Goal: Task Accomplishment & Management: Manage account settings

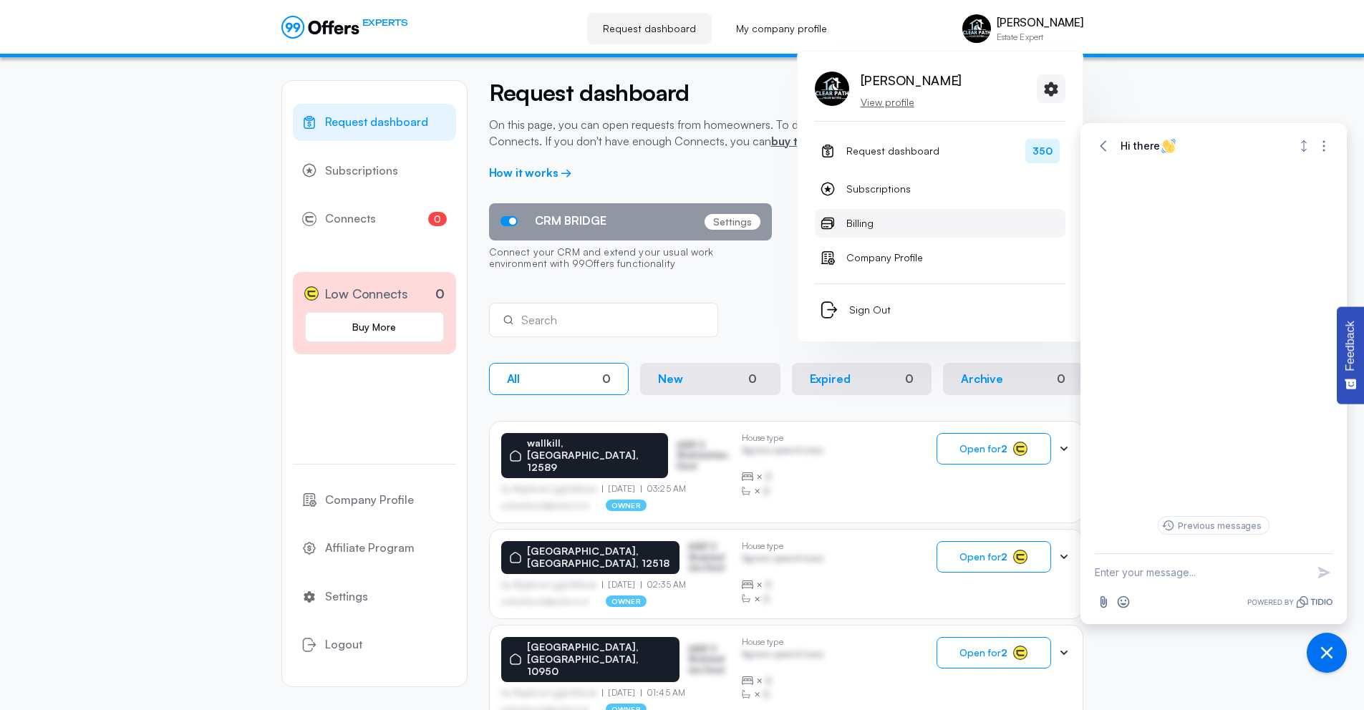
click at [888, 226] on link "Billing" at bounding box center [940, 223] width 251 height 29
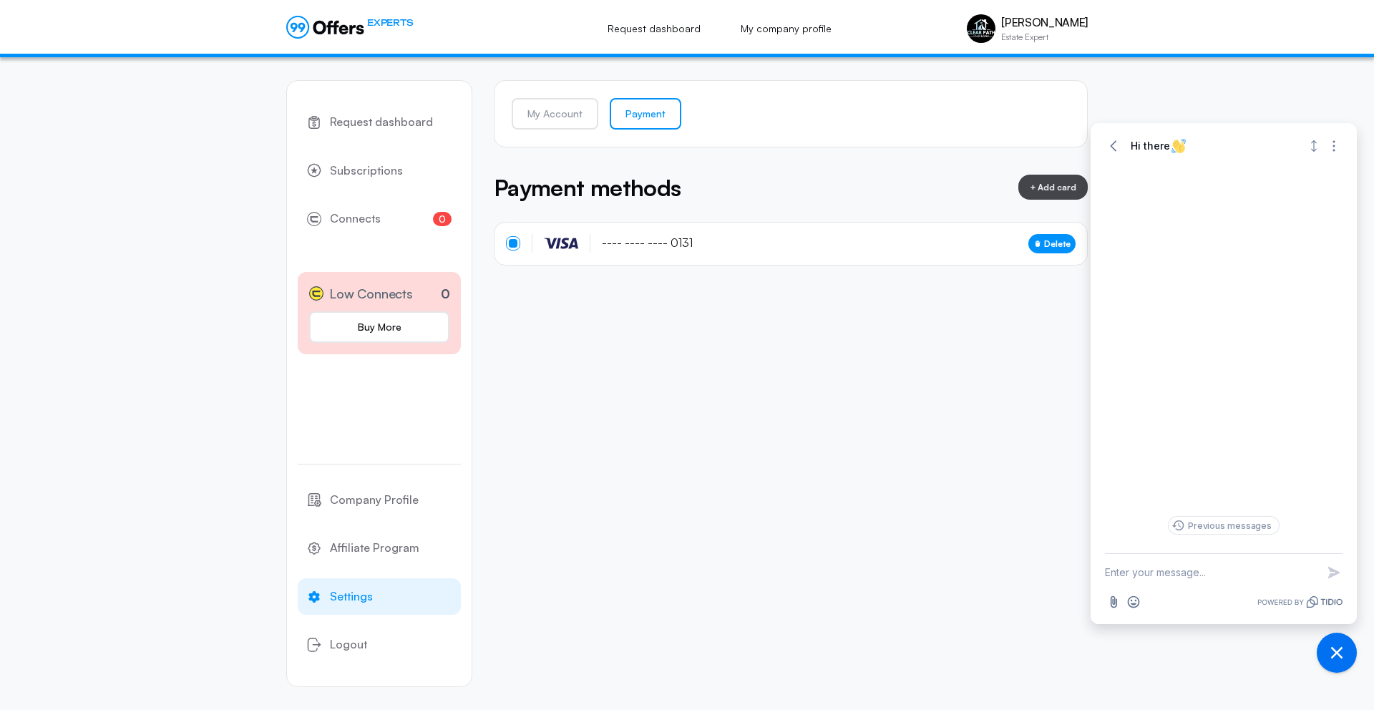
click at [1052, 243] on span "Delete" at bounding box center [1057, 244] width 26 height 14
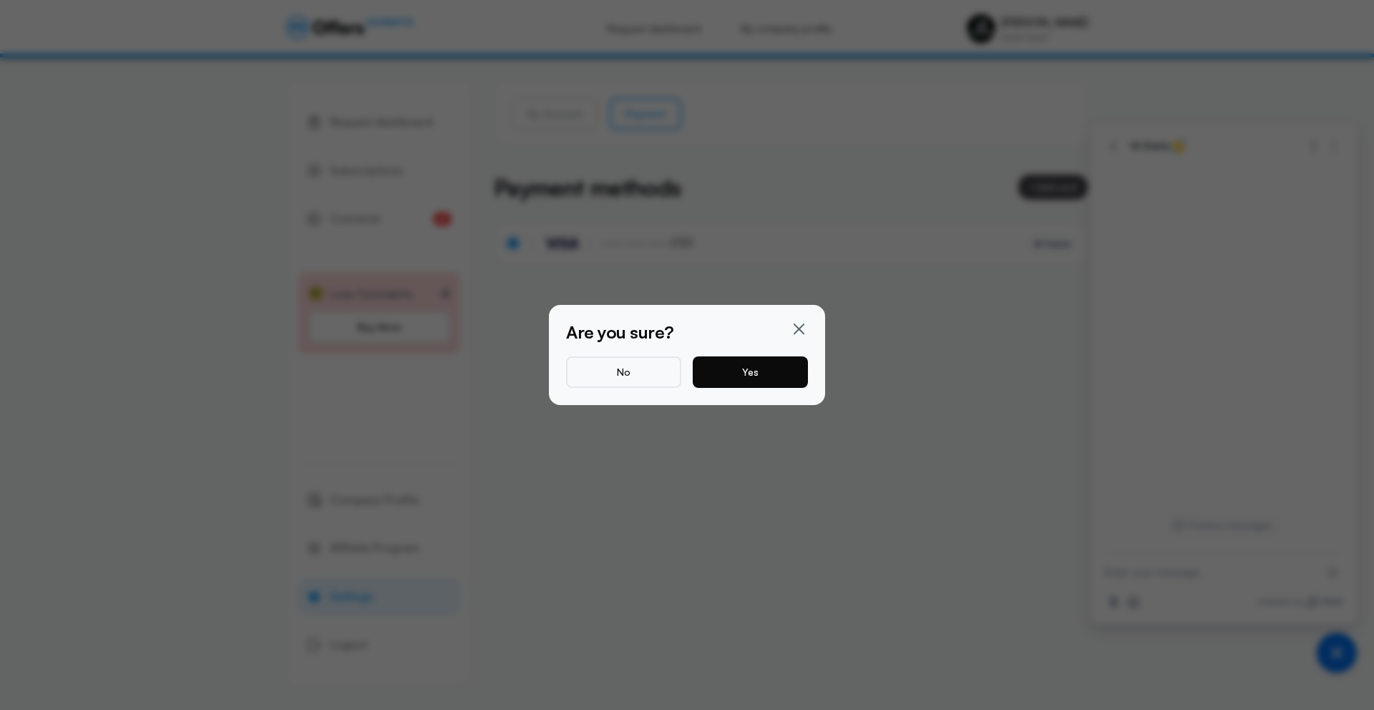
click at [790, 374] on button "Yes" at bounding box center [750, 371] width 115 height 31
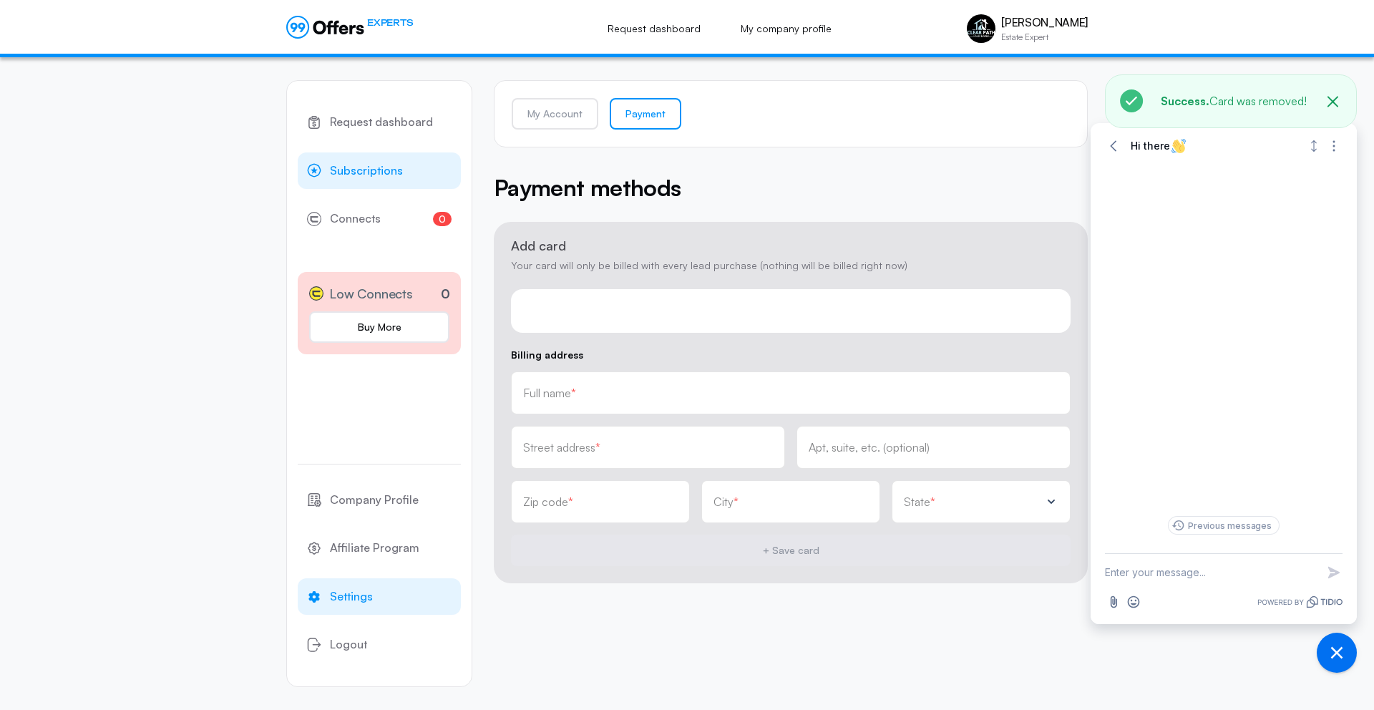
click at [404, 171] on link "Subscriptions" at bounding box center [379, 170] width 163 height 37
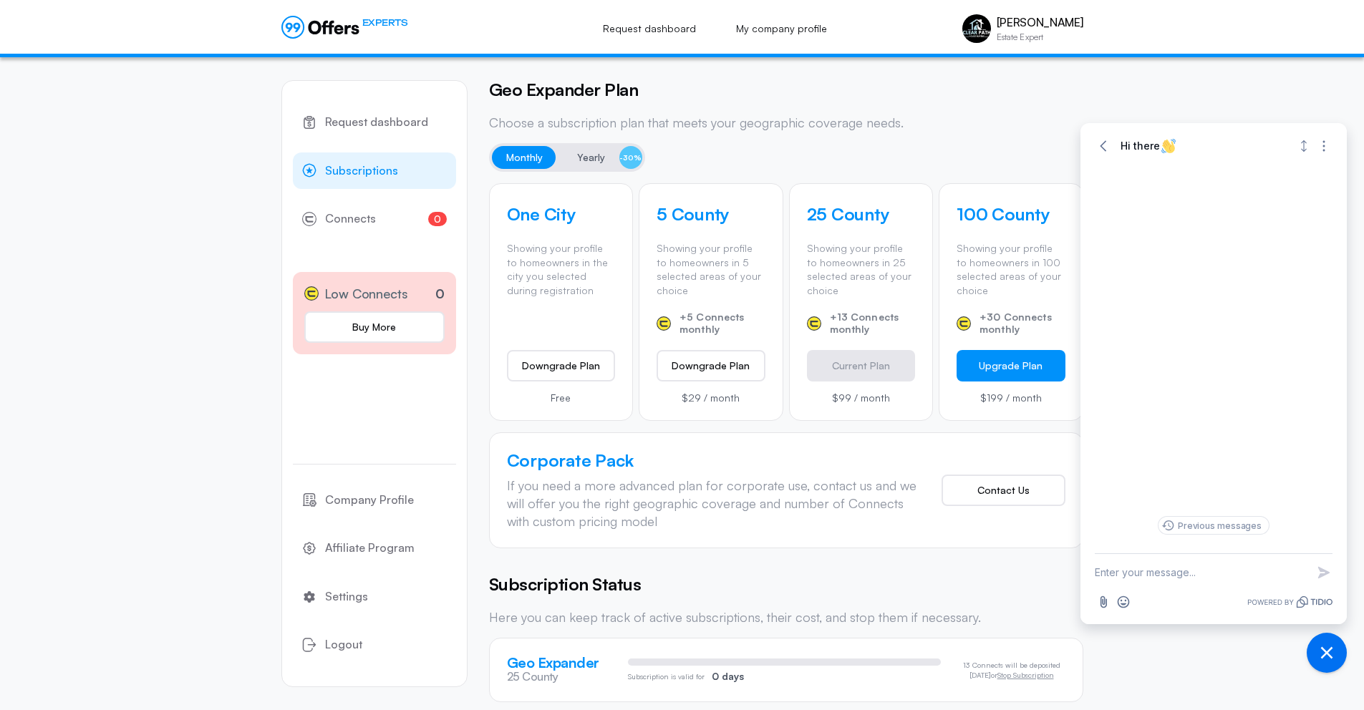
scroll to position [379, 0]
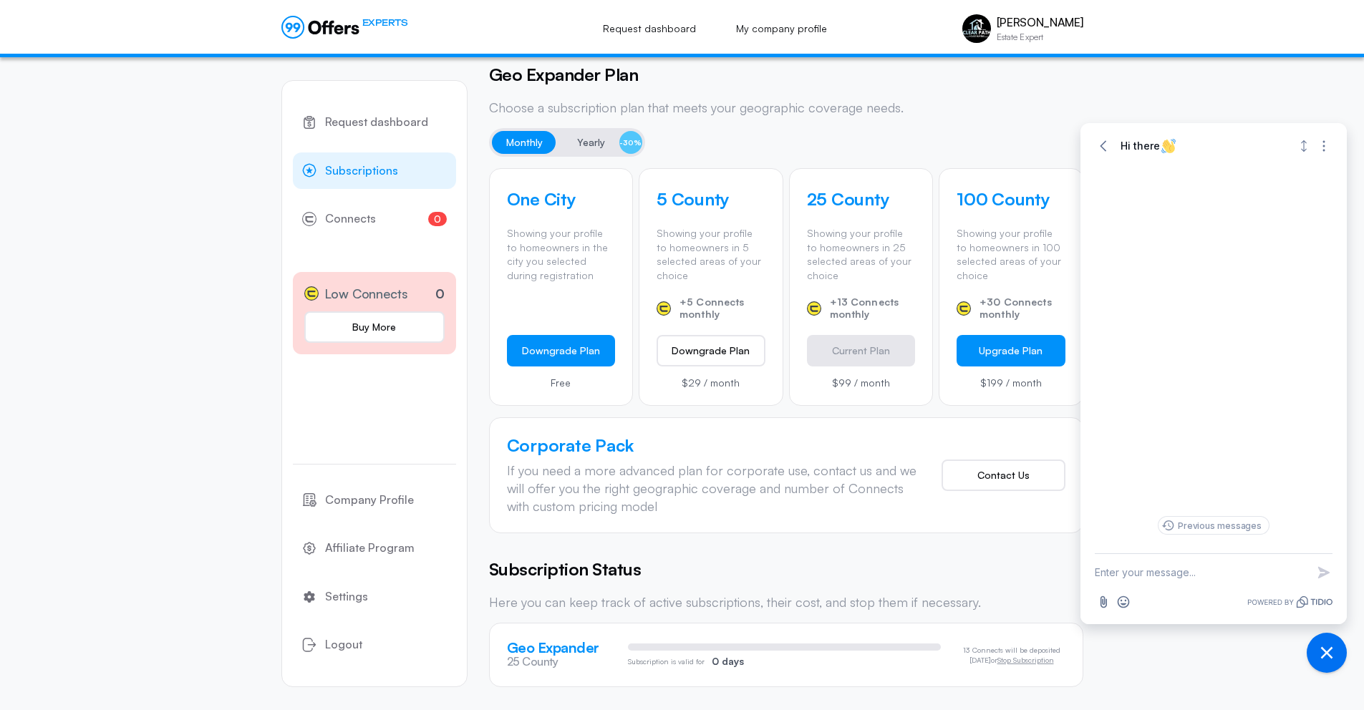
click at [579, 347] on button "Downgrade Plan" at bounding box center [561, 350] width 109 height 31
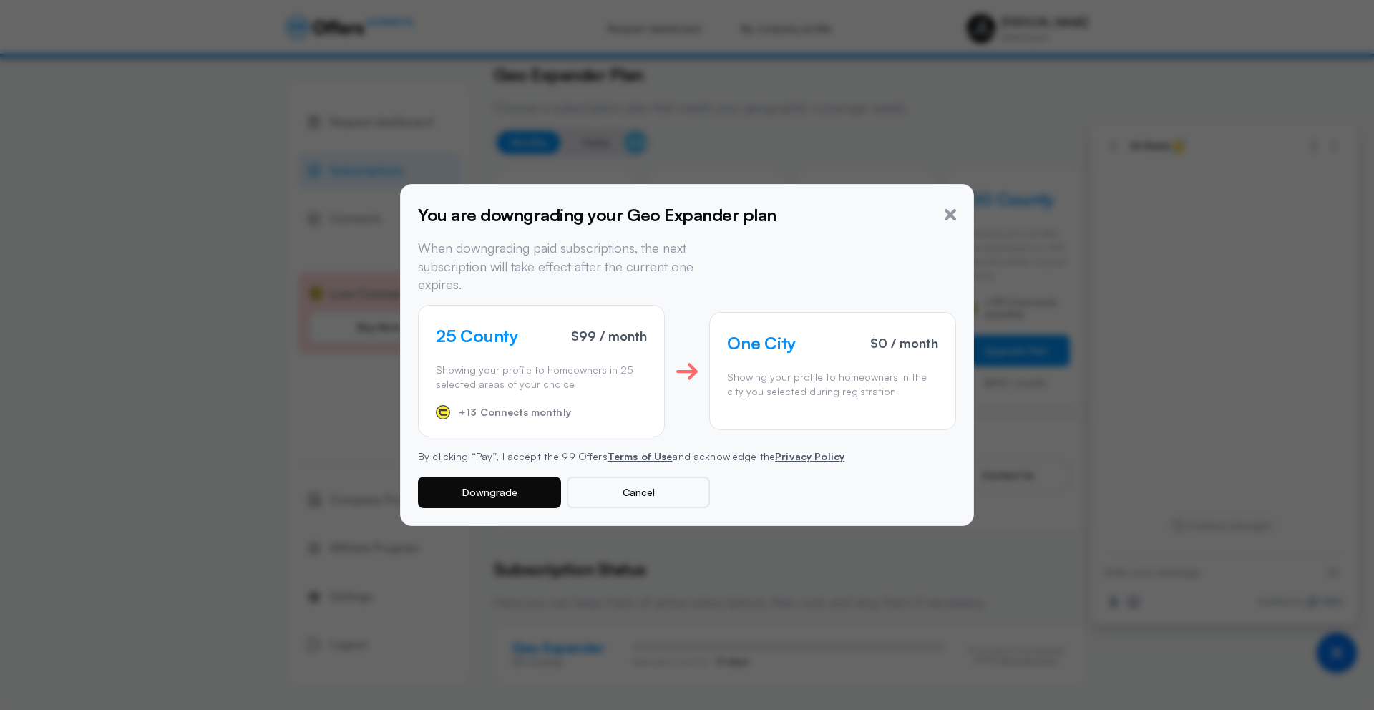
click at [534, 480] on button "Downgrade" at bounding box center [489, 492] width 143 height 31
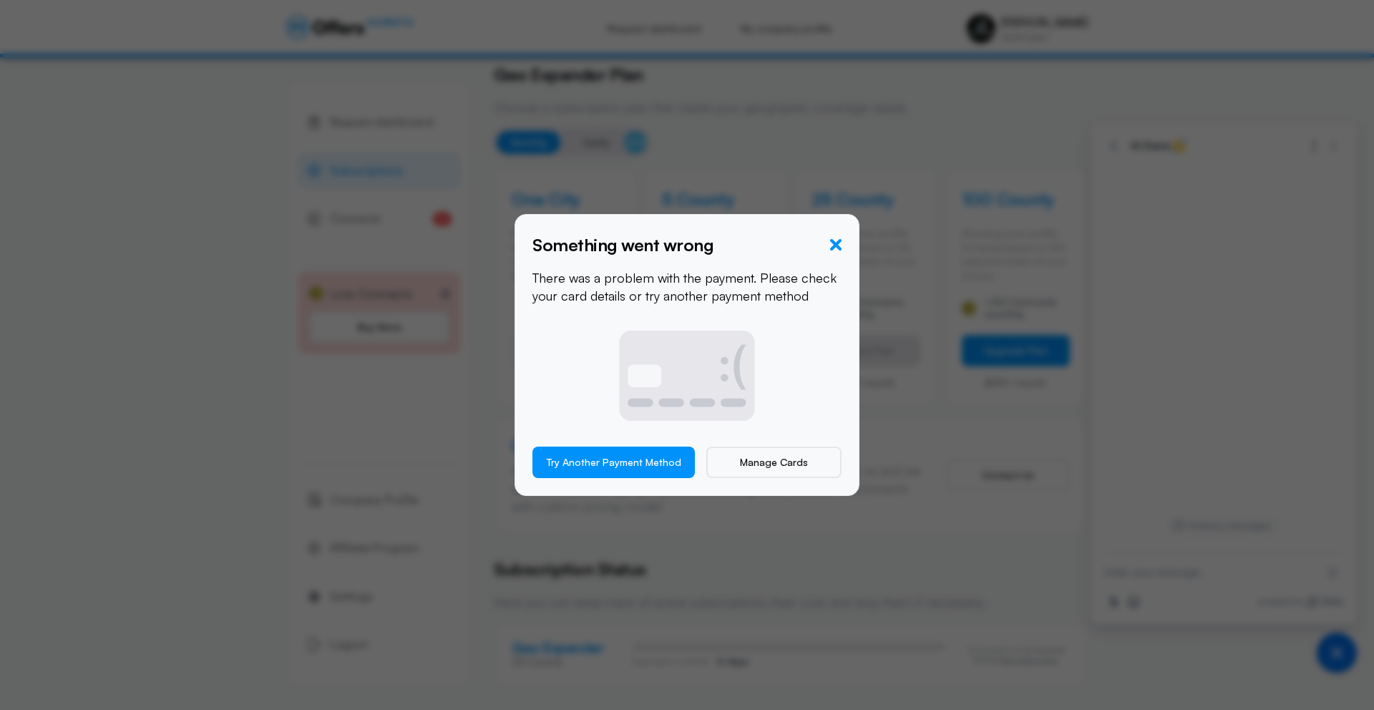
click at [839, 240] on icon "button" at bounding box center [835, 244] width 11 height 11
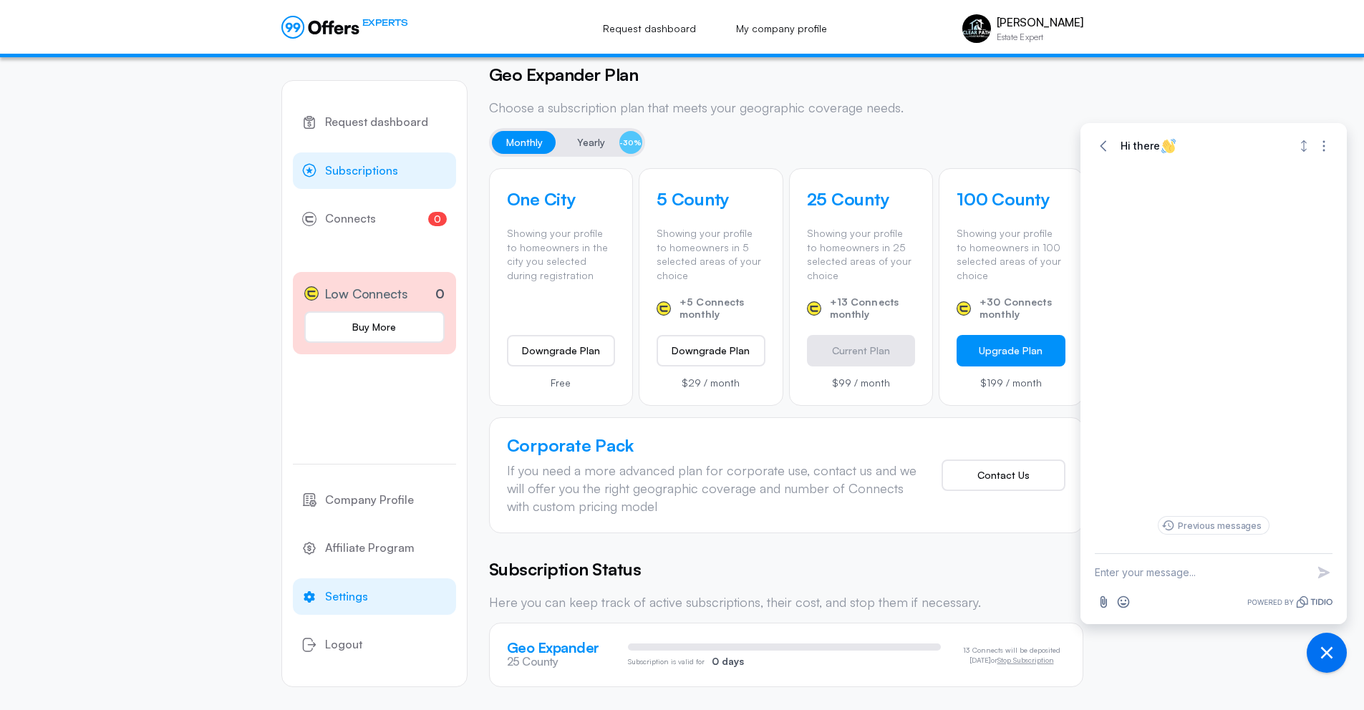
click at [361, 596] on span "Settings" at bounding box center [346, 596] width 43 height 19
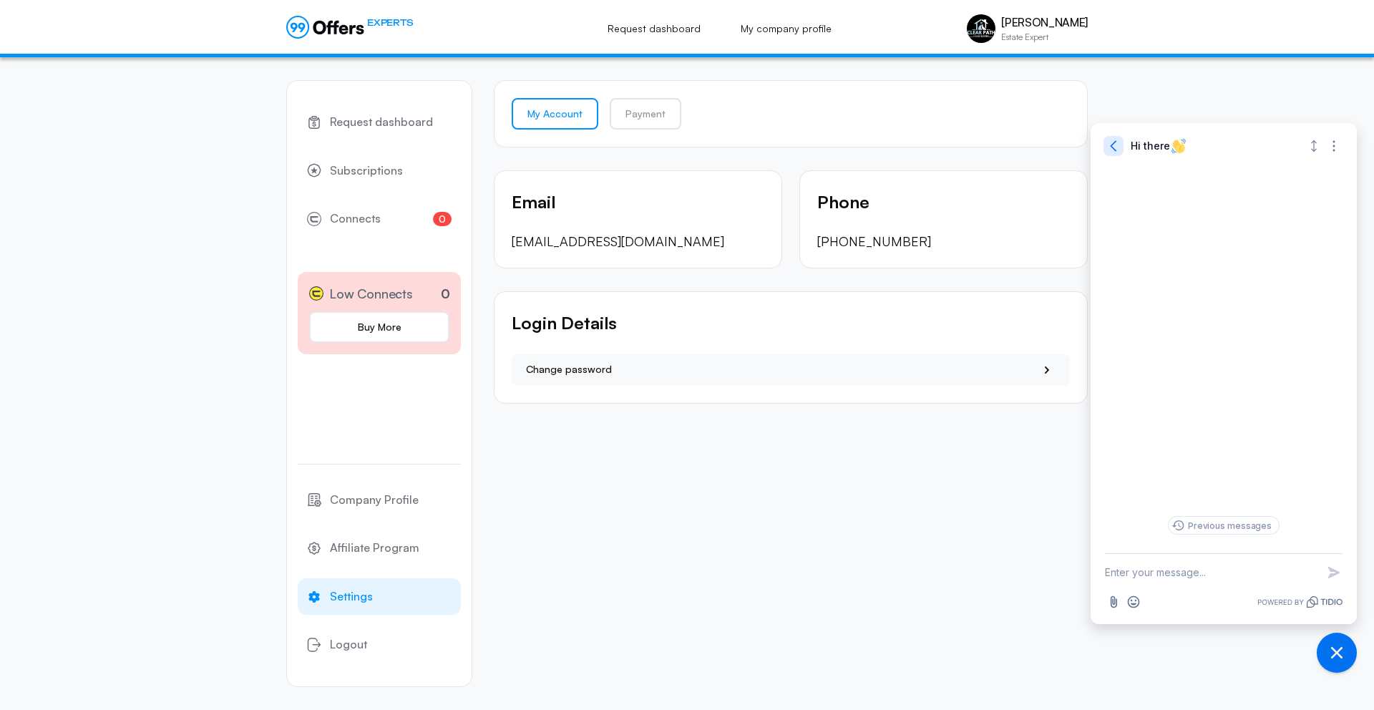
click at [1109, 145] on icon "button" at bounding box center [1114, 146] width 14 height 14
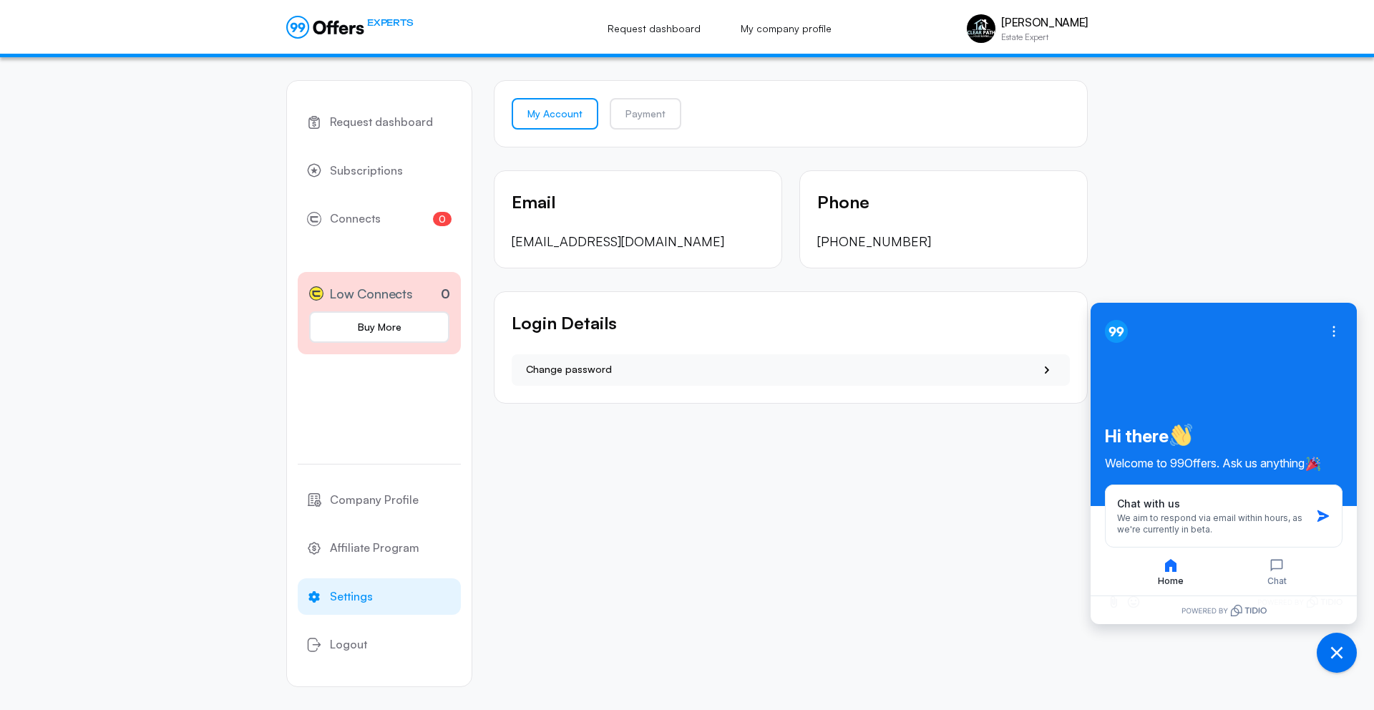
click at [1160, 115] on div "Request dashboard Subscriptions 0 Connects 0 Low Connects 0 Buy More Company Pr…" at bounding box center [687, 383] width 1374 height 653
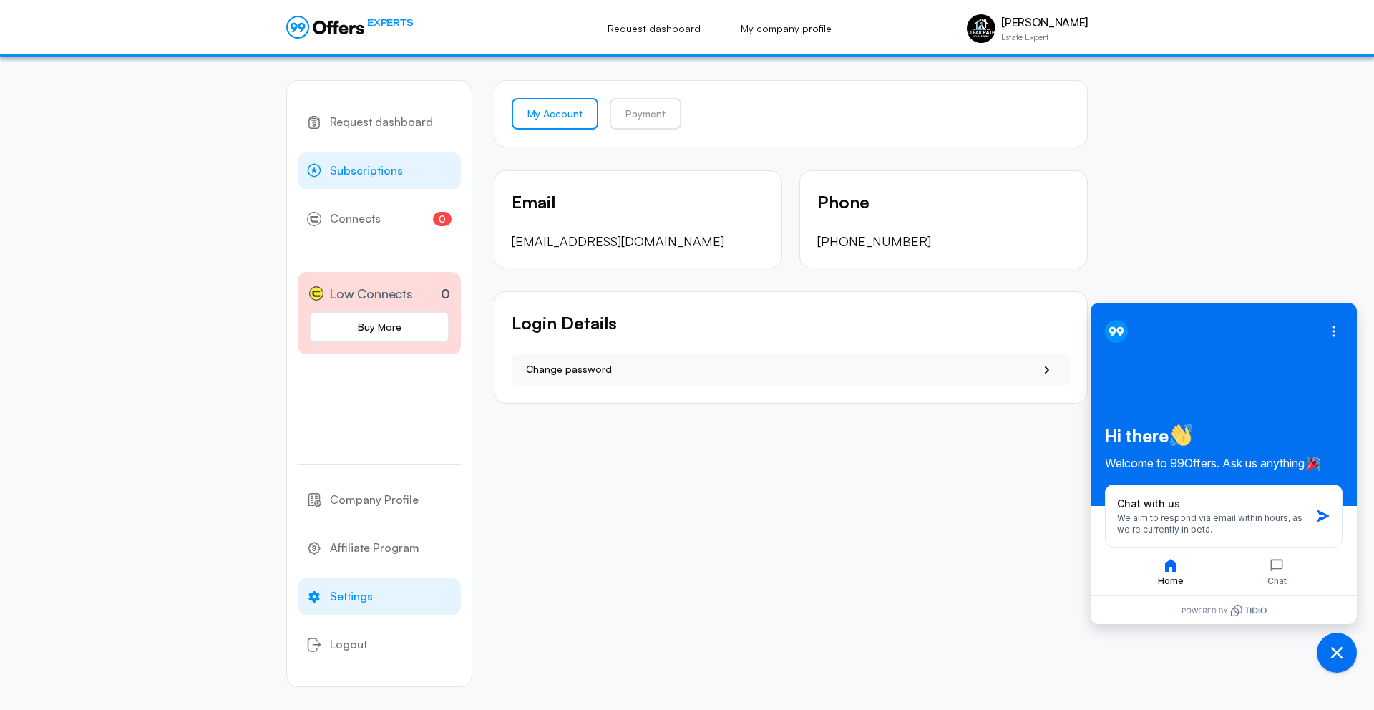
click at [374, 175] on span "Subscriptions" at bounding box center [366, 171] width 73 height 19
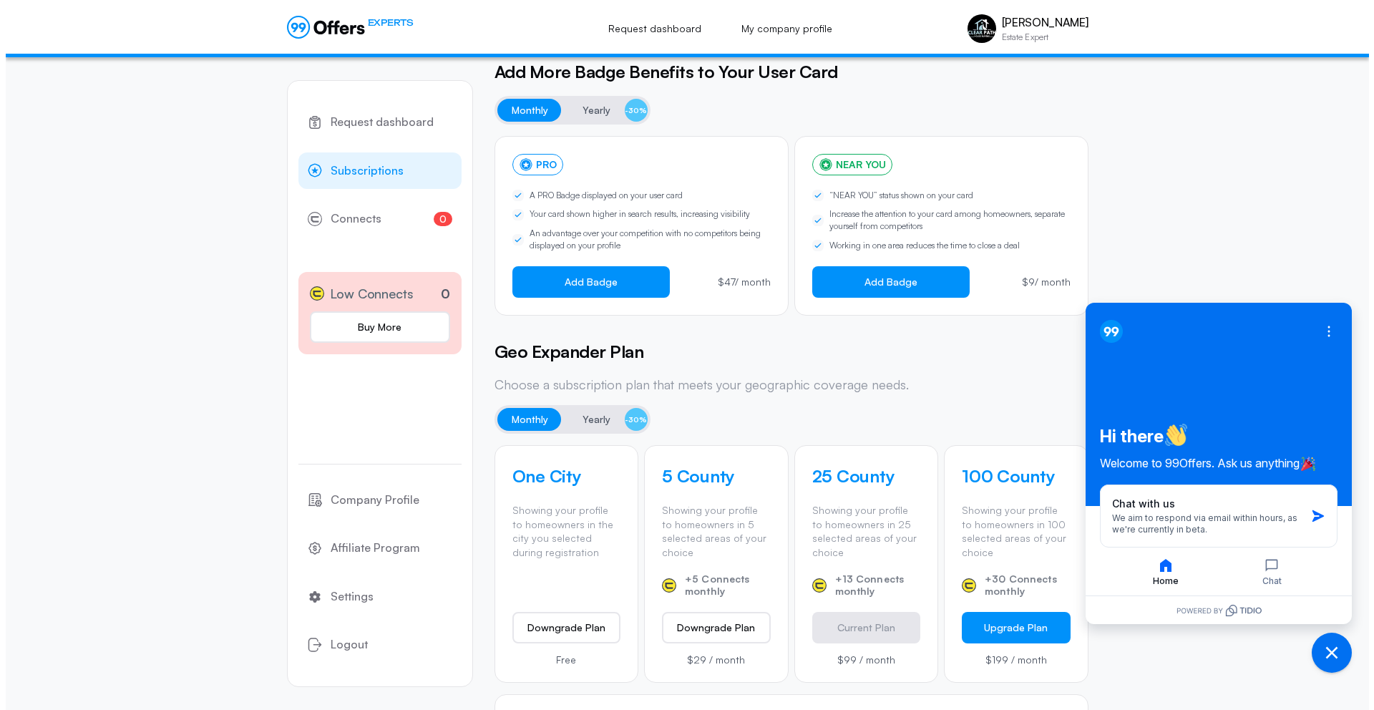
scroll to position [379, 0]
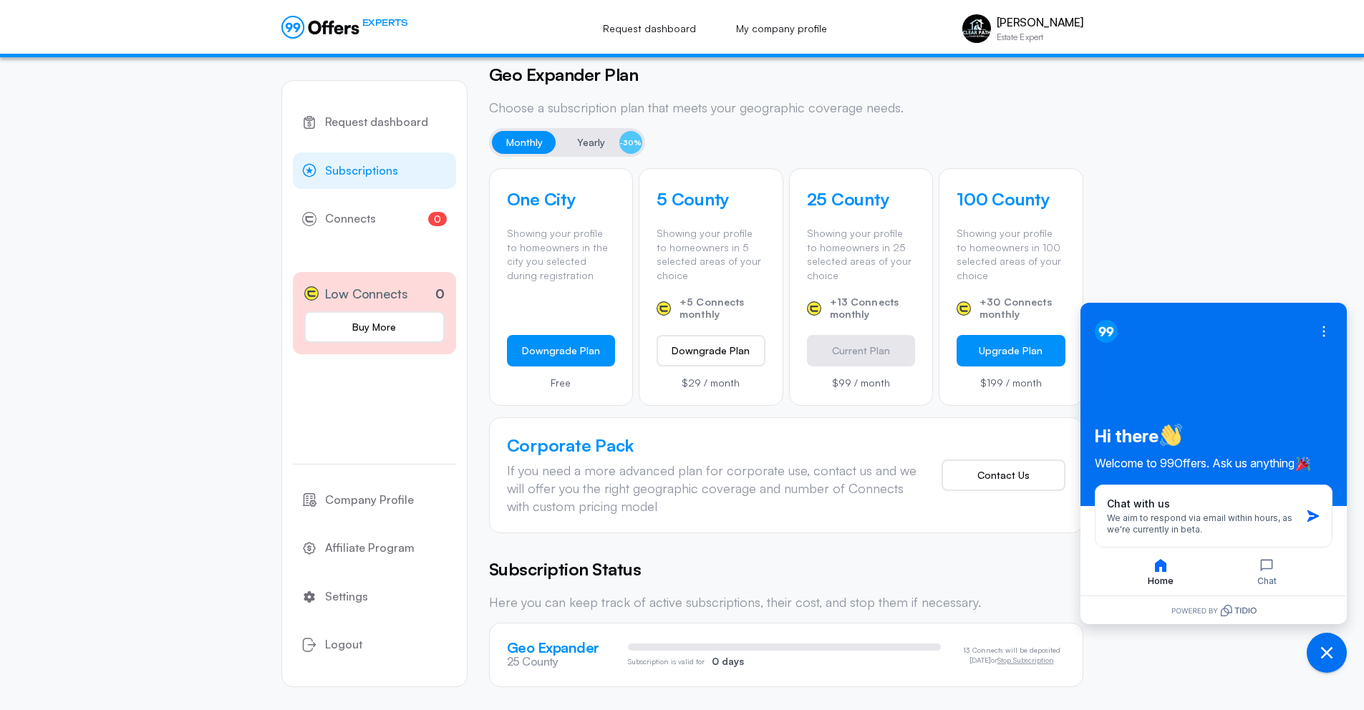
click at [578, 354] on button "Downgrade Plan" at bounding box center [561, 350] width 109 height 31
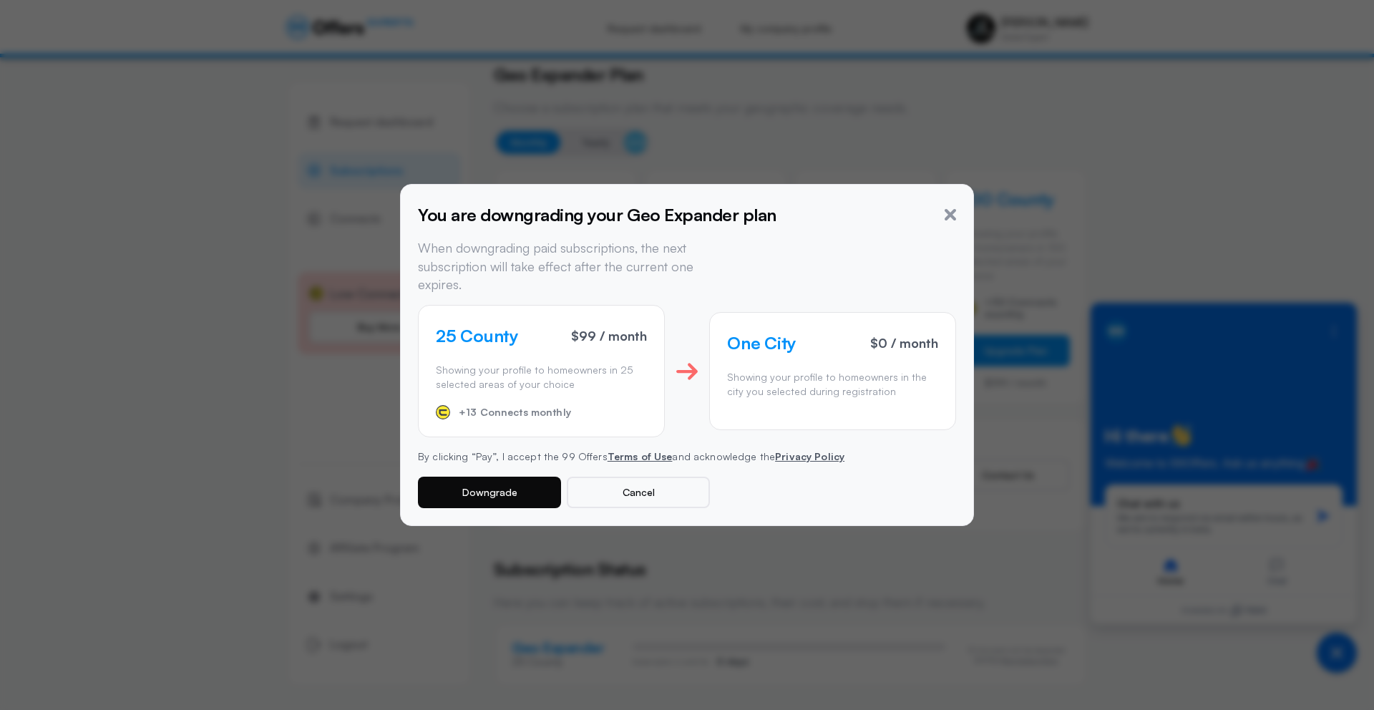
click at [529, 478] on button "Downgrade" at bounding box center [489, 492] width 143 height 31
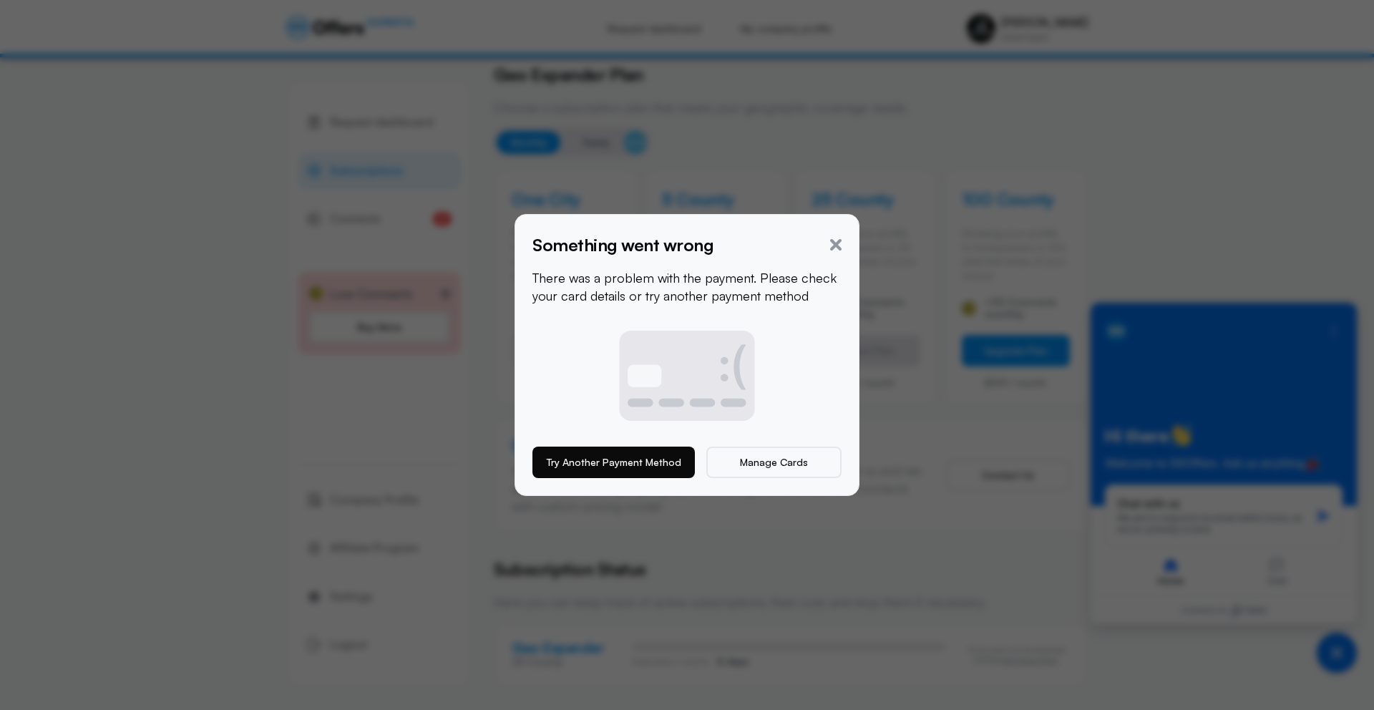
click at [633, 465] on button "Try Another Payment Method" at bounding box center [614, 462] width 162 height 31
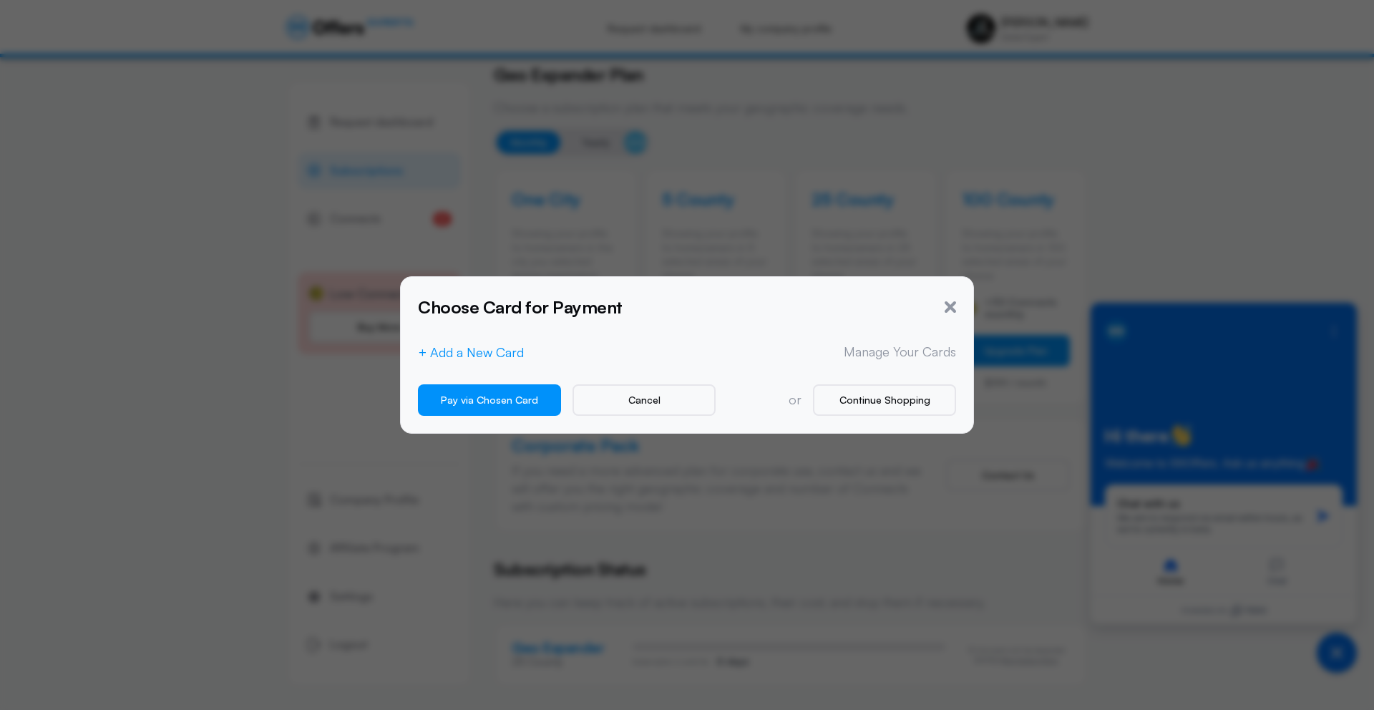
click at [499, 356] on button "+ Add a New Card" at bounding box center [471, 352] width 106 height 15
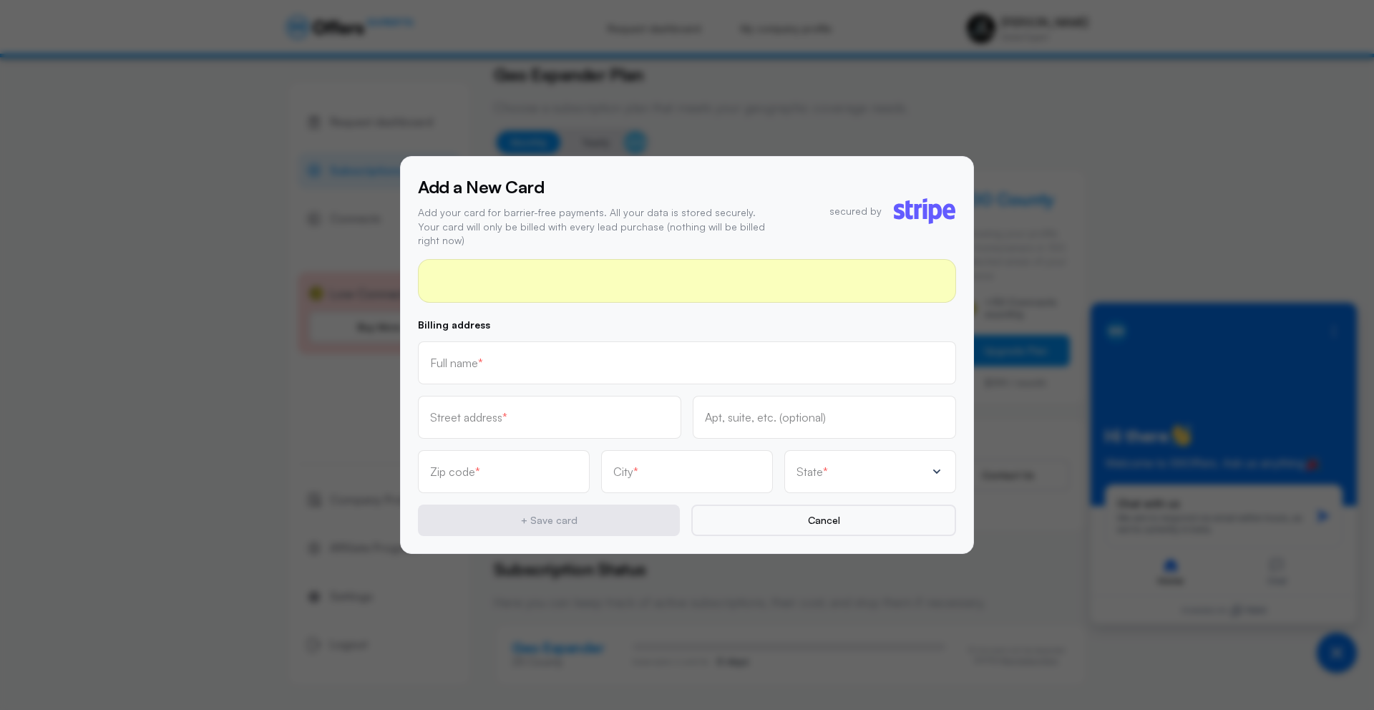
click at [535, 367] on div "Full name *" at bounding box center [687, 362] width 538 height 43
type input "Alexander Kuchta"
type input "804 Haldeman Rd"
type input "19473-2108"
type input "Schwenksville"
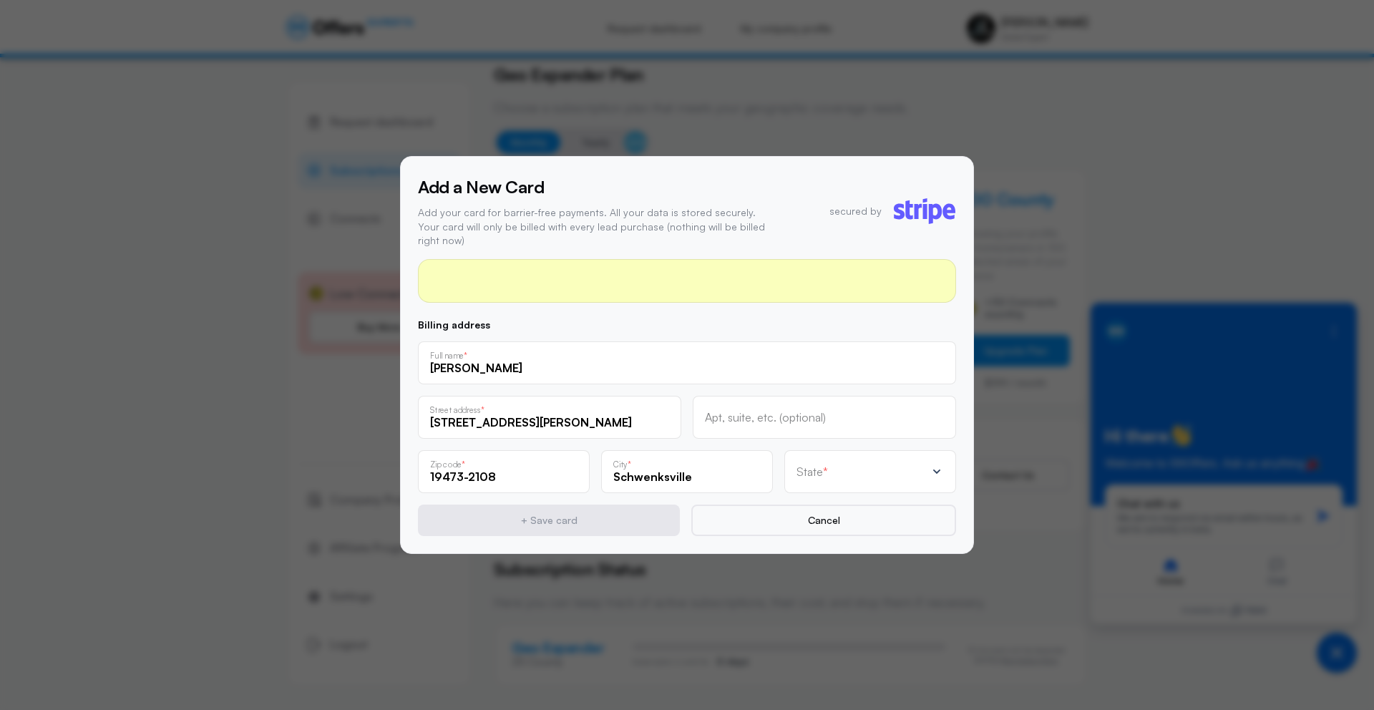
click at [825, 472] on div "State *" at bounding box center [871, 471] width 172 height 43
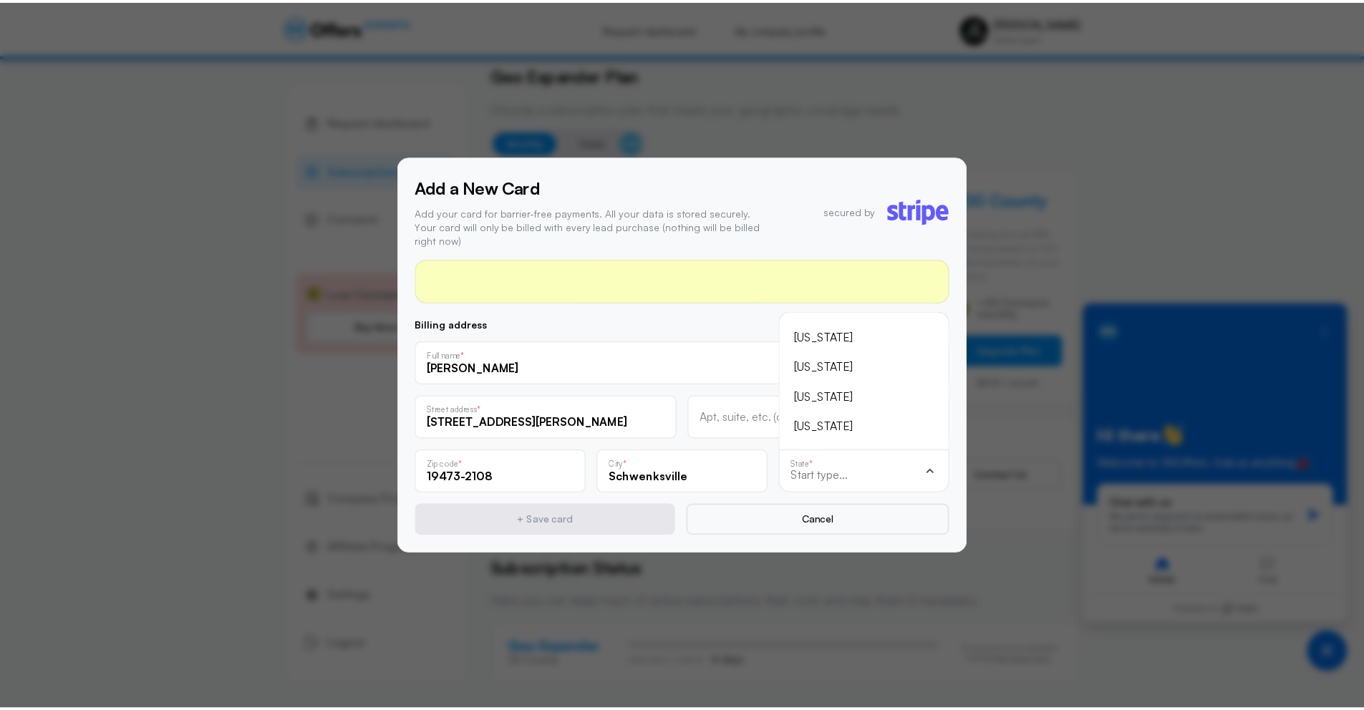
scroll to position [-1060, 0]
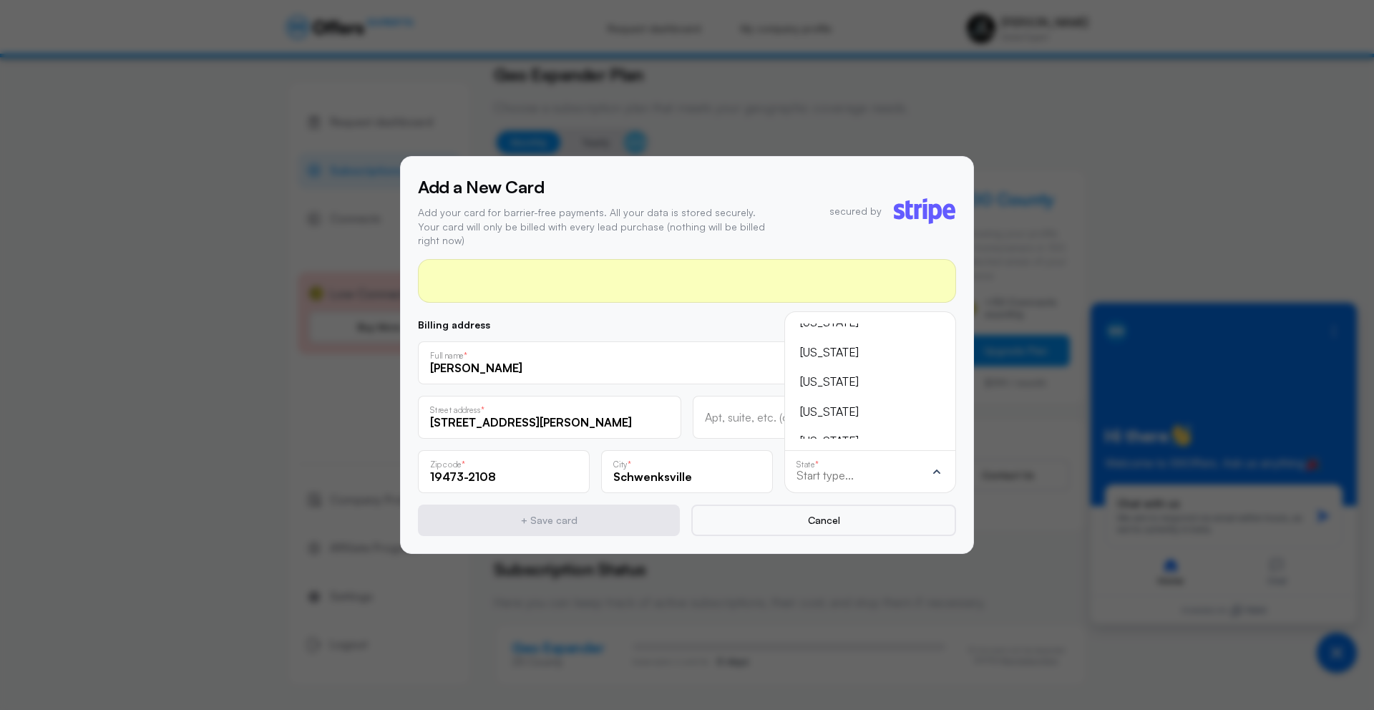
click at [843, 346] on div "Pennsylvania" at bounding box center [861, 353] width 123 height 19
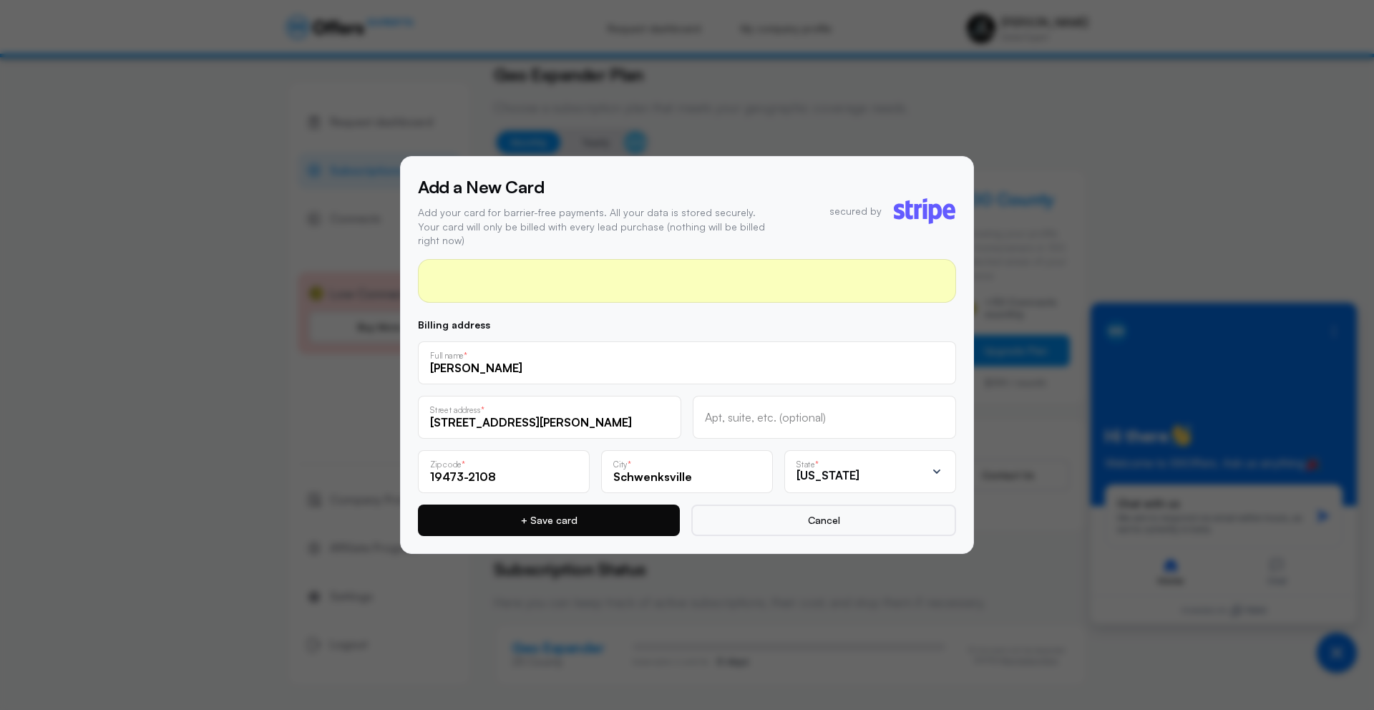
click at [626, 507] on button "+ Save card" at bounding box center [549, 520] width 262 height 31
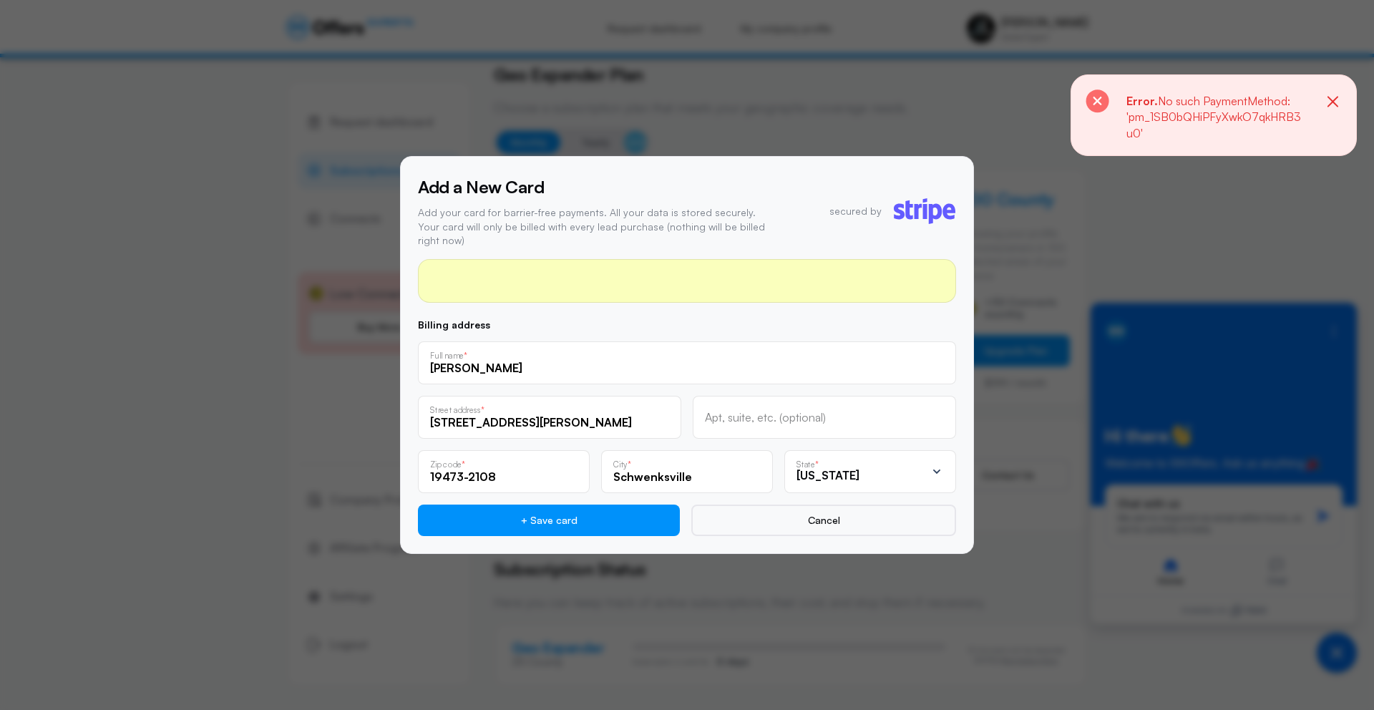
click at [678, 360] on input "Alexander Kuchta" at bounding box center [687, 368] width 514 height 16
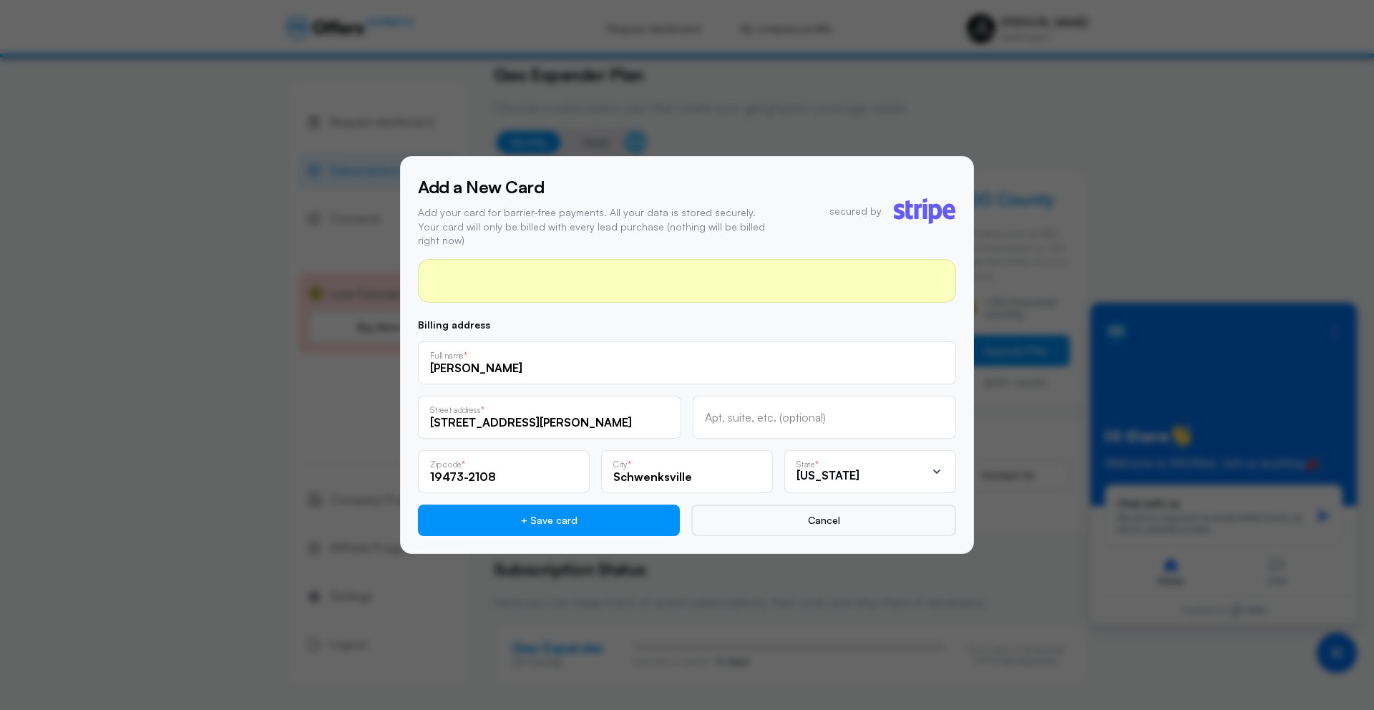
type input "Alex Kuchta"
drag, startPoint x: 513, startPoint y: 364, endPoint x: 398, endPoint y: 356, distance: 115.5
click at [398, 356] on div "Add a New Card Add your card for barrier-free payments. All your data is stored…" at bounding box center [687, 355] width 1374 height 710
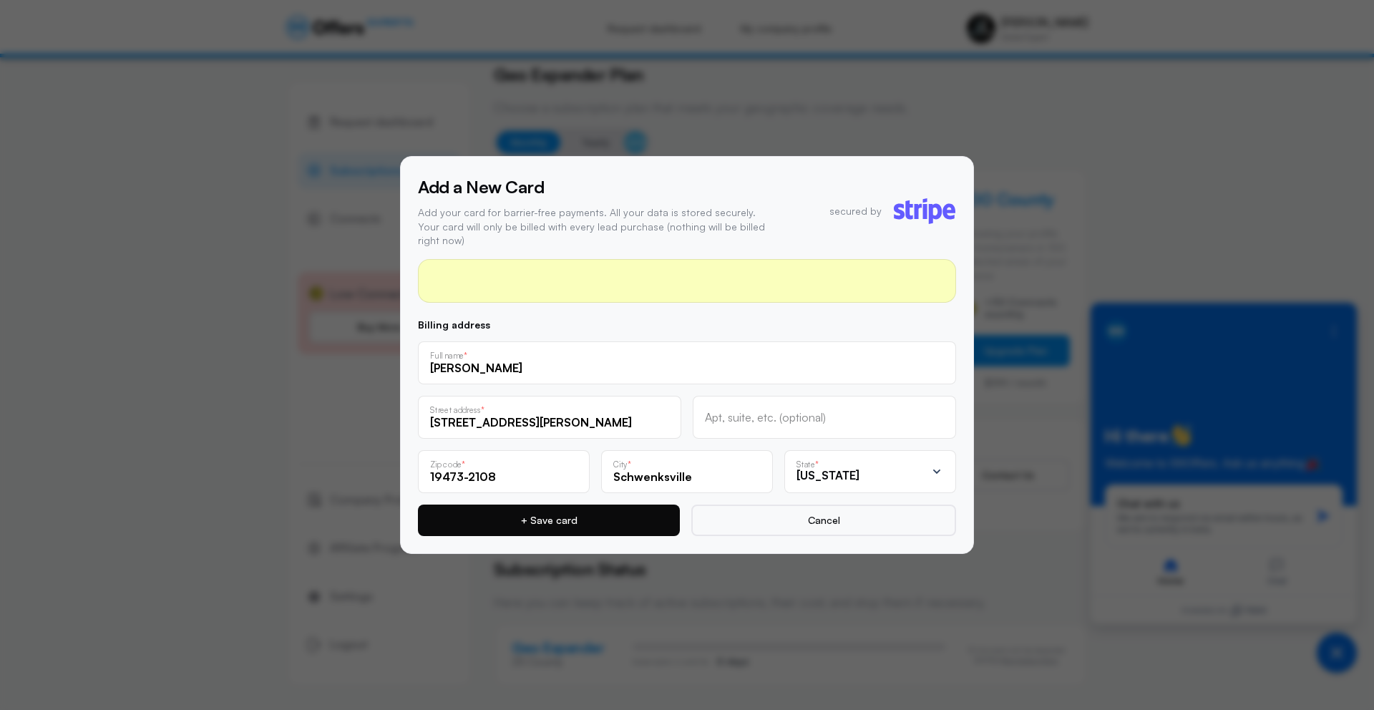
click at [487, 505] on button "+ Save card" at bounding box center [549, 520] width 262 height 31
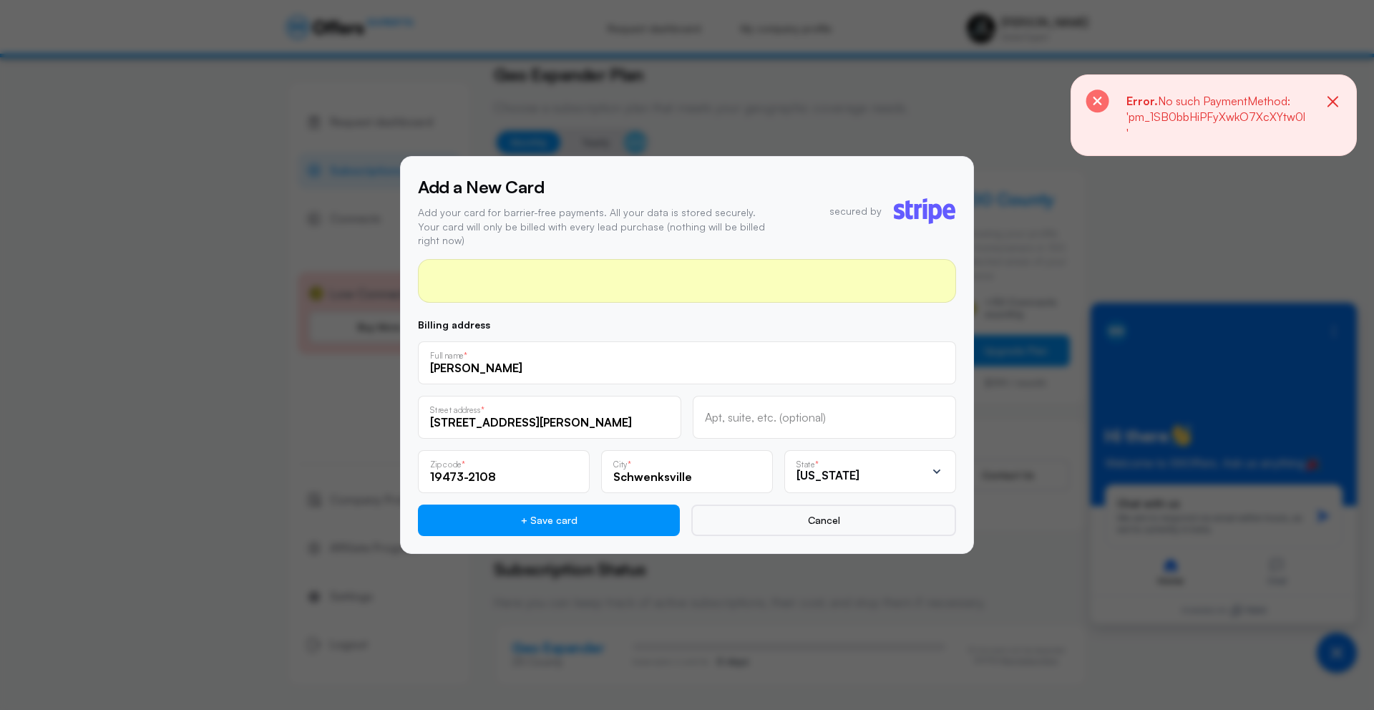
click at [1034, 242] on div at bounding box center [687, 355] width 1374 height 710
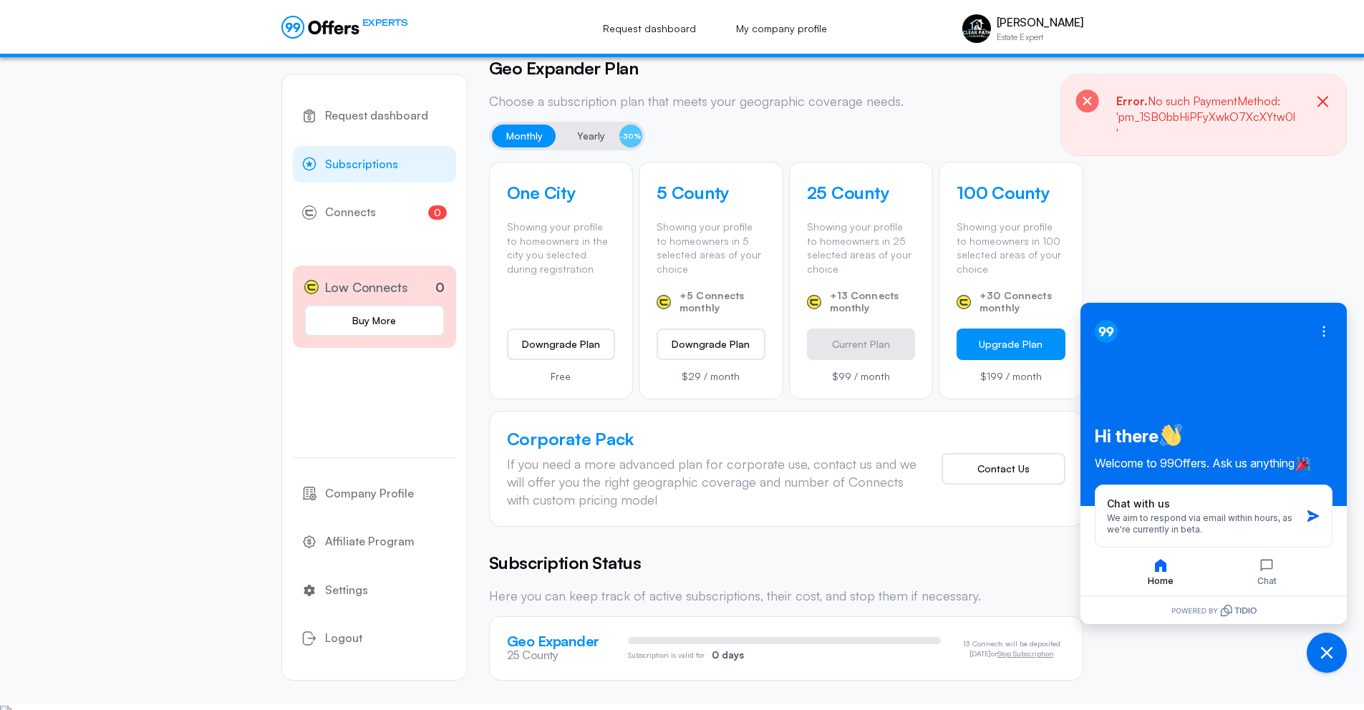
scroll to position [392, 0]
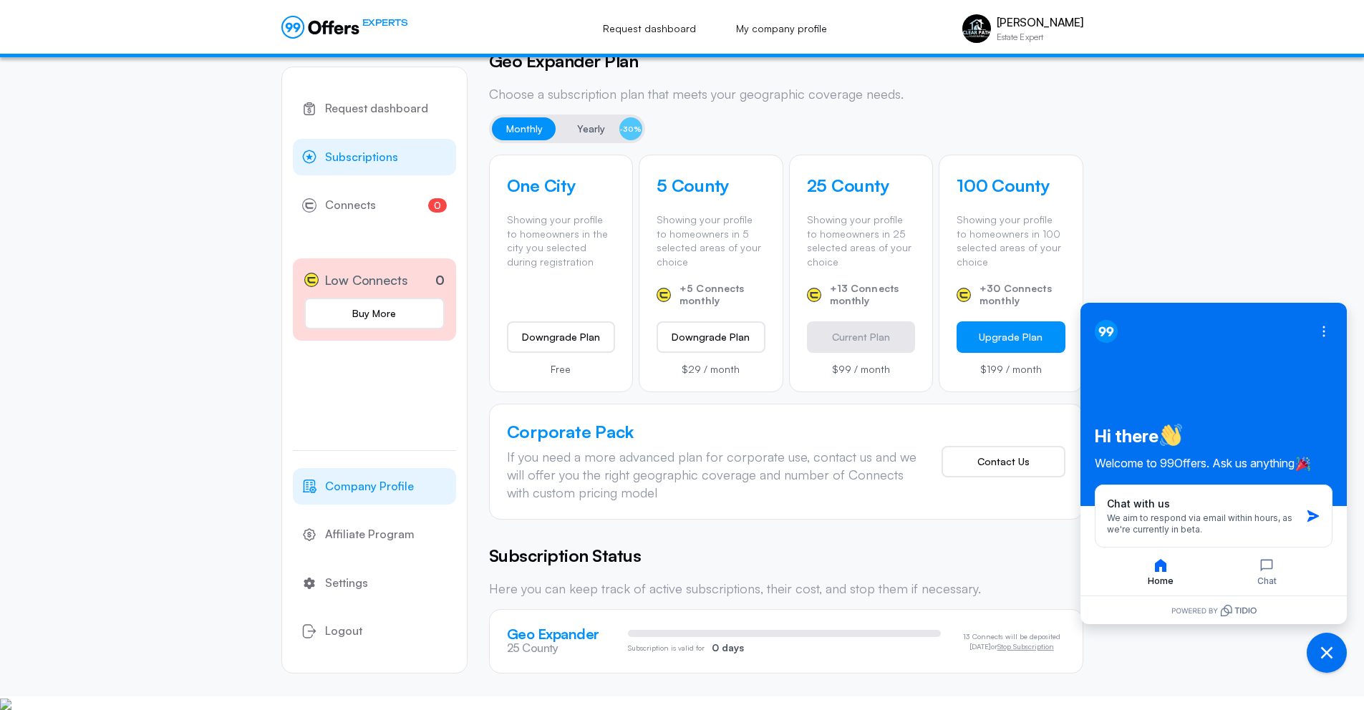
click at [397, 492] on span "Company Profile" at bounding box center [369, 486] width 89 height 19
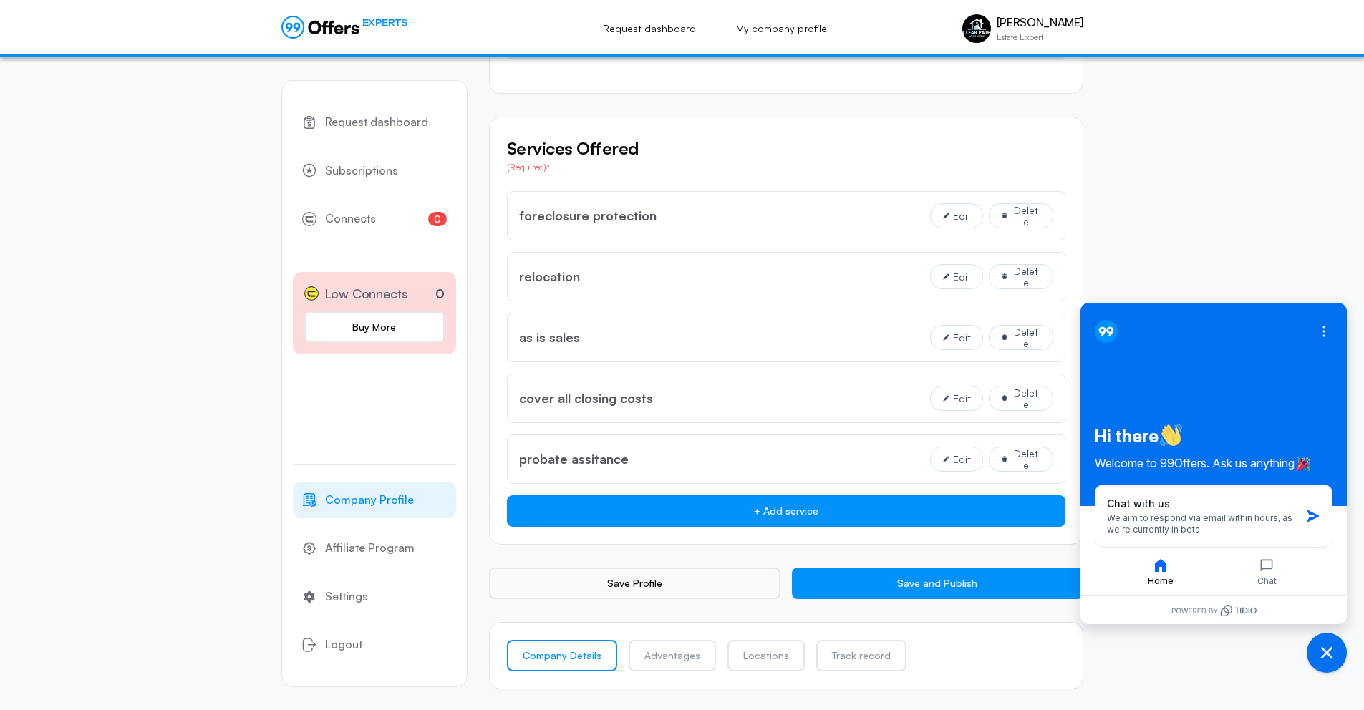
scroll to position [1040, 0]
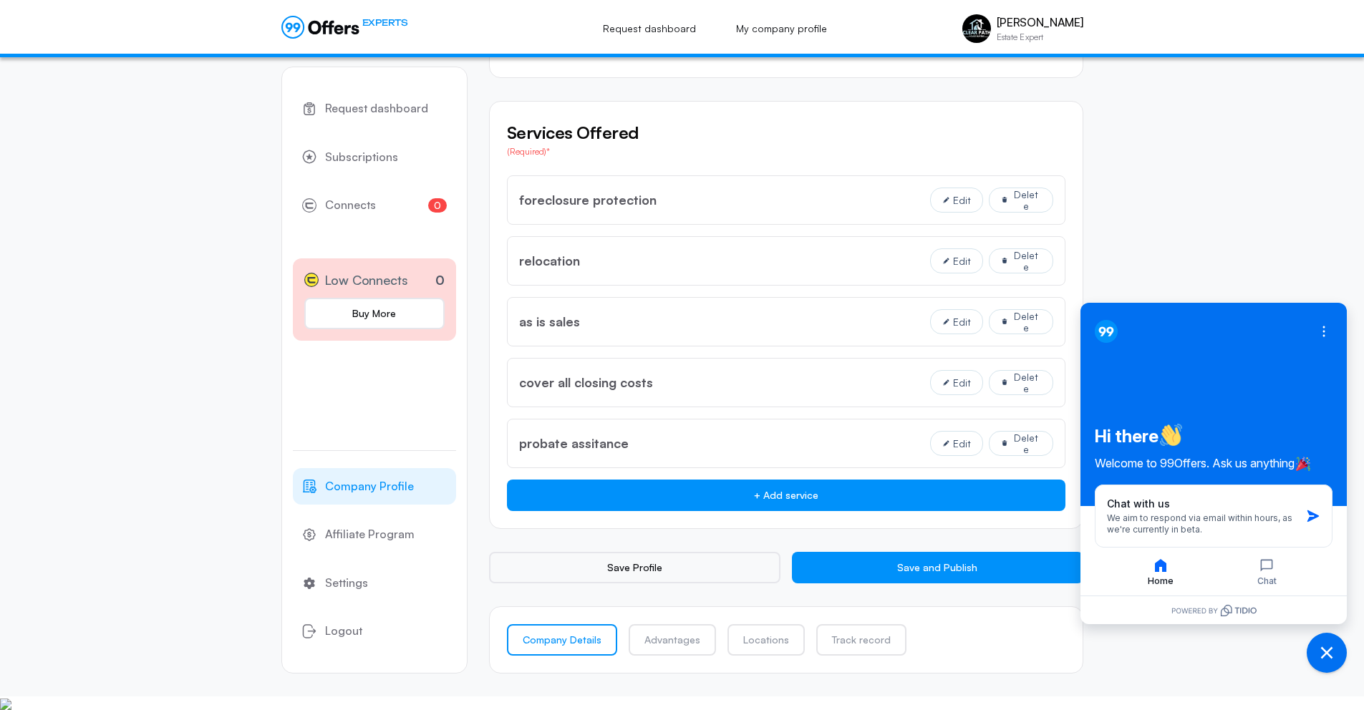
click at [397, 568] on link "Settings" at bounding box center [374, 583] width 163 height 37
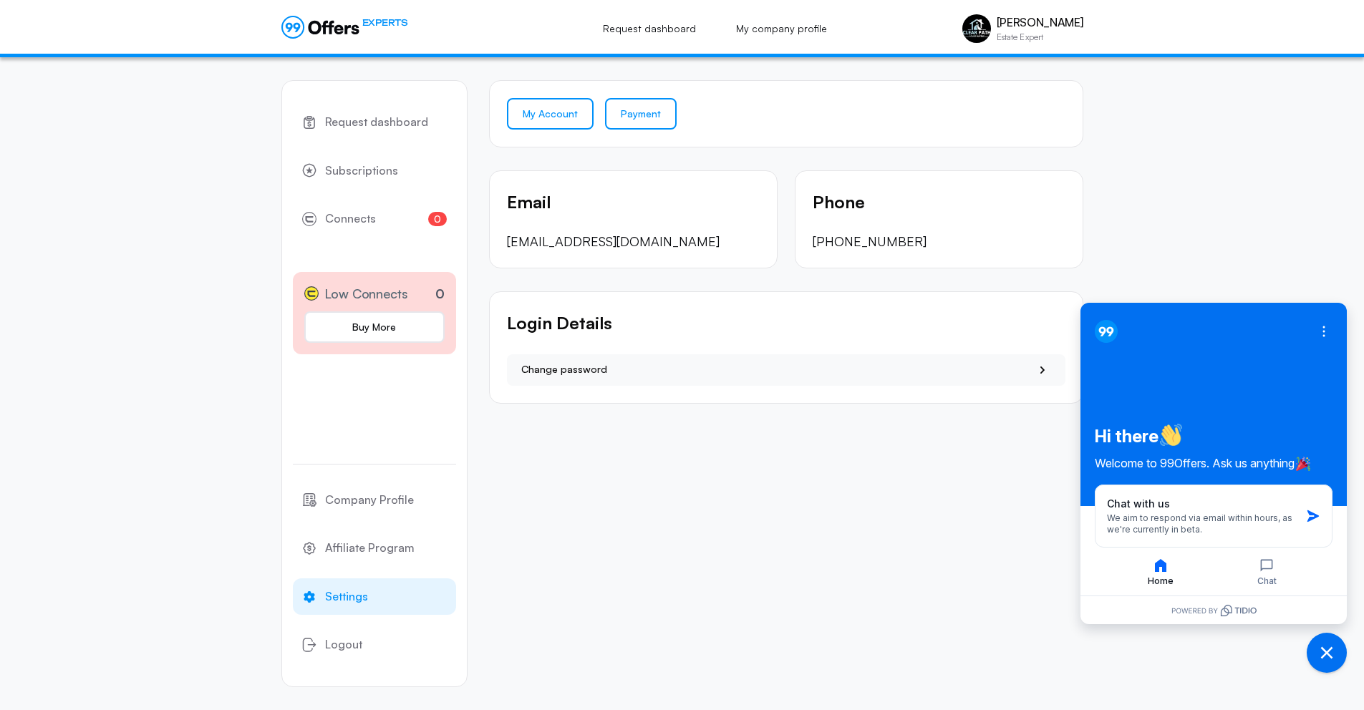
click at [640, 114] on link "Payment" at bounding box center [641, 113] width 72 height 31
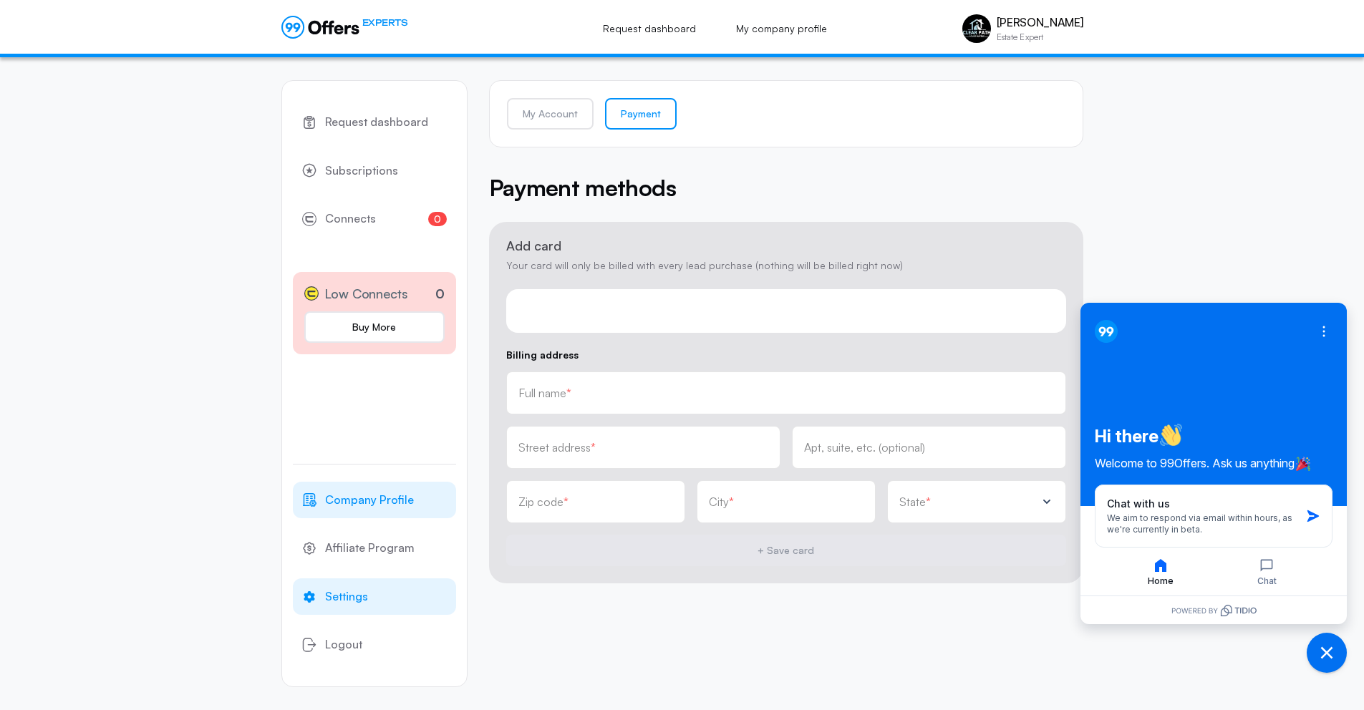
click at [360, 487] on link "Company Profile" at bounding box center [374, 500] width 163 height 37
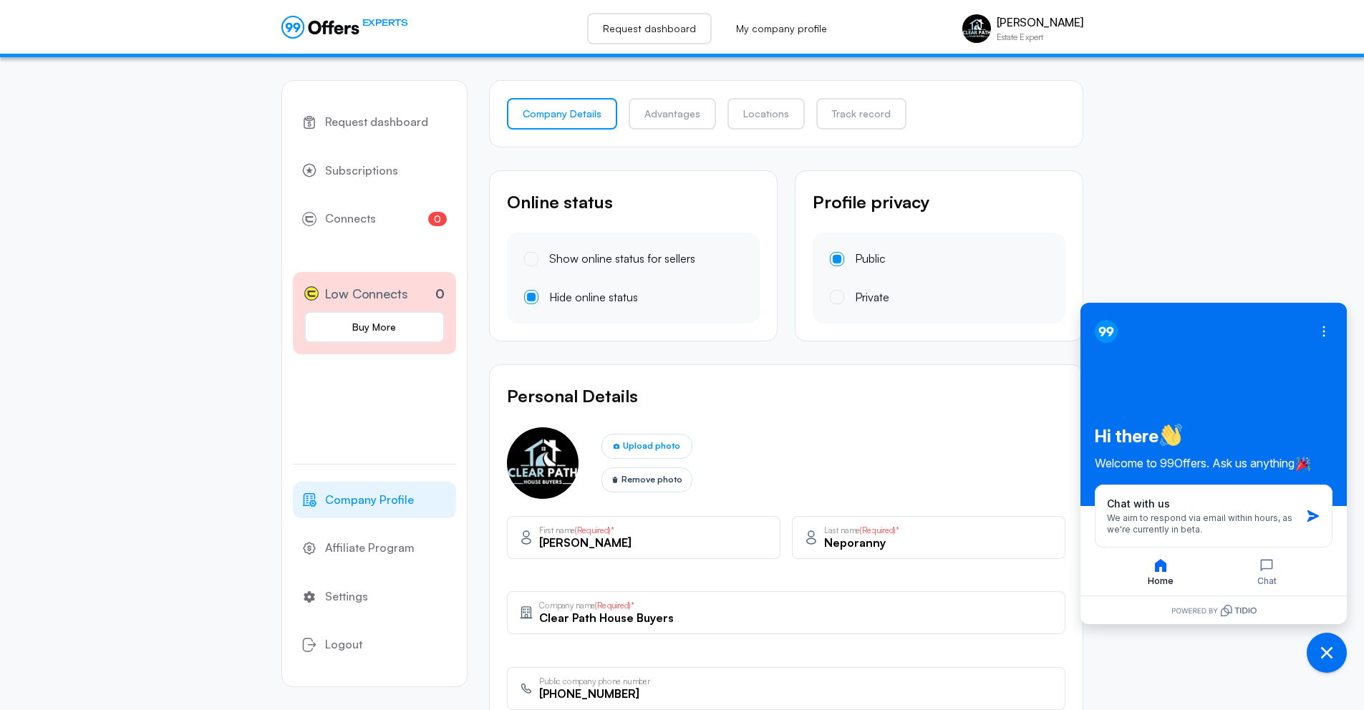
click at [640, 30] on link "Request dashboard" at bounding box center [649, 28] width 125 height 31
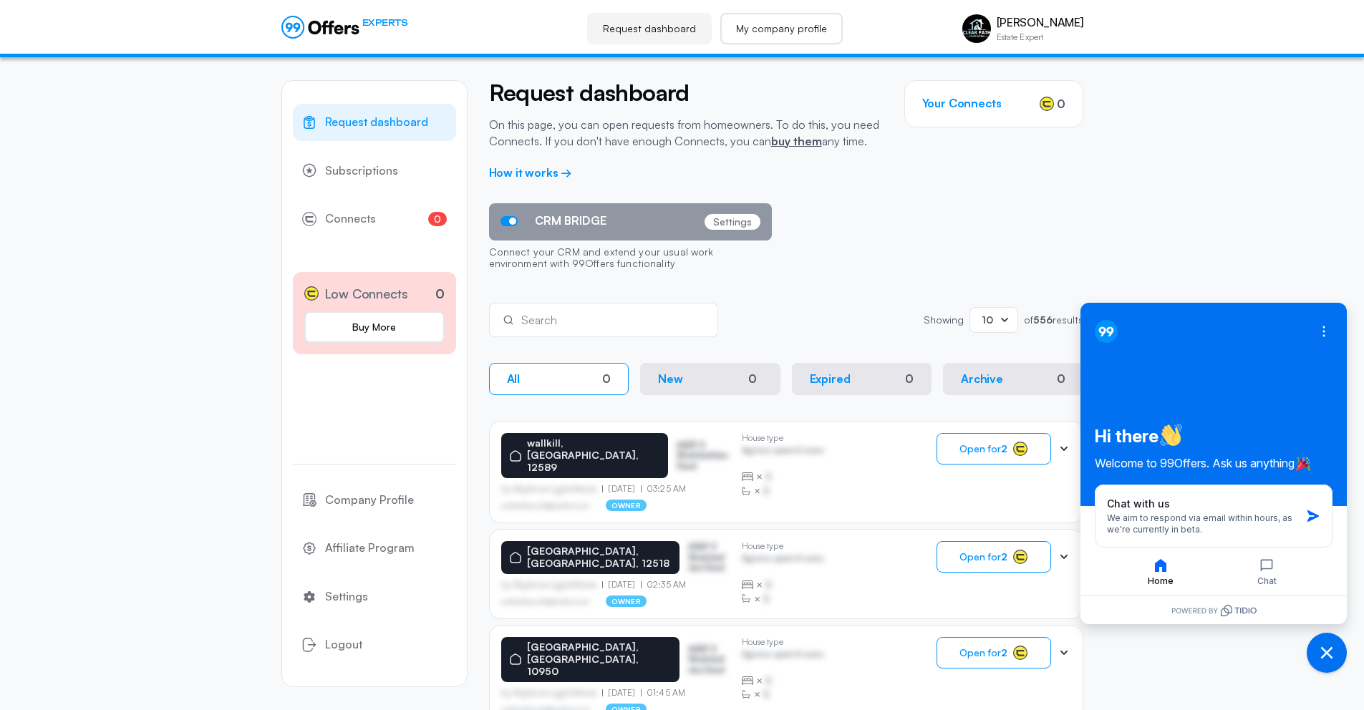
click at [724, 30] on link "My company profile" at bounding box center [781, 28] width 122 height 31
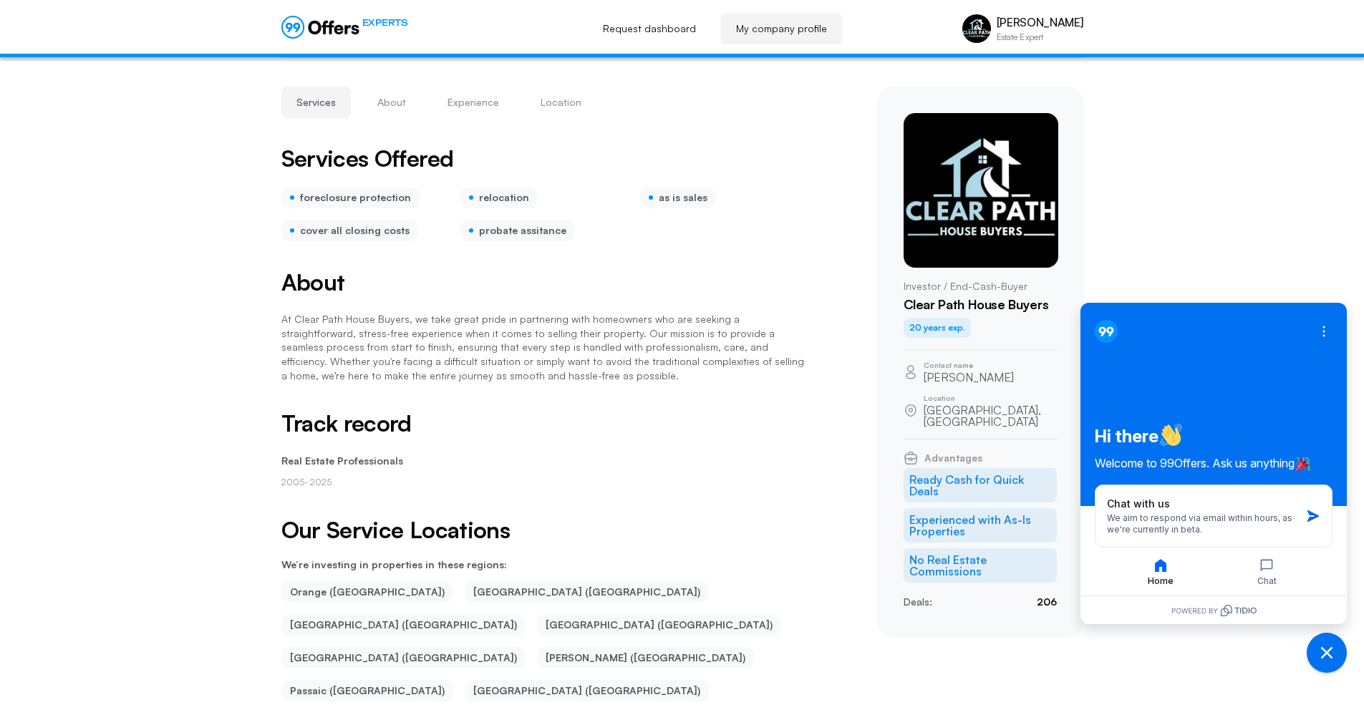
click at [307, 22] on icon at bounding box center [320, 27] width 78 height 23
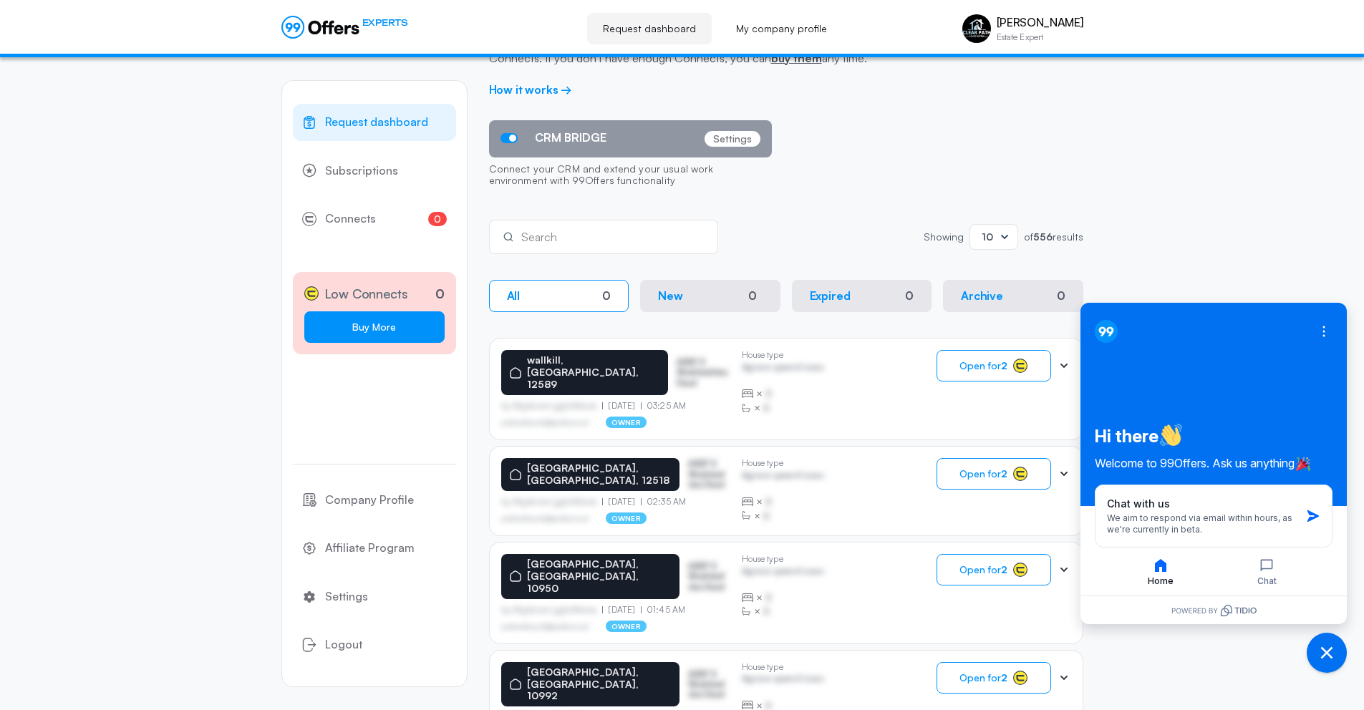
scroll to position [92, 0]
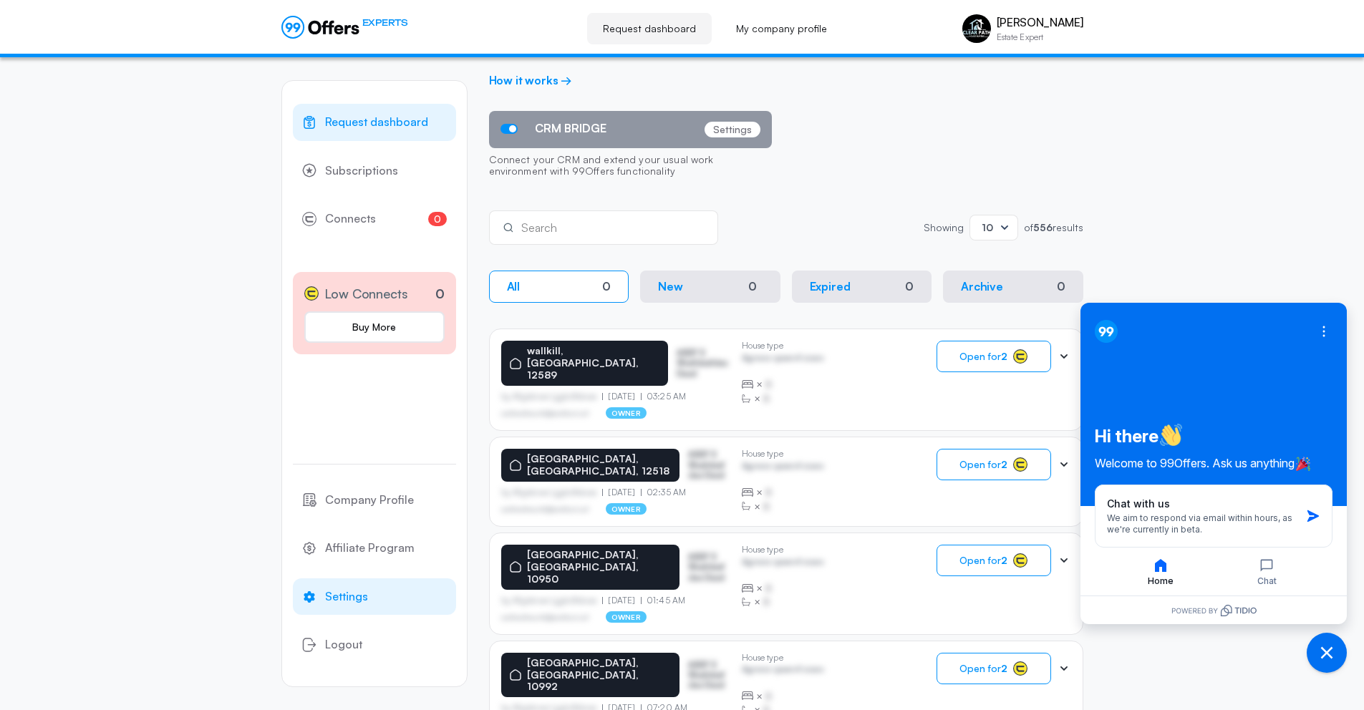
click at [346, 595] on span "Settings" at bounding box center [346, 597] width 43 height 19
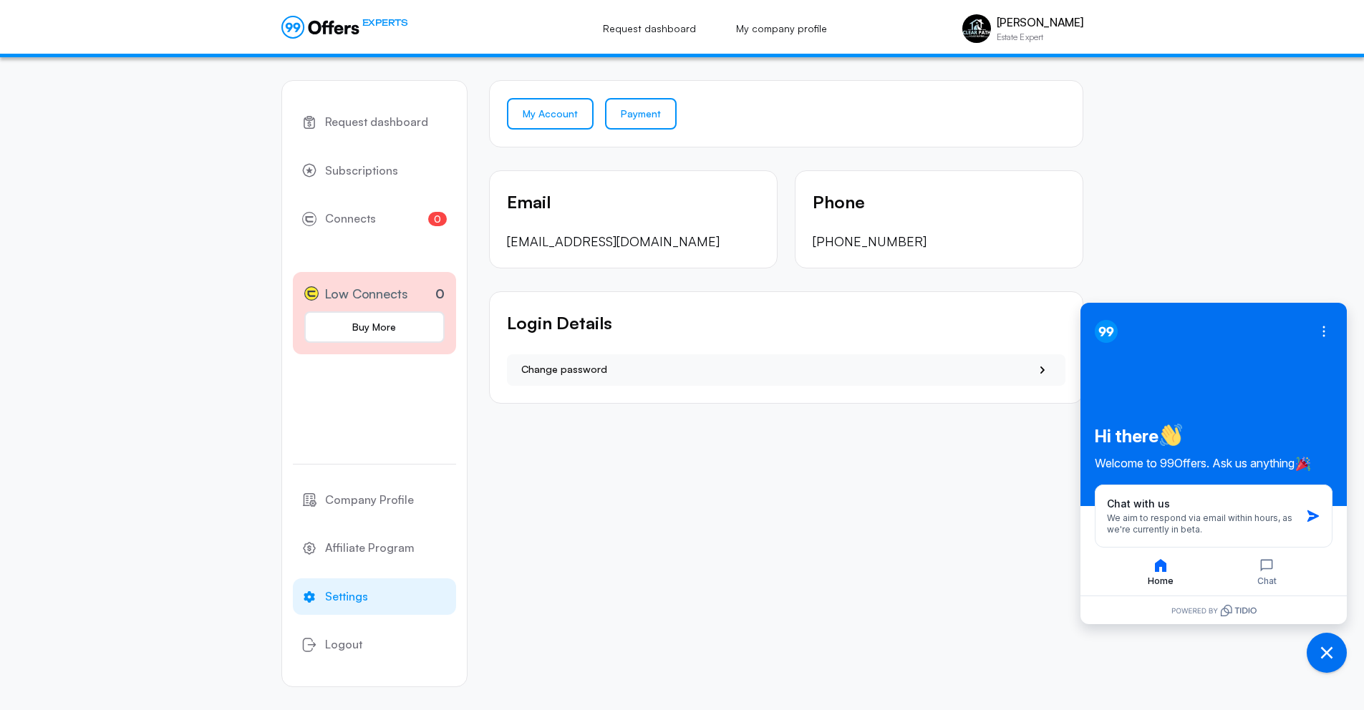
click at [650, 106] on link "Payment" at bounding box center [641, 113] width 72 height 31
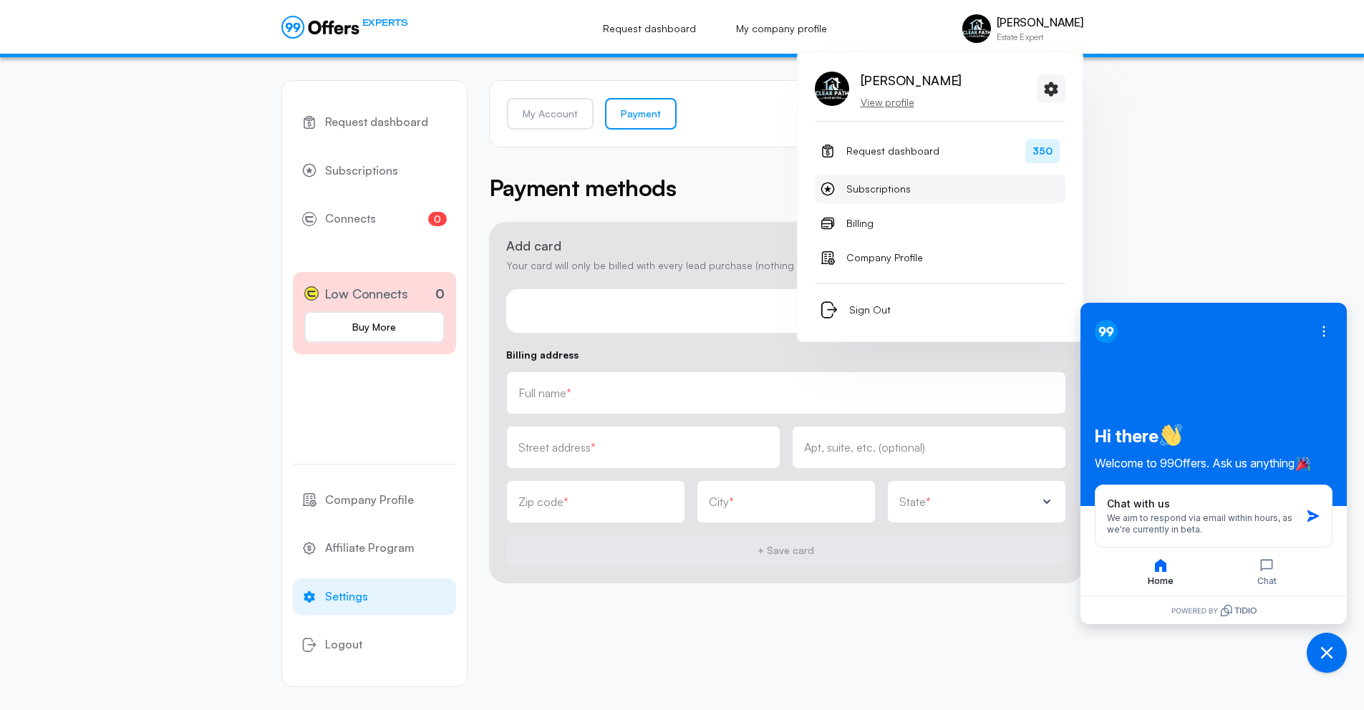
click at [863, 193] on span "Subscriptions" at bounding box center [878, 188] width 64 height 17
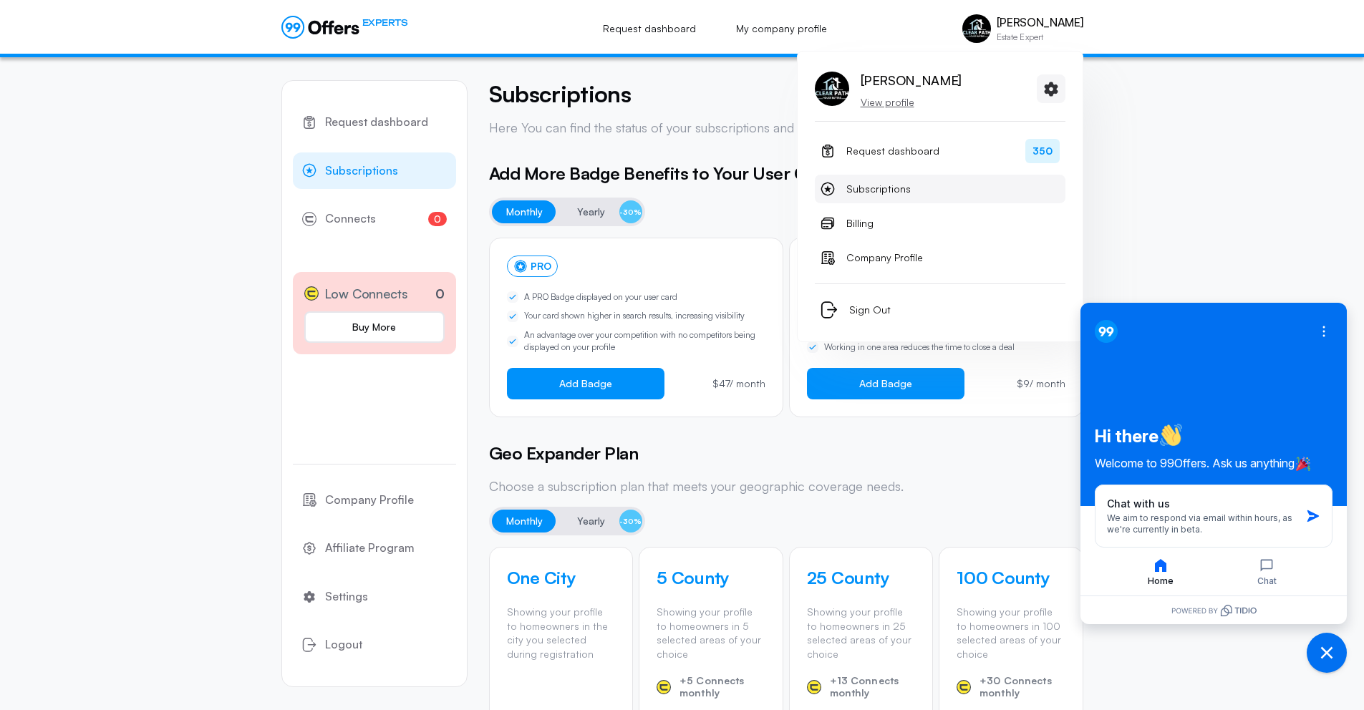
click at [894, 190] on span "Subscriptions" at bounding box center [878, 188] width 64 height 17
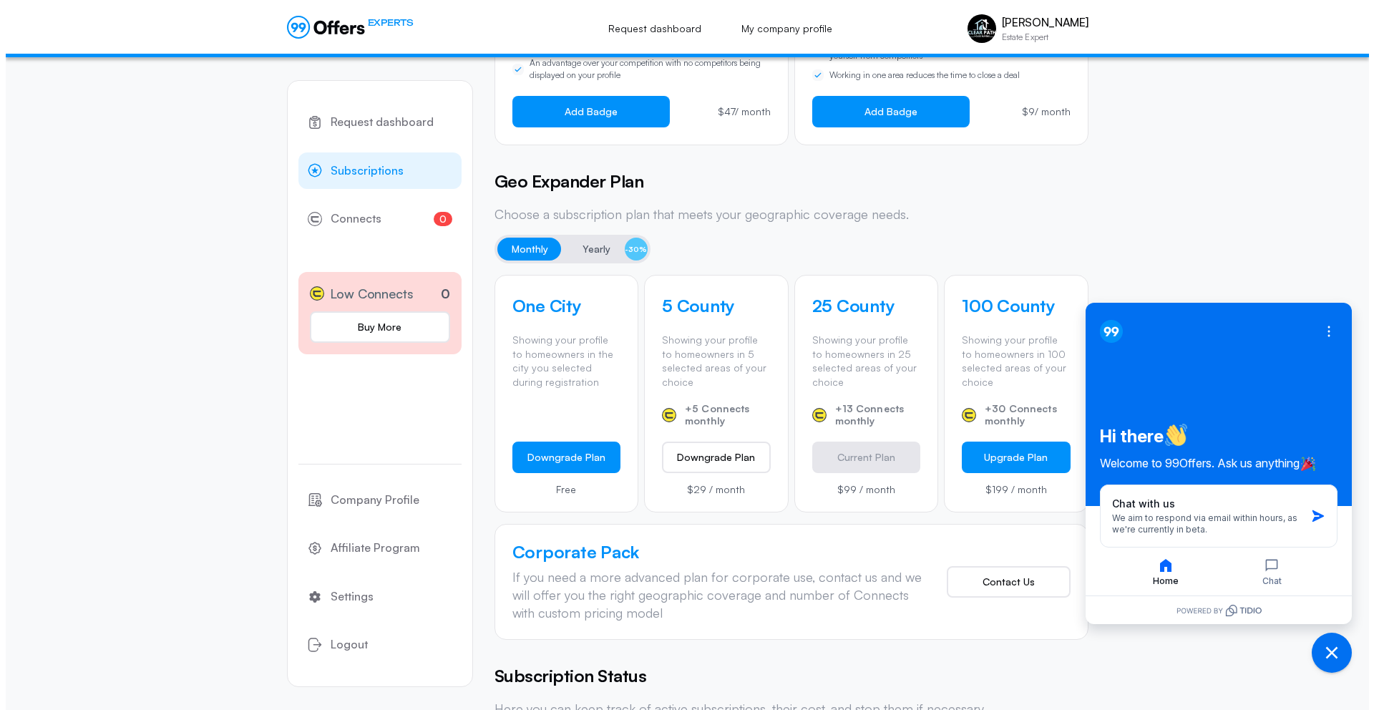
scroll to position [279, 0]
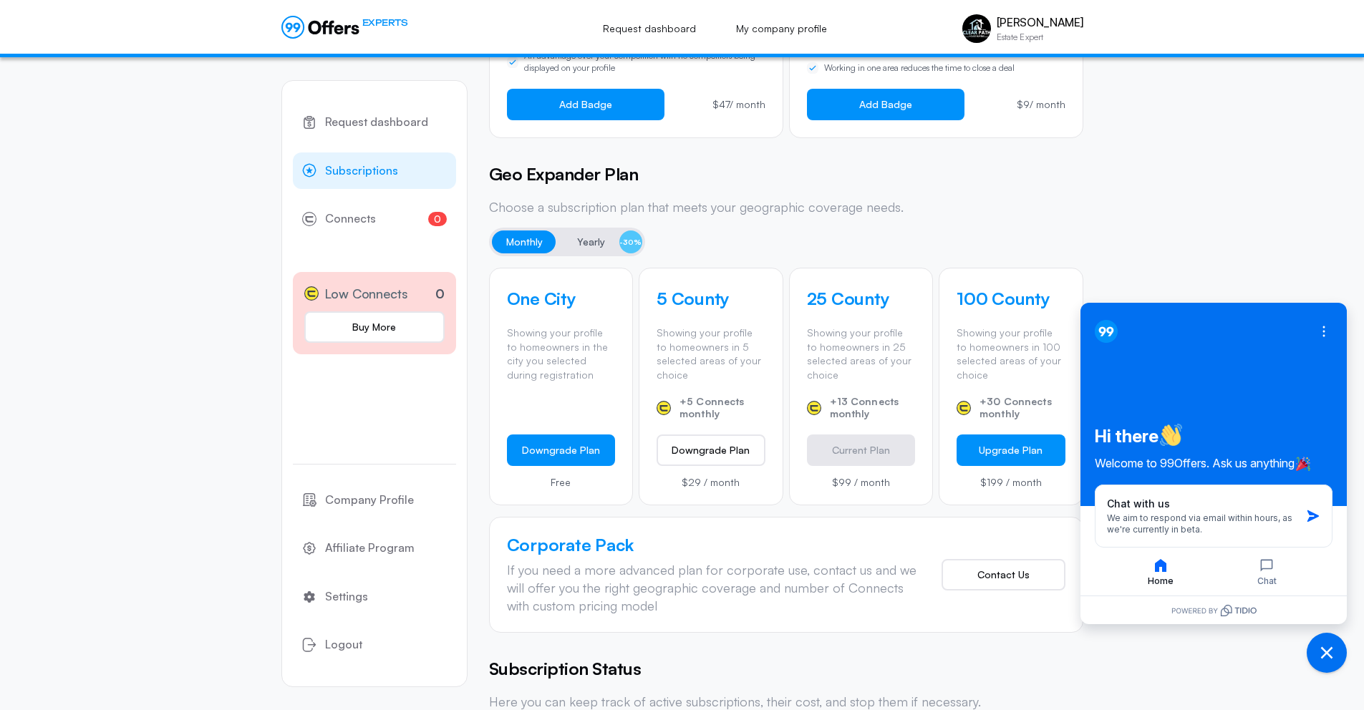
click at [603, 452] on button "Downgrade Plan" at bounding box center [561, 449] width 109 height 31
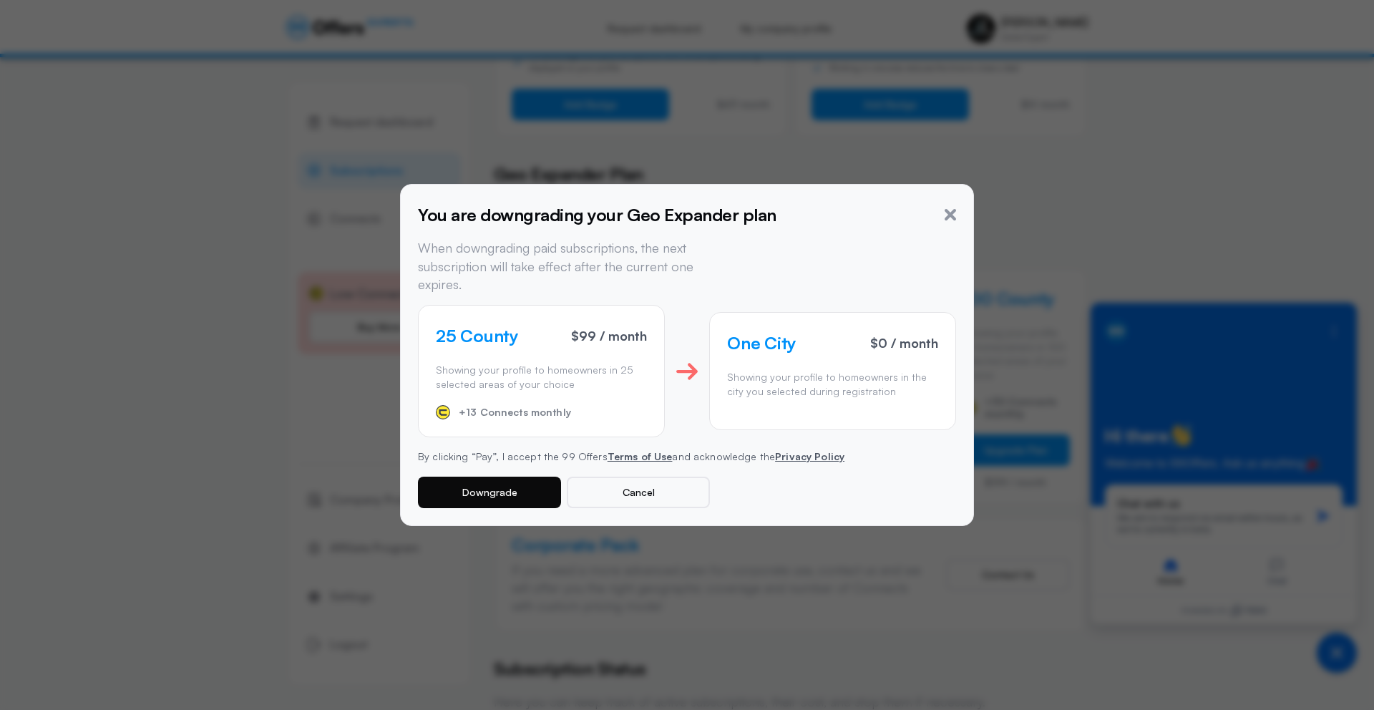
click at [529, 477] on button "Downgrade" at bounding box center [489, 492] width 143 height 31
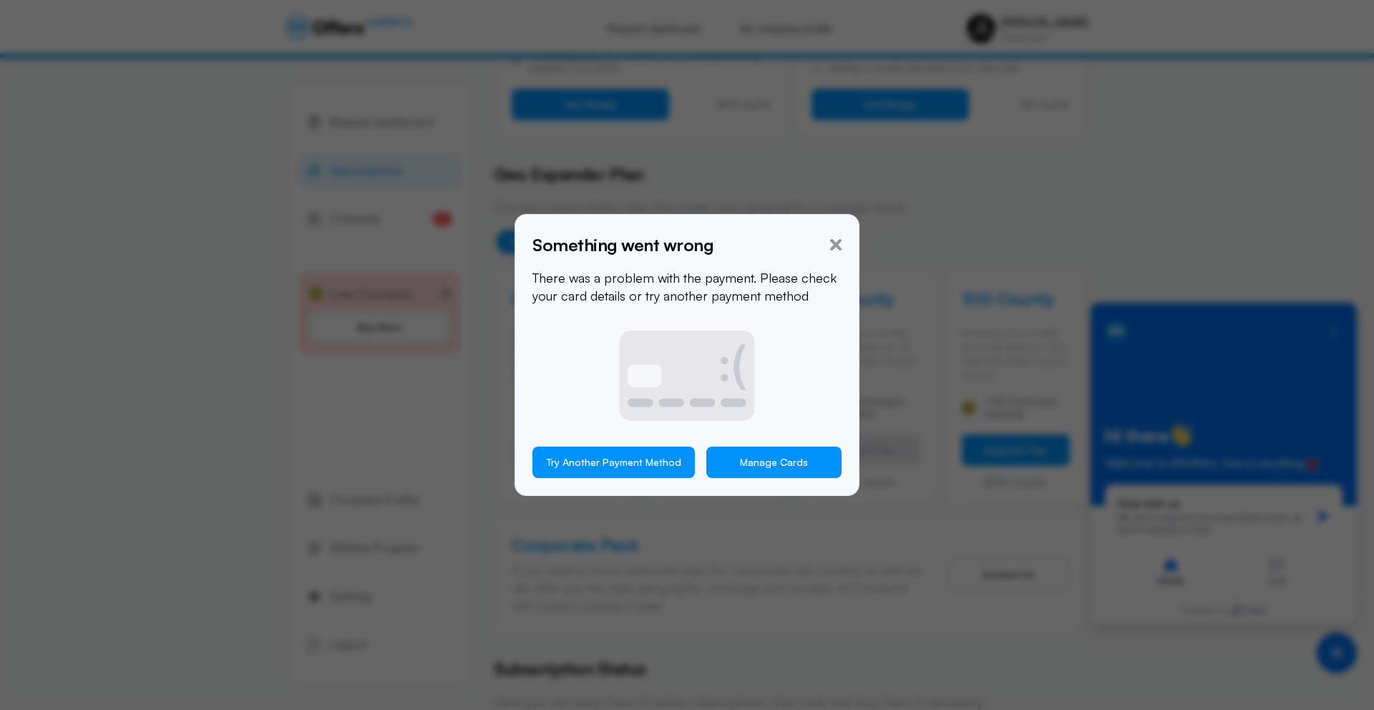
click at [754, 468] on link "Manage Cards" at bounding box center [773, 462] width 135 height 31
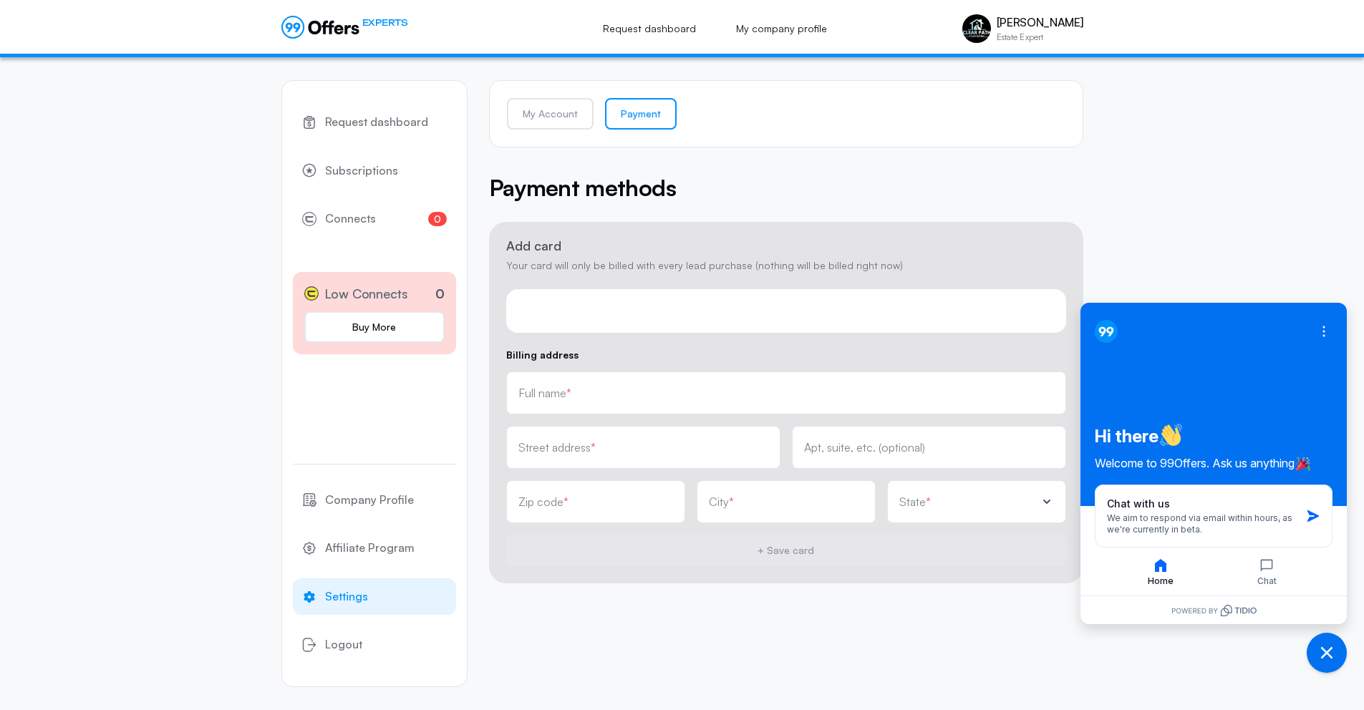
click at [633, 378] on div "Full name *" at bounding box center [786, 393] width 560 height 43
type input "Alex Kuchta"
type input "804 Haldeman Rd"
type input "19473-2108"
type input "Schwenksville"
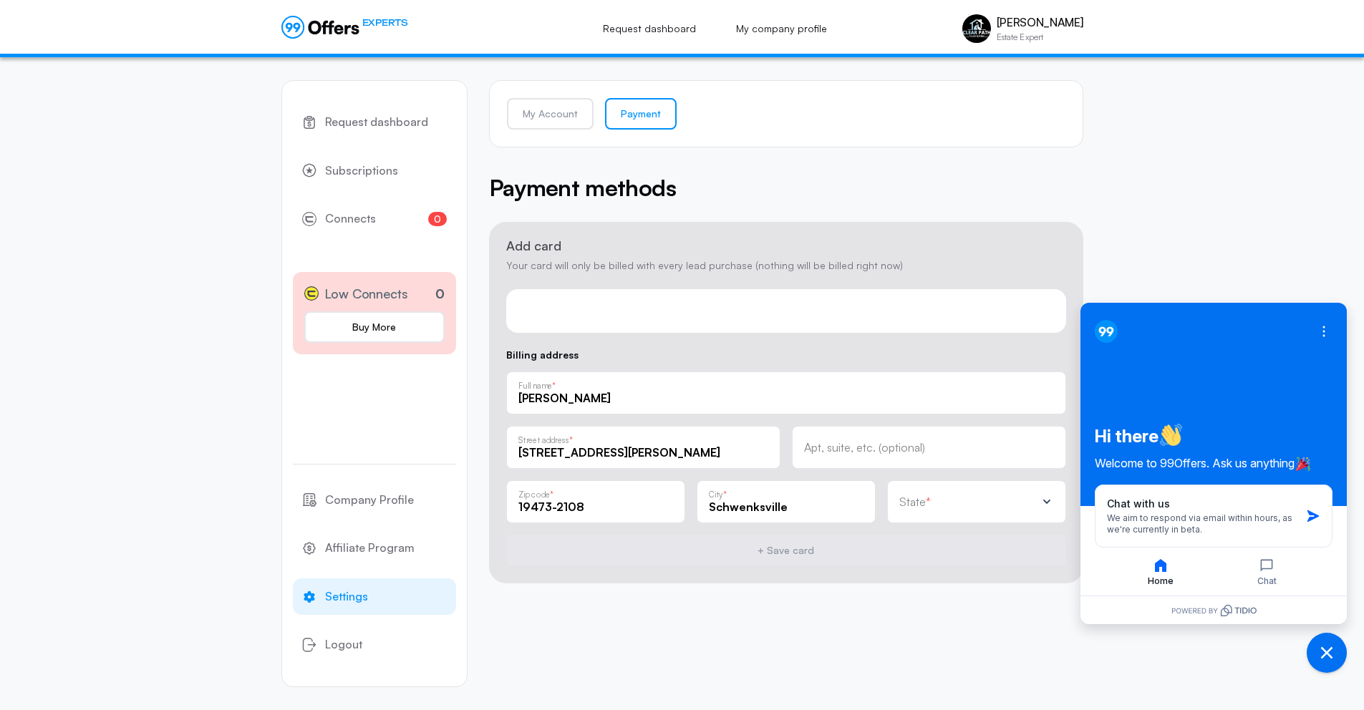
click at [1251, 253] on div "Request dashboard Subscriptions 0 Connects 0 Low Connects 0 Buy More Company Pr…" at bounding box center [682, 383] width 1364 height 653
click at [1324, 327] on icon "Open options" at bounding box center [1324, 327] width 2 height 2
click at [1229, 273] on div "Request dashboard Subscriptions 0 Connects 0 Low Connects 0 Buy More Company Pr…" at bounding box center [682, 383] width 1364 height 653
click at [1107, 326] on div at bounding box center [1105, 331] width 23 height 23
click at [913, 499] on p "State" at bounding box center [912, 501] width 26 height 11
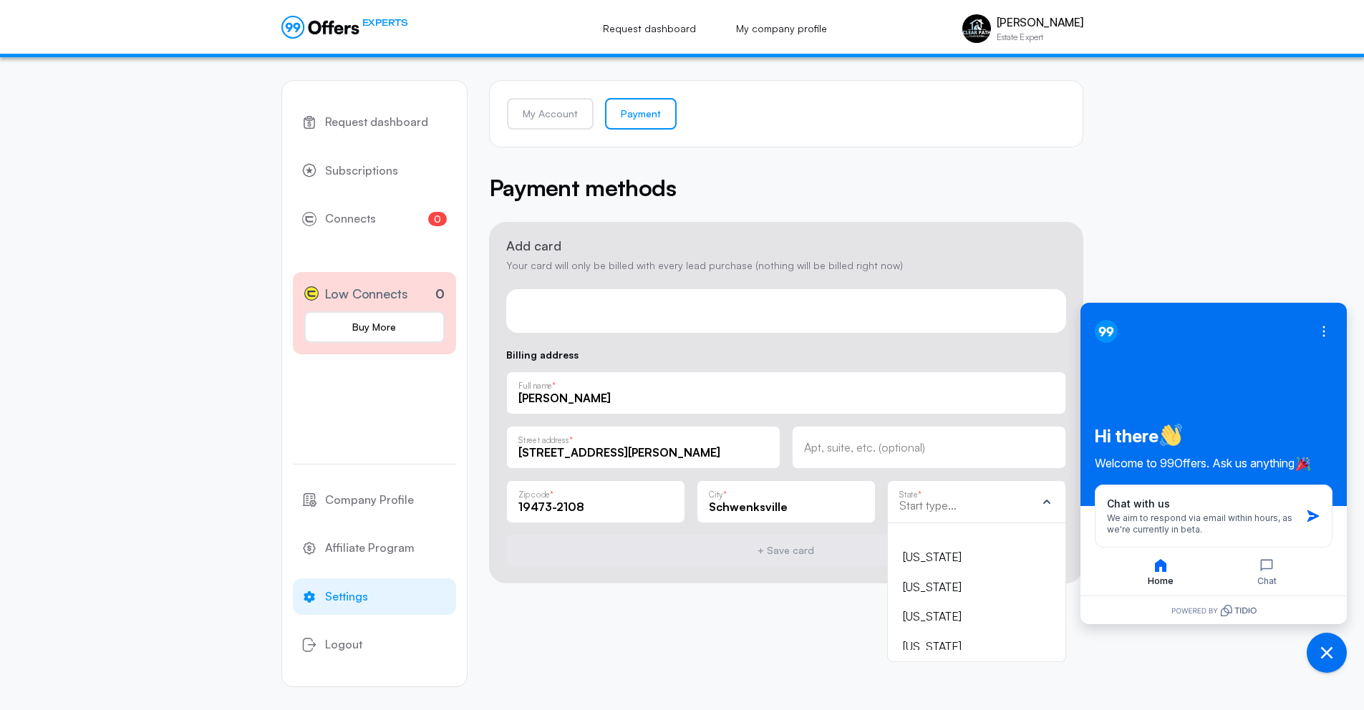
scroll to position [1044, 0]
click at [956, 633] on div "Pennsylvania" at bounding box center [968, 637] width 130 height 19
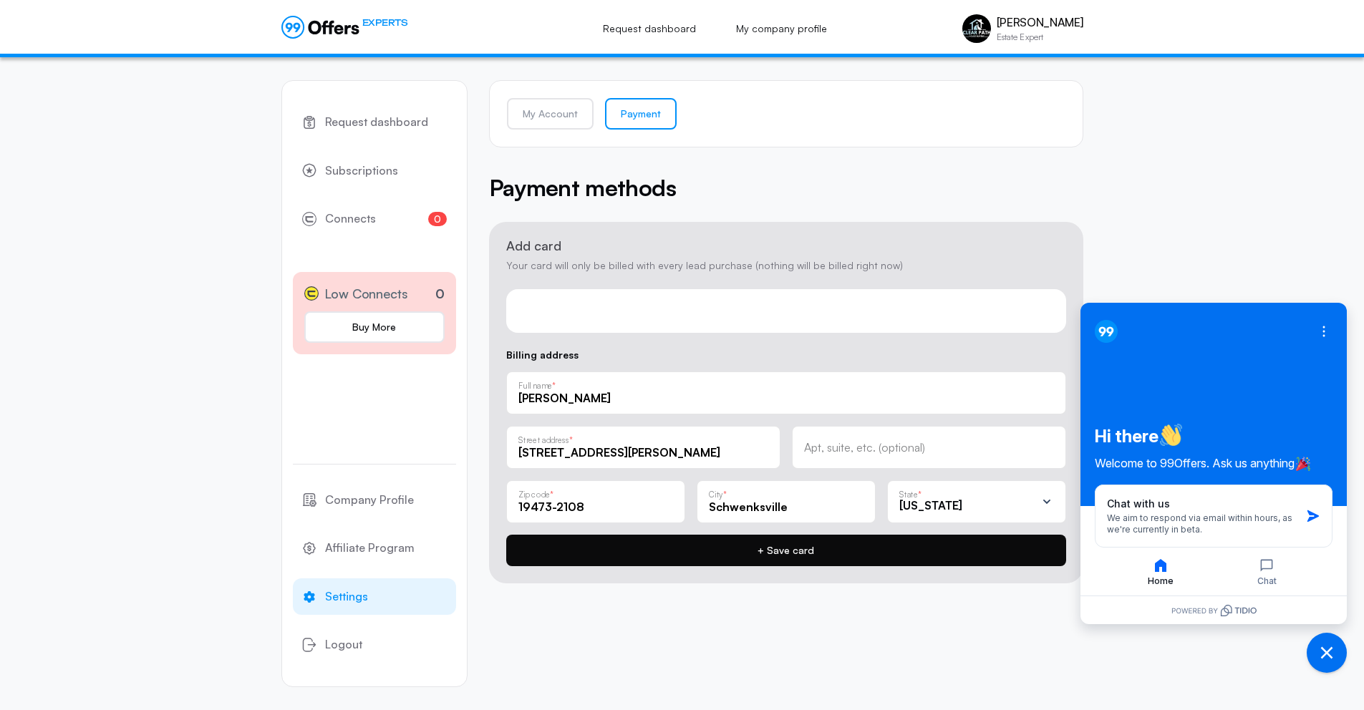
click at [792, 552] on button "+ Save card" at bounding box center [786, 550] width 560 height 31
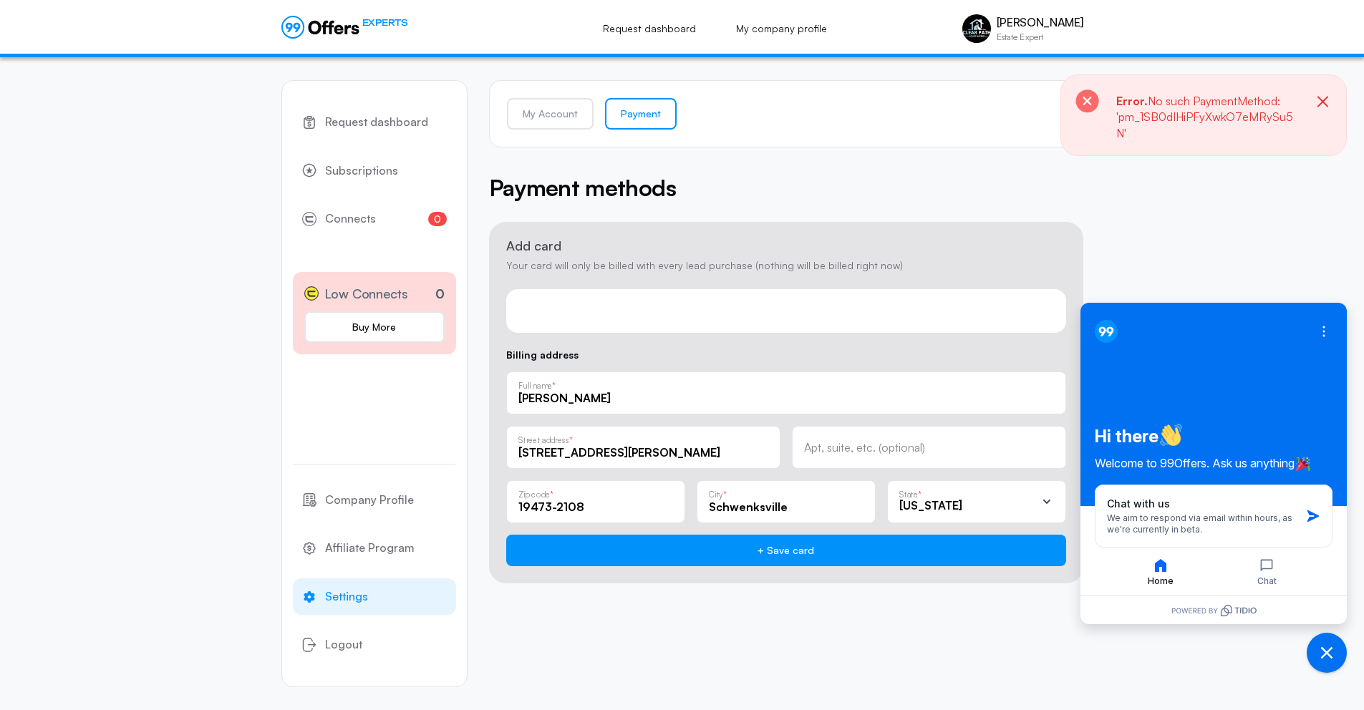
click at [630, 510] on input "19473-2108" at bounding box center [595, 507] width 155 height 16
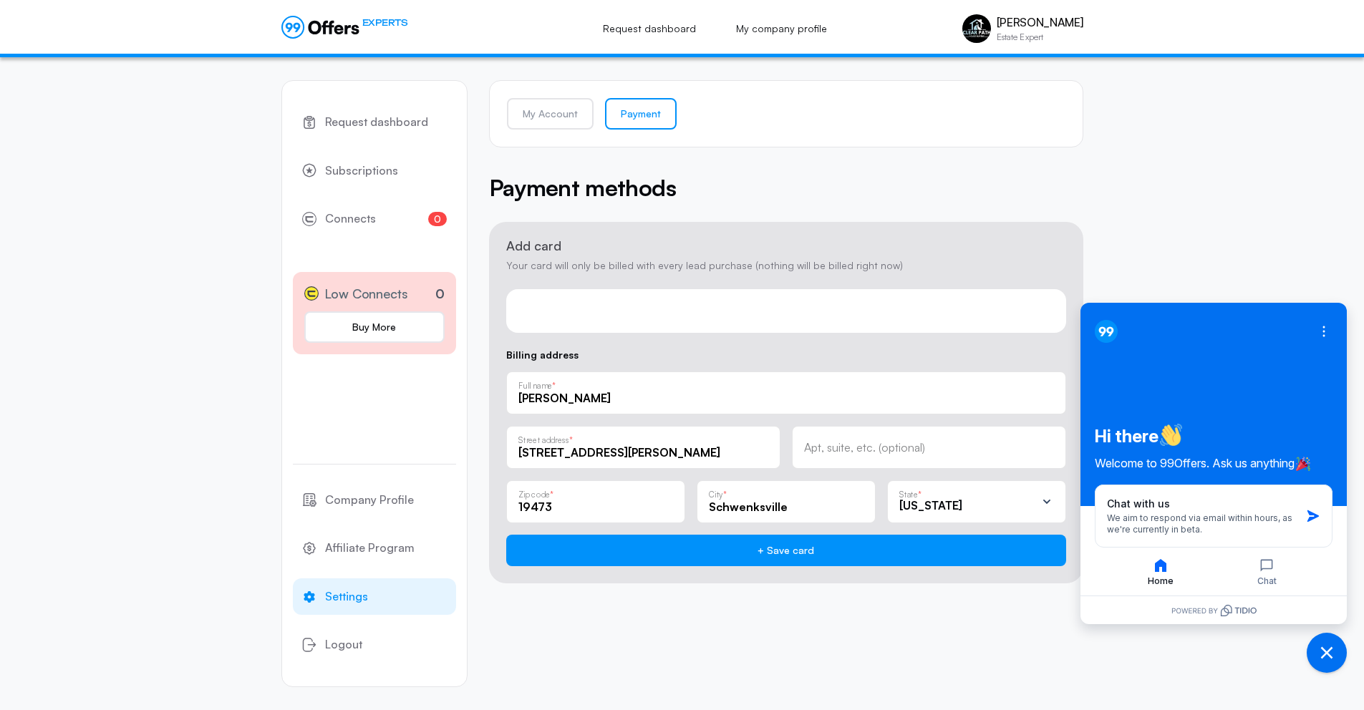
type input "19473"
click at [851, 619] on div "Request dashboard Subscriptions 0 Connects 0 Low Connects 0 Buy More Company Pr…" at bounding box center [682, 383] width 802 height 653
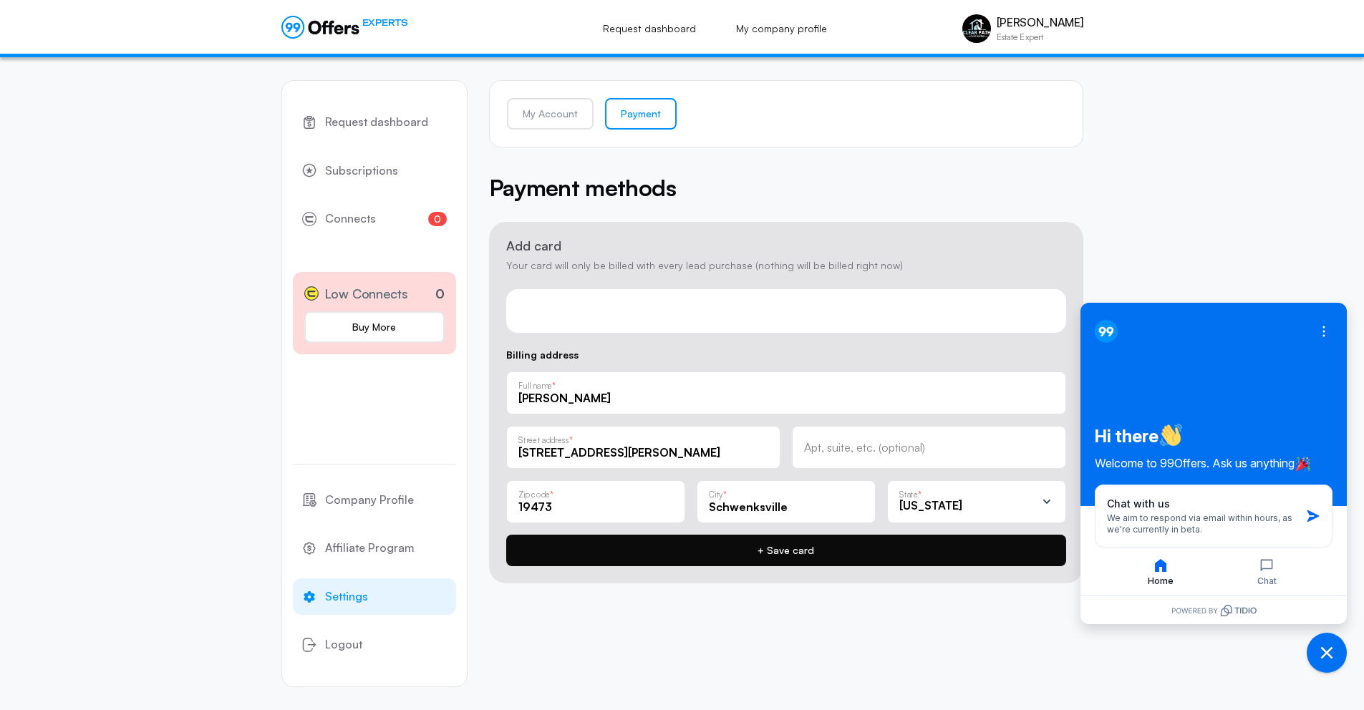
click at [843, 541] on button "+ Save card" at bounding box center [786, 550] width 560 height 31
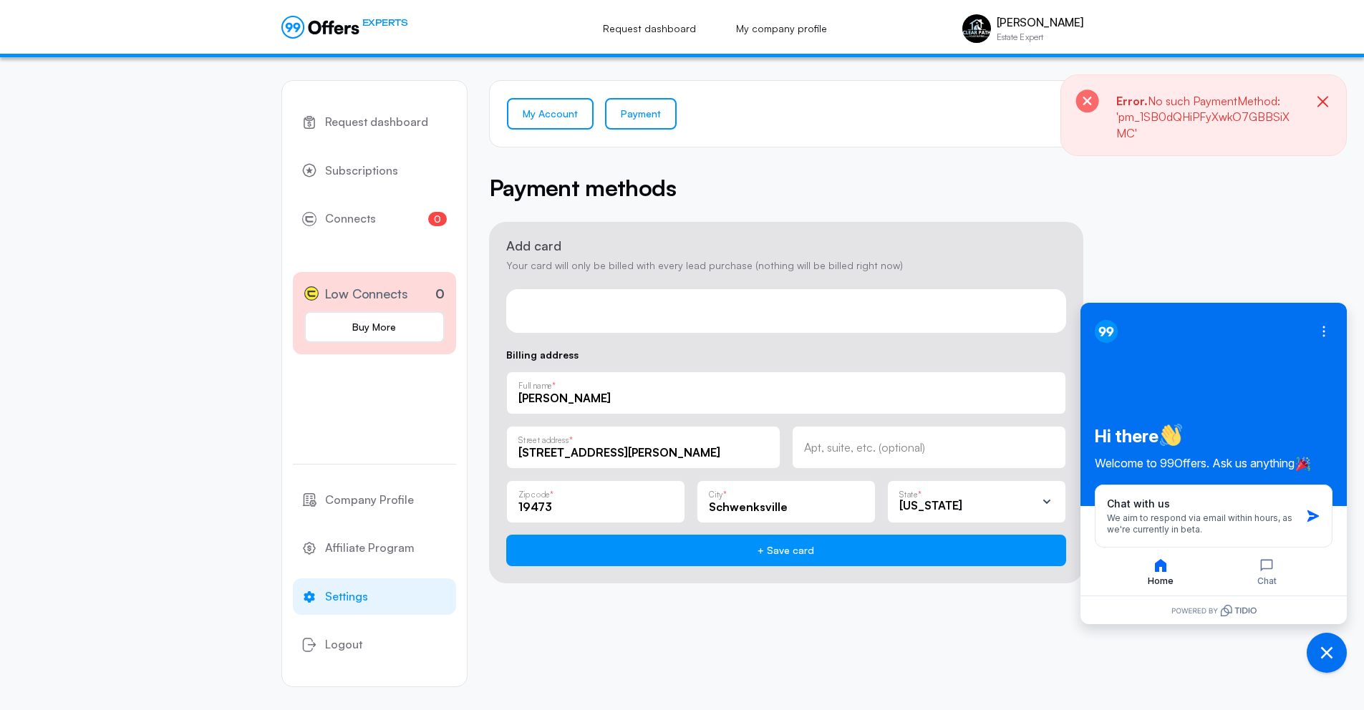
click at [535, 118] on link "My Account" at bounding box center [550, 113] width 87 height 31
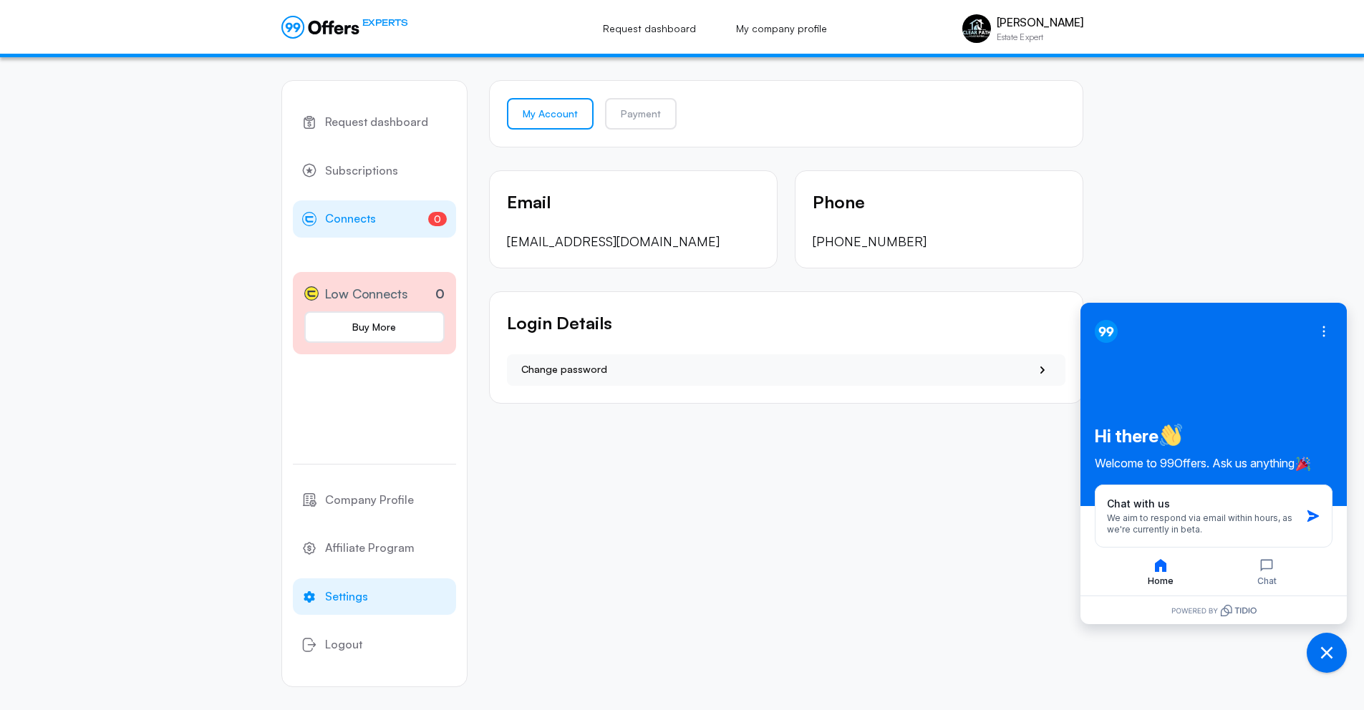
click at [373, 222] on span "Connects" at bounding box center [350, 219] width 51 height 19
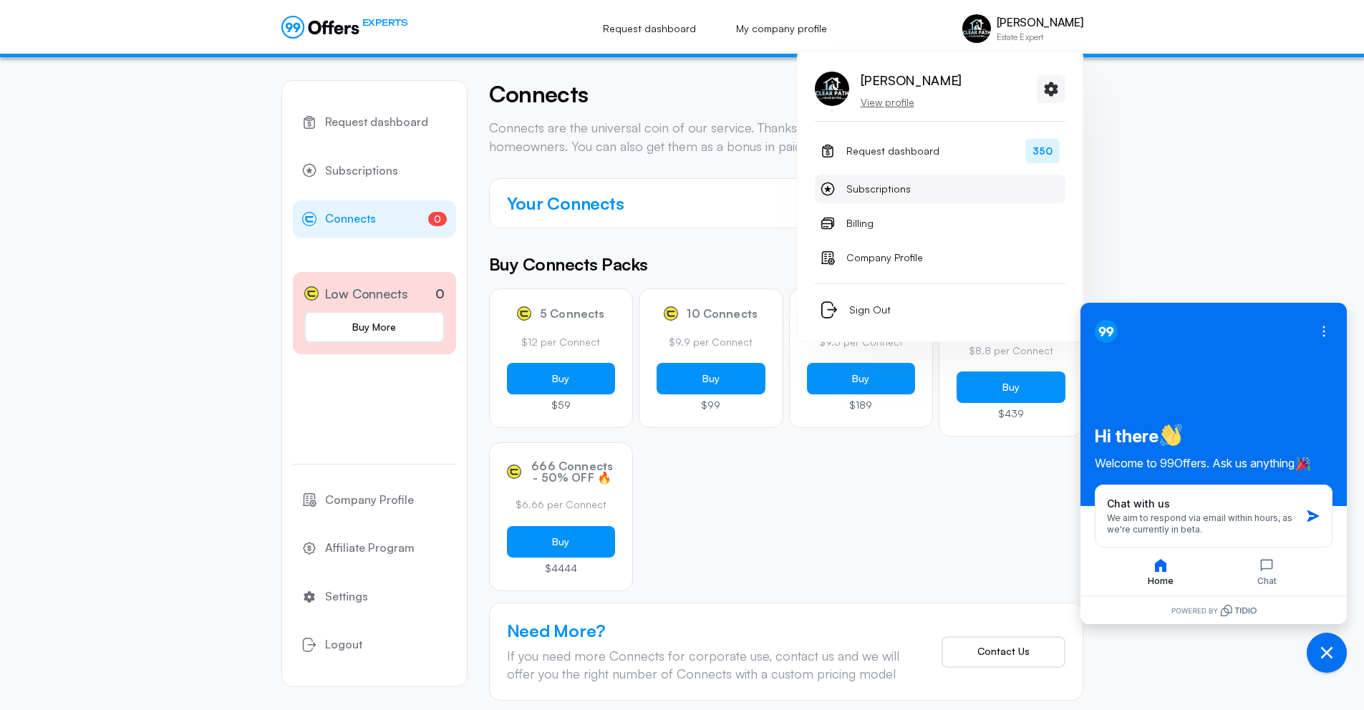
click at [877, 189] on span "Subscriptions" at bounding box center [878, 188] width 64 height 17
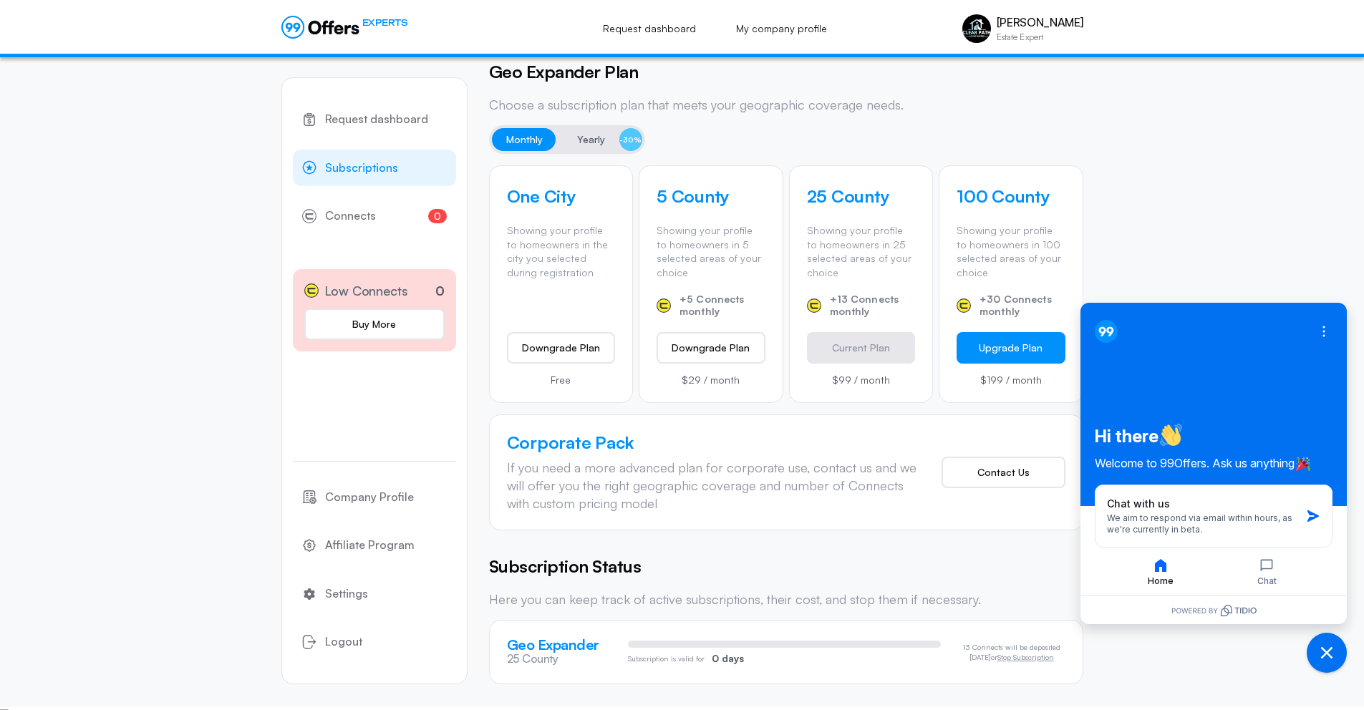
scroll to position [392, 0]
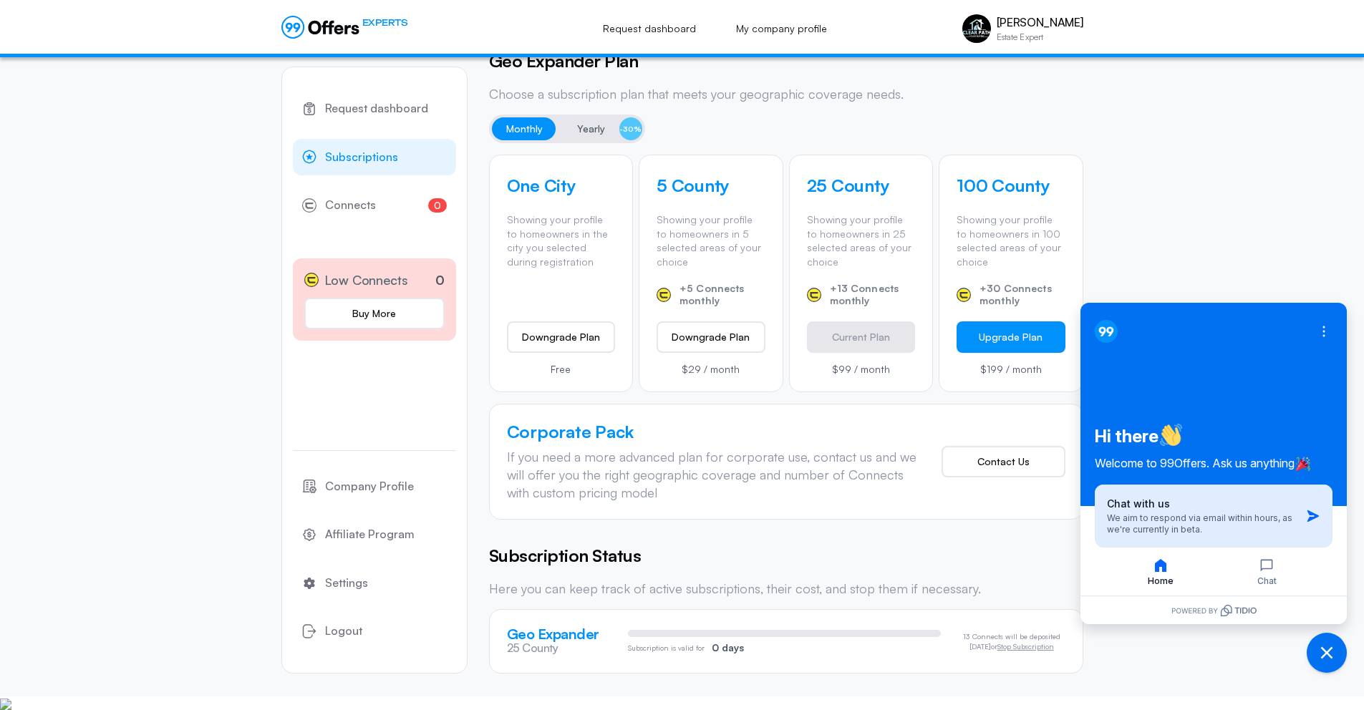
click at [1215, 524] on span "We aim to respond via email within hours, as we're currently in beta." at bounding box center [1203, 524] width 193 height 23
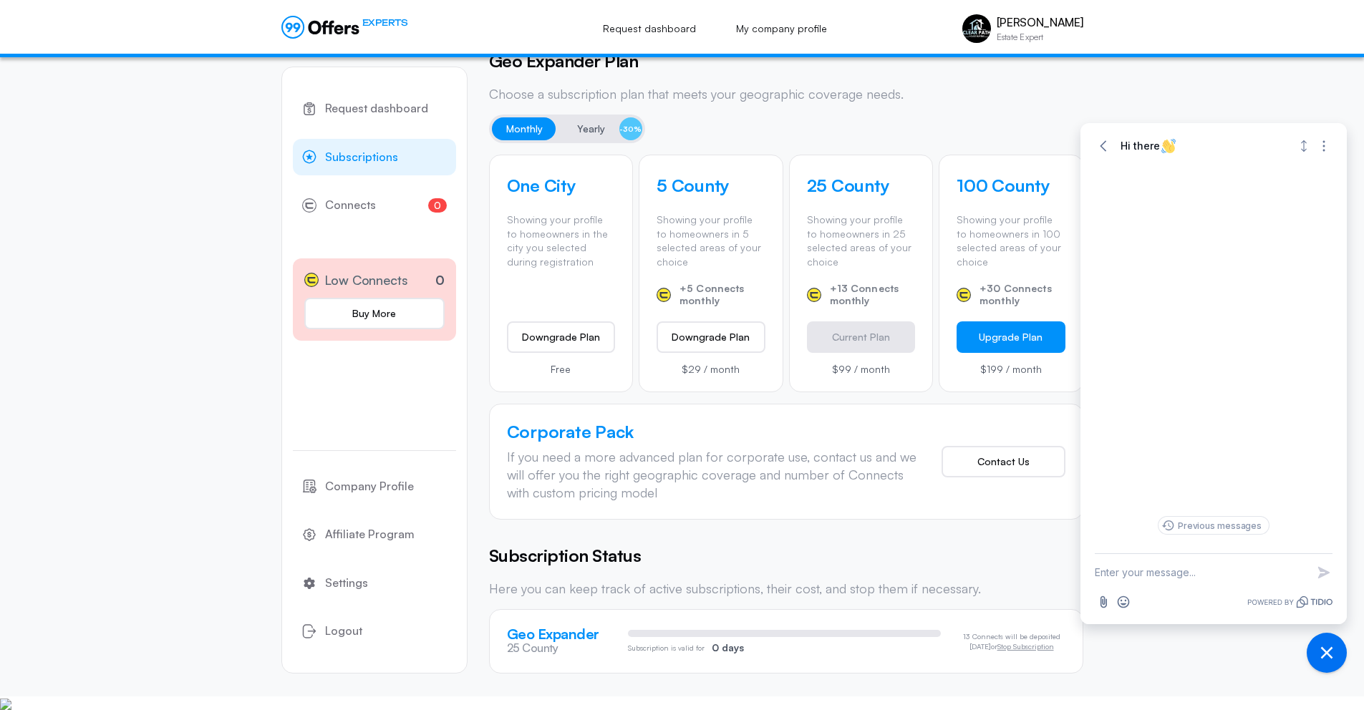
click at [1187, 568] on textarea "New message" at bounding box center [1200, 572] width 212 height 37
type textarea "cancel account and subscription"
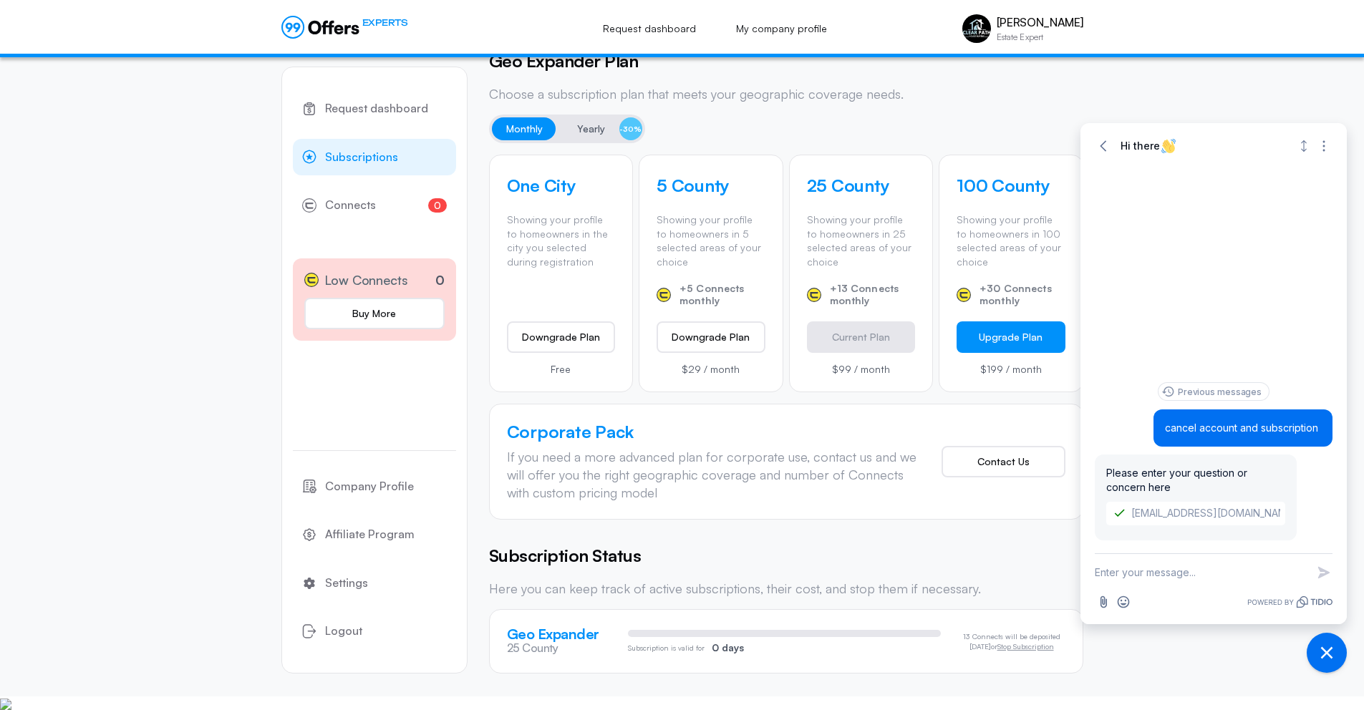
drag, startPoint x: 1176, startPoint y: 429, endPoint x: 1351, endPoint y: 431, distance: 175.4
click at [1351, 431] on body "EXPERTS Request dashboard My company profile Nicholas Neporanny Estate Expert N…" at bounding box center [682, 277] width 1364 height 1339
drag, startPoint x: 1223, startPoint y: 434, endPoint x: 1207, endPoint y: 440, distance: 16.5
click at [1222, 434] on div "cancel account and subscription" at bounding box center [1242, 427] width 179 height 37
drag, startPoint x: 1163, startPoint y: 415, endPoint x: 1324, endPoint y: 416, distance: 161.1
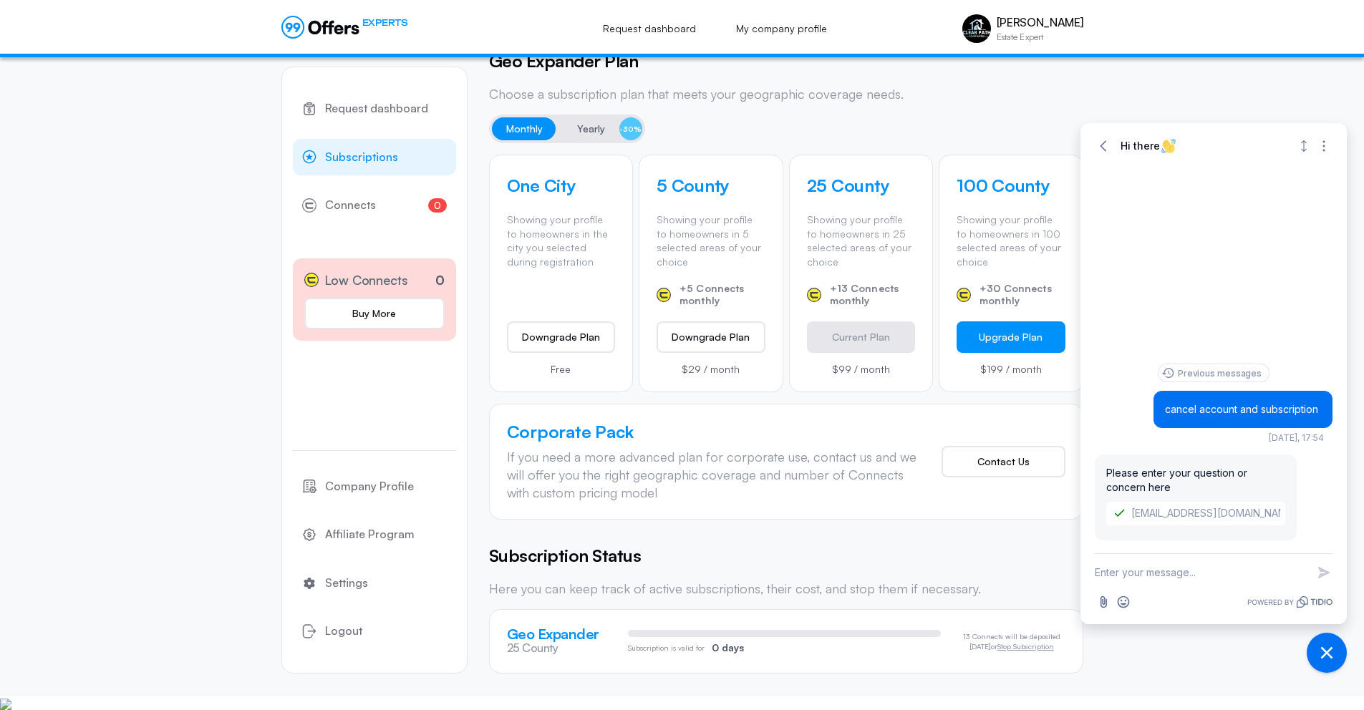
click at [1324, 416] on div "cancel account and subscription Today, 17:54" at bounding box center [1242, 409] width 179 height 37
click at [1195, 571] on textarea "New message" at bounding box center [1200, 572] width 212 height 37
paste textarea "cancel account and subscription"
type textarea "cancel account and subscription"
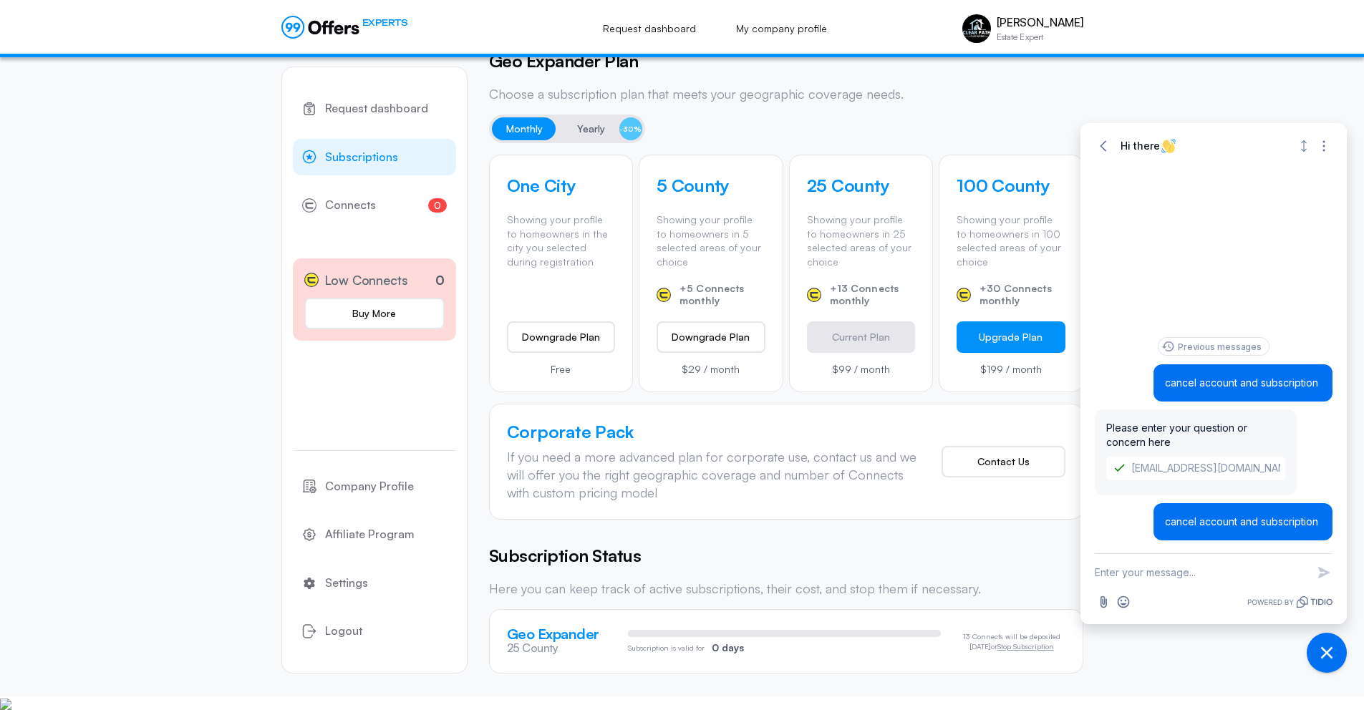
drag, startPoint x: 1183, startPoint y: 520, endPoint x: 1181, endPoint y: 528, distance: 8.2
click at [1183, 520] on span "cancel account and subscription" at bounding box center [1241, 521] width 153 height 12
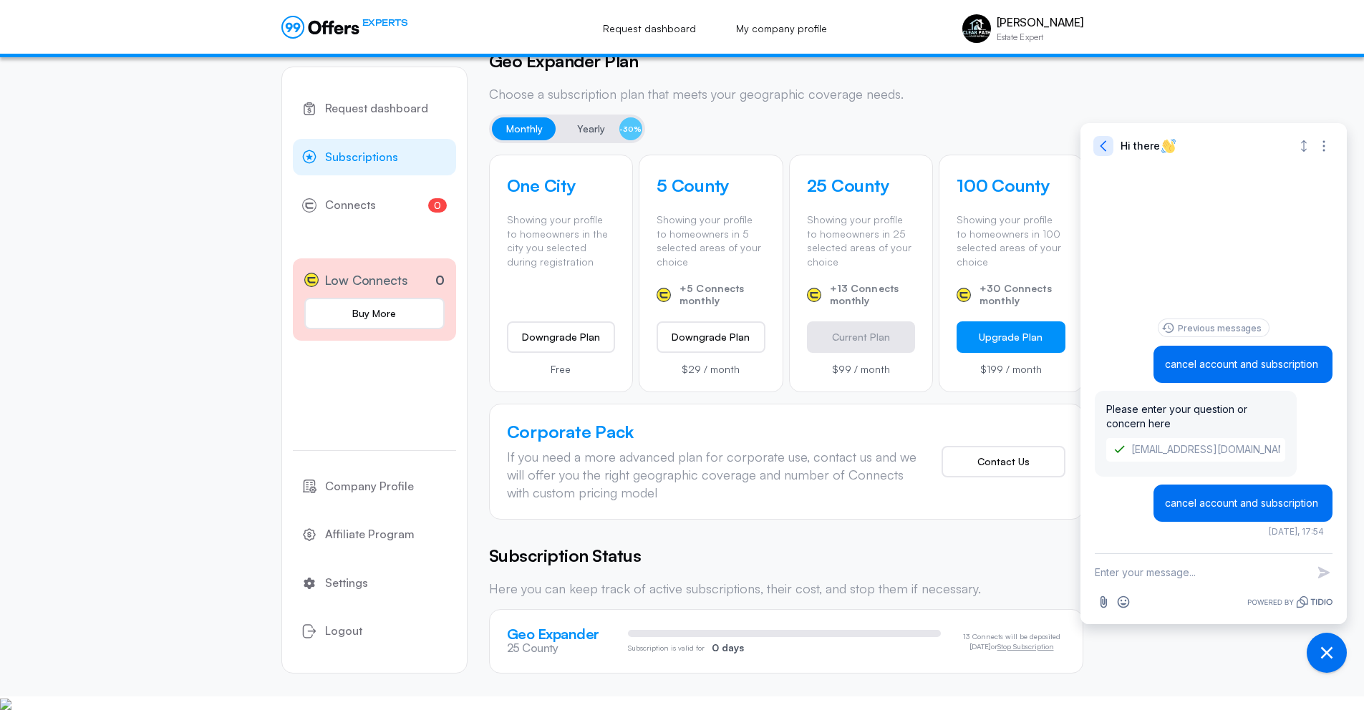
click at [1104, 144] on icon "button" at bounding box center [1103, 146] width 14 height 14
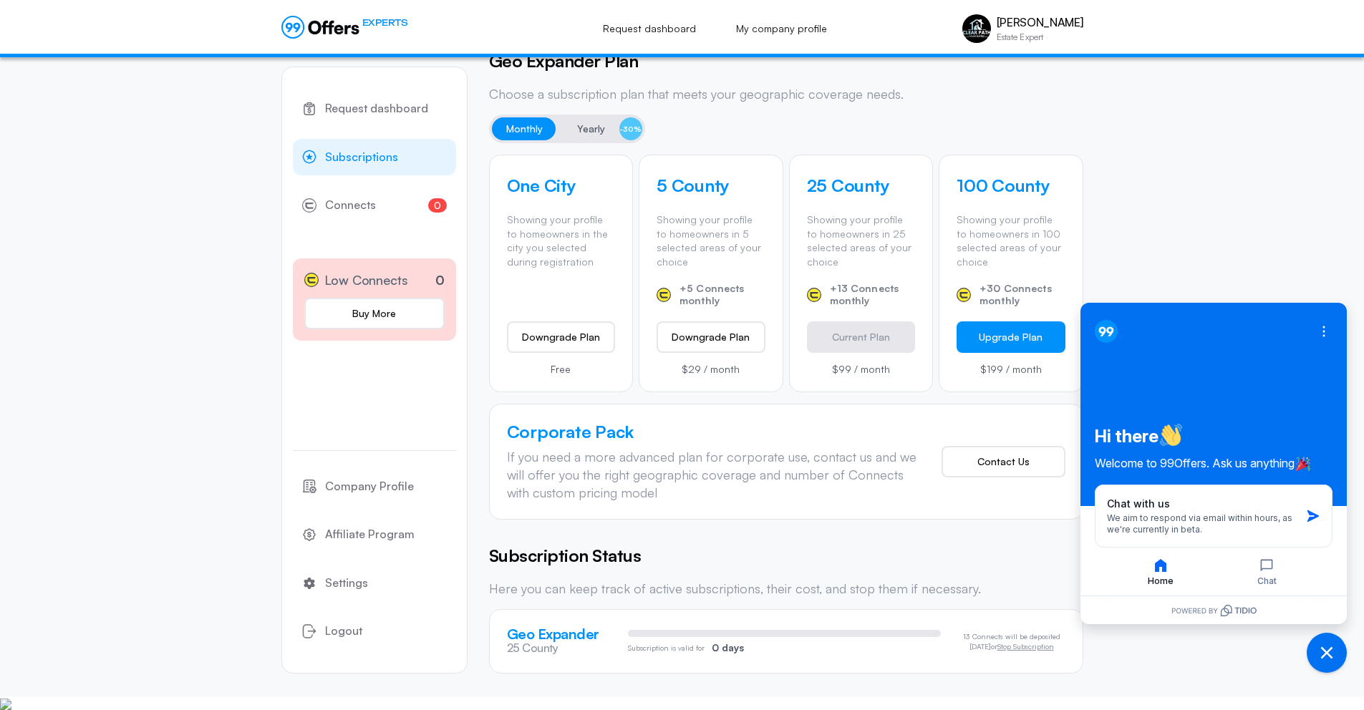
click at [1131, 152] on div "Request dashboard Subscriptions 0 Connects 0 Low Connects 0 Buy More Company Pr…" at bounding box center [682, 180] width 1364 height 1031
click at [1268, 573] on icon "button" at bounding box center [1266, 565] width 17 height 17
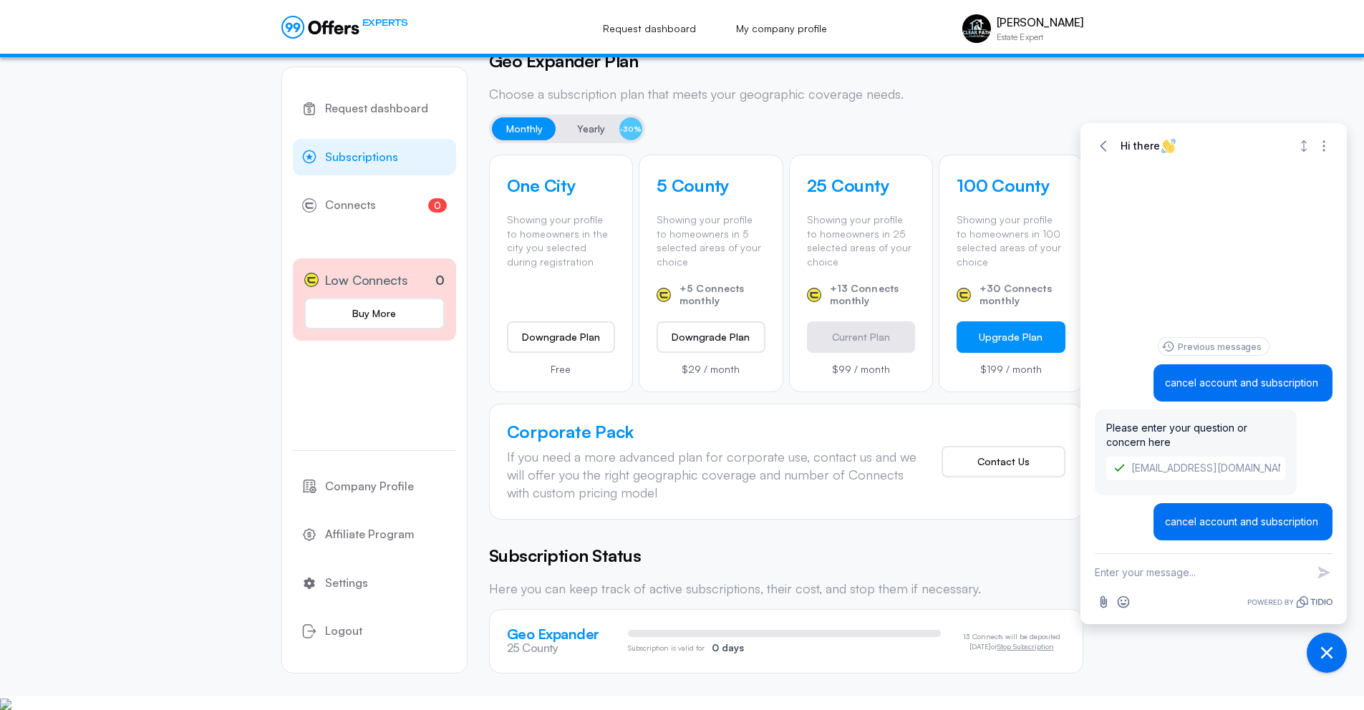
click at [1127, 51] on div "EXPERTS Request dashboard My company profile Nicholas Neporanny Estate Expert N…" at bounding box center [682, 28] width 1364 height 57
click at [1214, 314] on div "Previous messages cancel account and subscription Please enter your question or…" at bounding box center [1213, 359] width 266 height 387
click at [1170, 510] on div "cancel account and subscription" at bounding box center [1242, 521] width 179 height 37
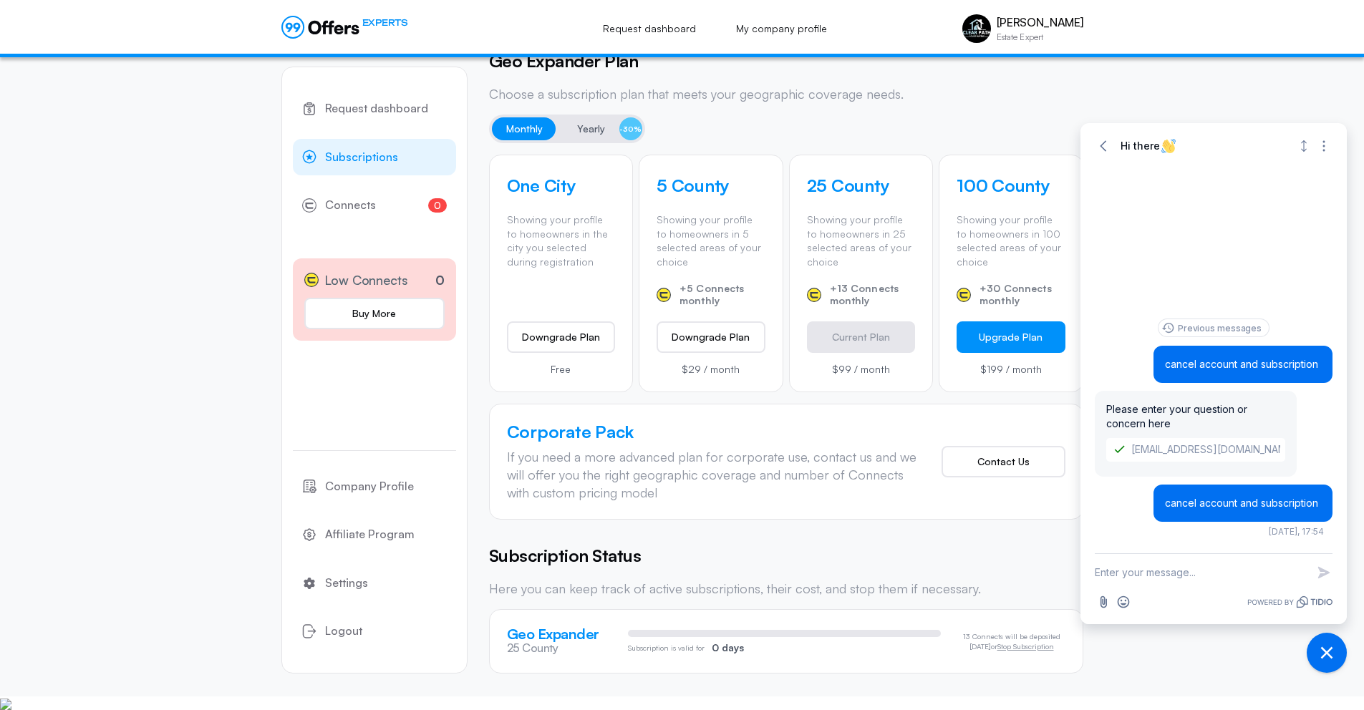
drag, startPoint x: 1162, startPoint y: 510, endPoint x: 1328, endPoint y: 500, distance: 166.4
click at [1328, 500] on div "cancel account and subscription Today, 17:54" at bounding box center [1242, 503] width 179 height 37
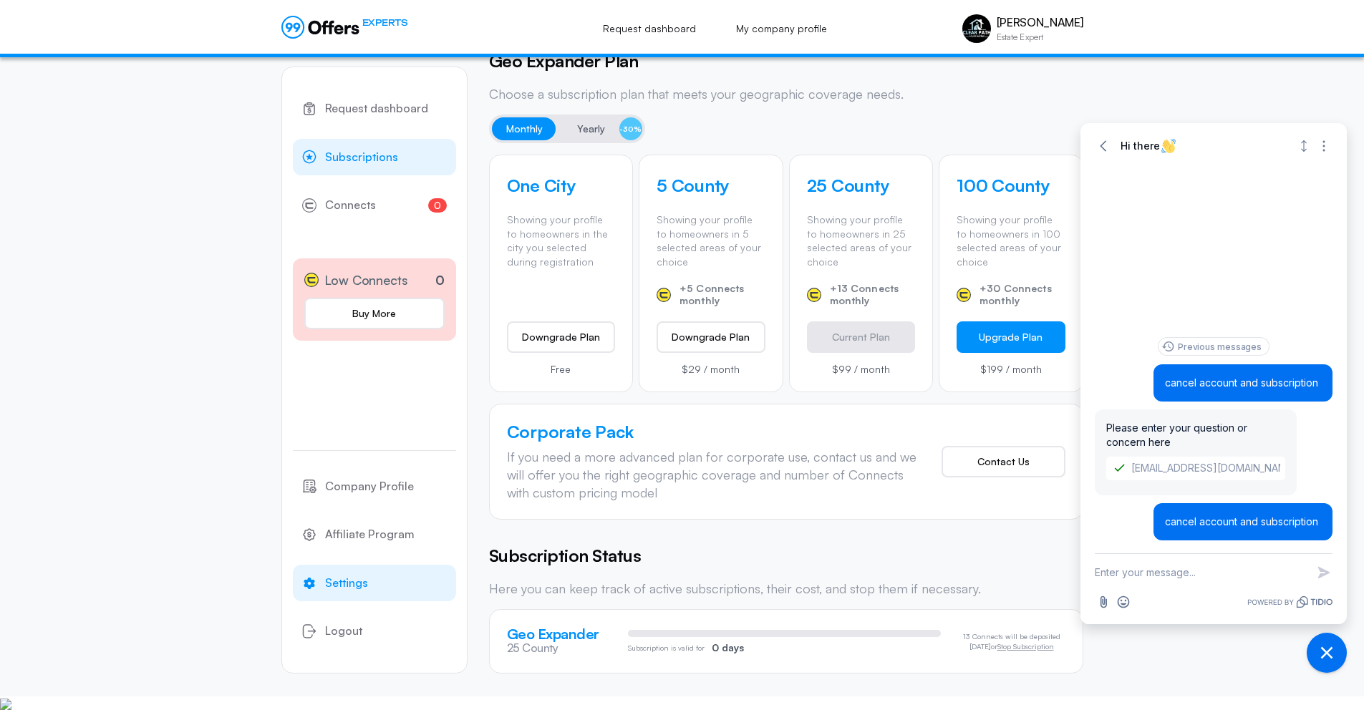
click at [408, 581] on link "Settings" at bounding box center [374, 582] width 163 height 37
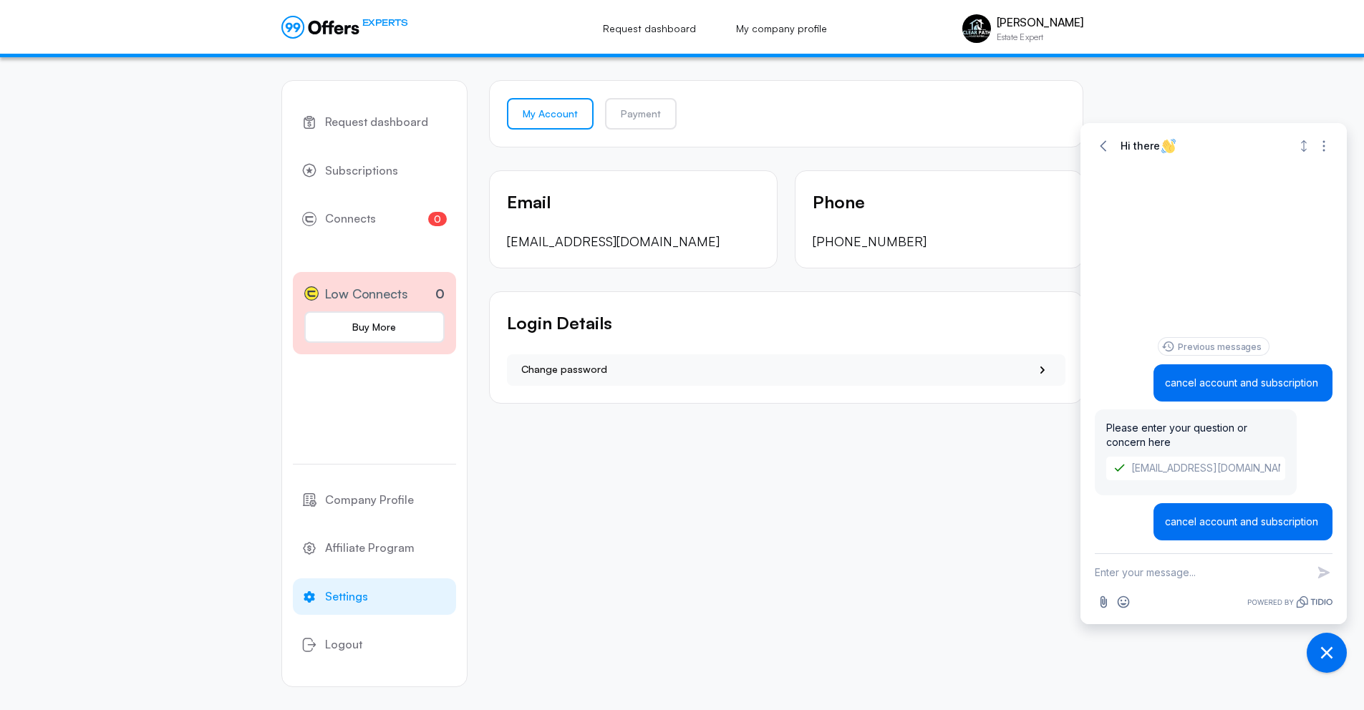
click at [1106, 145] on icon "button" at bounding box center [1103, 146] width 14 height 14
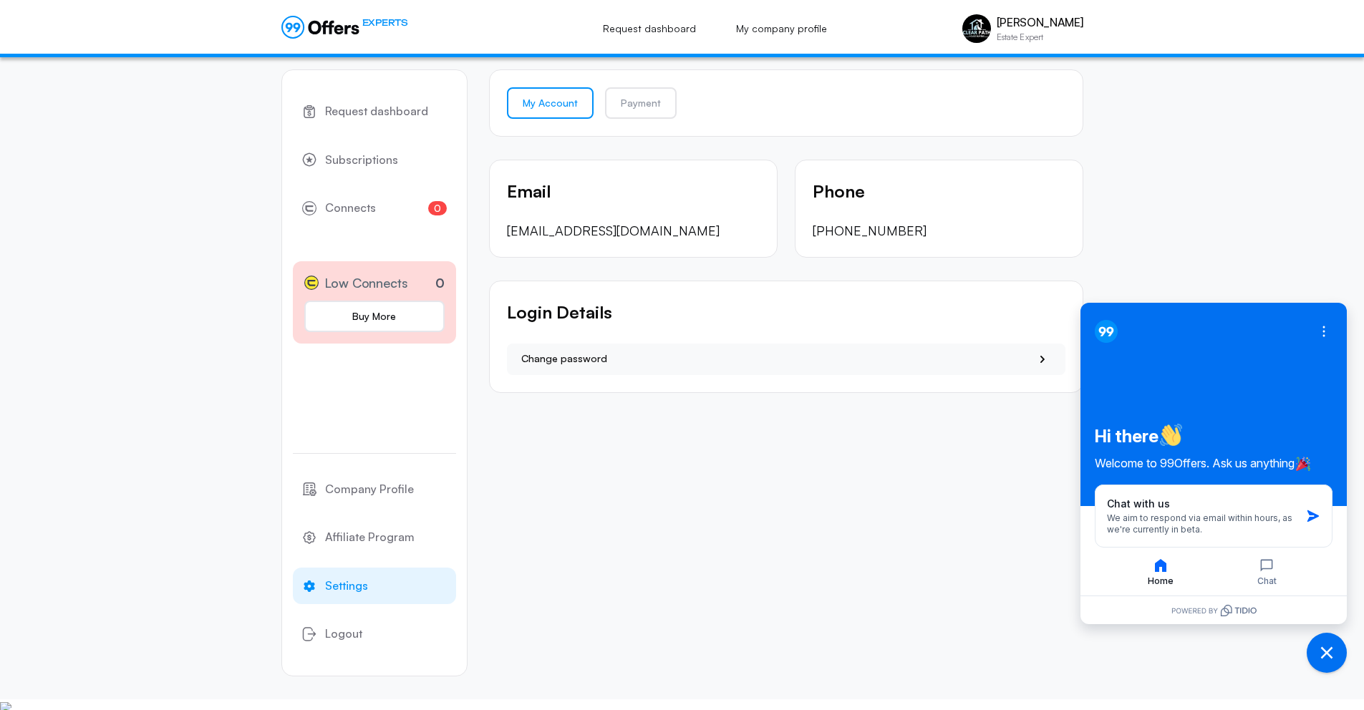
scroll to position [14, 0]
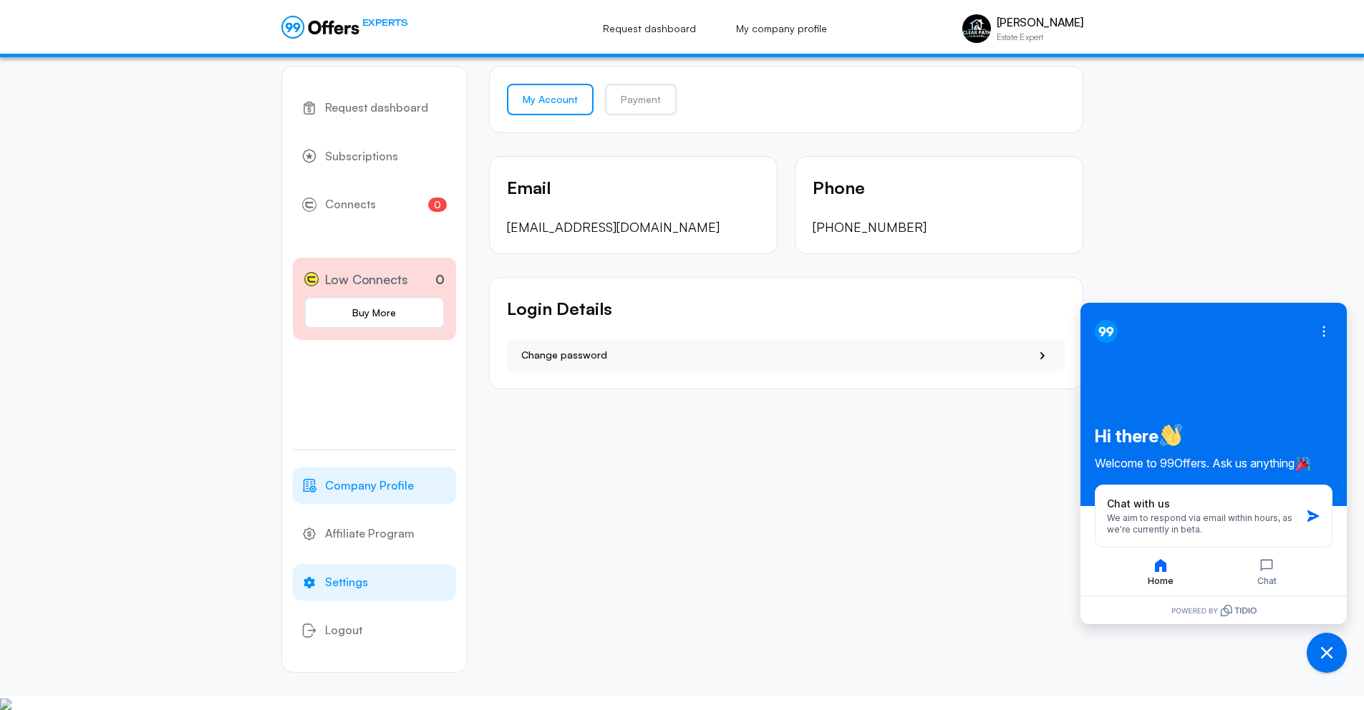
click at [404, 484] on span "Company Profile" at bounding box center [369, 486] width 89 height 19
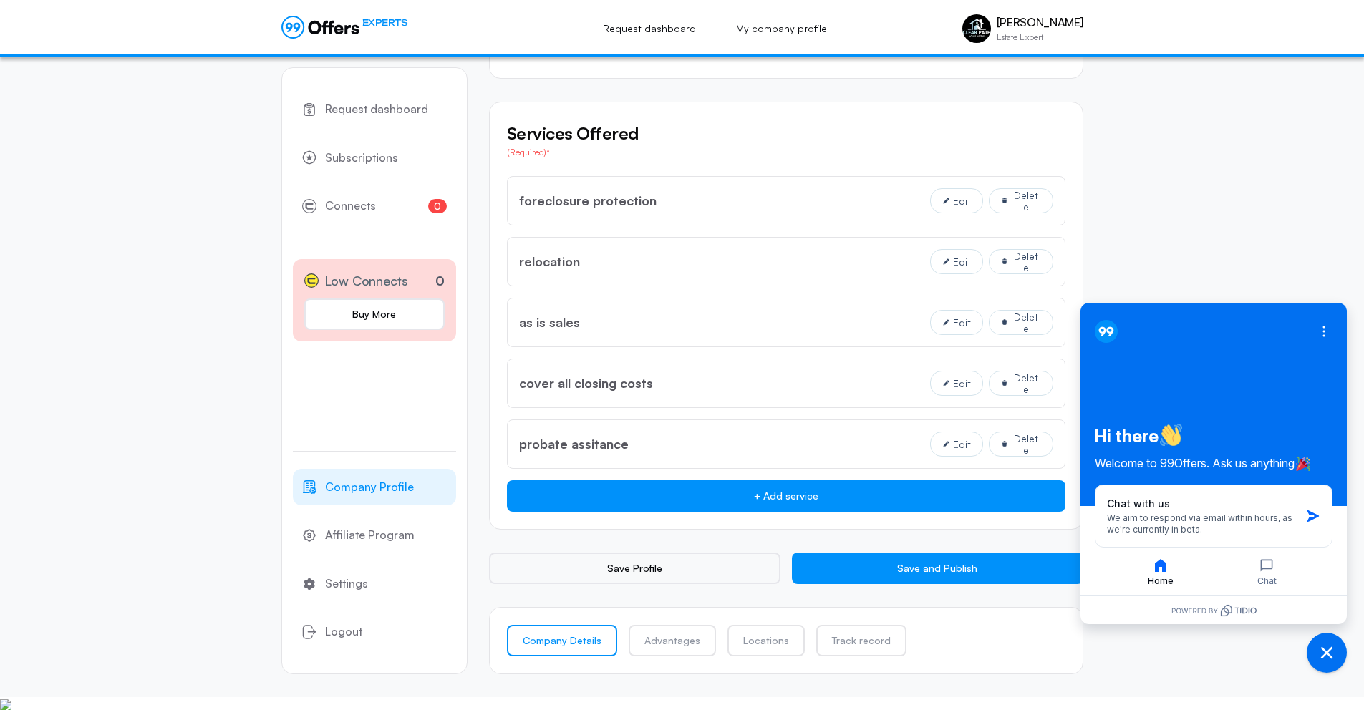
scroll to position [1040, 0]
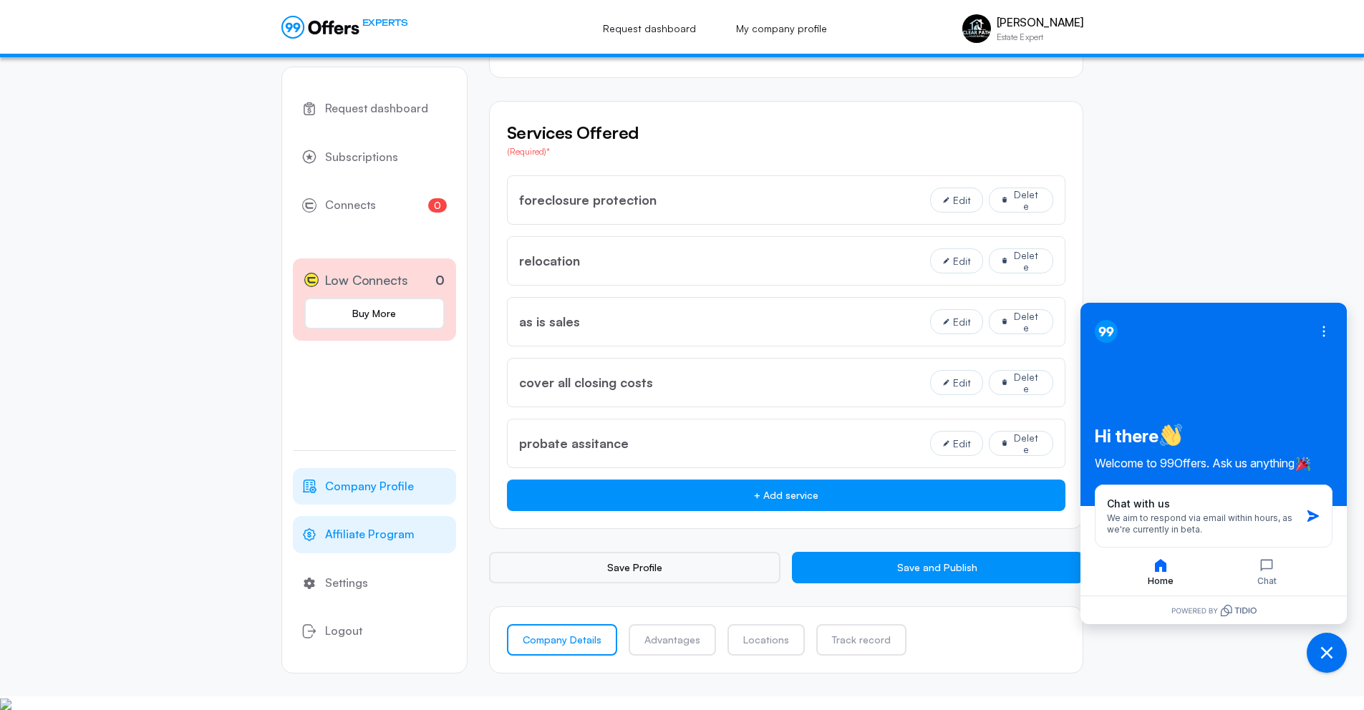
click at [373, 534] on span "Affiliate Program" at bounding box center [369, 534] width 89 height 19
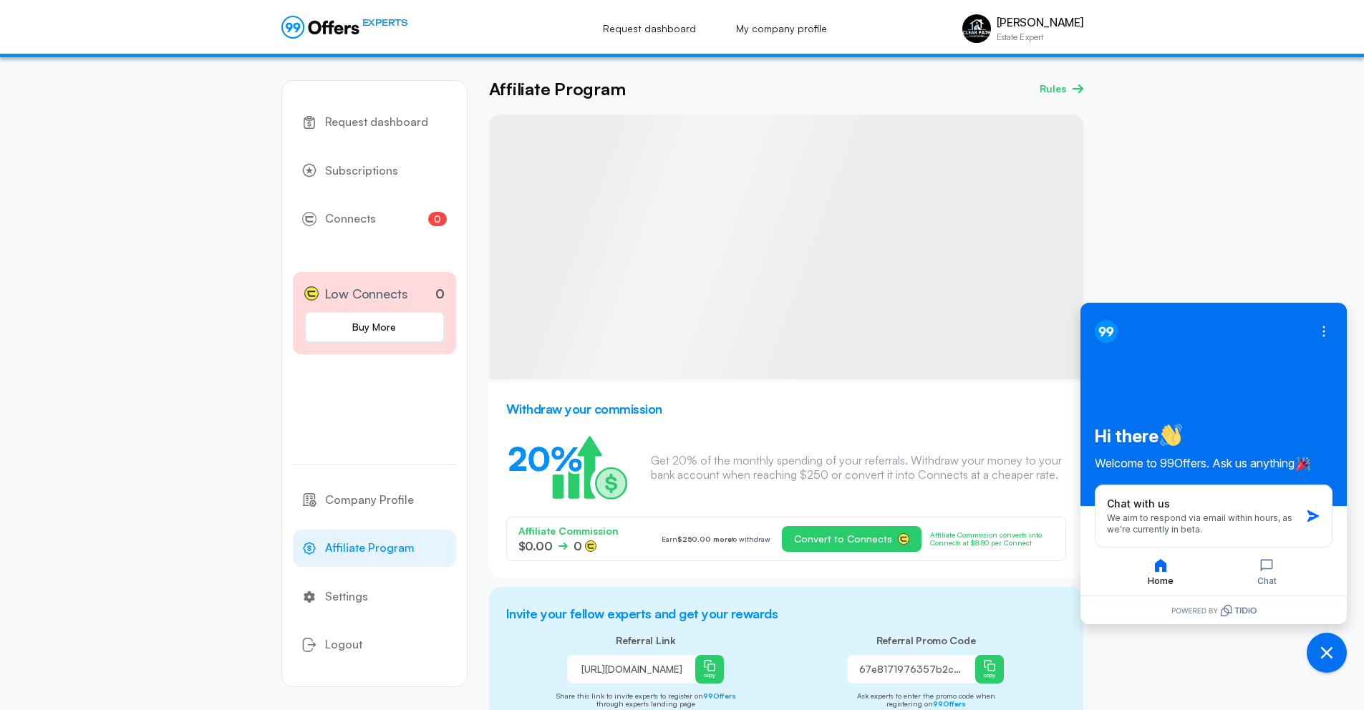
scroll to position [75, 0]
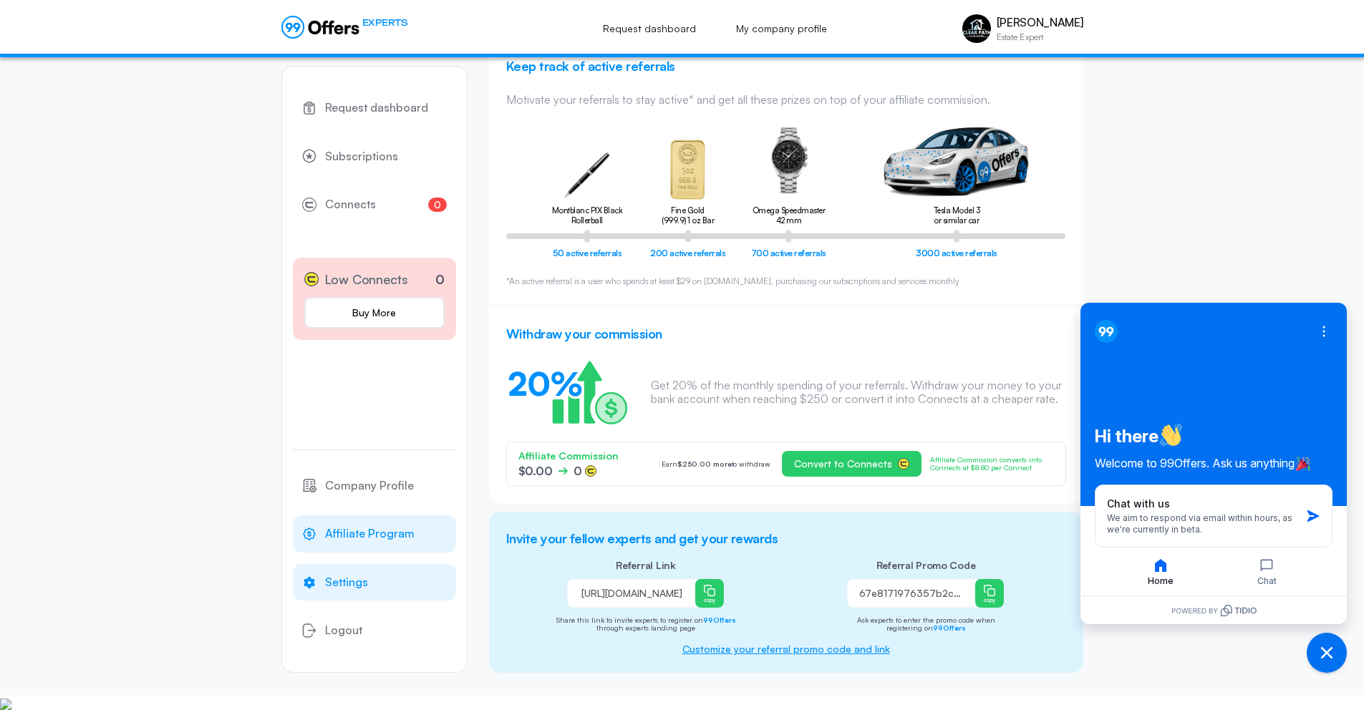
click at [356, 586] on span "Settings" at bounding box center [346, 582] width 43 height 19
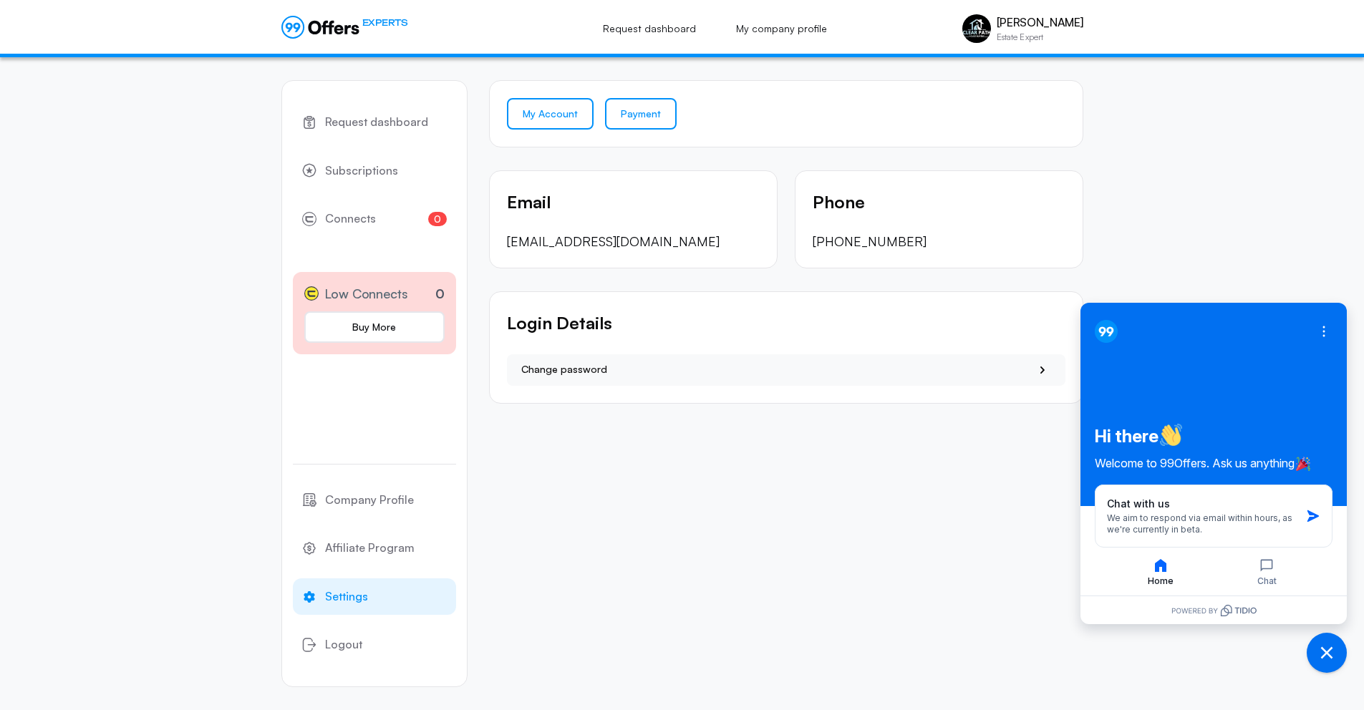
click at [628, 112] on link "Payment" at bounding box center [641, 113] width 72 height 31
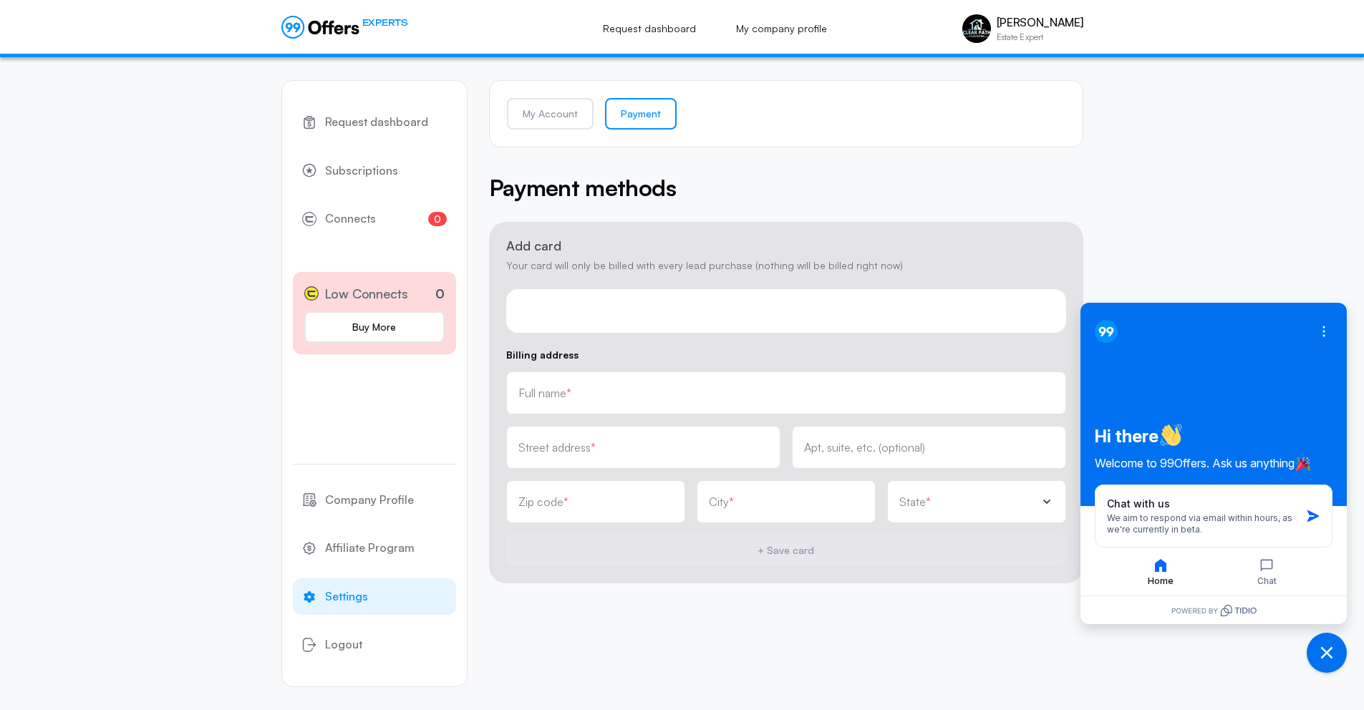
drag, startPoint x: 602, startPoint y: 422, endPoint x: 604, endPoint y: 415, distance: 7.5
click at [602, 422] on div "Billing address Full name * Street address * Apt, suite, etc. (optional) Zip co…" at bounding box center [786, 458] width 560 height 216
click at [606, 407] on div "Full name *" at bounding box center [786, 393] width 560 height 43
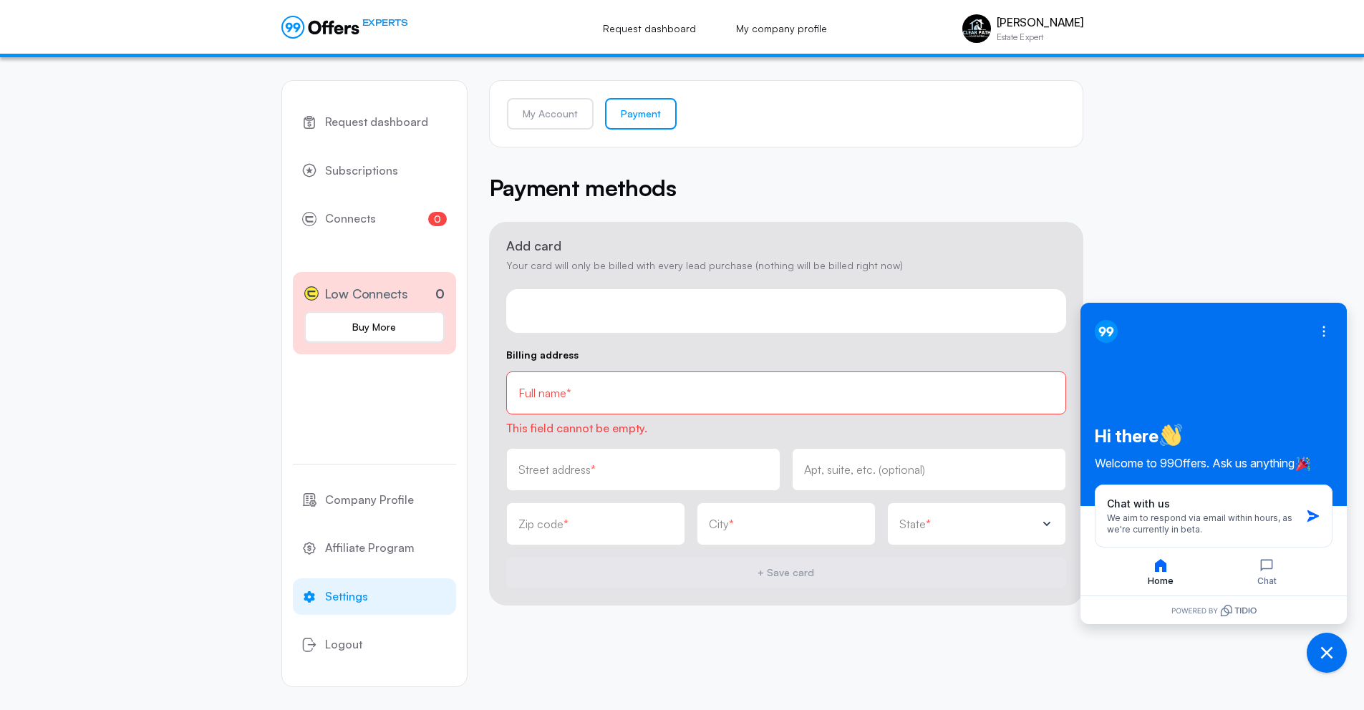
click at [595, 396] on input "text" at bounding box center [785, 393] width 535 height 16
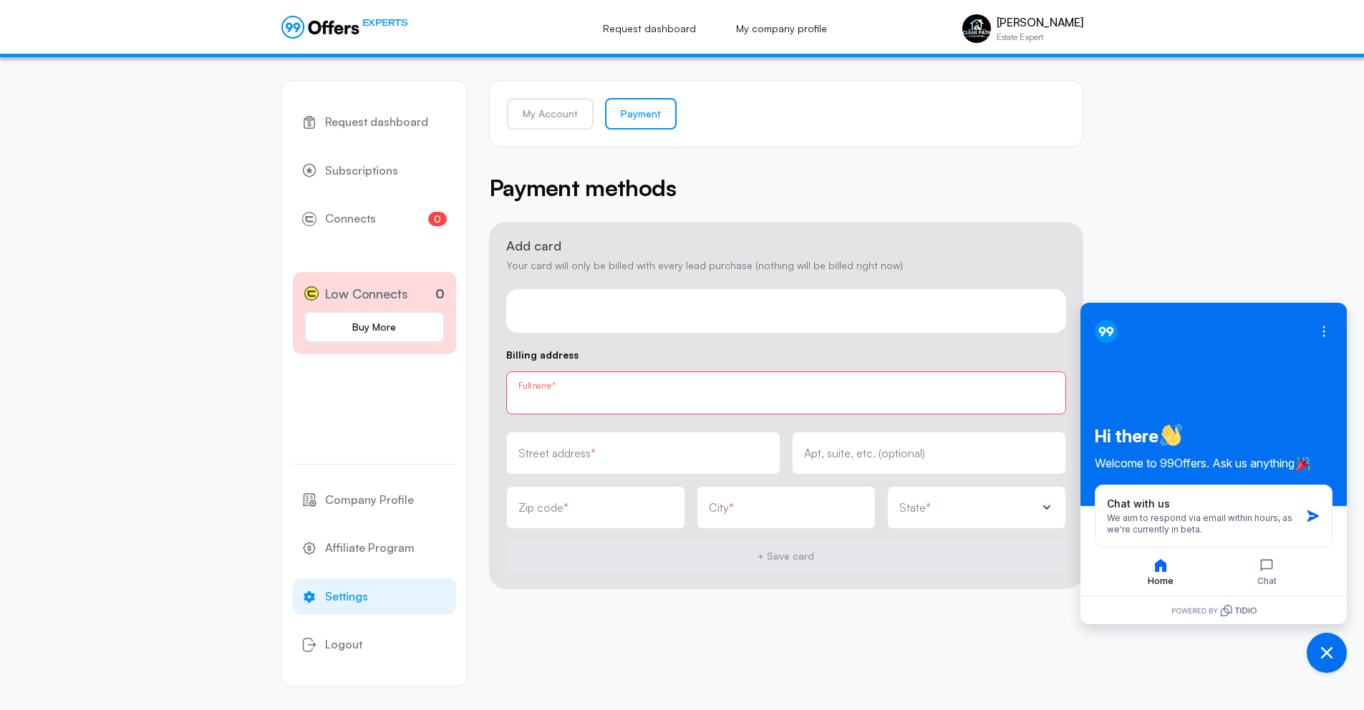
type input "Alex Kuchta"
type input "804 Haldeman Rd"
type input "19473-2108"
type input "Schwenksville"
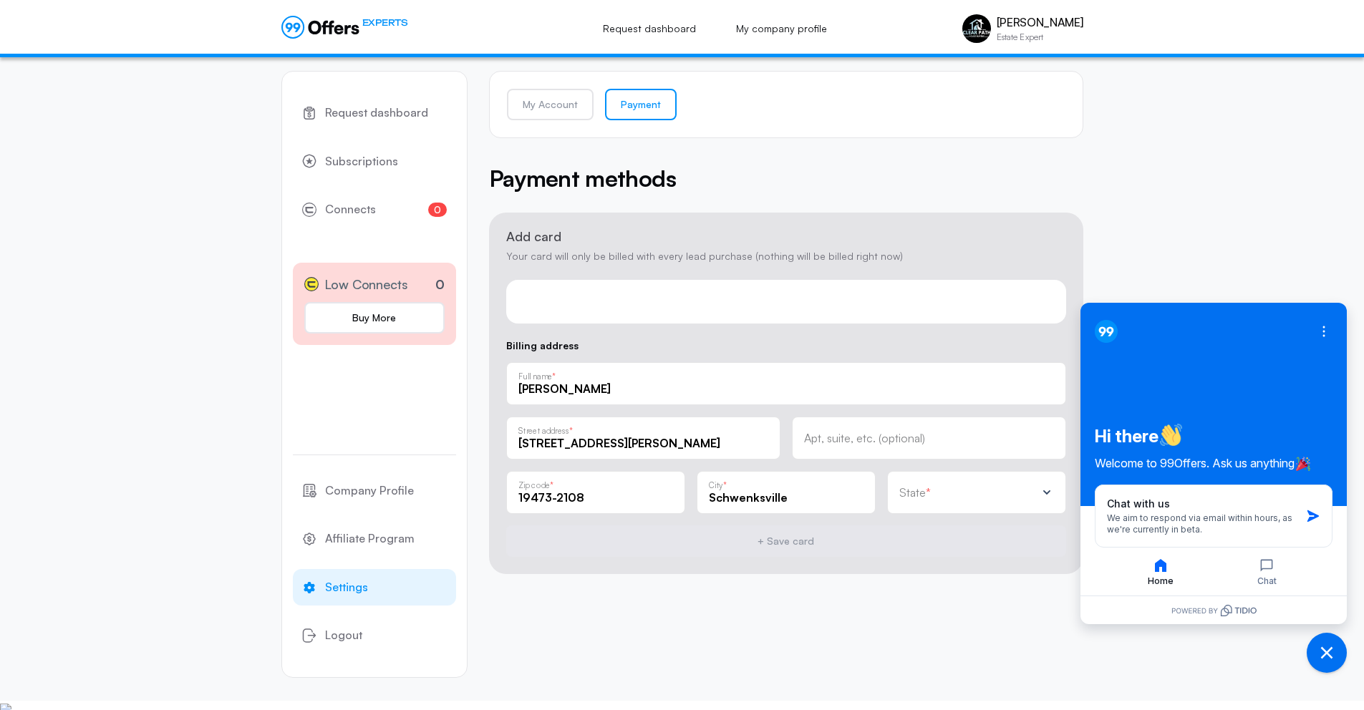
scroll to position [14, 0]
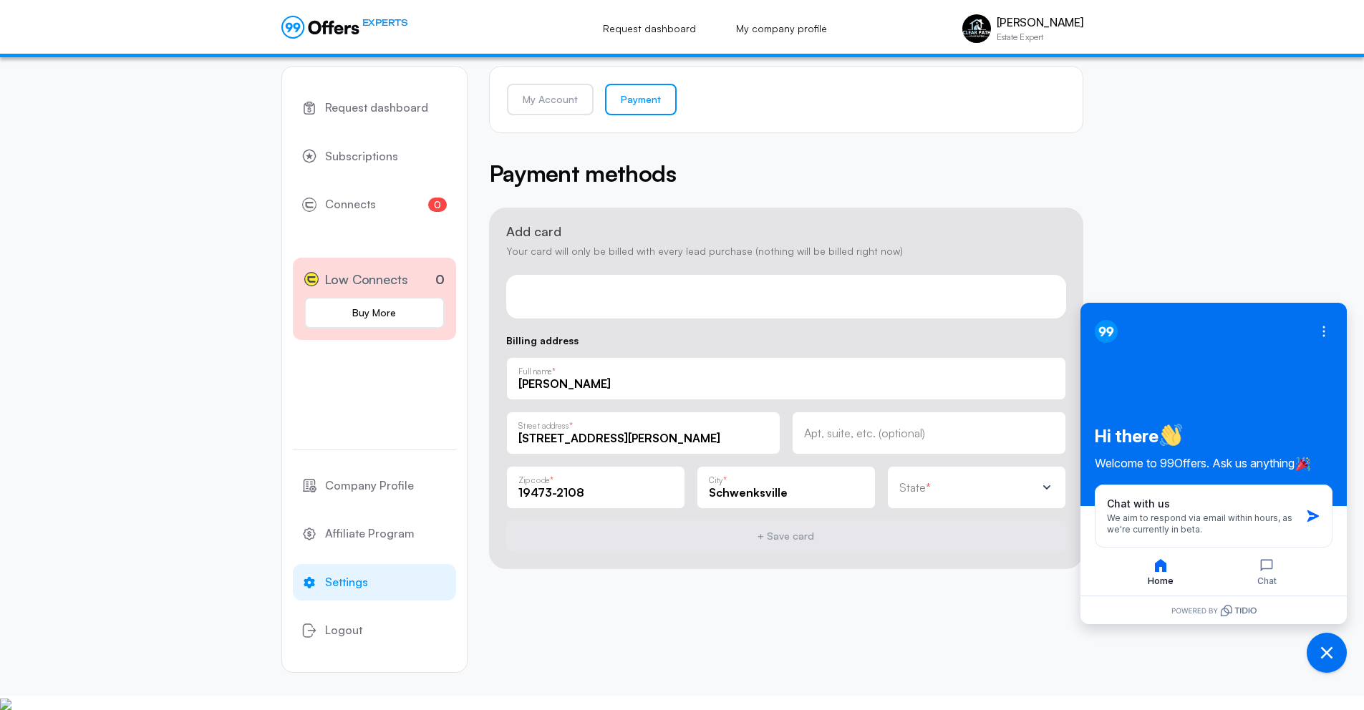
click at [1129, 265] on div "Request dashboard Subscriptions 0 Connects 0 Low Connects 0 Buy More Company Pr…" at bounding box center [682, 369] width 1364 height 653
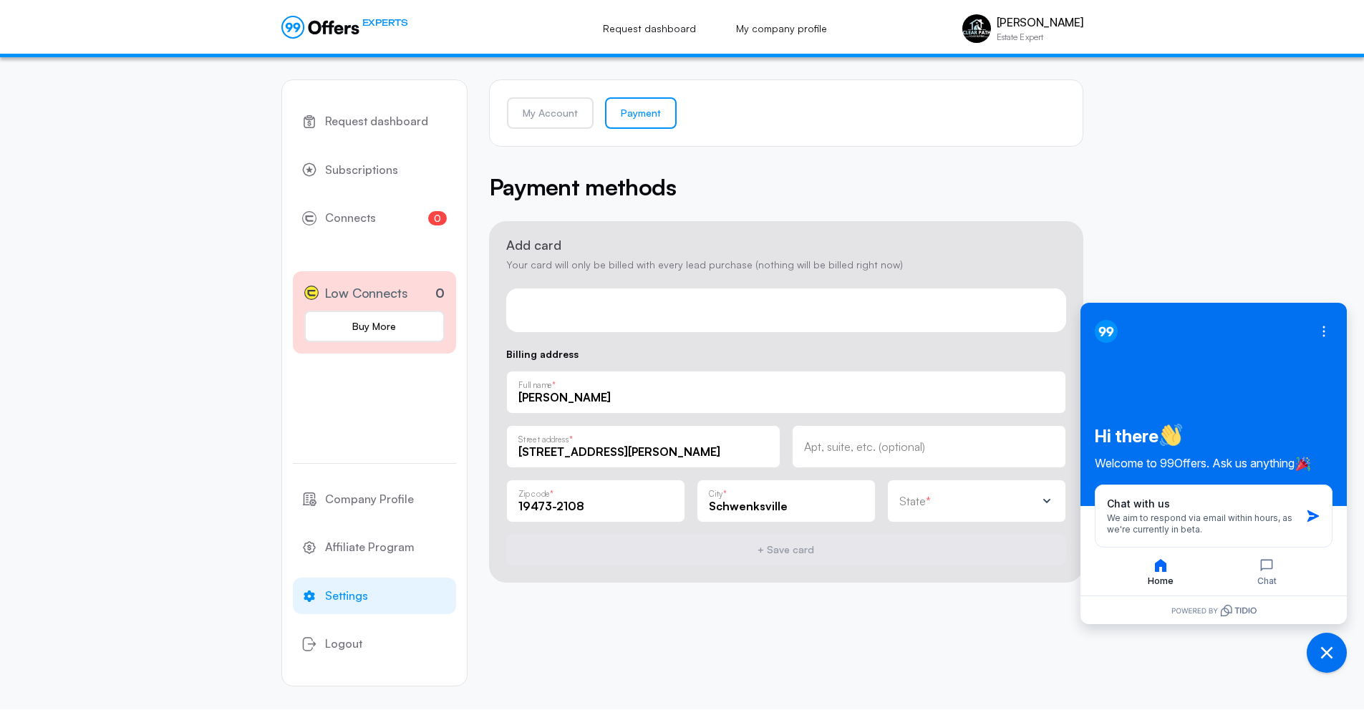
scroll to position [0, 0]
click at [682, 203] on div "Payment methods" at bounding box center [786, 187] width 594 height 34
click at [394, 128] on span "Request dashboard" at bounding box center [376, 122] width 103 height 19
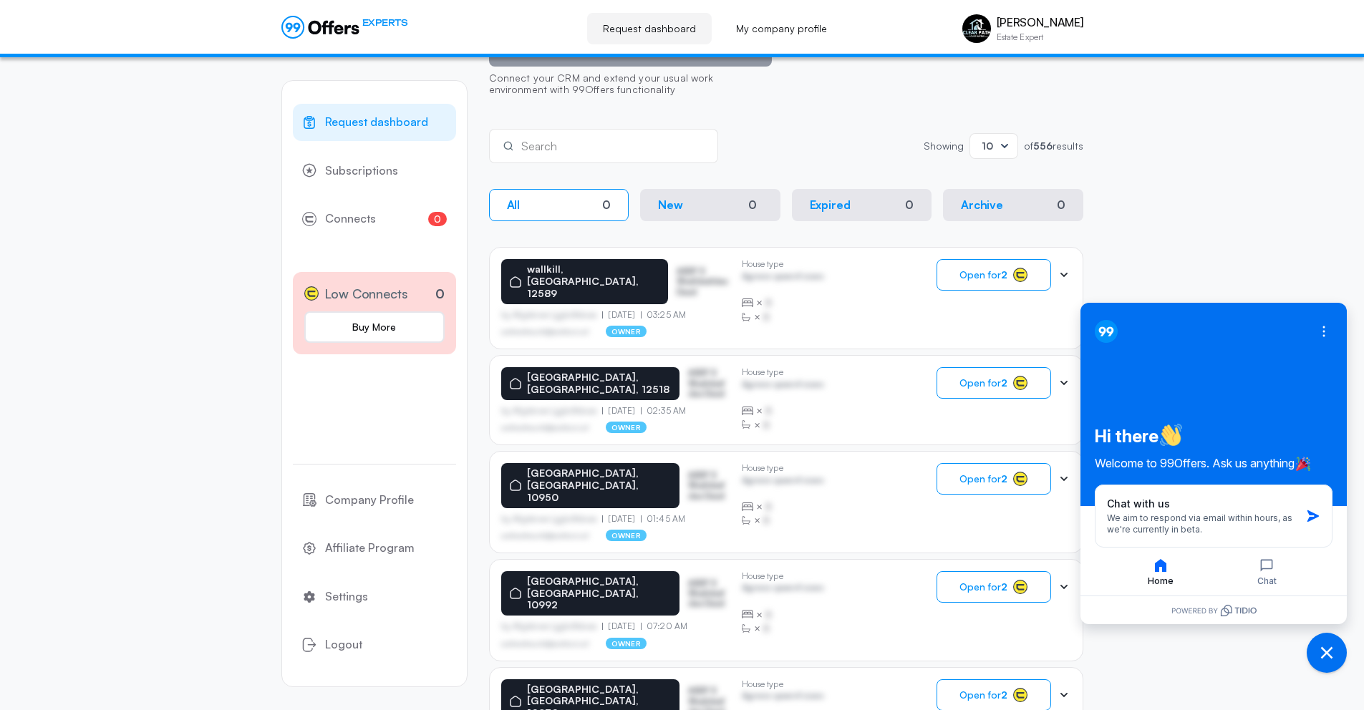
scroll to position [286, 0]
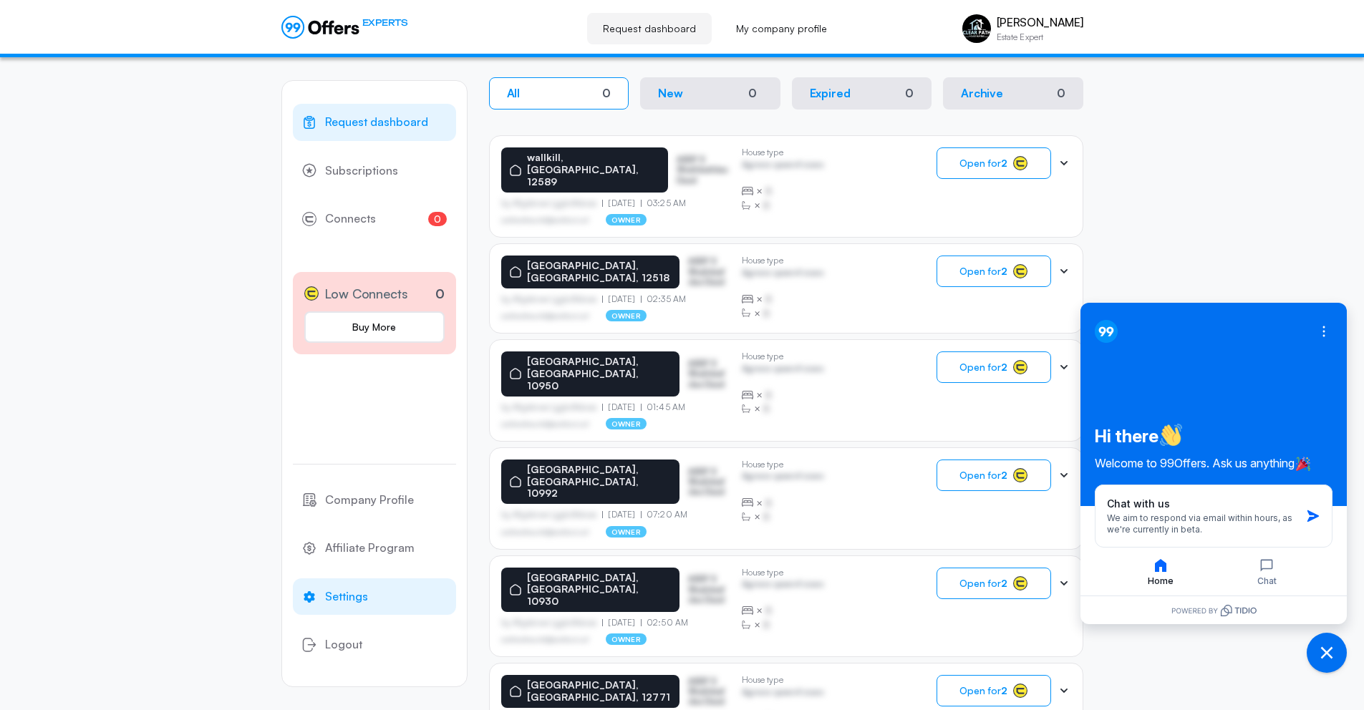
click at [399, 611] on link "Settings" at bounding box center [374, 596] width 163 height 37
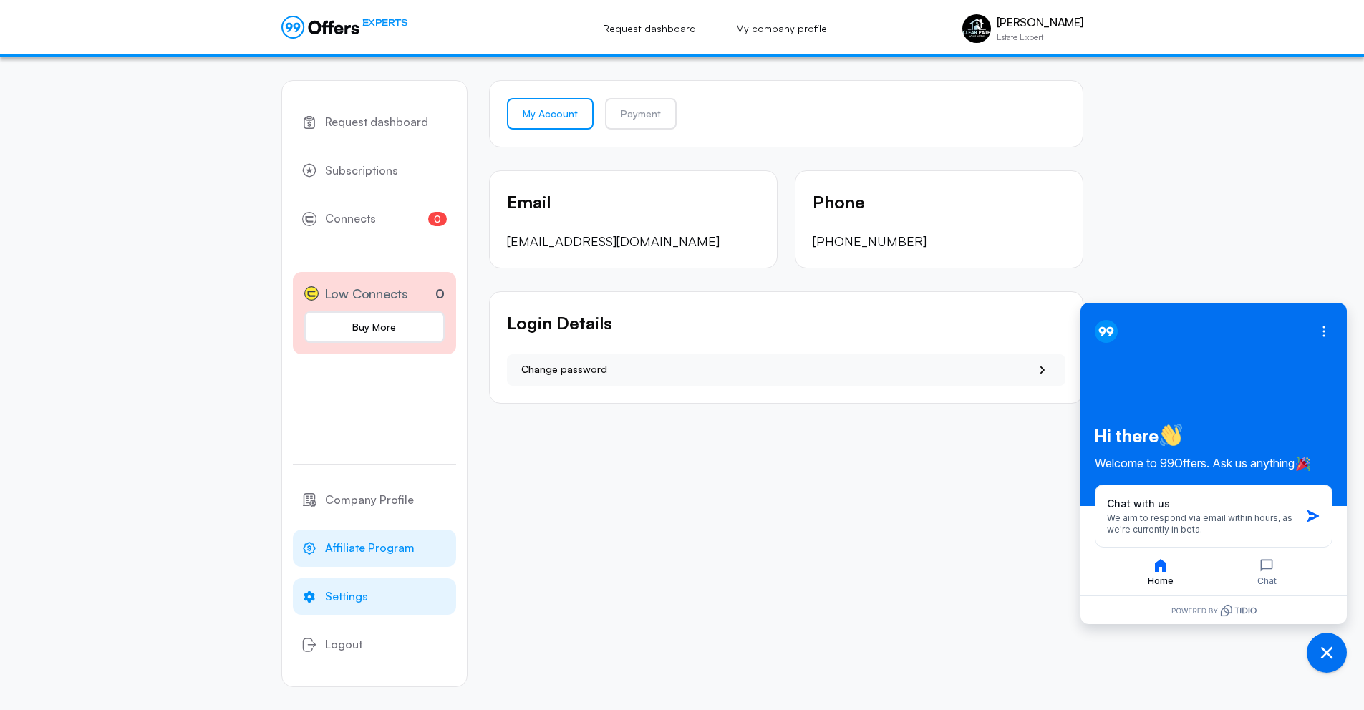
click at [394, 550] on span "Affiliate Program" at bounding box center [369, 548] width 89 height 19
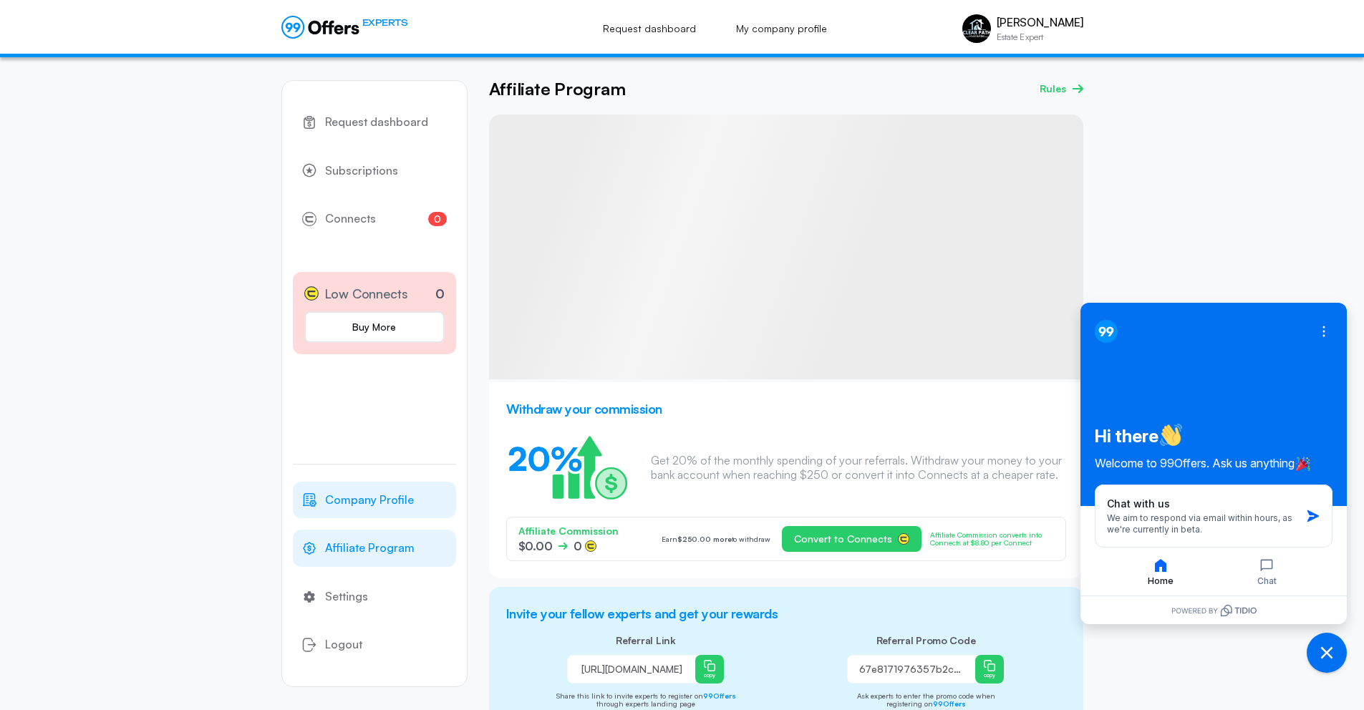
click at [396, 507] on span "Company Profile" at bounding box center [369, 500] width 89 height 19
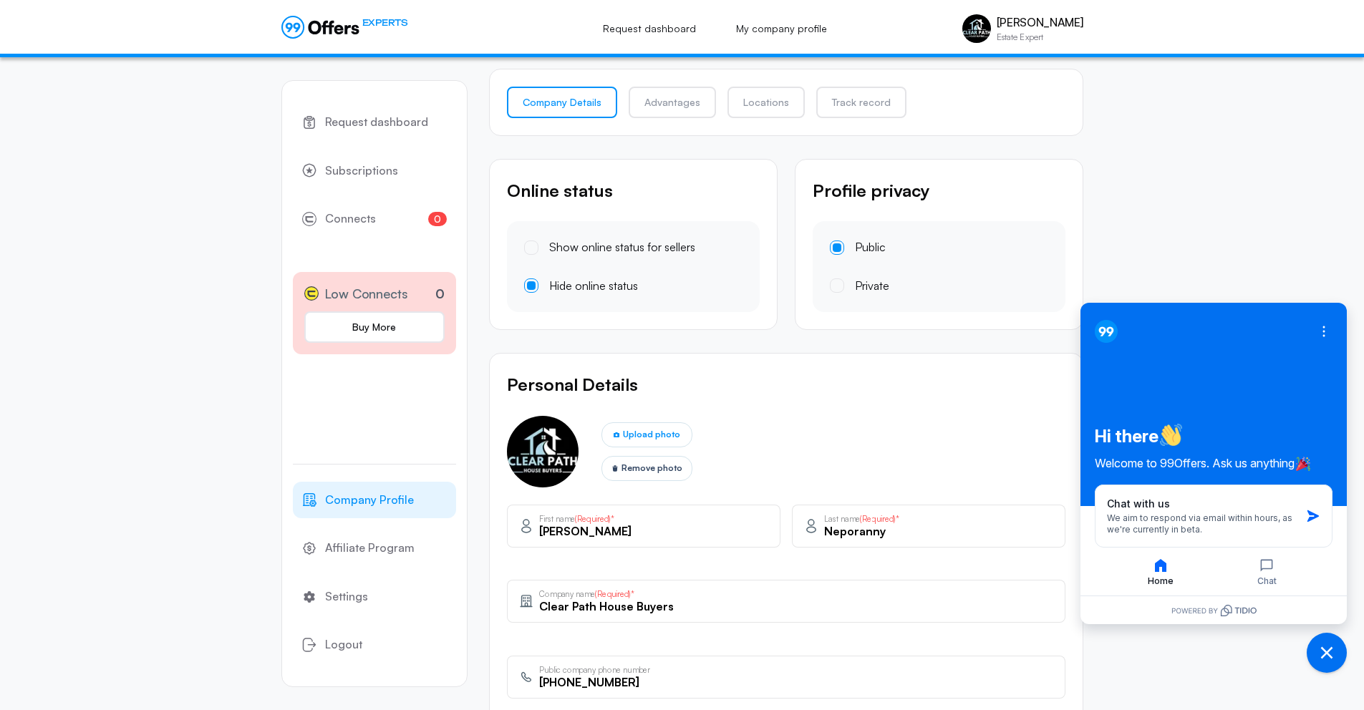
scroll to position [256, 0]
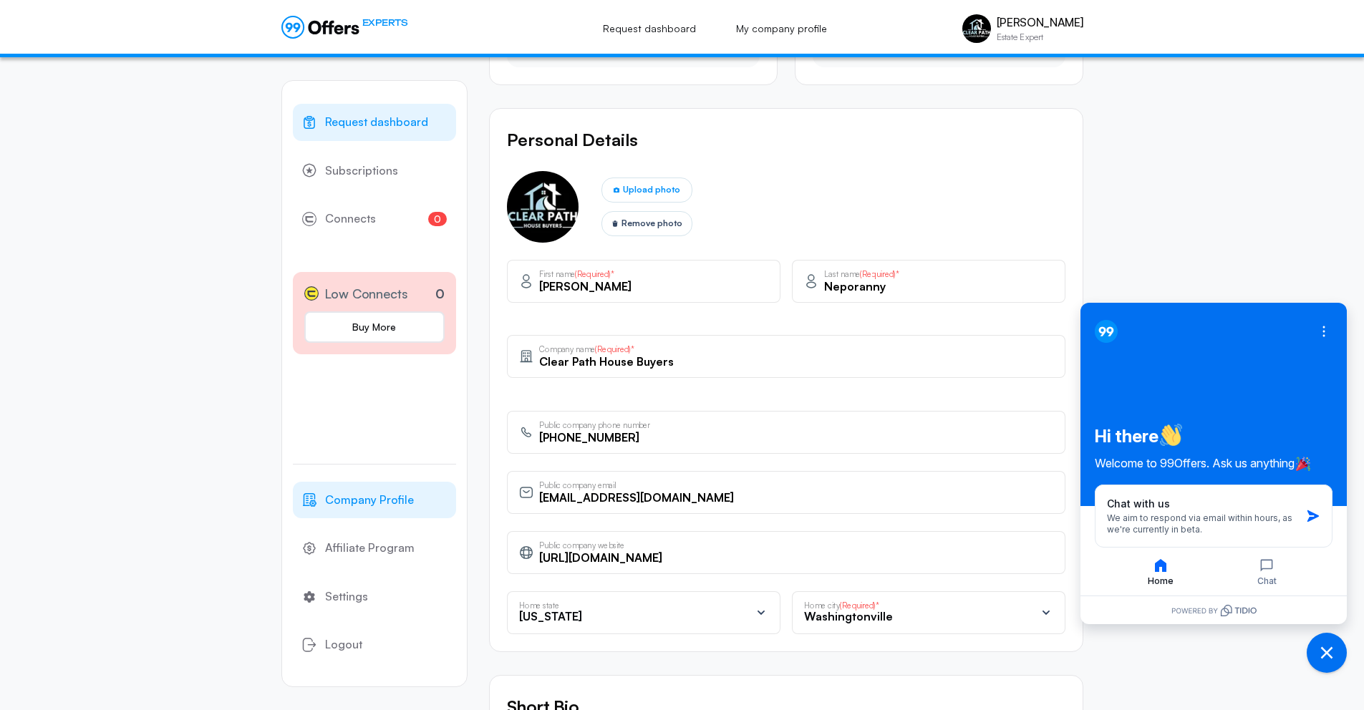
click at [371, 137] on link "Request dashboard" at bounding box center [374, 122] width 163 height 37
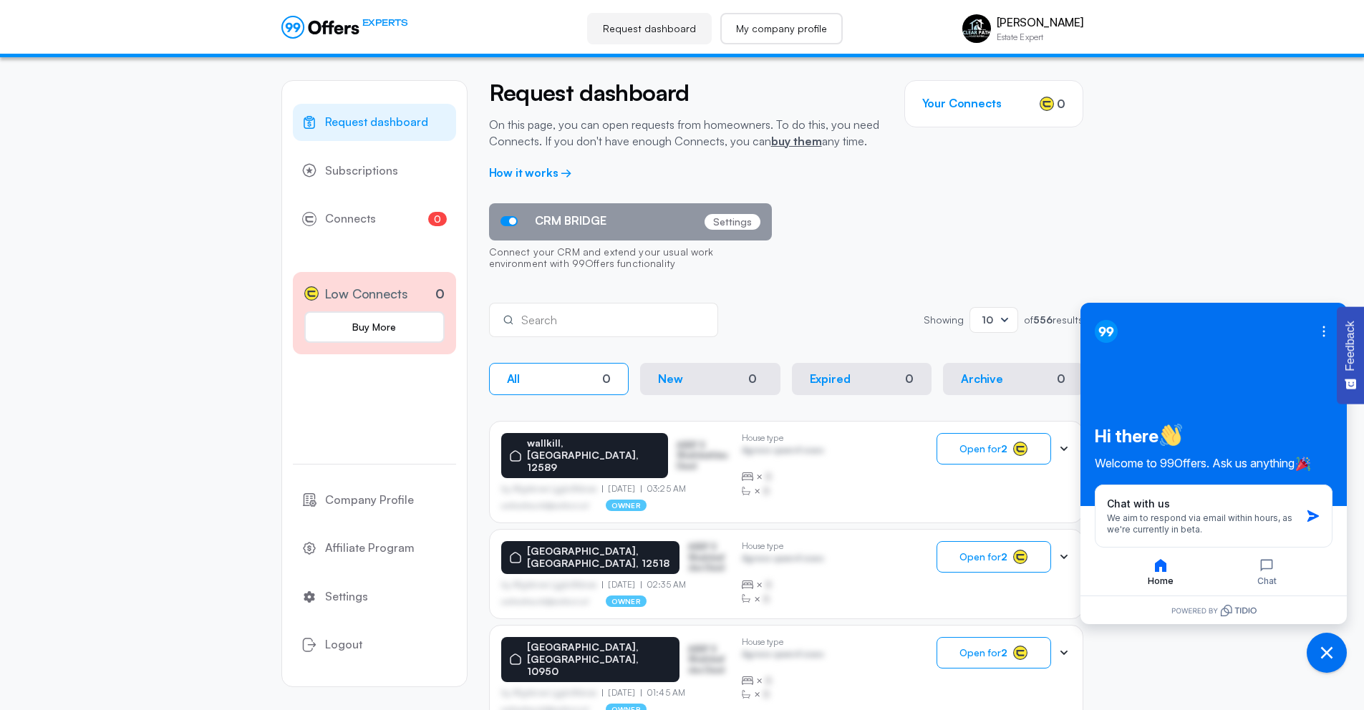
click at [756, 39] on link "My company profile" at bounding box center [781, 28] width 122 height 31
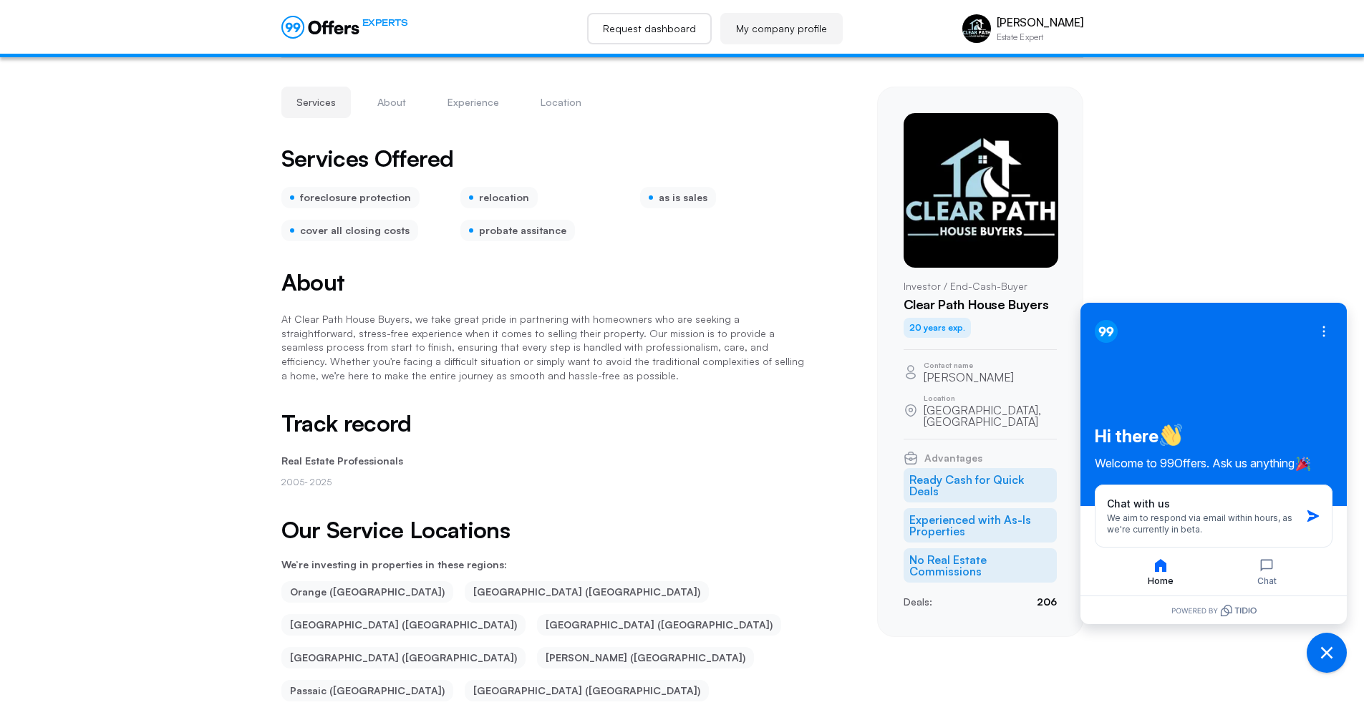
click at [656, 28] on link "Request dashboard" at bounding box center [649, 28] width 125 height 31
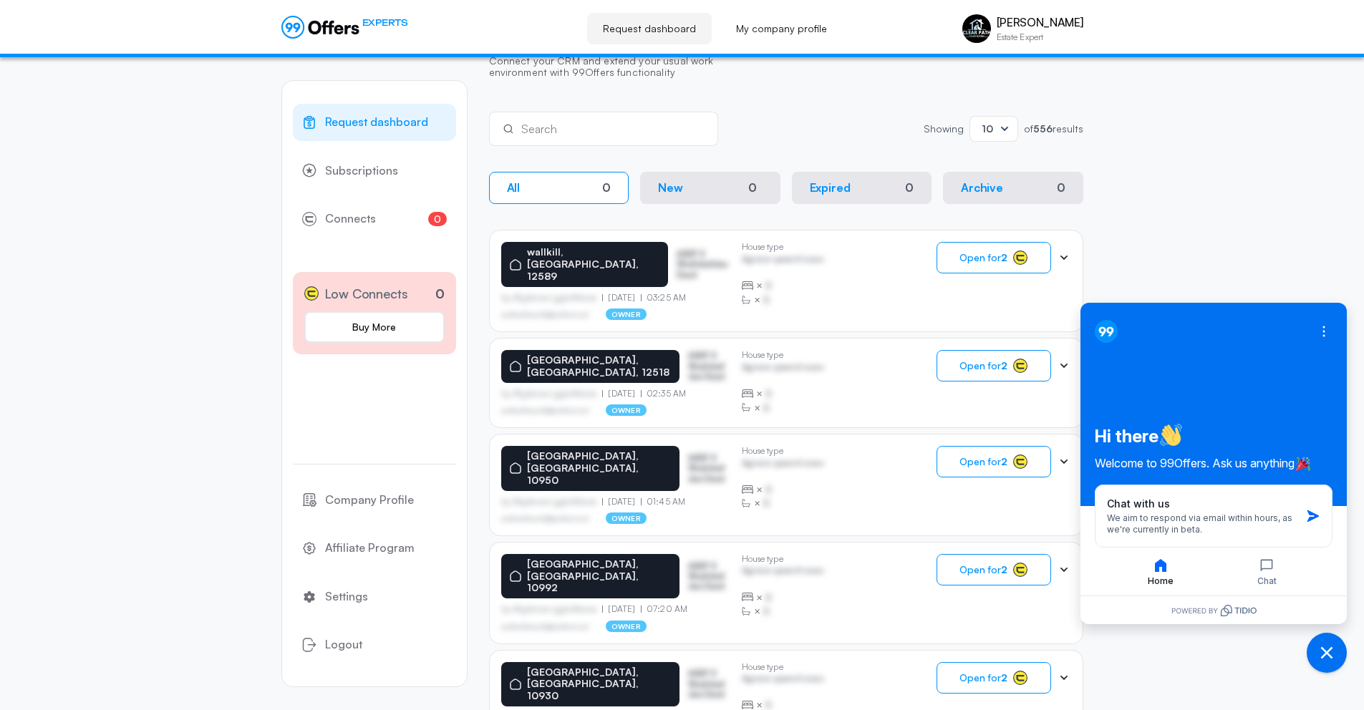
scroll to position [255, 0]
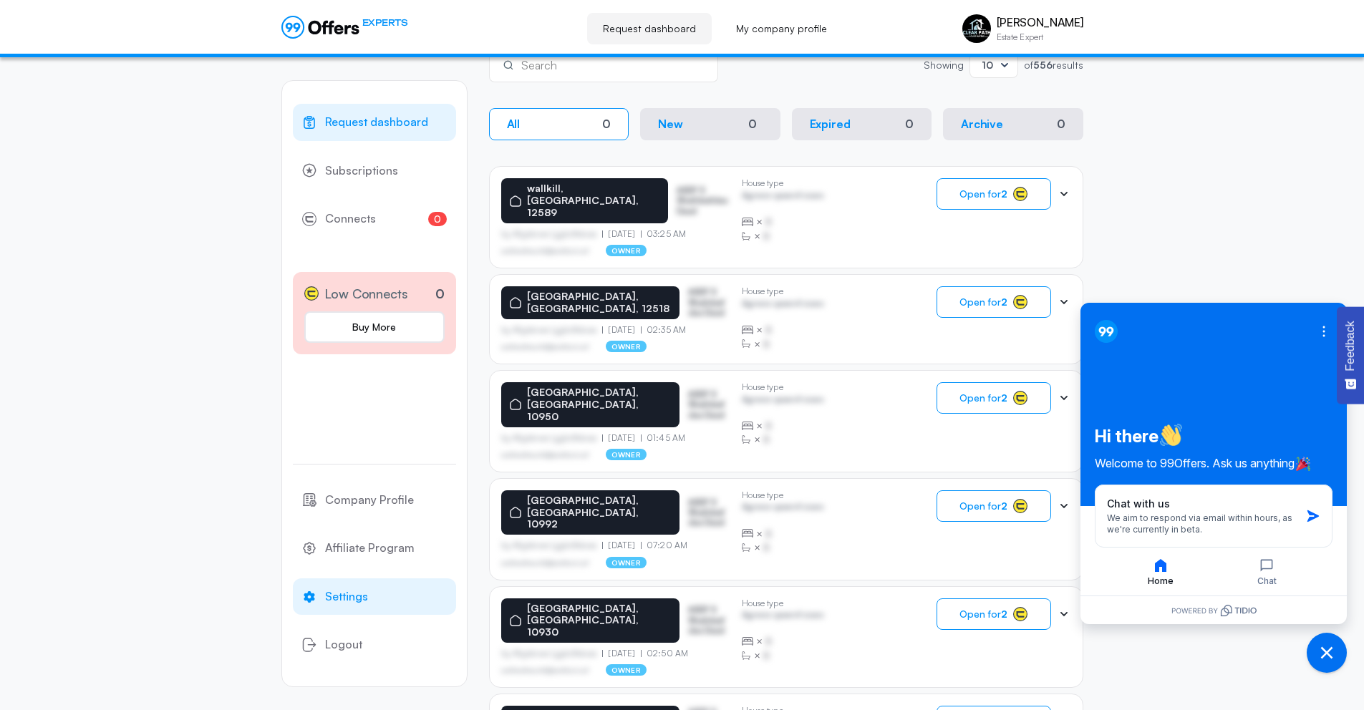
click at [378, 599] on link "Settings" at bounding box center [374, 596] width 163 height 37
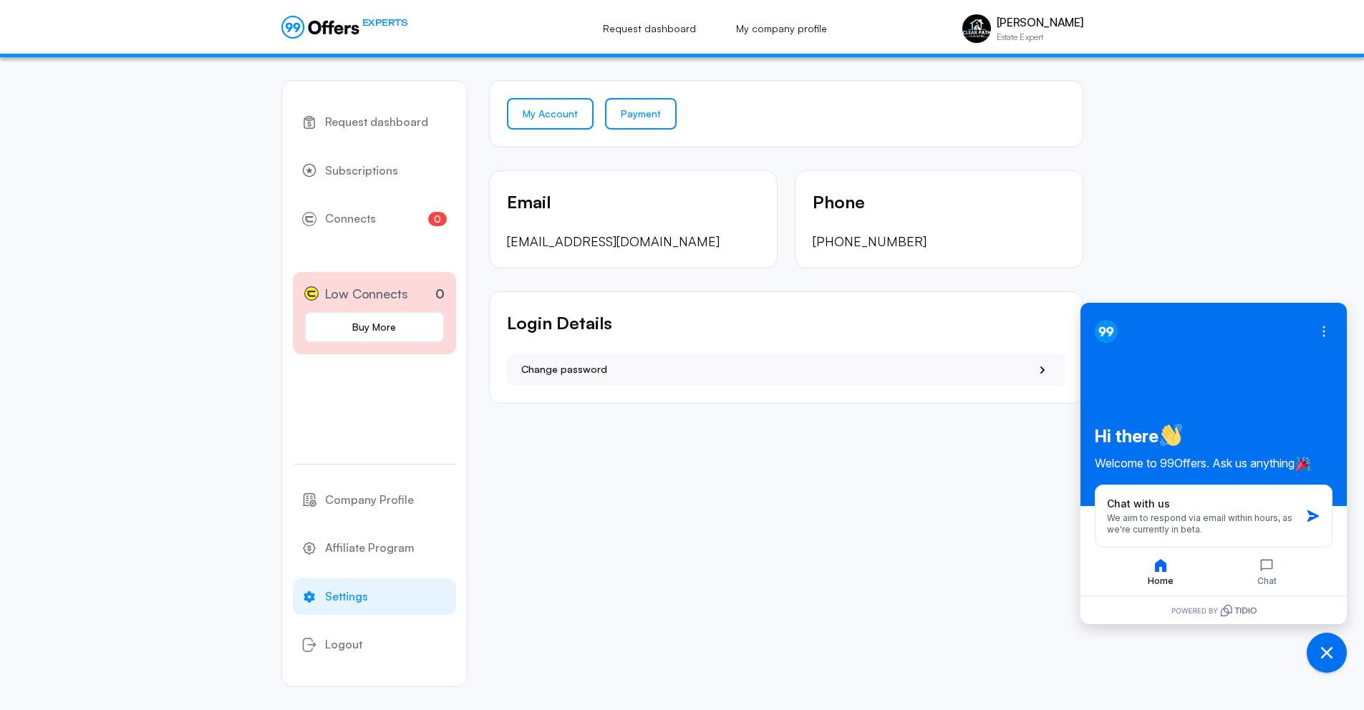
click at [622, 110] on link "Payment" at bounding box center [641, 113] width 72 height 31
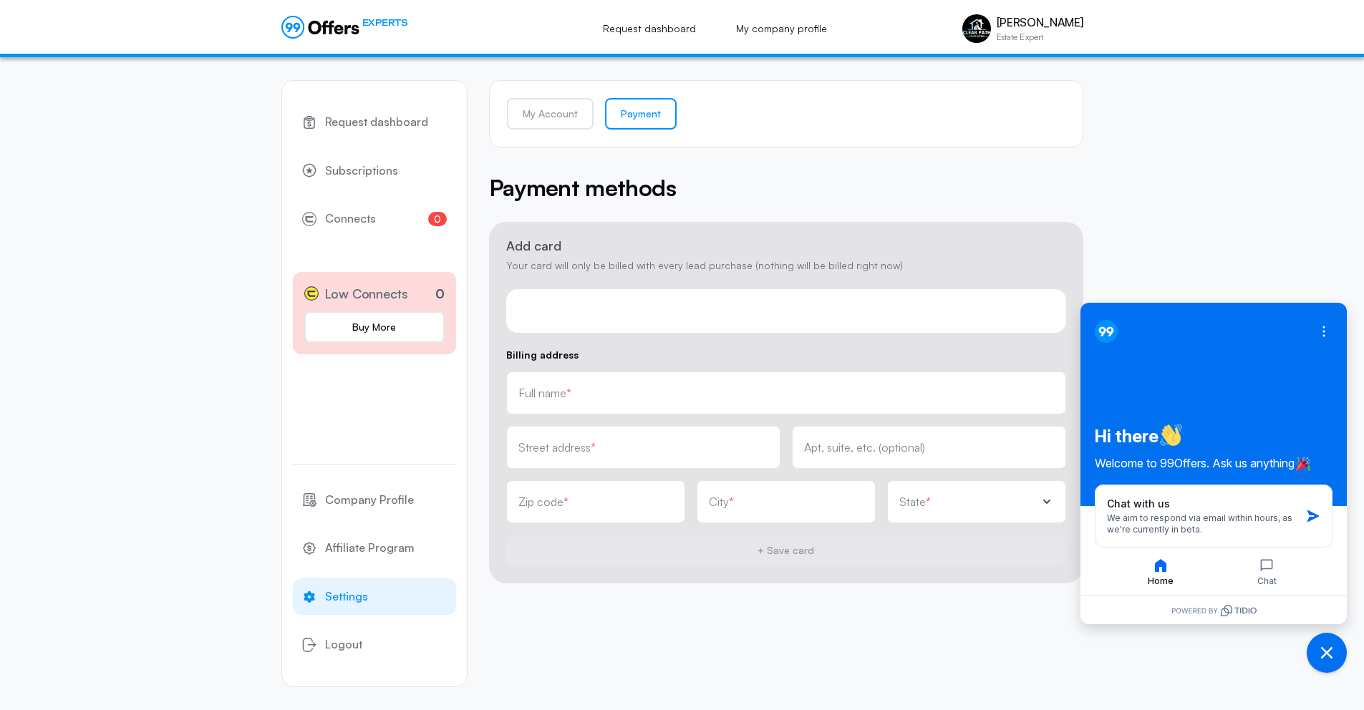
click at [602, 398] on input "text" at bounding box center [785, 393] width 535 height 16
type input "Alex Kuchta"
type input "804 Haldeman Rd"
type input "19473-2108"
type input "Schwenksville"
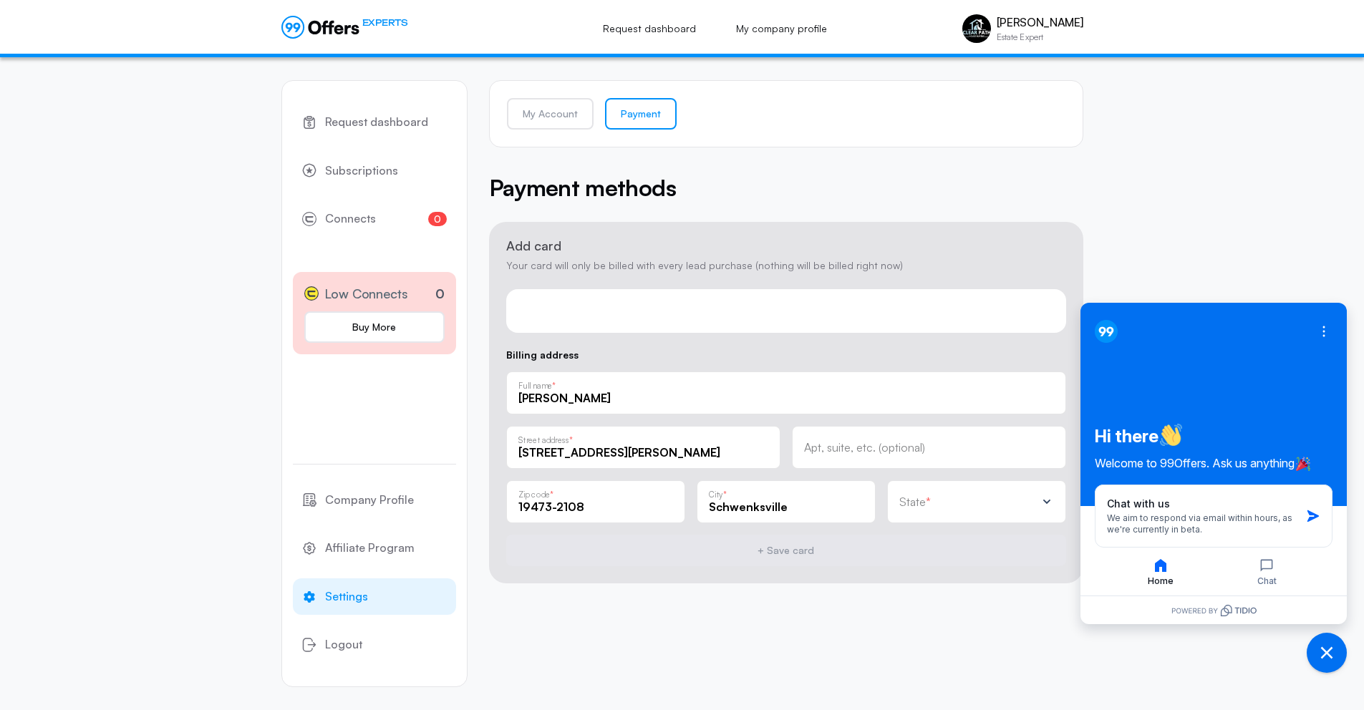
drag, startPoint x: 622, startPoint y: 509, endPoint x: 548, endPoint y: 506, distance: 74.5
click at [548, 506] on input "19473-2108" at bounding box center [595, 507] width 155 height 16
type input "19473"
click at [938, 487] on div "State *" at bounding box center [976, 501] width 179 height 43
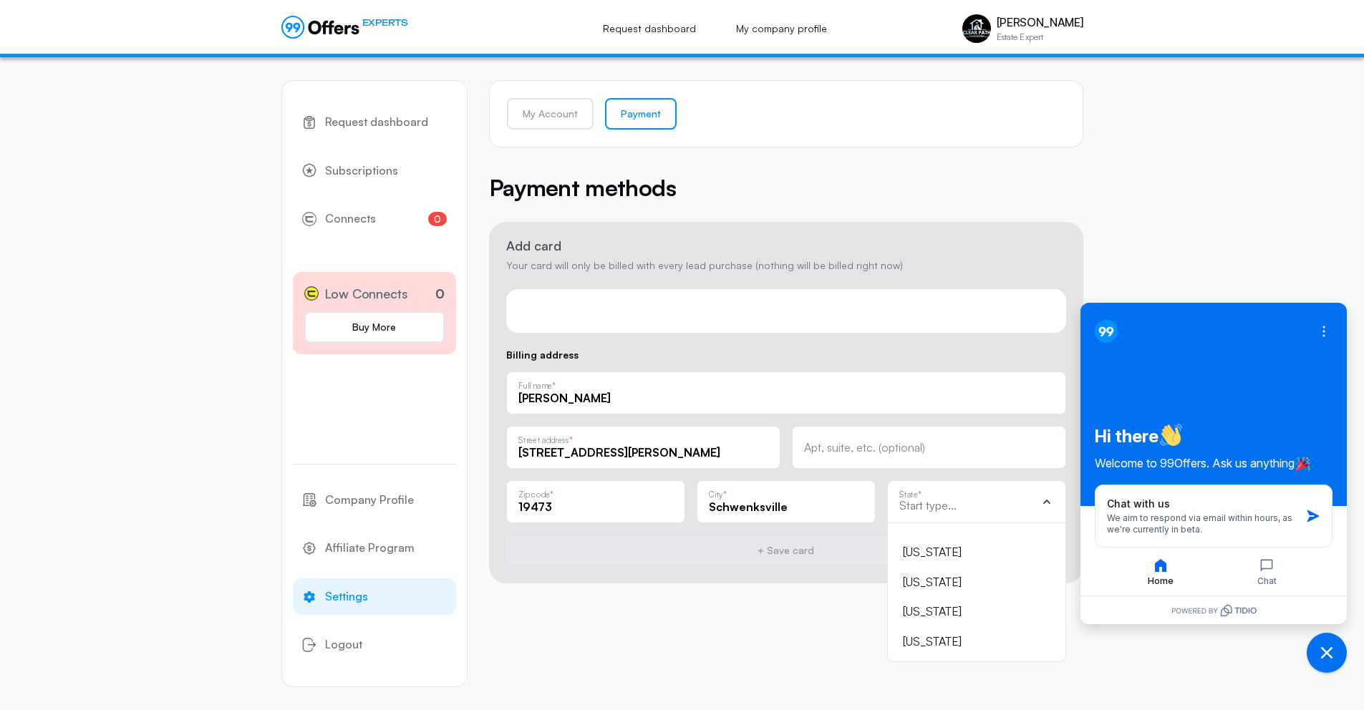
scroll to position [1102, 0]
click at [929, 585] on div "Pennsylvania" at bounding box center [968, 579] width 130 height 19
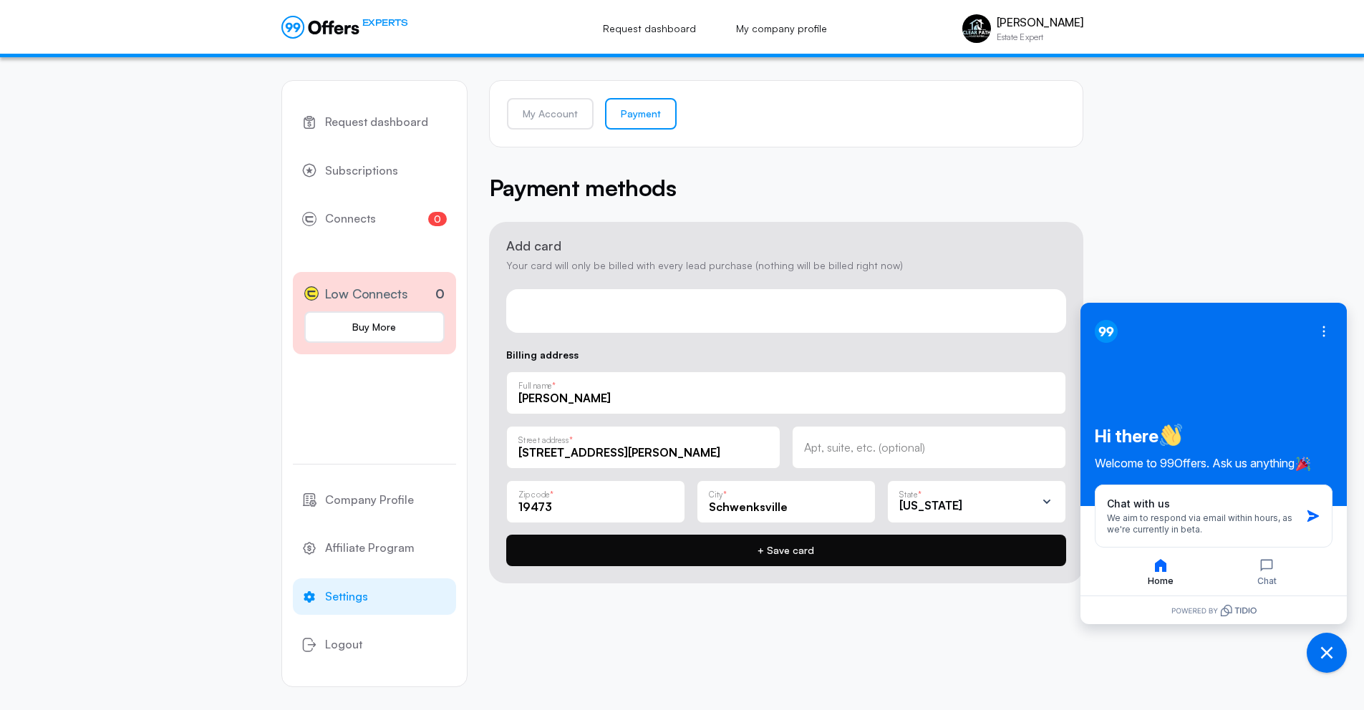
click at [856, 555] on button "+ Save card" at bounding box center [786, 550] width 560 height 31
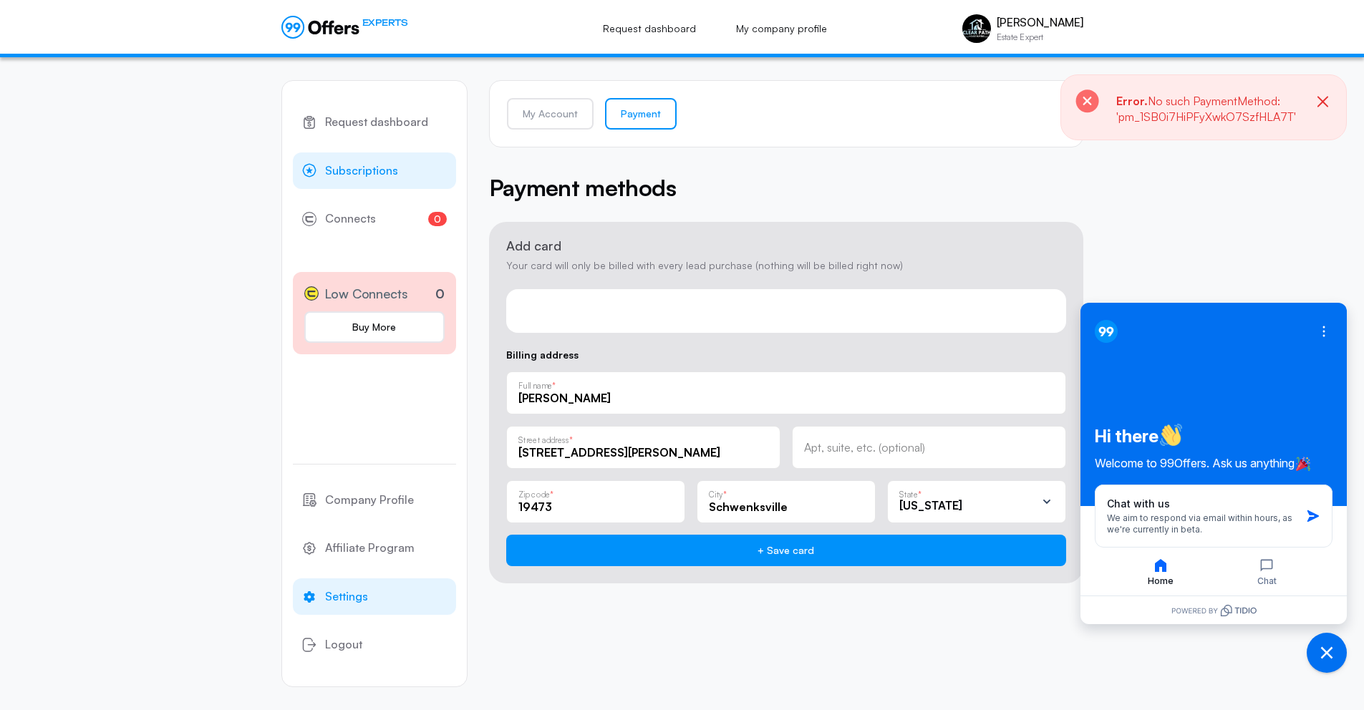
click at [375, 183] on link "Subscriptions" at bounding box center [374, 170] width 163 height 37
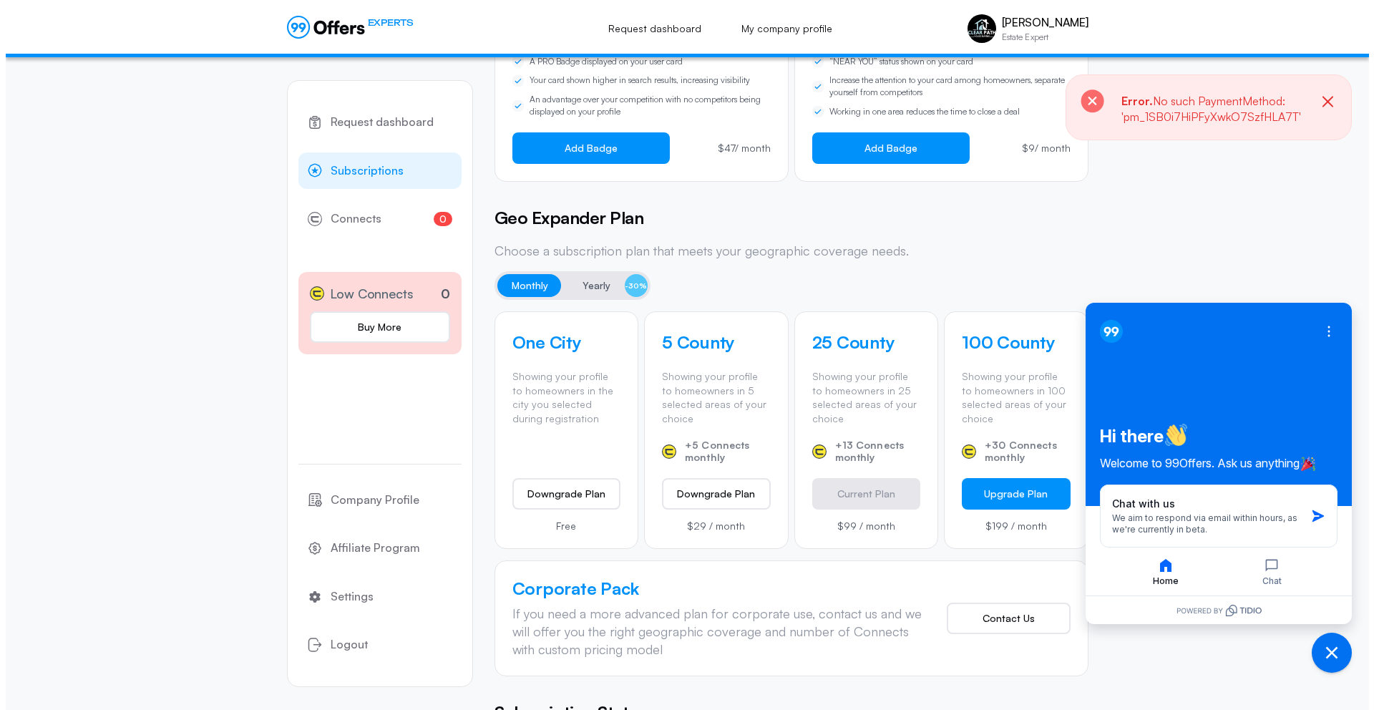
scroll to position [392, 0]
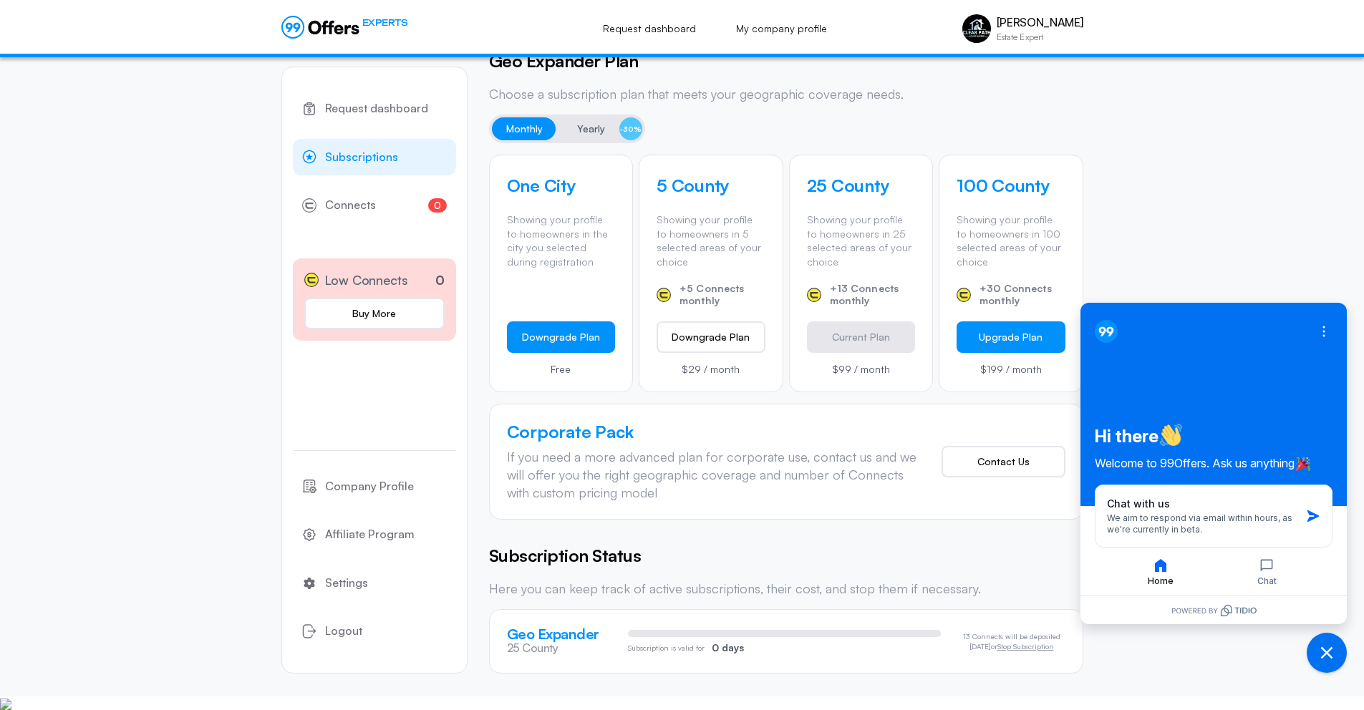
click at [579, 338] on button "Downgrade Plan" at bounding box center [561, 336] width 109 height 31
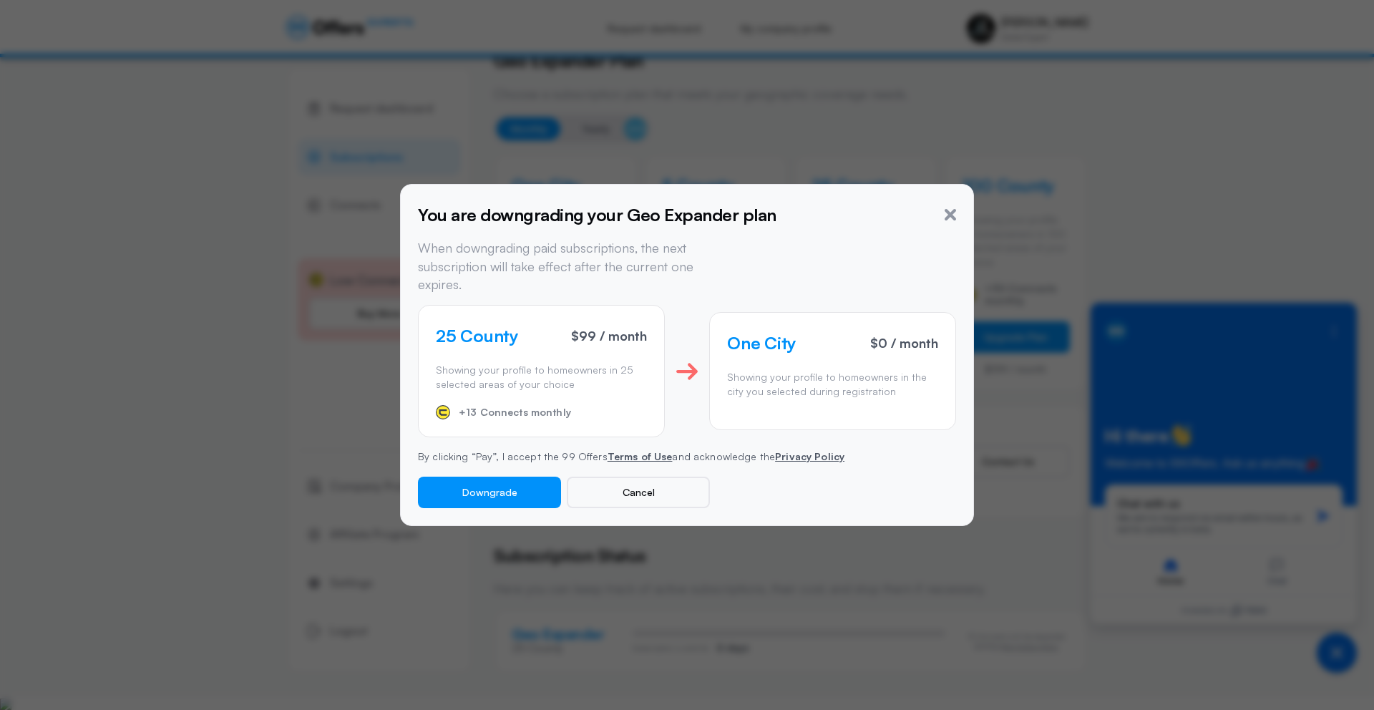
click at [759, 392] on div "One City $0 / month Showing your profile to homeowners in the city you selected…" at bounding box center [832, 371] width 247 height 118
click at [530, 478] on button "Downgrade" at bounding box center [489, 492] width 143 height 31
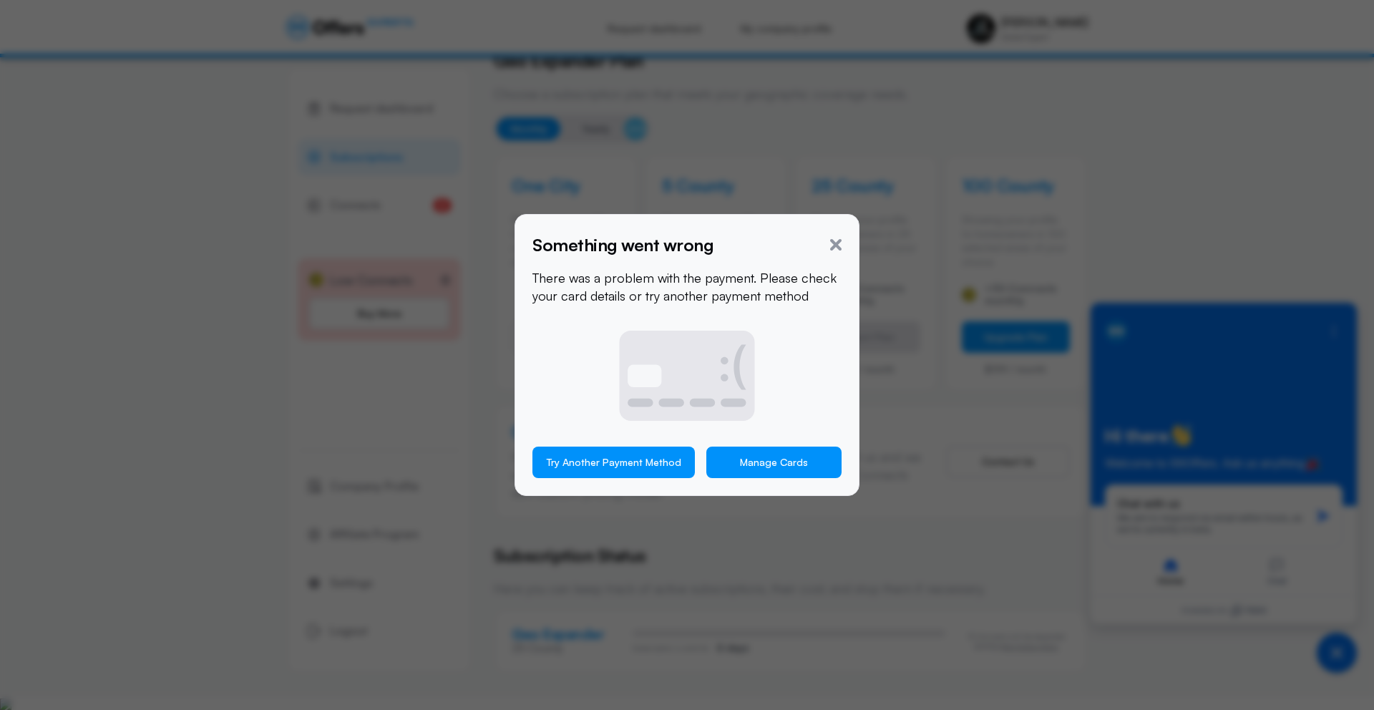
click at [762, 462] on link "Manage Cards" at bounding box center [773, 462] width 135 height 31
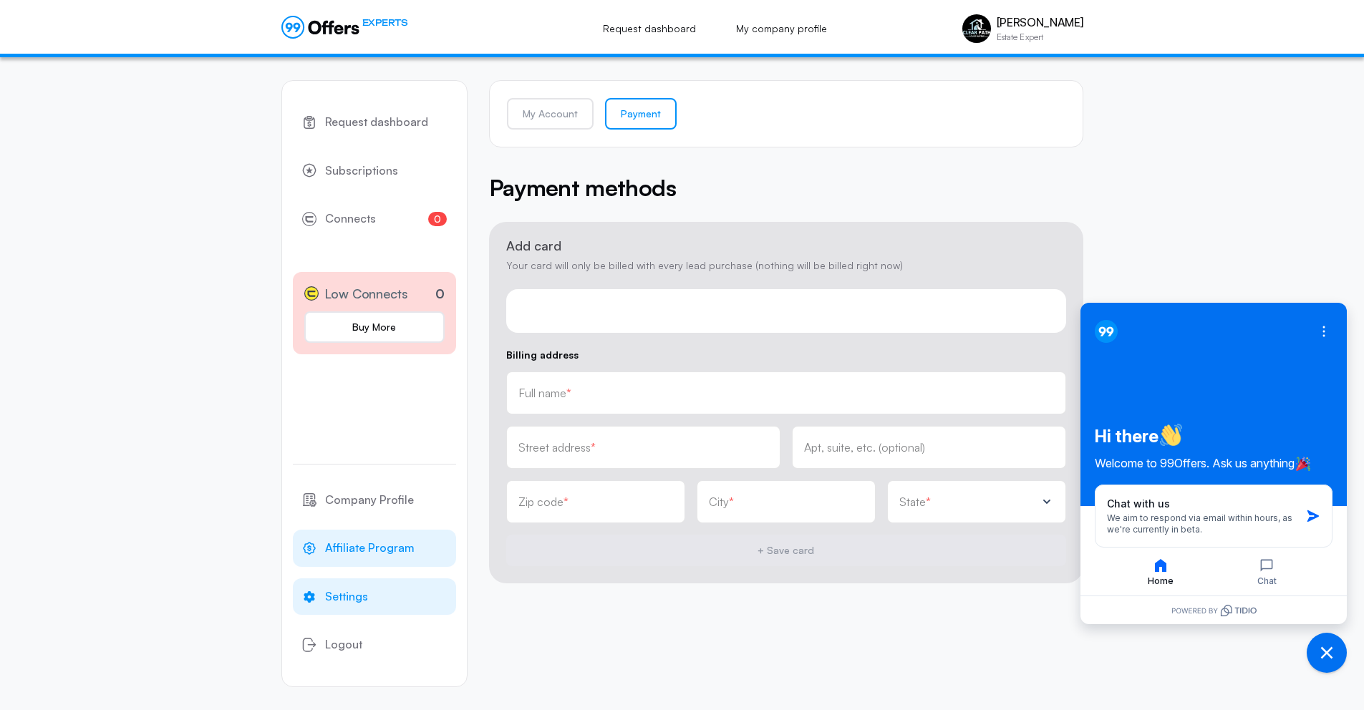
click at [379, 556] on span "Affiliate Program" at bounding box center [369, 548] width 89 height 19
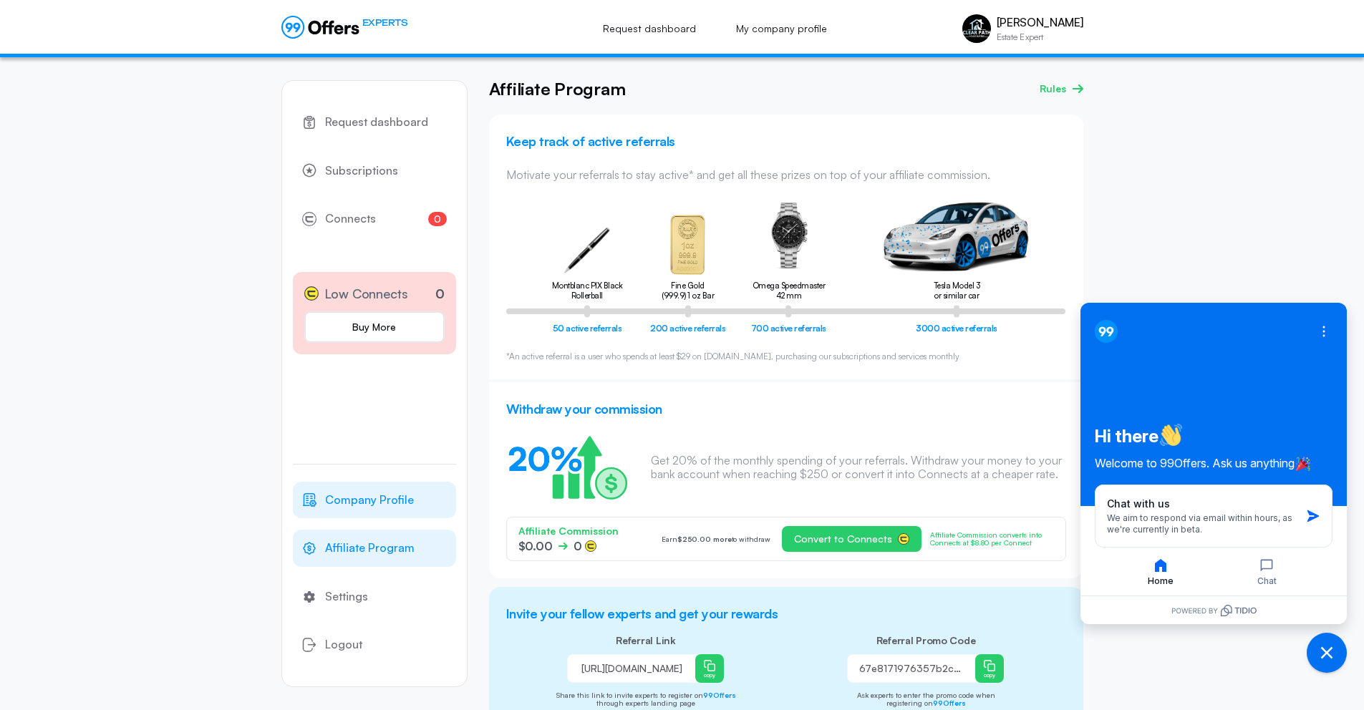
click at [373, 506] on span "Company Profile" at bounding box center [369, 500] width 89 height 19
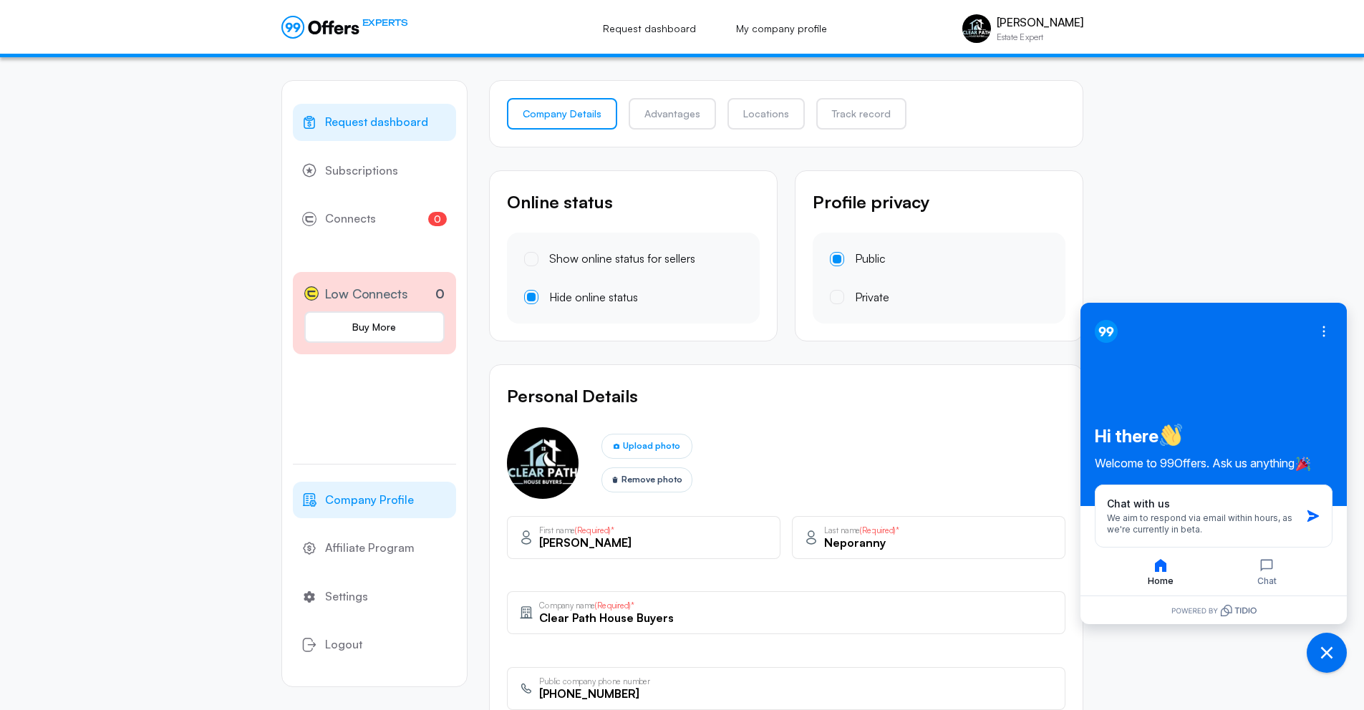
click at [434, 124] on link "Request dashboard" at bounding box center [374, 122] width 163 height 37
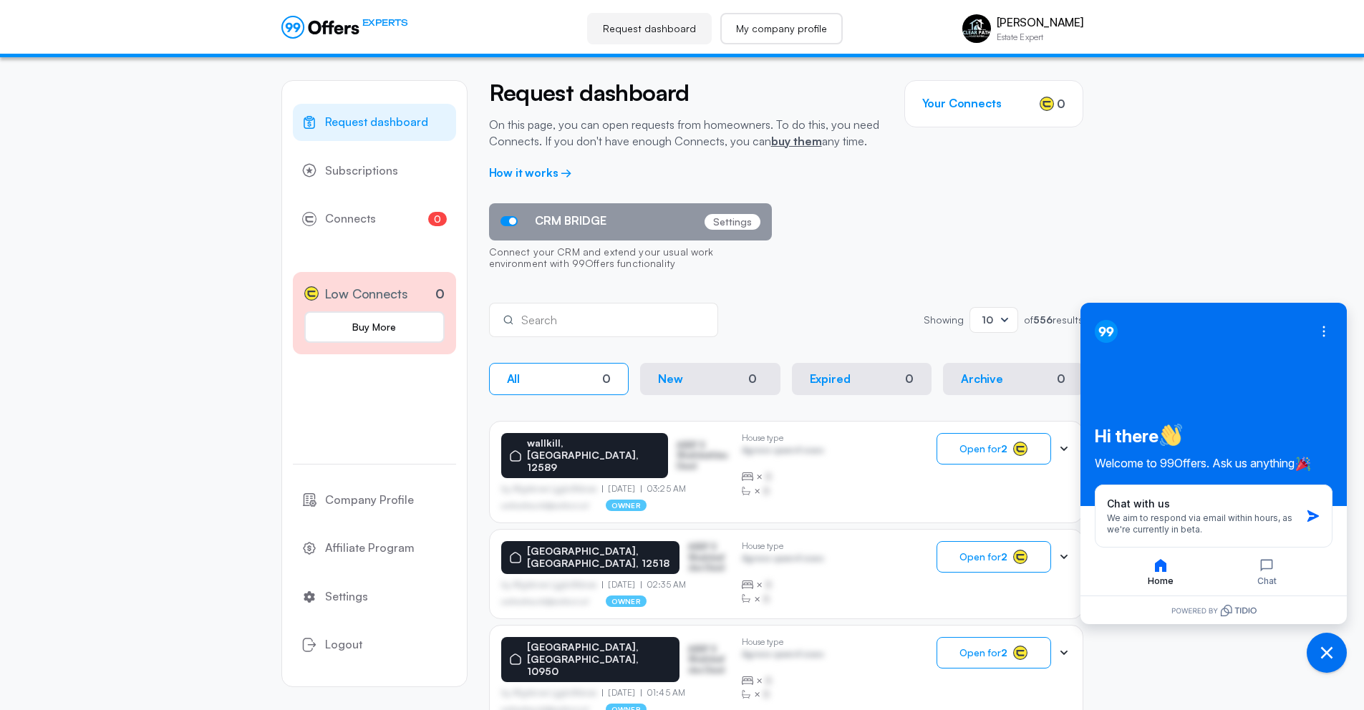
click at [738, 37] on link "My company profile" at bounding box center [781, 28] width 122 height 31
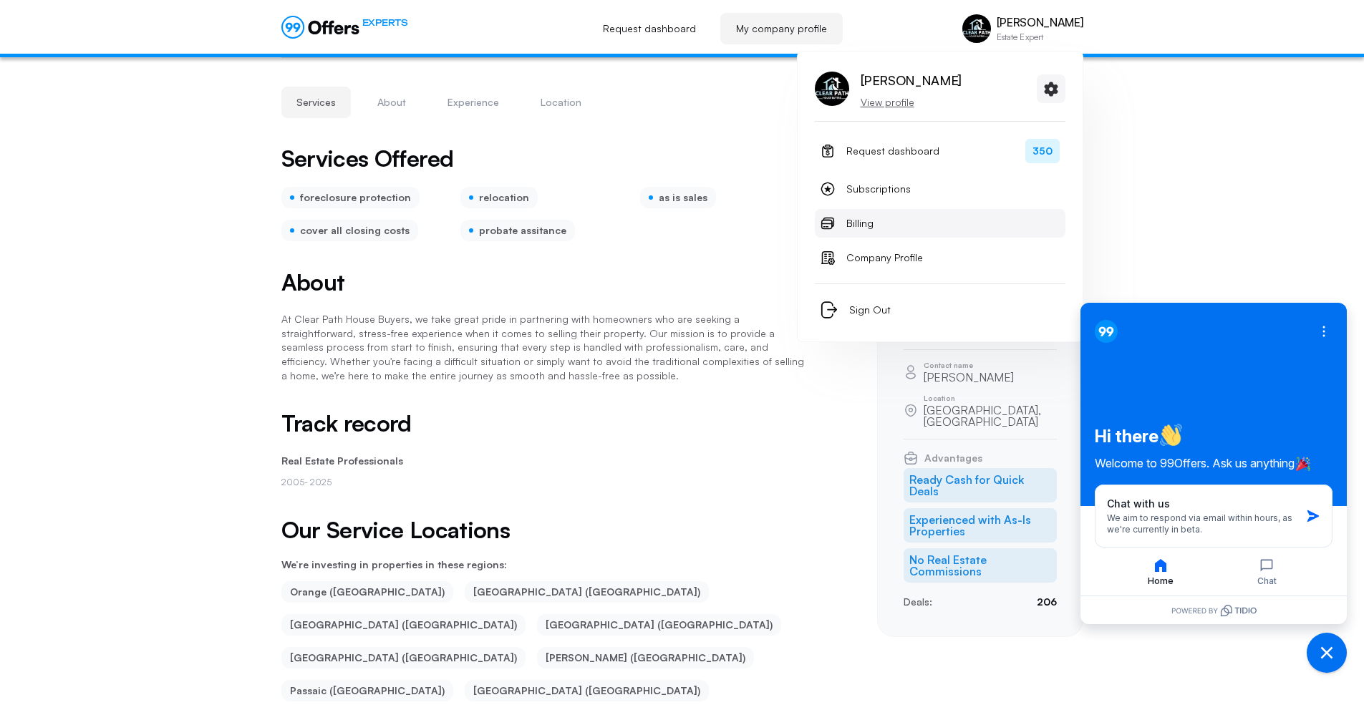
click at [873, 221] on link "Billing" at bounding box center [940, 223] width 251 height 29
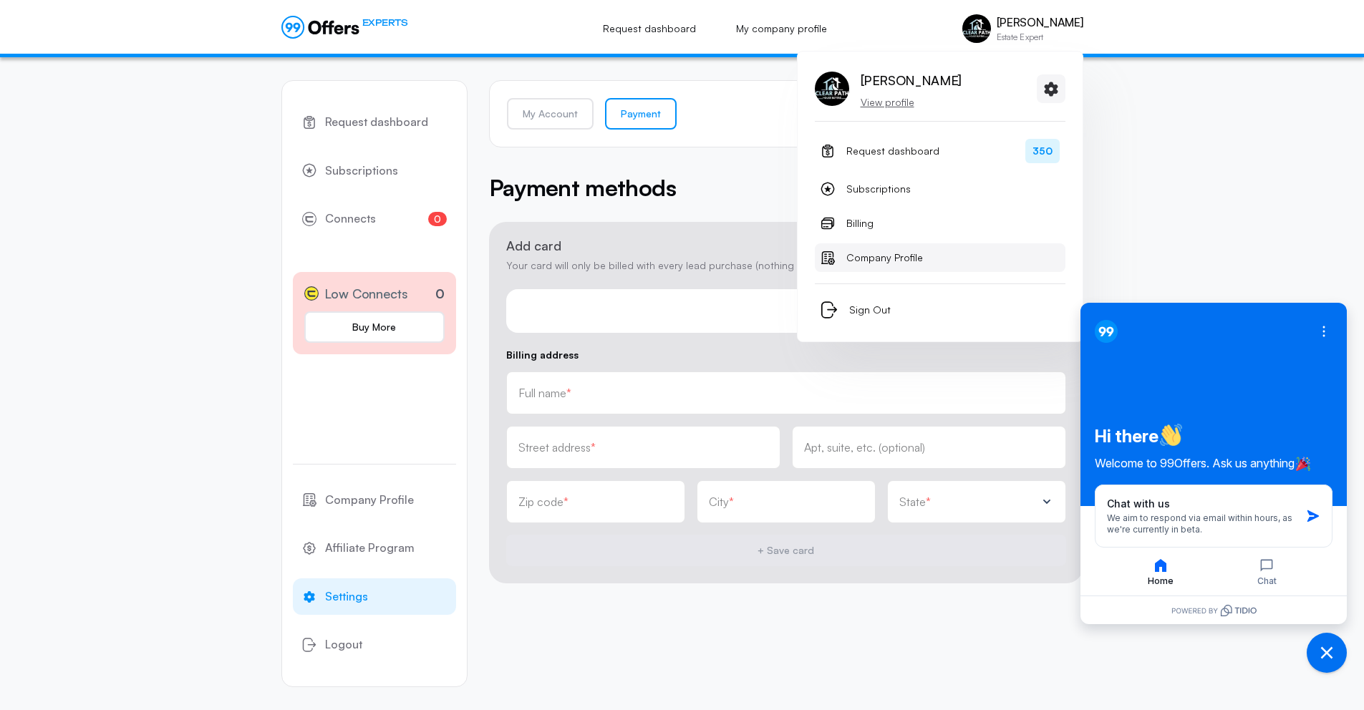
click at [880, 254] on span "Company Profile" at bounding box center [884, 257] width 77 height 17
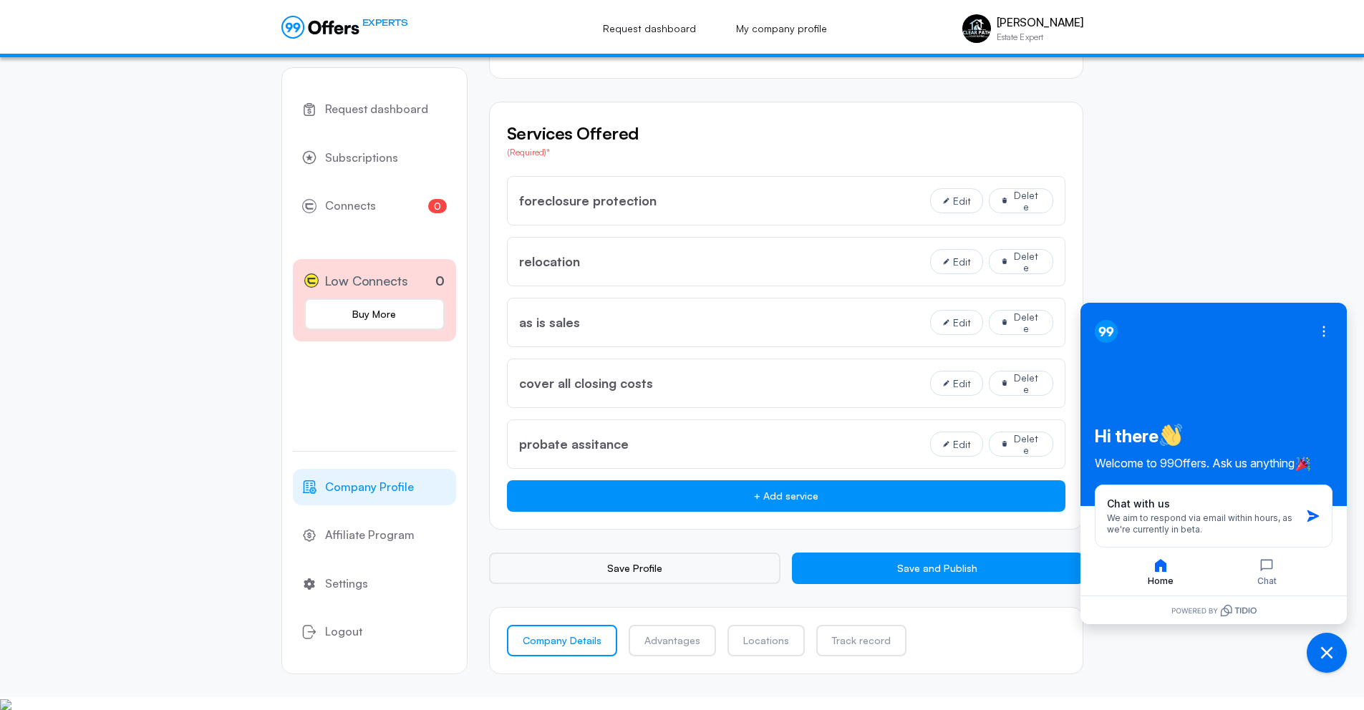
scroll to position [1040, 0]
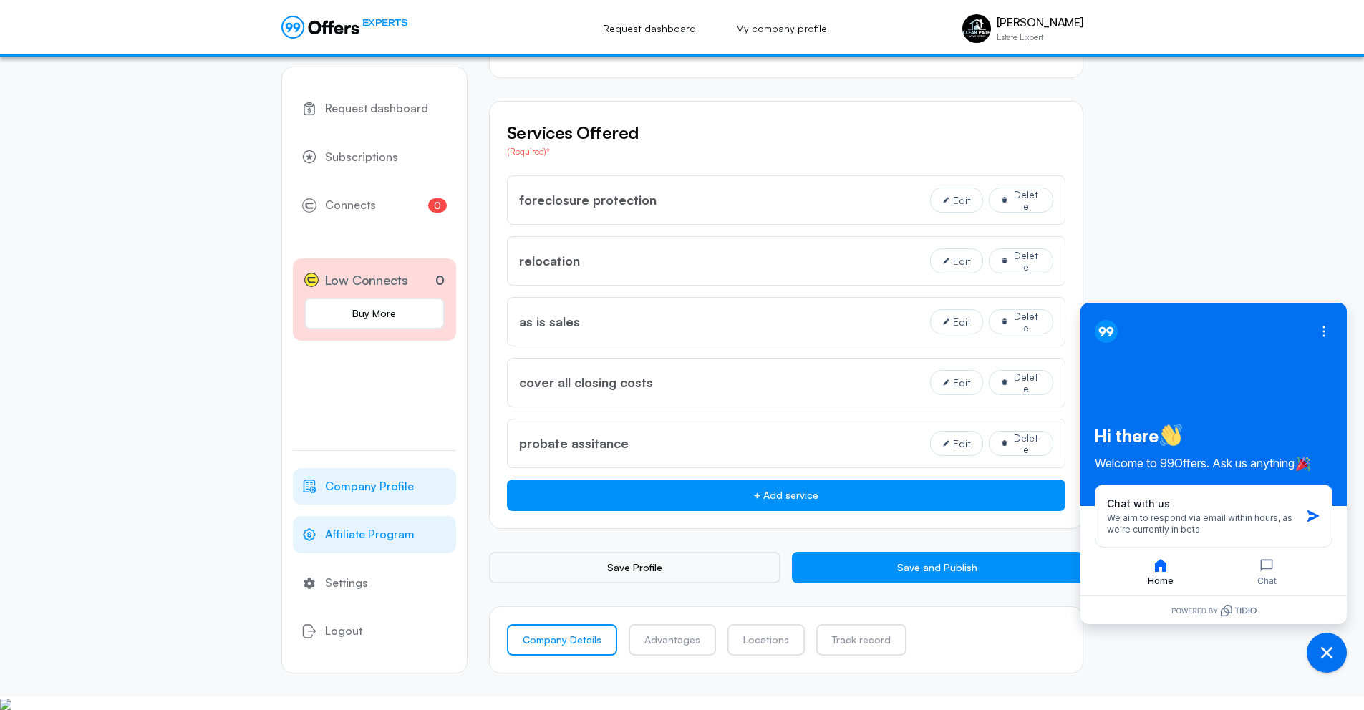
click at [407, 539] on span "Affiliate Program" at bounding box center [369, 534] width 89 height 19
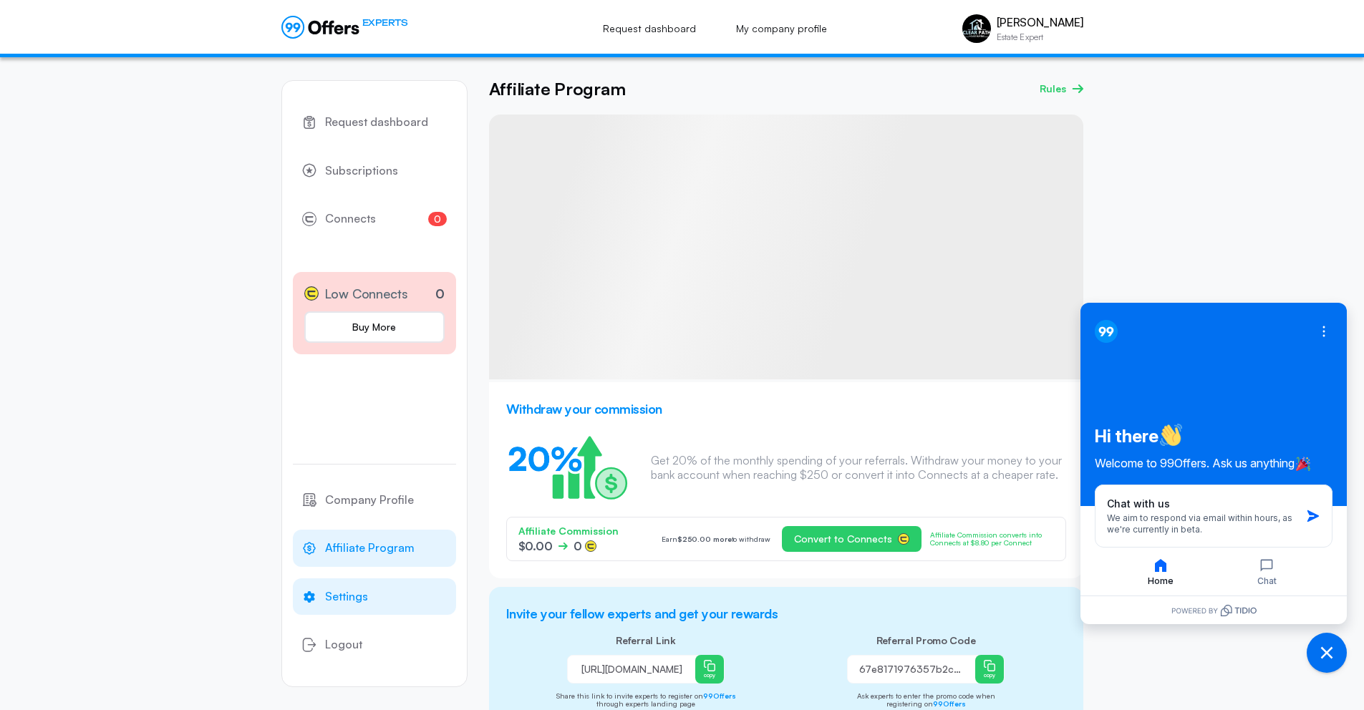
click at [395, 579] on link "Settings" at bounding box center [374, 596] width 163 height 37
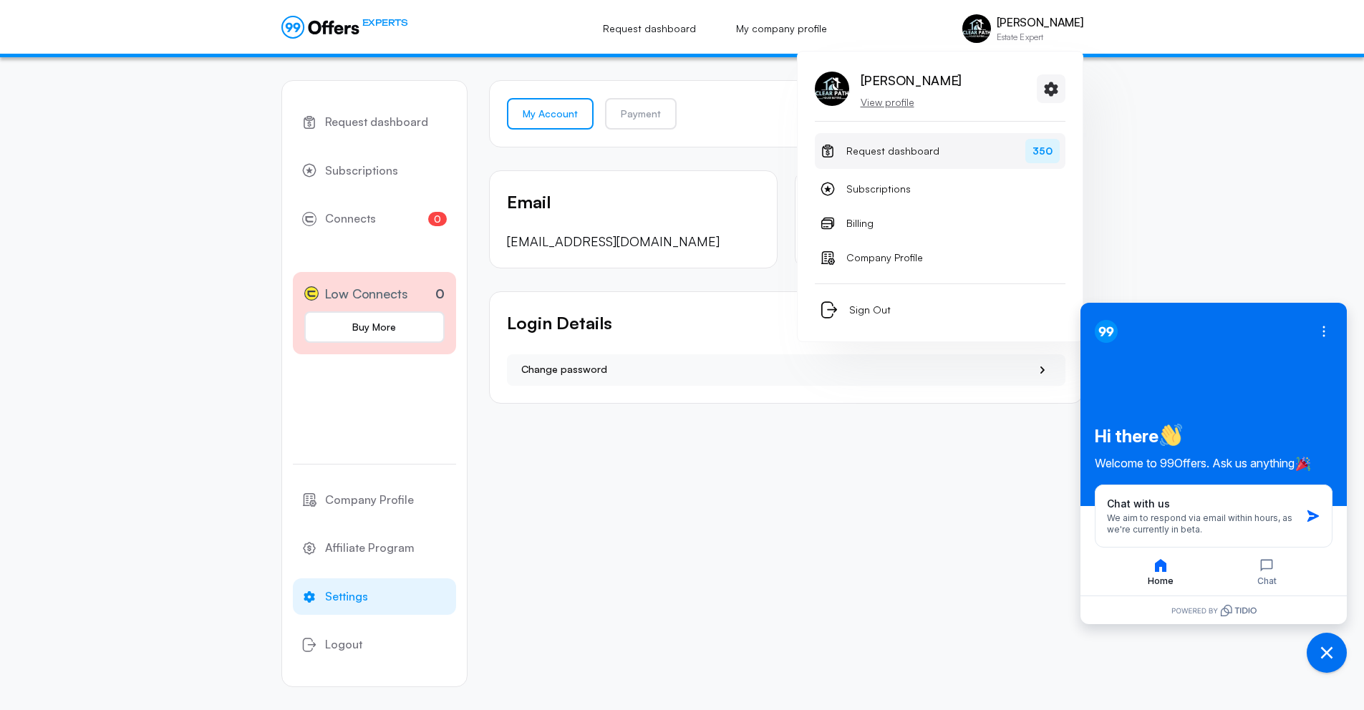
click at [903, 150] on span "Request dashboard" at bounding box center [892, 150] width 93 height 17
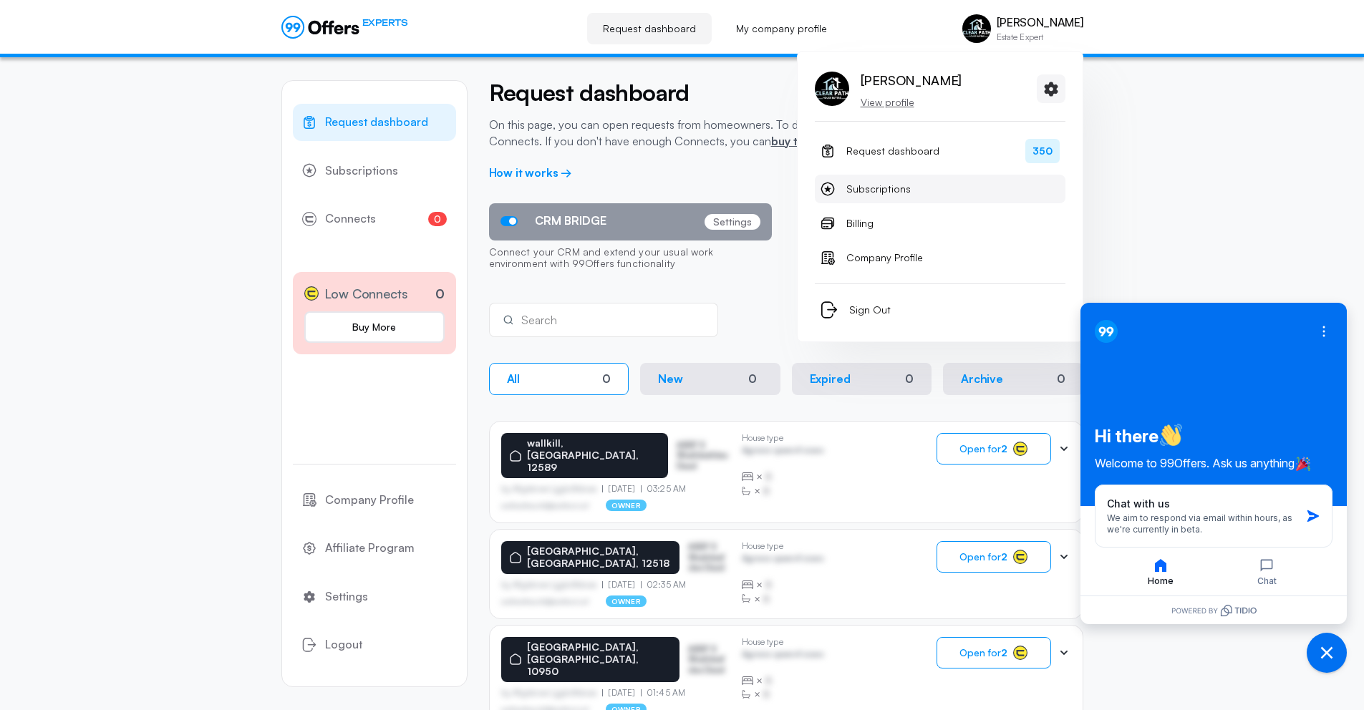
click at [880, 200] on link "Subscriptions" at bounding box center [940, 189] width 251 height 29
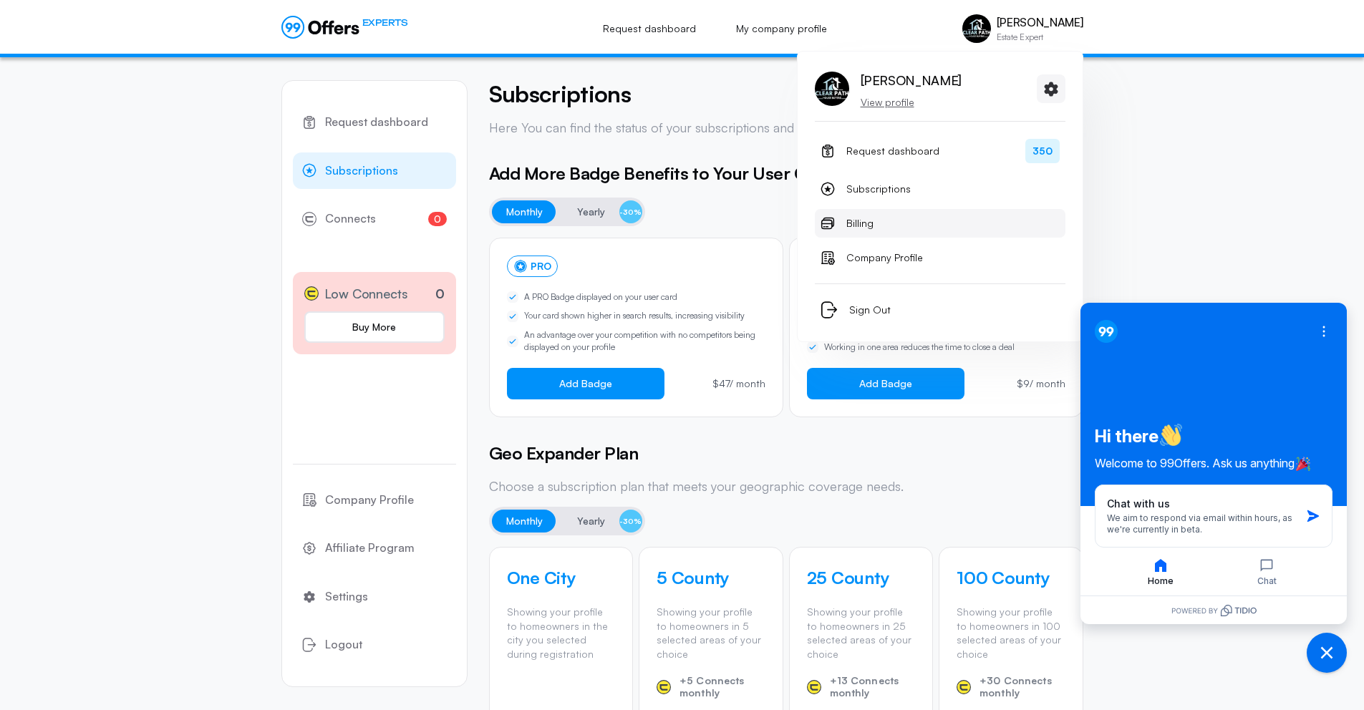
click at [876, 230] on link "Billing" at bounding box center [940, 223] width 251 height 29
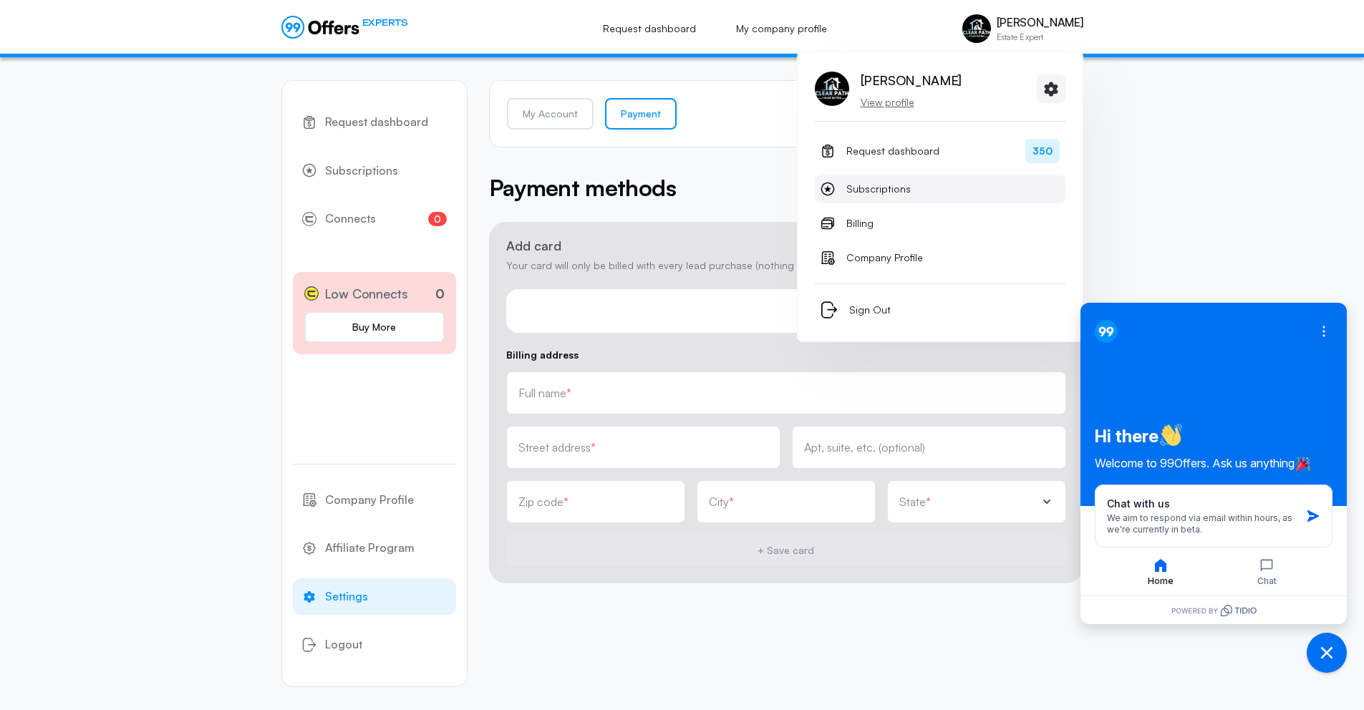
click at [888, 195] on span "Subscriptions" at bounding box center [878, 188] width 64 height 17
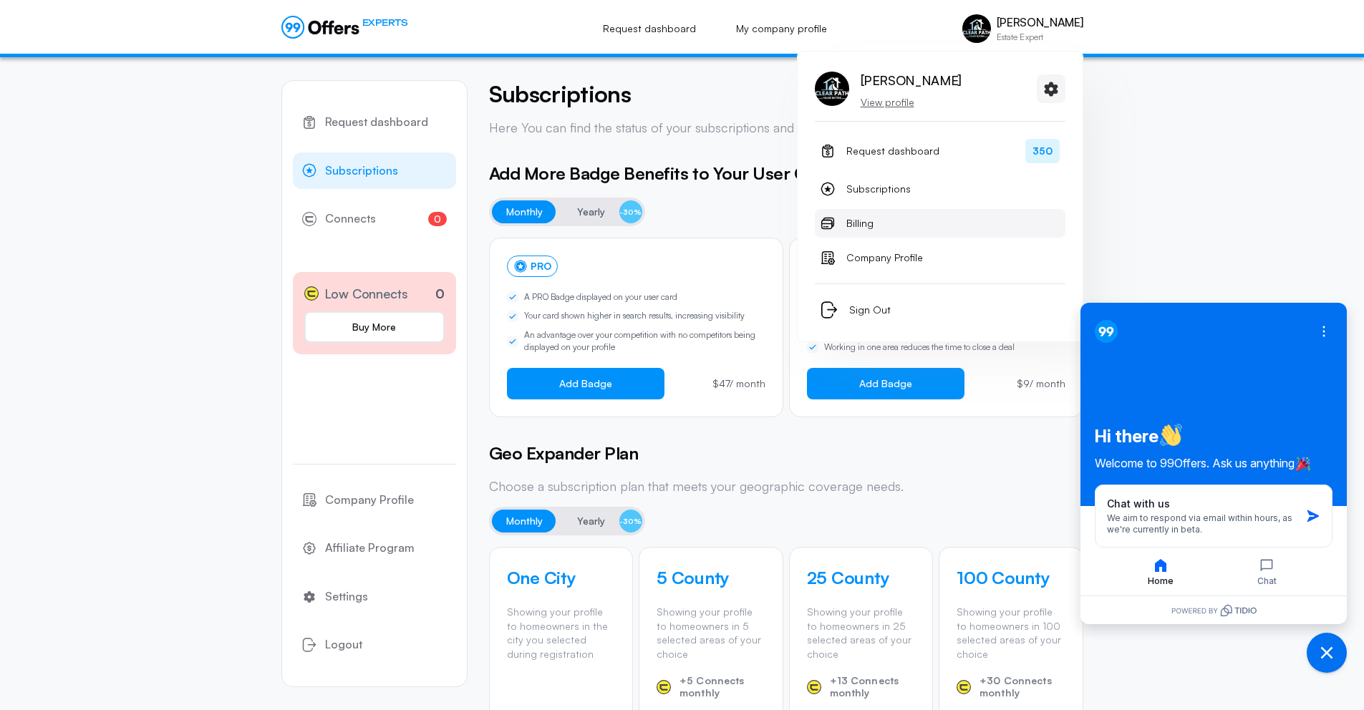
click at [864, 233] on link "Billing" at bounding box center [940, 223] width 251 height 29
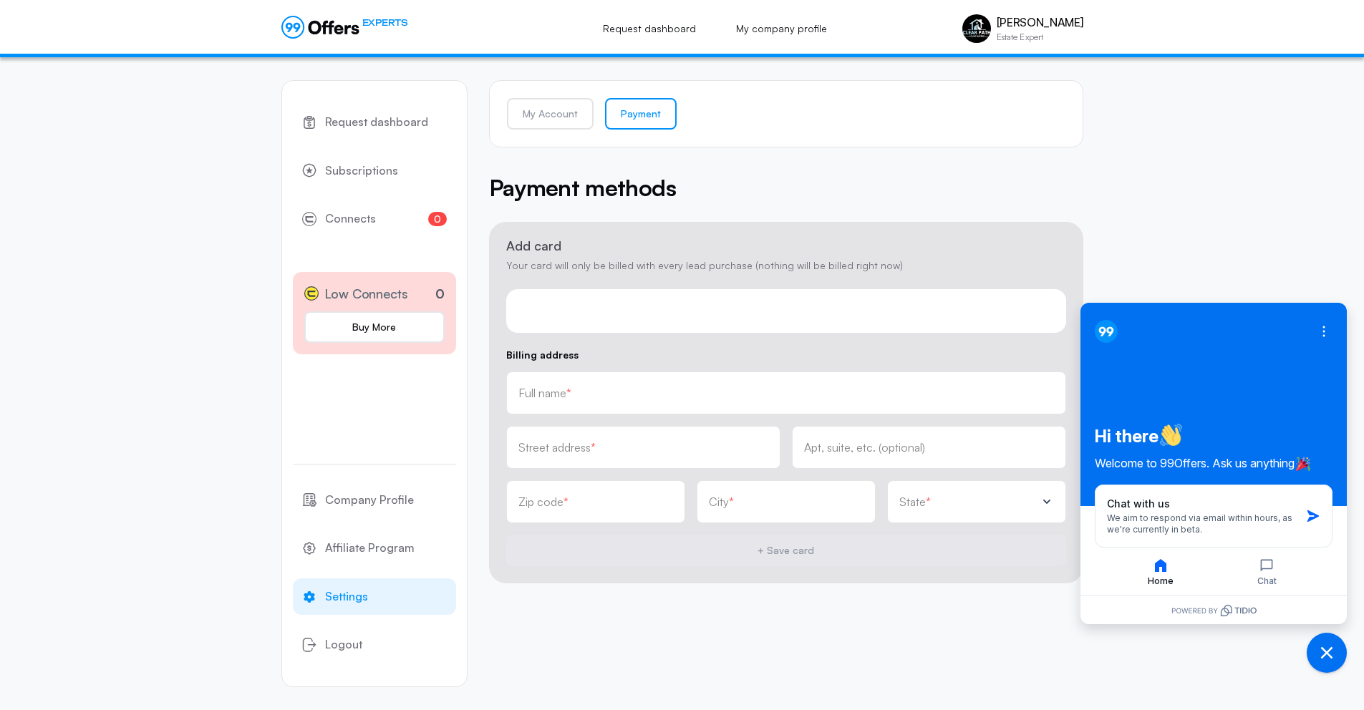
scroll to position [14, 0]
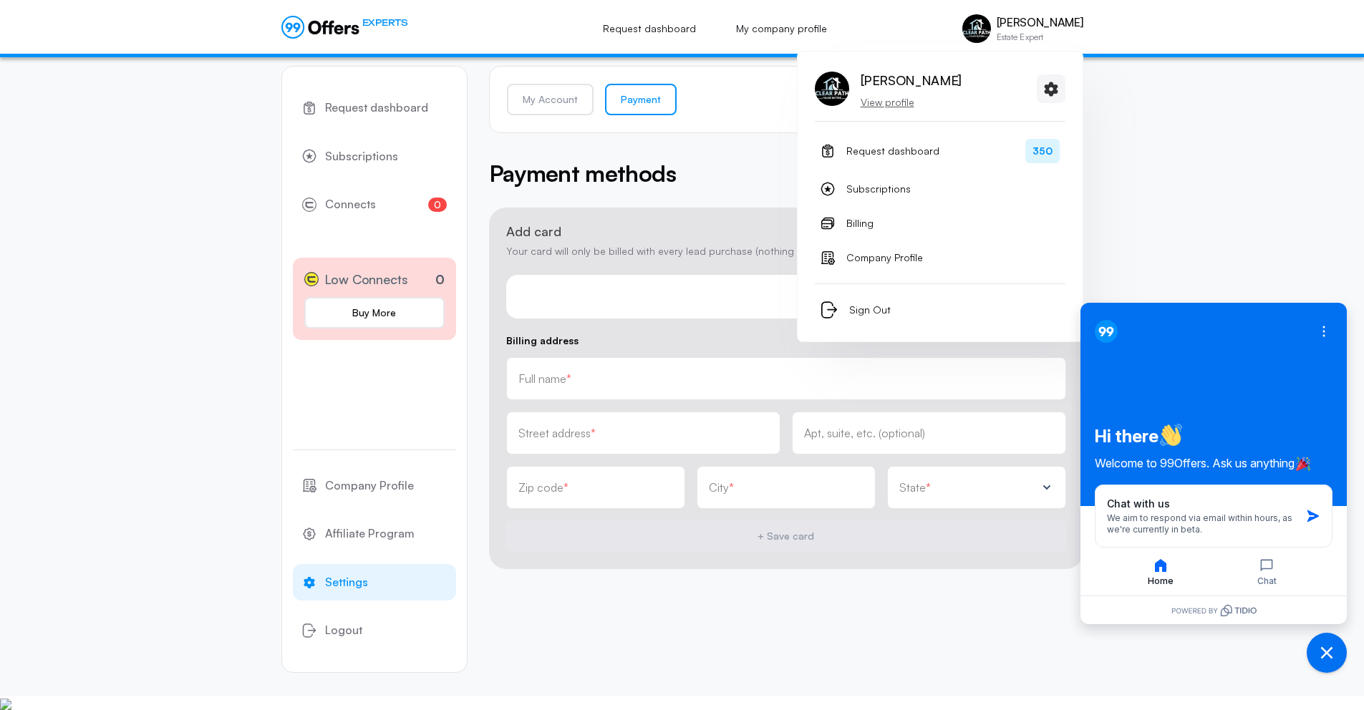
click at [891, 105] on p "View profile" at bounding box center [910, 102] width 101 height 14
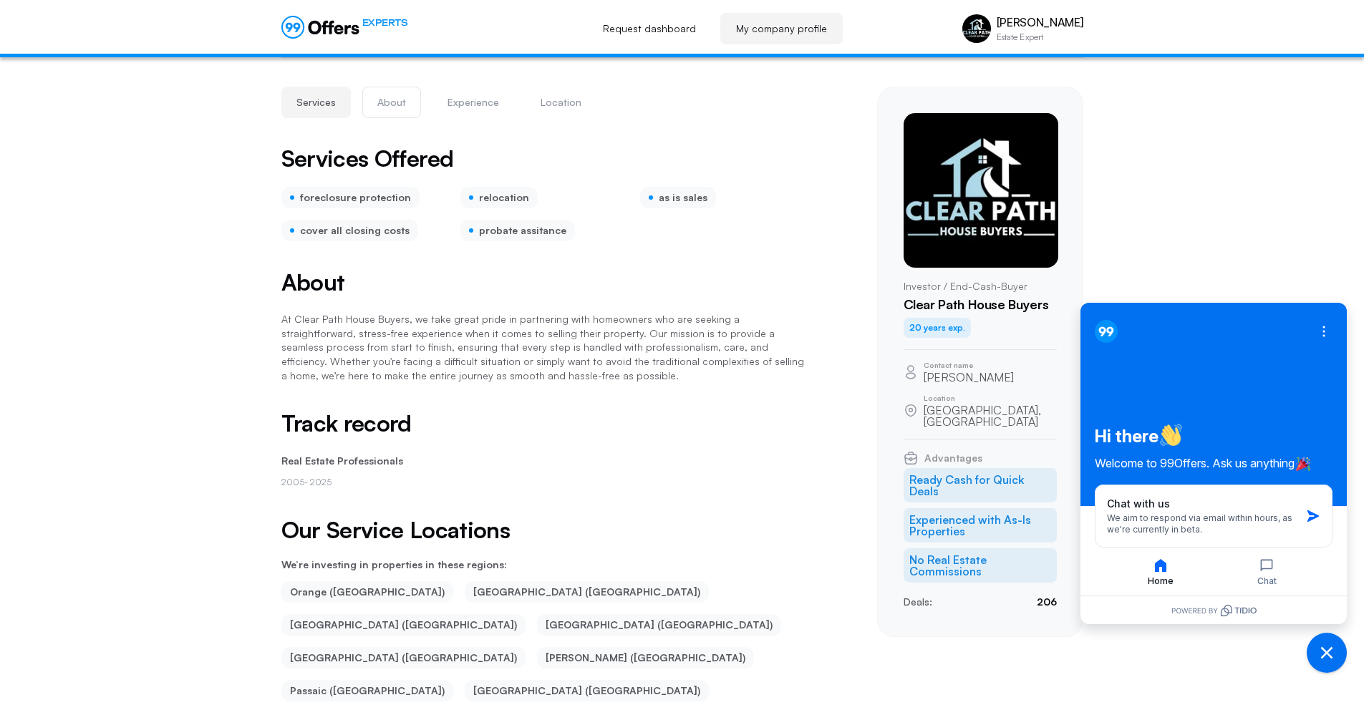
click at [398, 97] on button "About" at bounding box center [391, 102] width 59 height 31
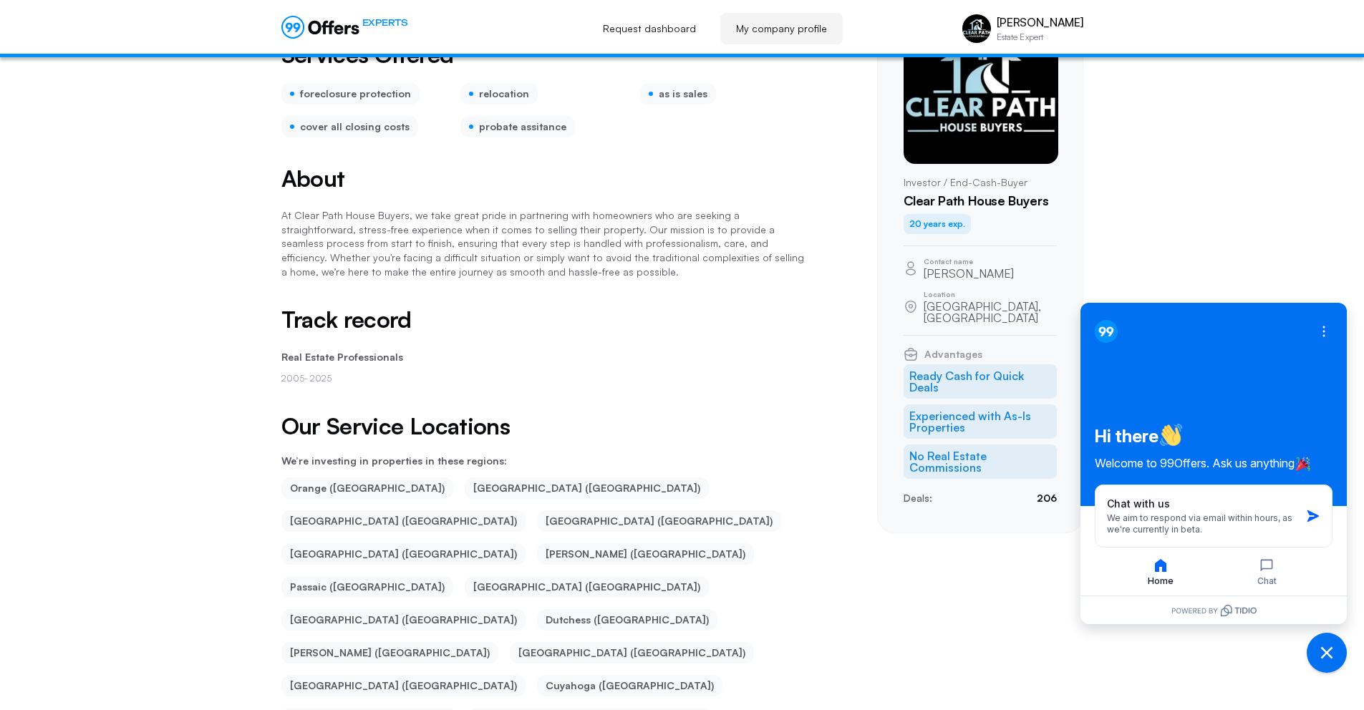
scroll to position [4, 0]
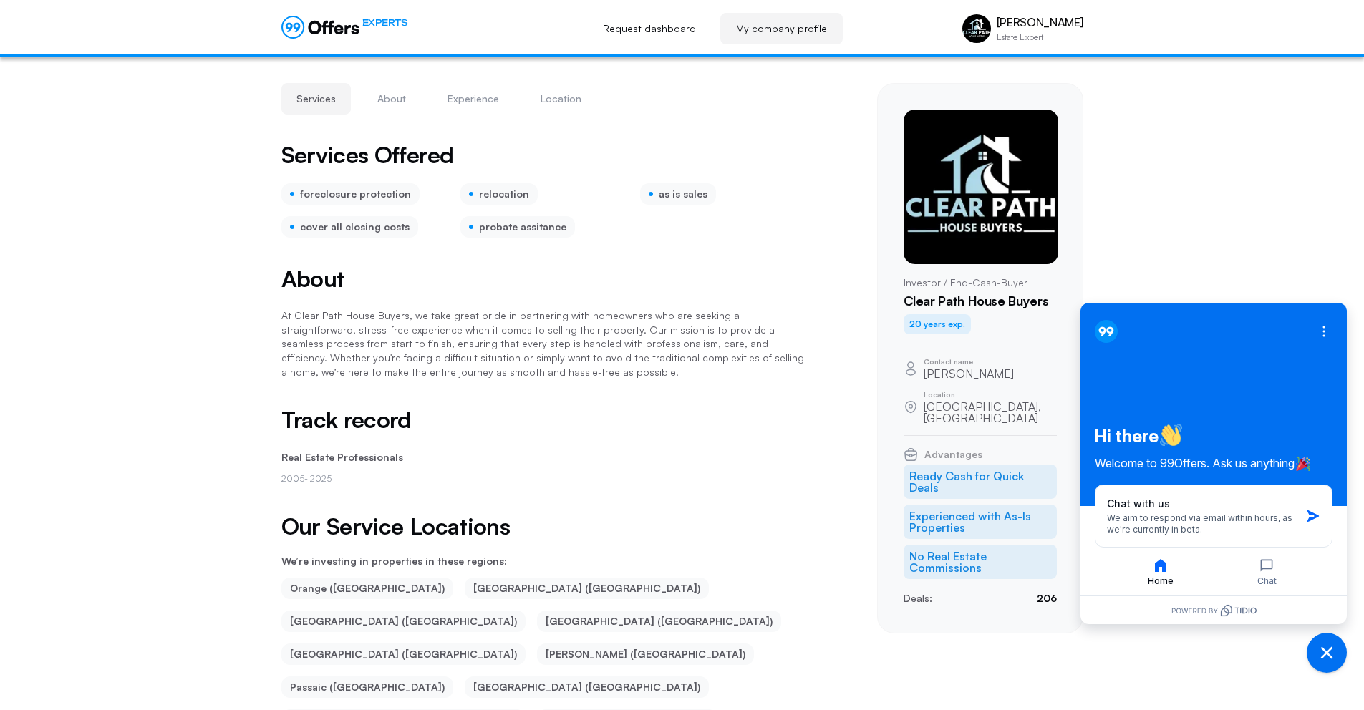
click at [356, 20] on icon at bounding box center [320, 27] width 78 height 23
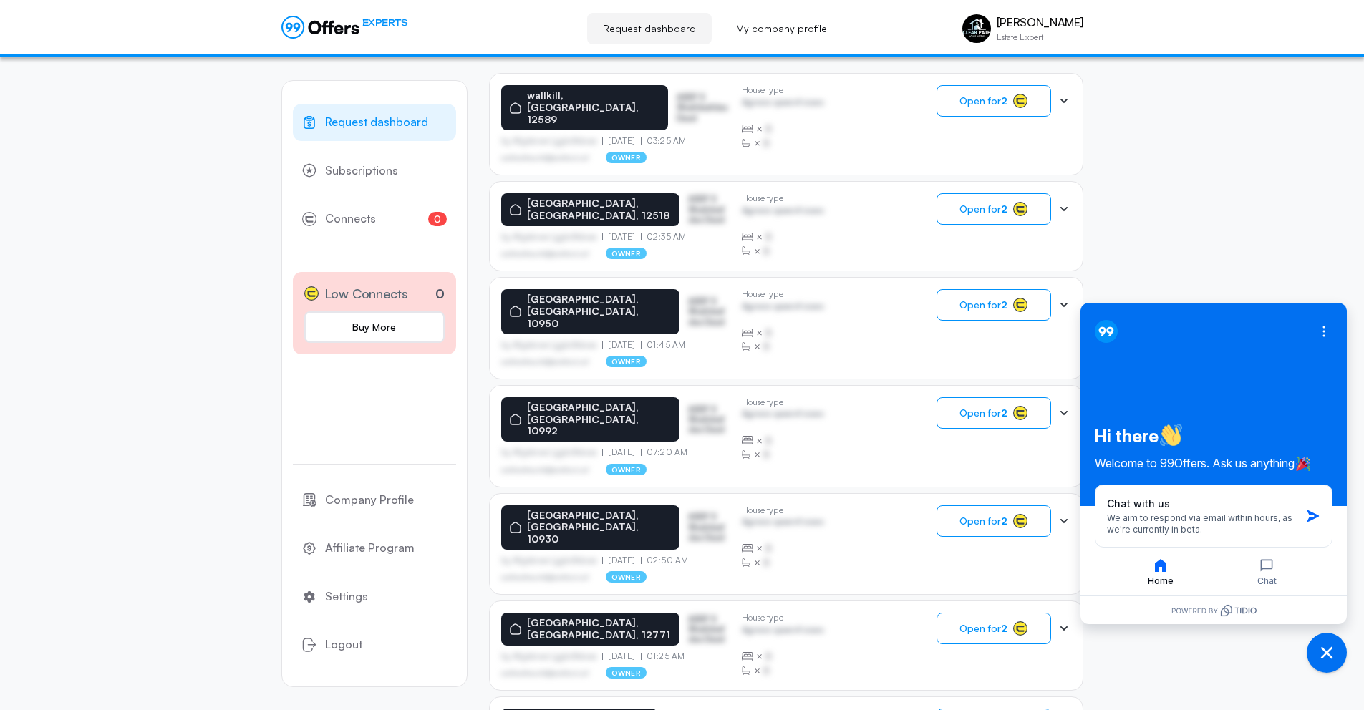
scroll to position [349, 0]
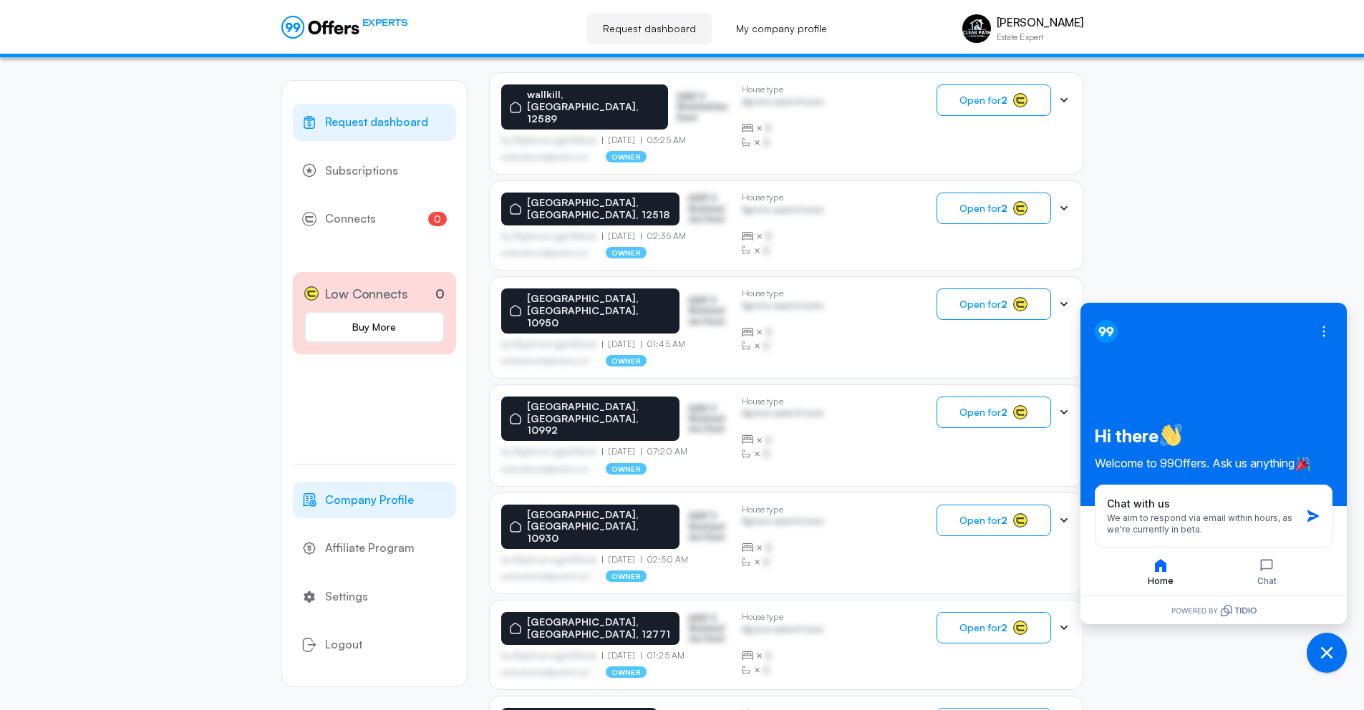
click at [392, 502] on span "Company Profile" at bounding box center [369, 500] width 89 height 19
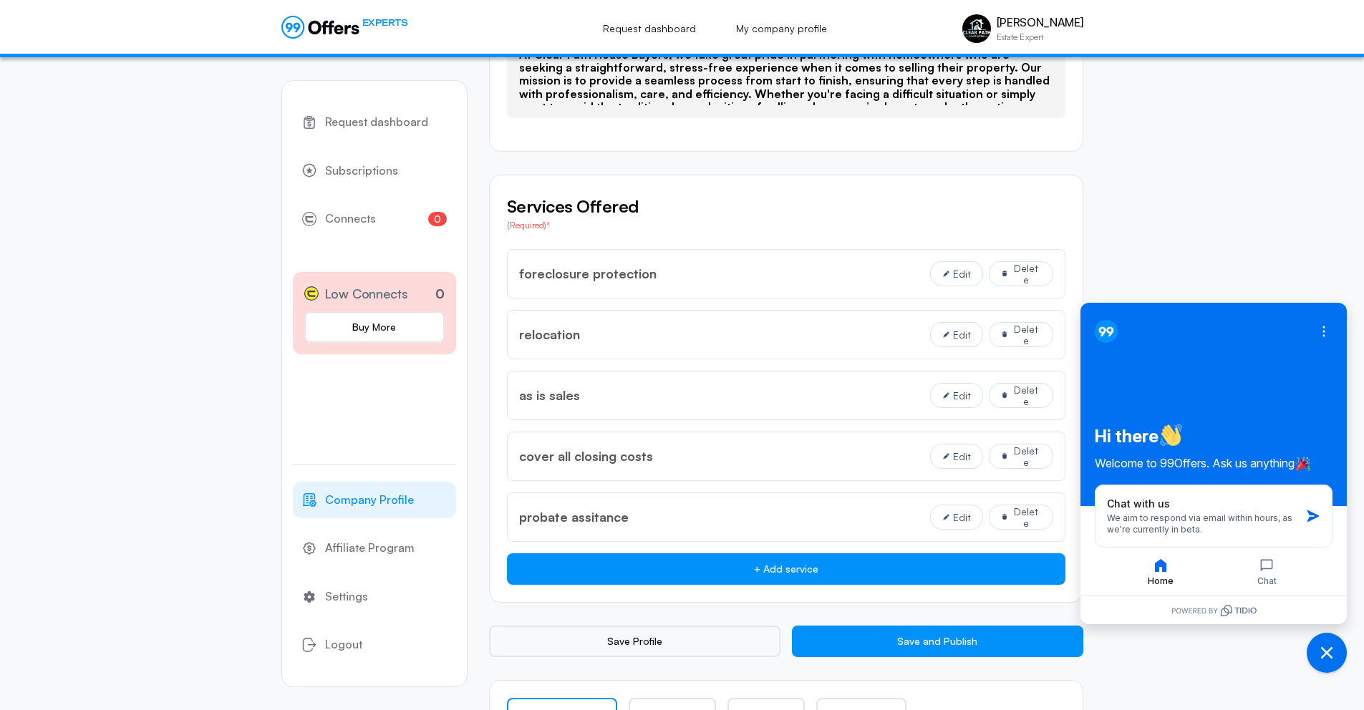
scroll to position [1040, 0]
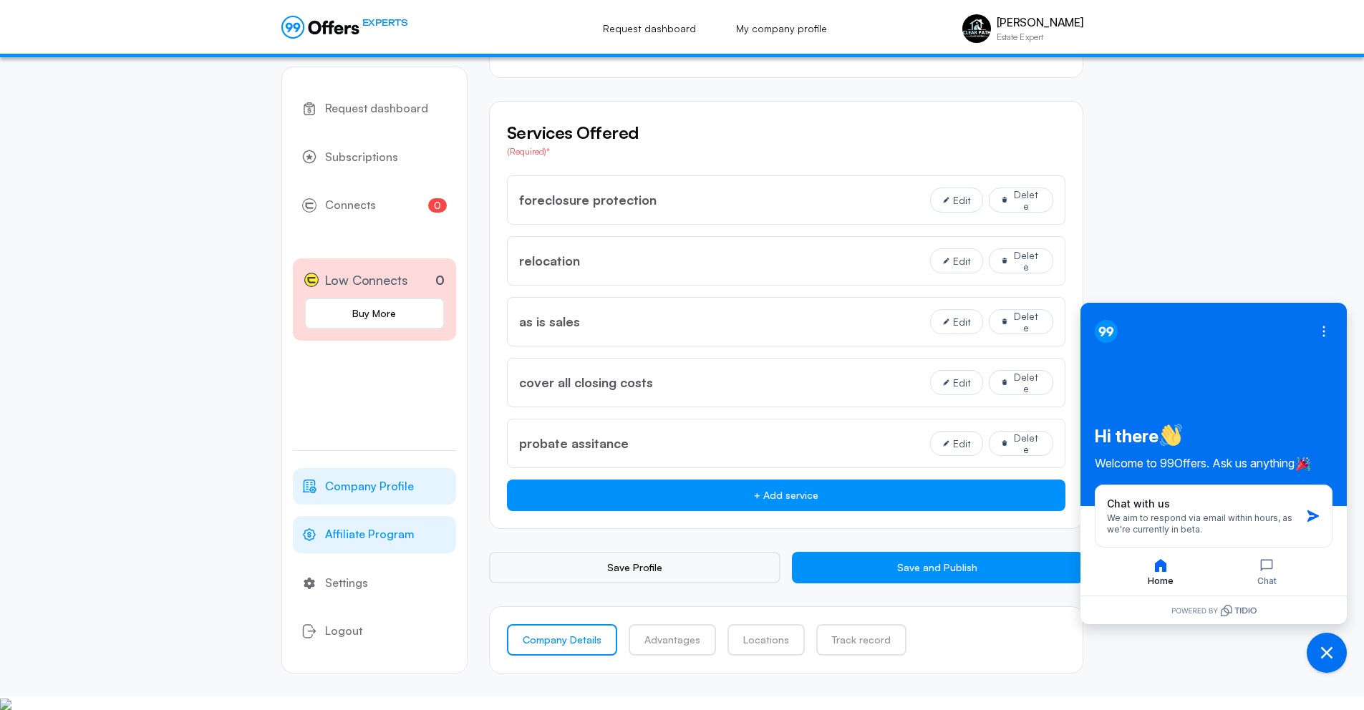
click at [400, 538] on span "Affiliate Program" at bounding box center [369, 534] width 89 height 19
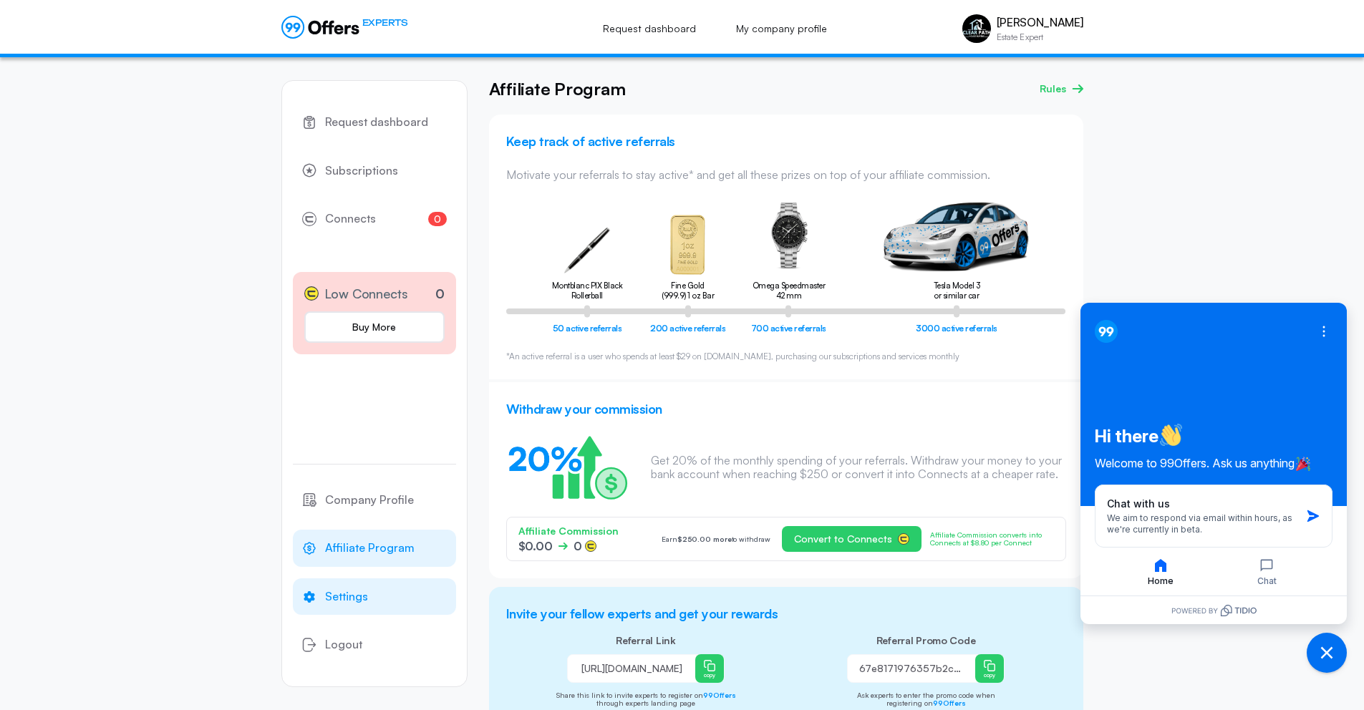
scroll to position [3, 0]
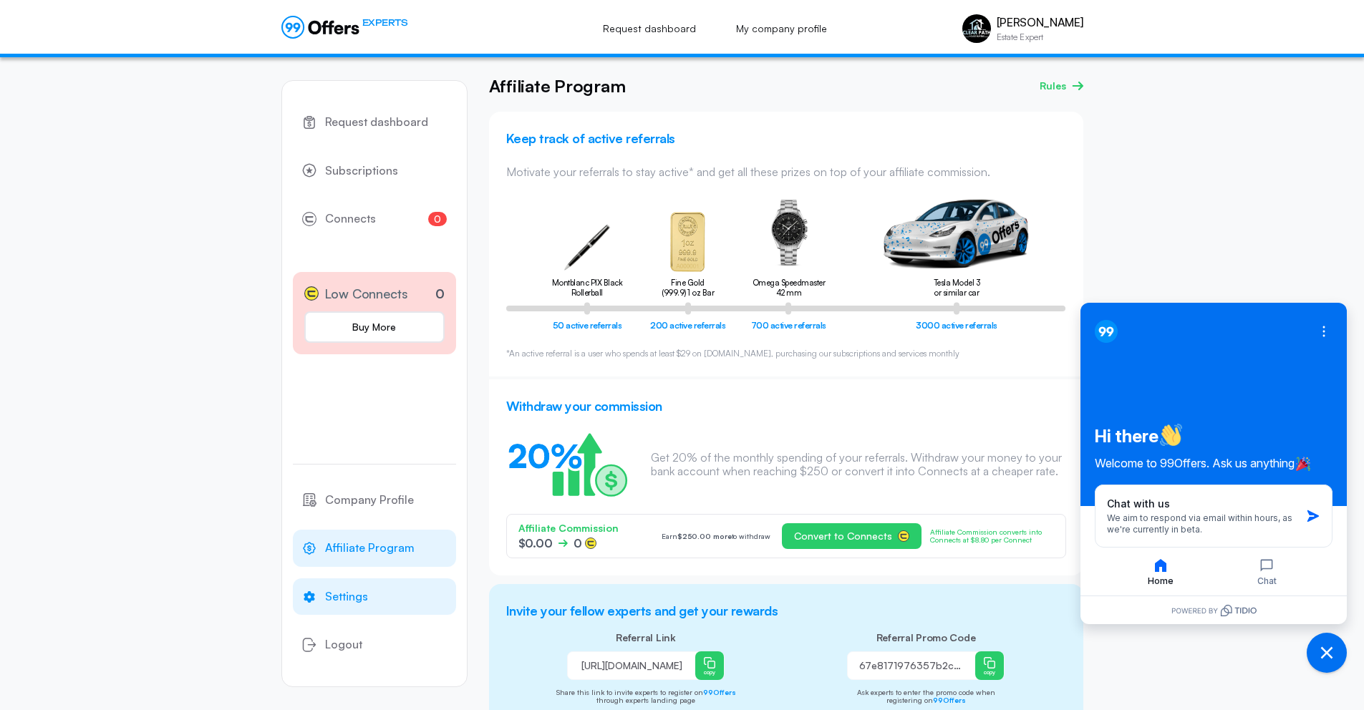
click at [391, 592] on link "Settings" at bounding box center [374, 596] width 163 height 37
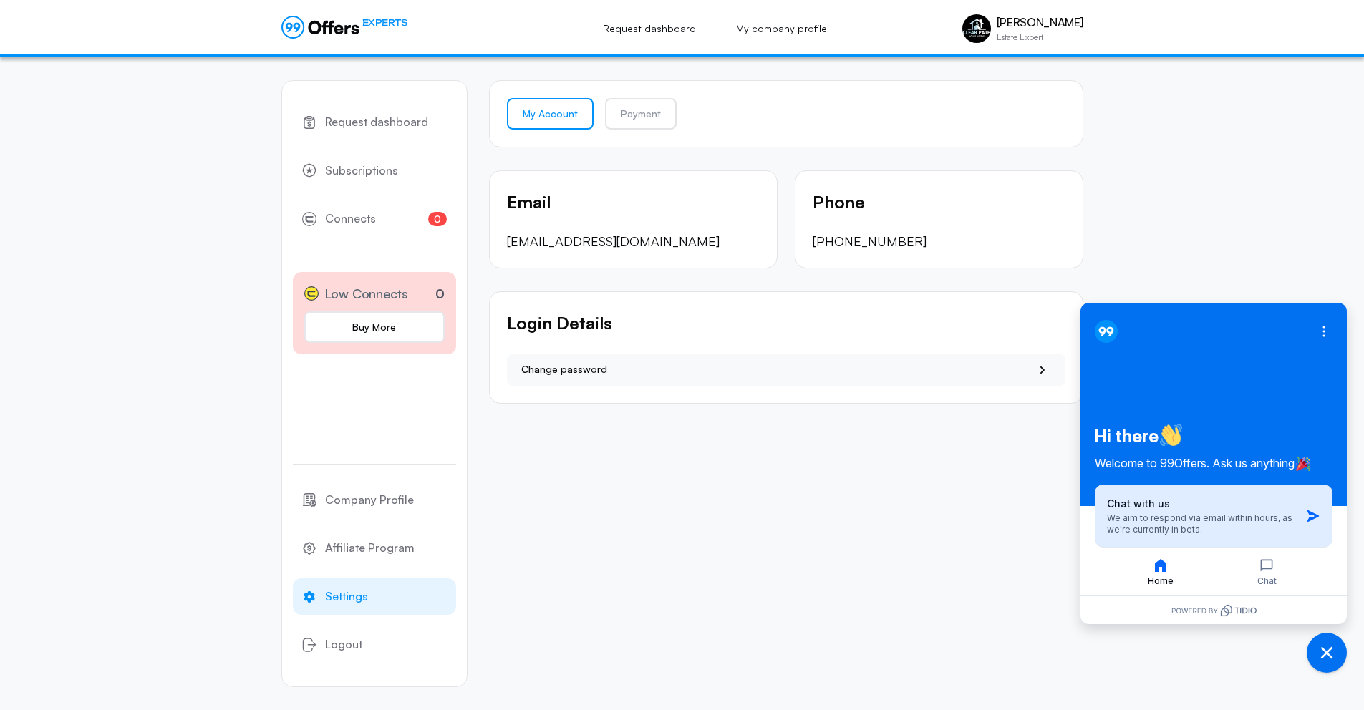
click at [1176, 511] on div "Chat with us We aim to respond via email within hours, as we're currently in be…" at bounding box center [1203, 516] width 193 height 39
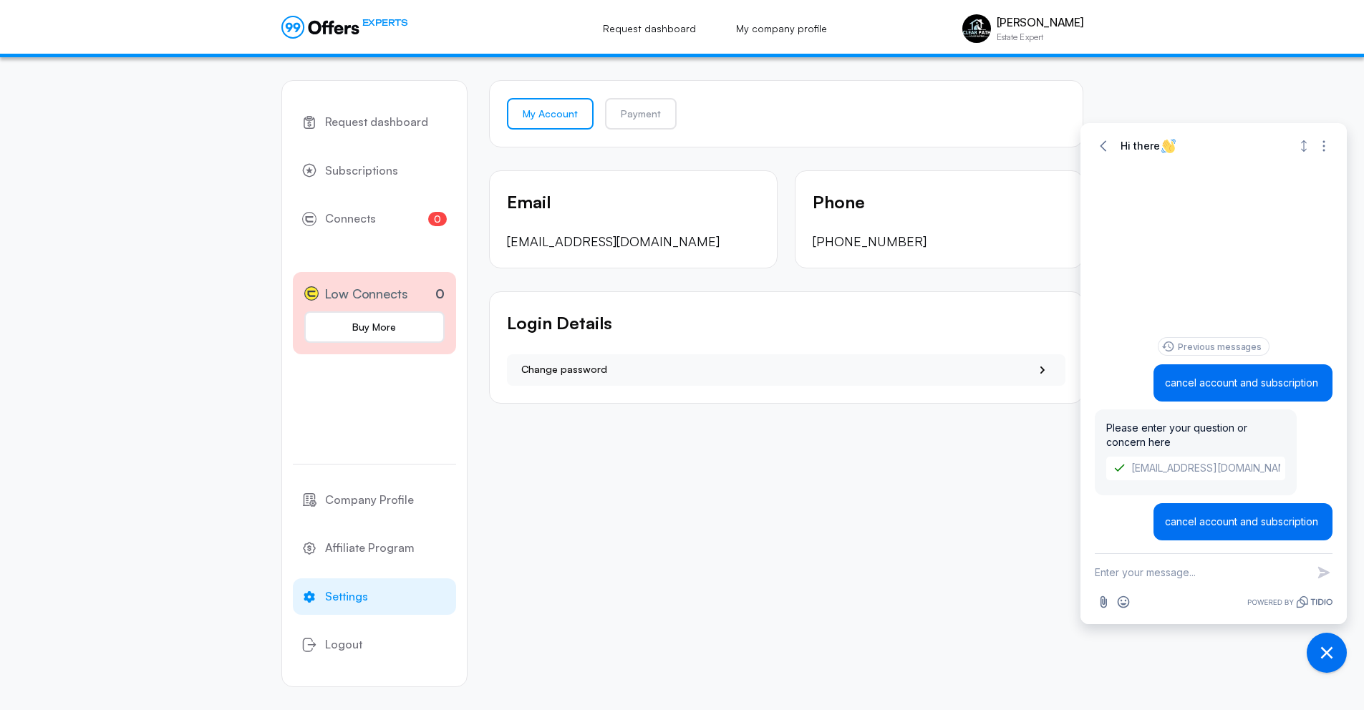
click at [1122, 102] on div "Request dashboard Subscriptions 0 Connects 0 Low Connects 0 Buy More Company Pr…" at bounding box center [682, 383] width 1364 height 653
click at [411, 550] on link "Affiliate Program" at bounding box center [374, 548] width 163 height 37
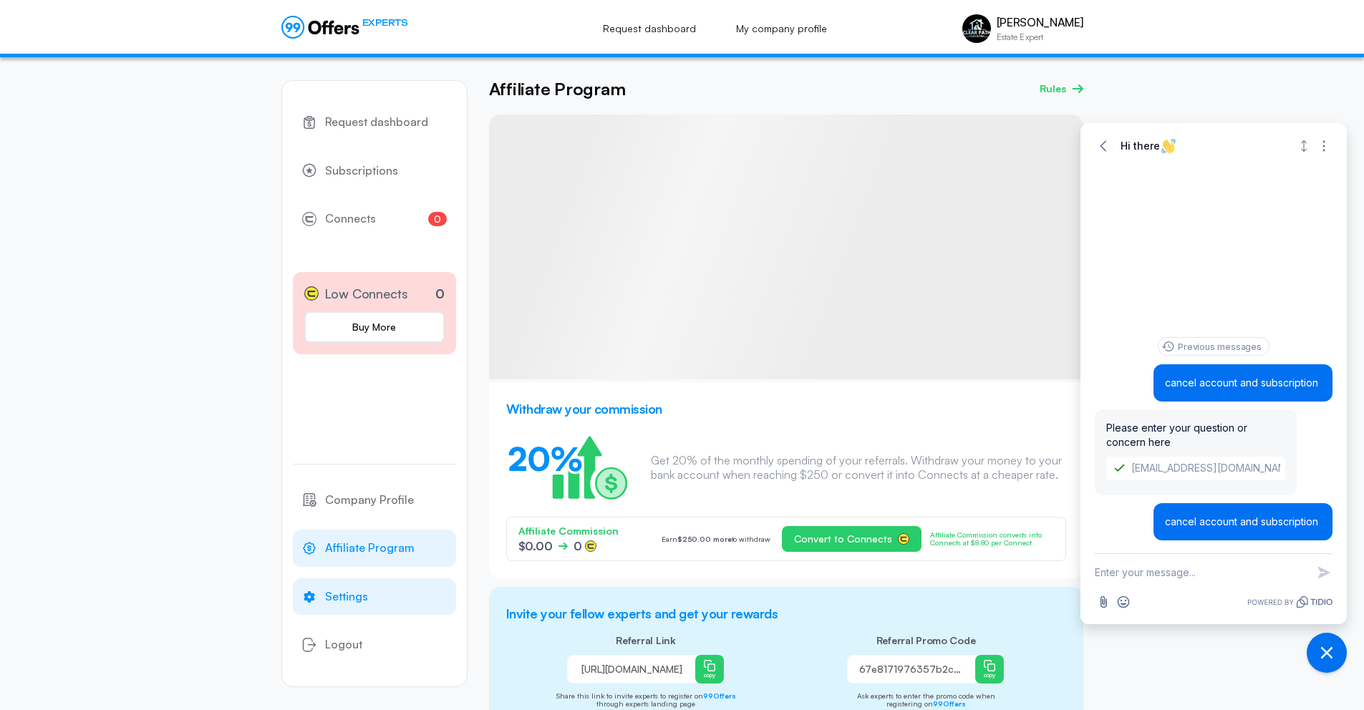
click at [411, 586] on link "Settings" at bounding box center [374, 596] width 163 height 37
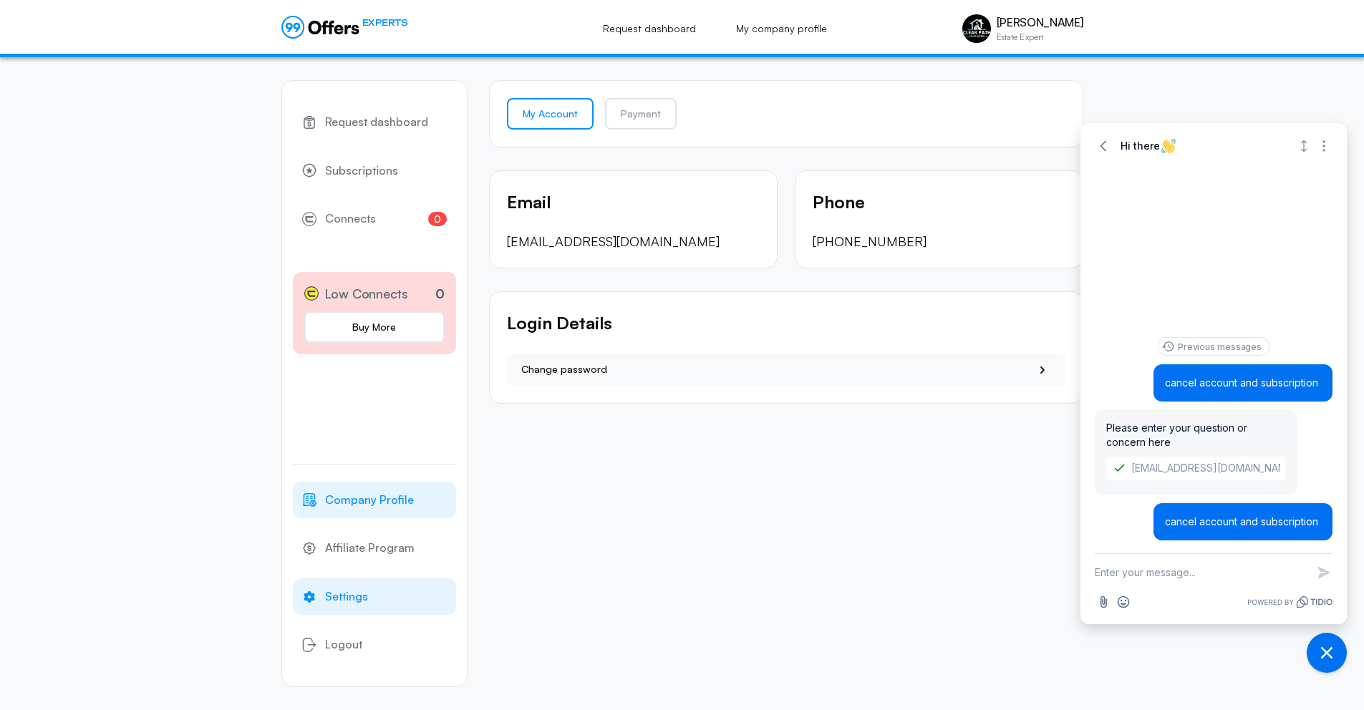
click at [409, 506] on span "Company Profile" at bounding box center [369, 500] width 89 height 19
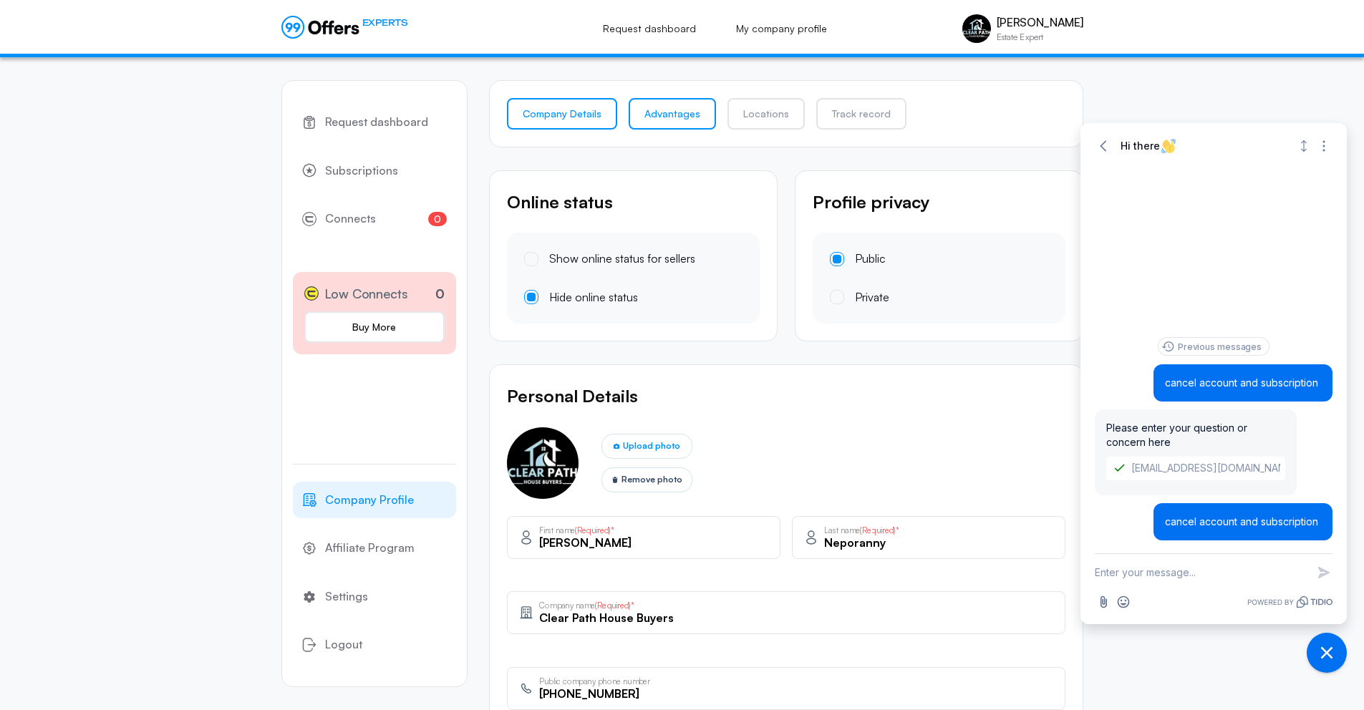
click at [652, 125] on link "Advantages" at bounding box center [671, 113] width 87 height 31
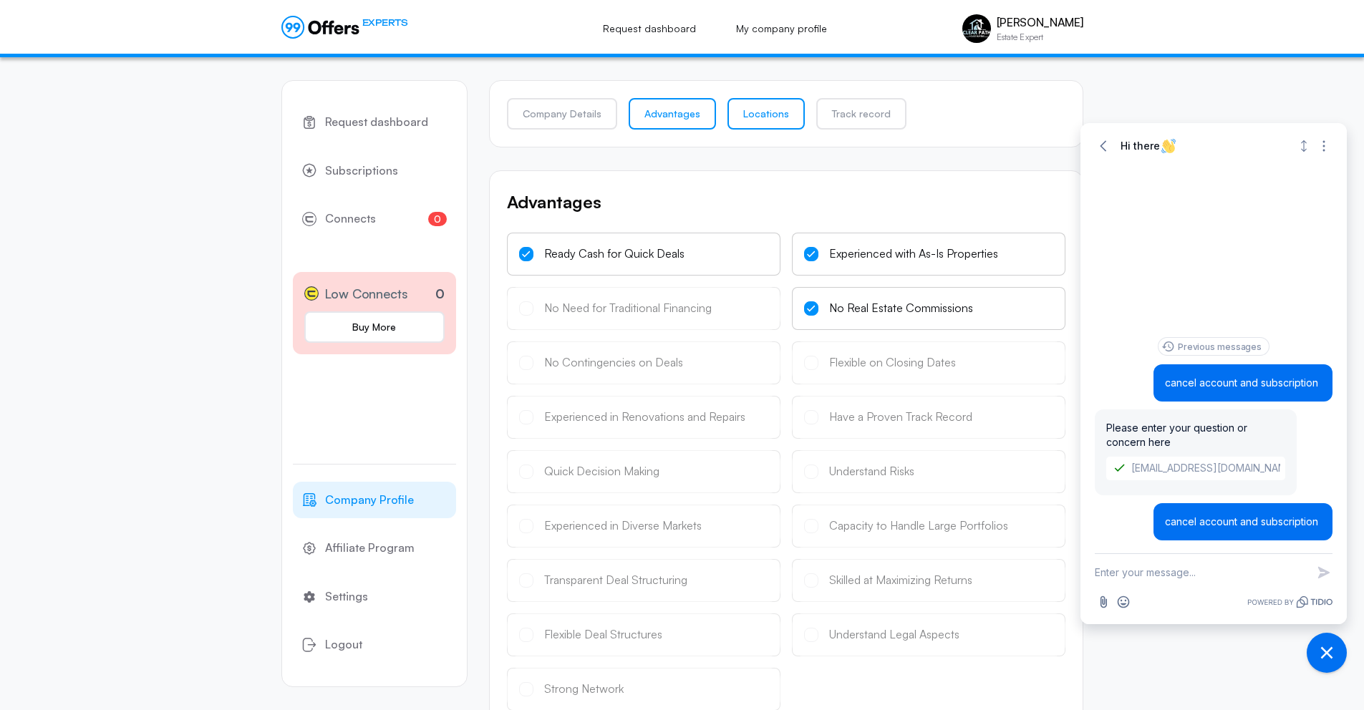
click at [769, 115] on link "Locations" at bounding box center [765, 113] width 77 height 31
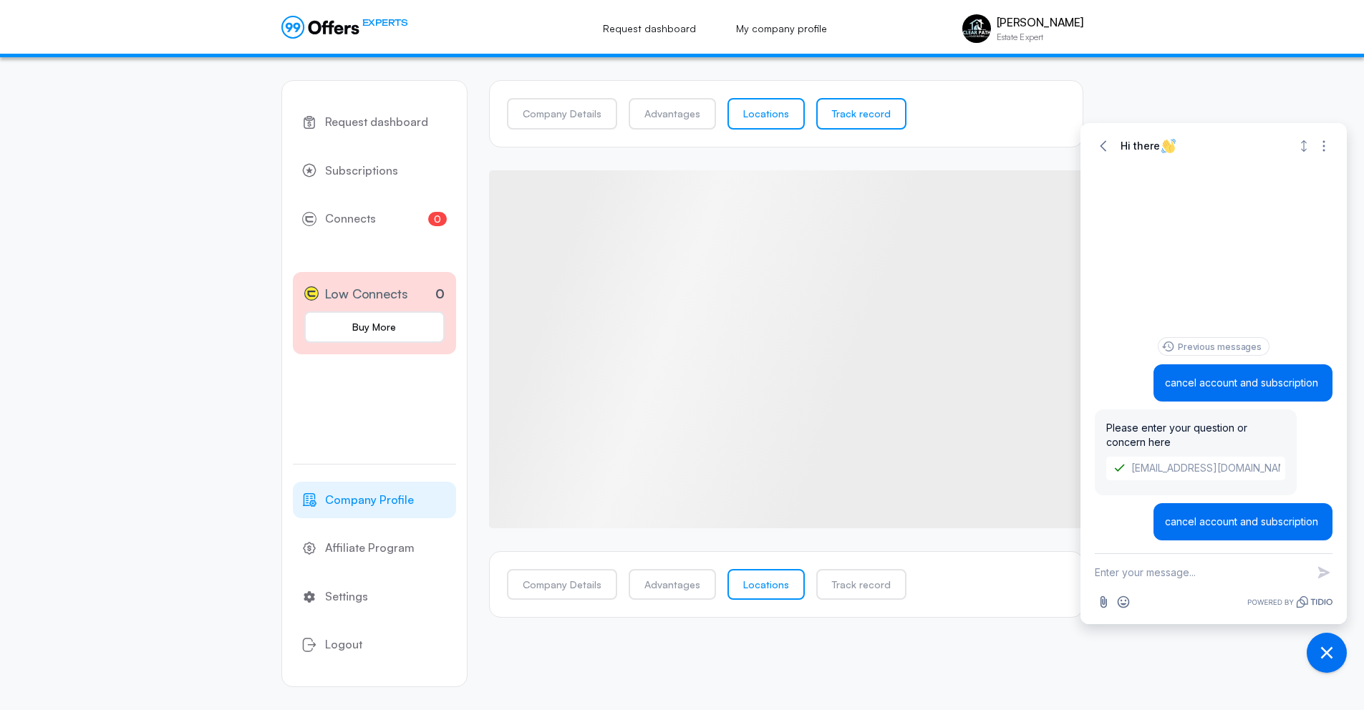
click at [846, 117] on link "Track record" at bounding box center [861, 113] width 90 height 31
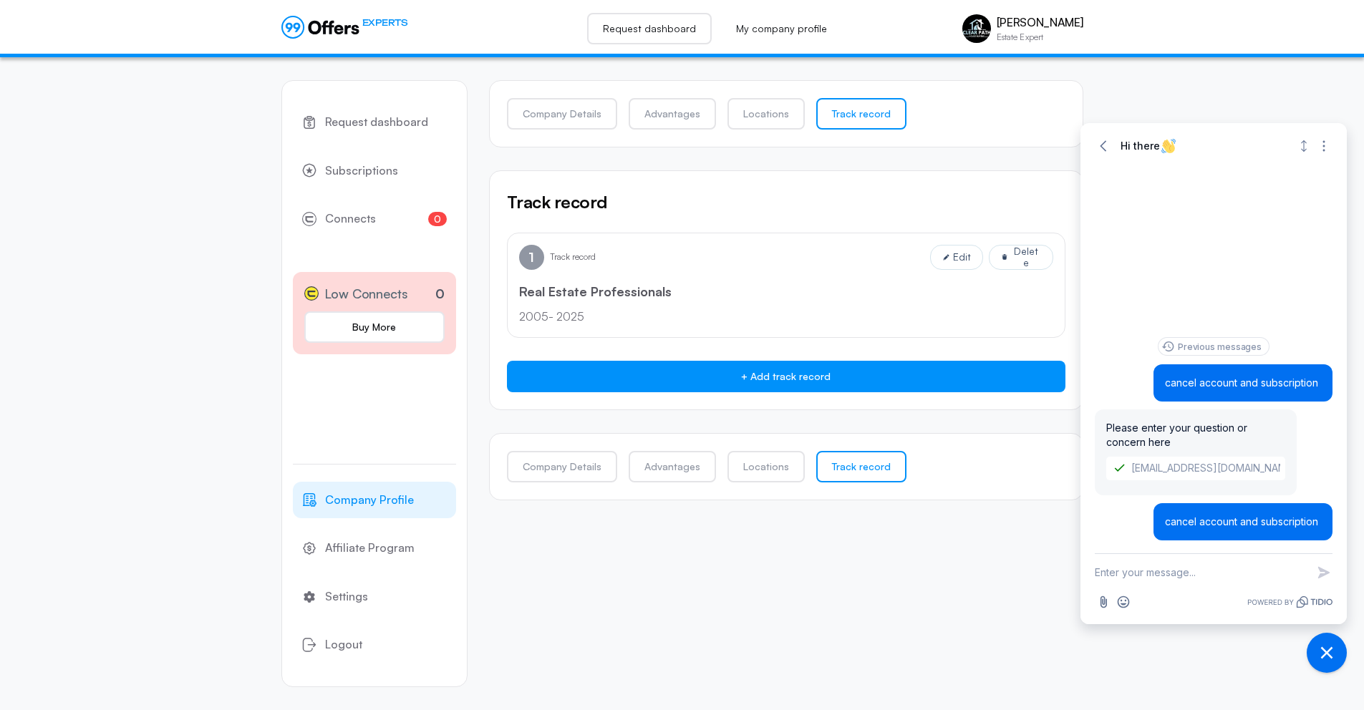
click at [653, 22] on link "Request dashboard" at bounding box center [649, 28] width 125 height 31
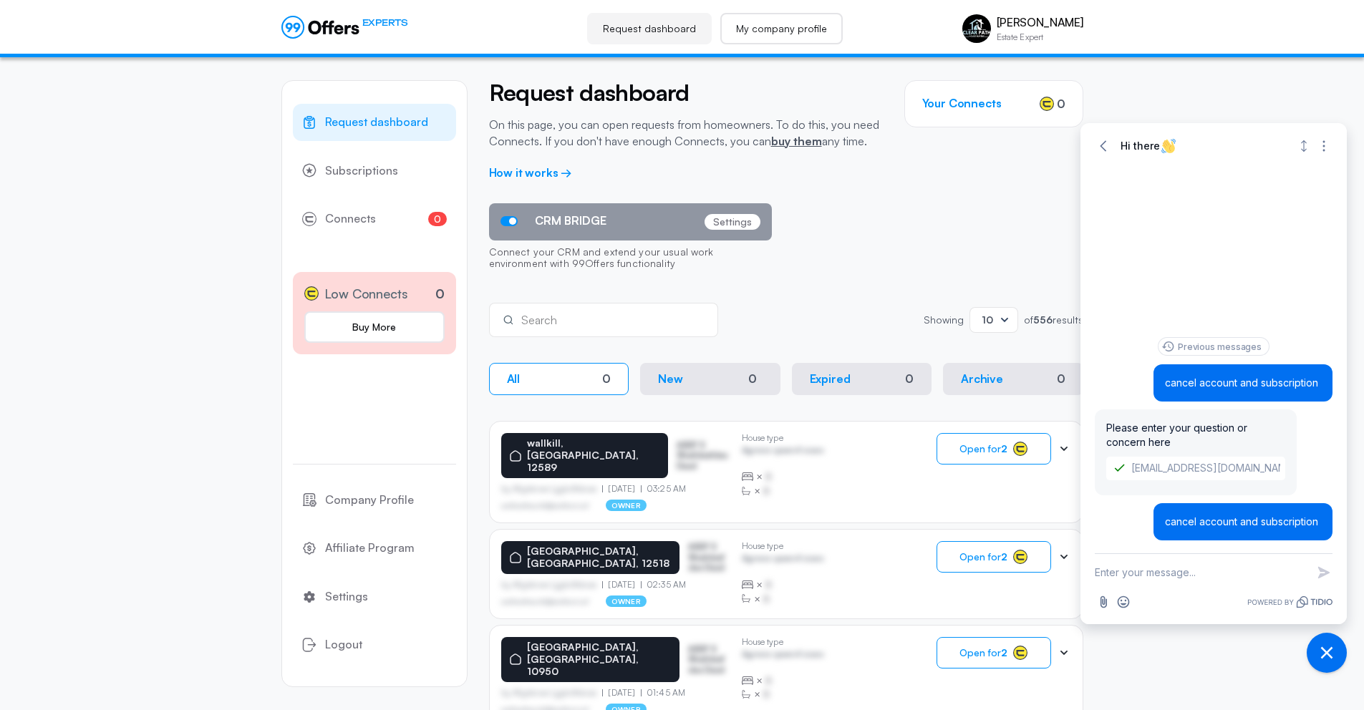
click at [741, 39] on link "My company profile" at bounding box center [781, 28] width 122 height 31
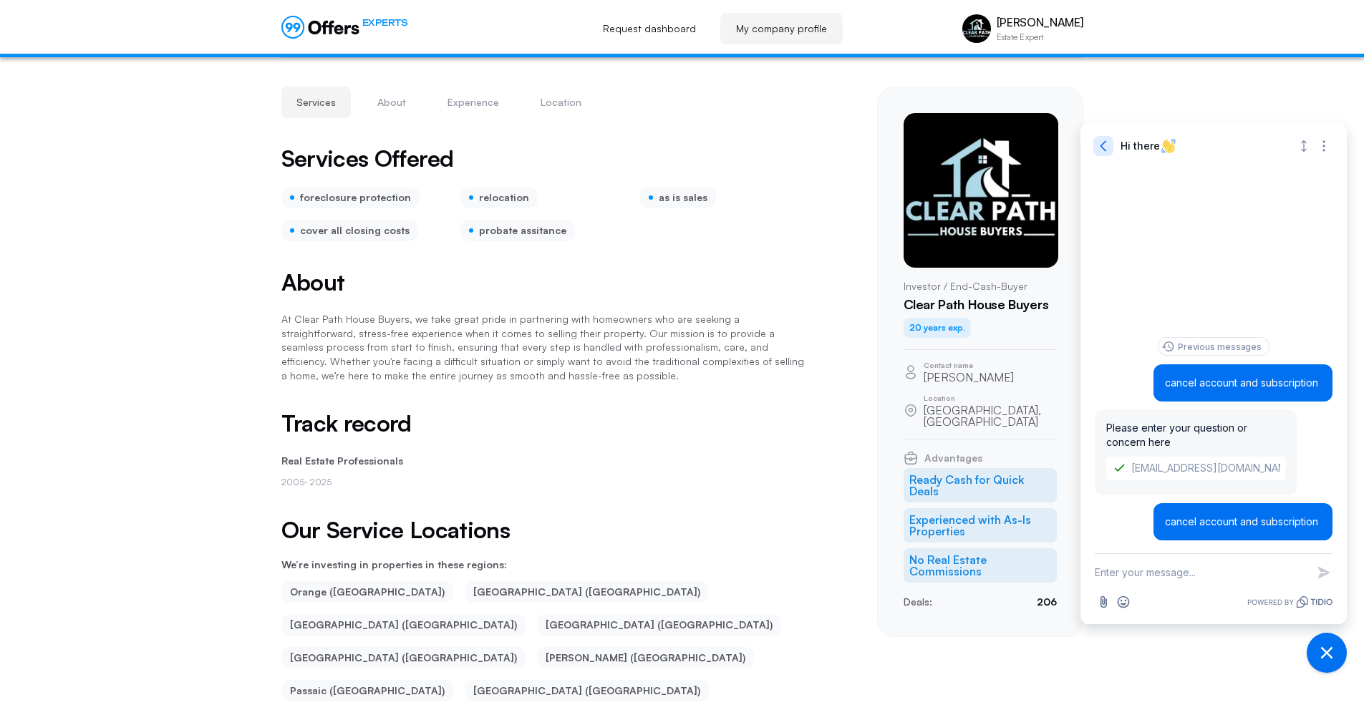
click at [1104, 143] on icon "button" at bounding box center [1103, 146] width 14 height 14
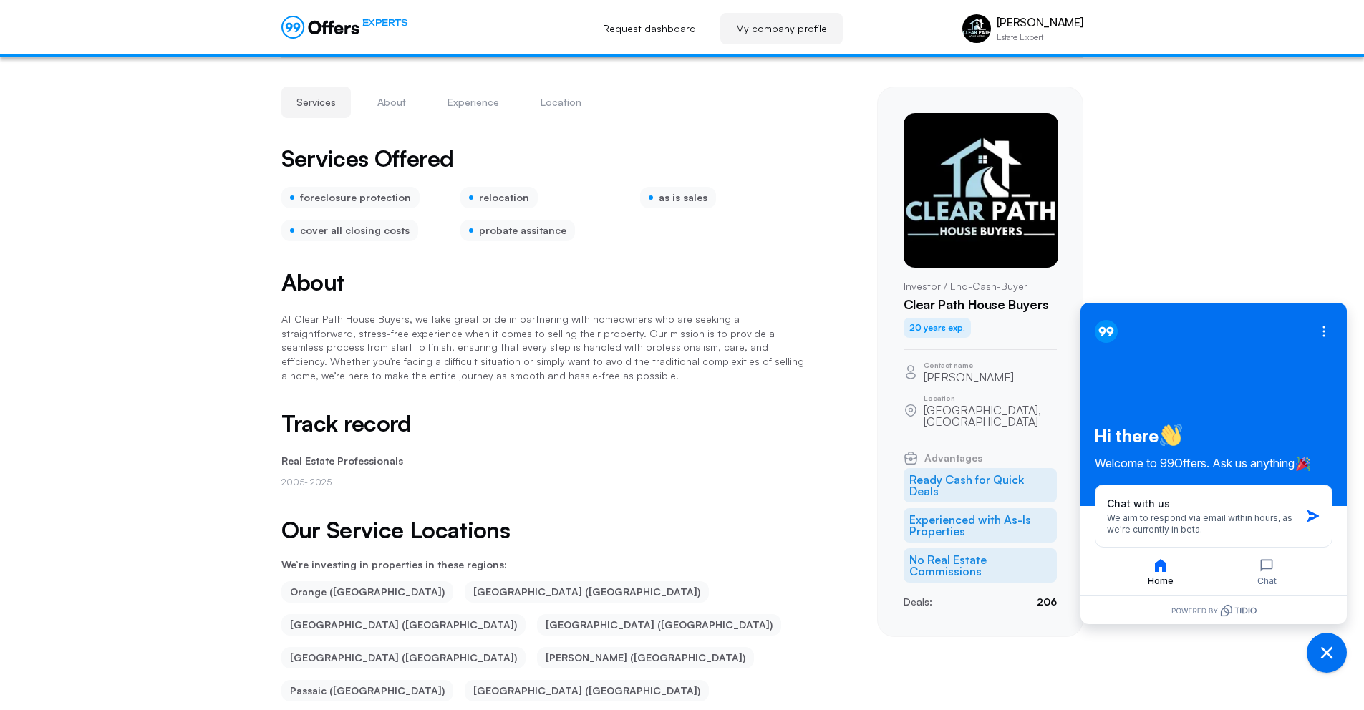
click at [349, 29] on icon at bounding box center [320, 27] width 78 height 23
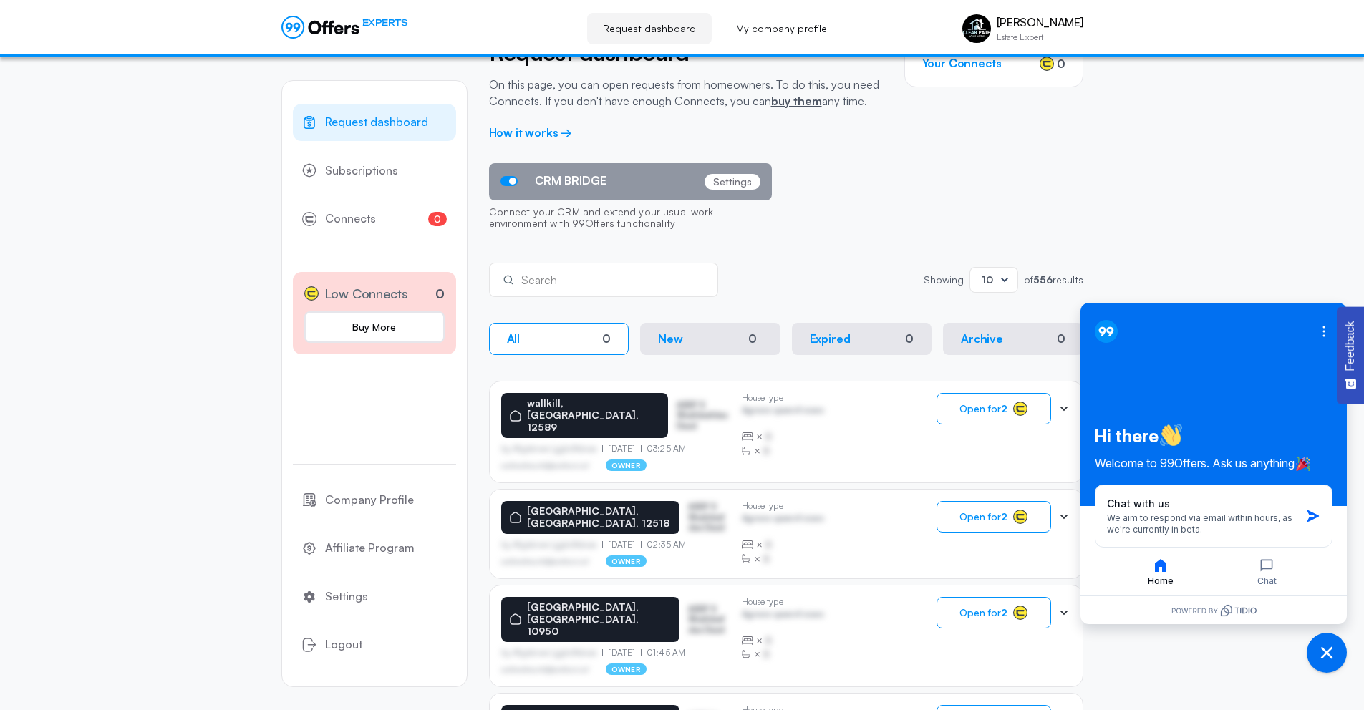
scroll to position [128, 0]
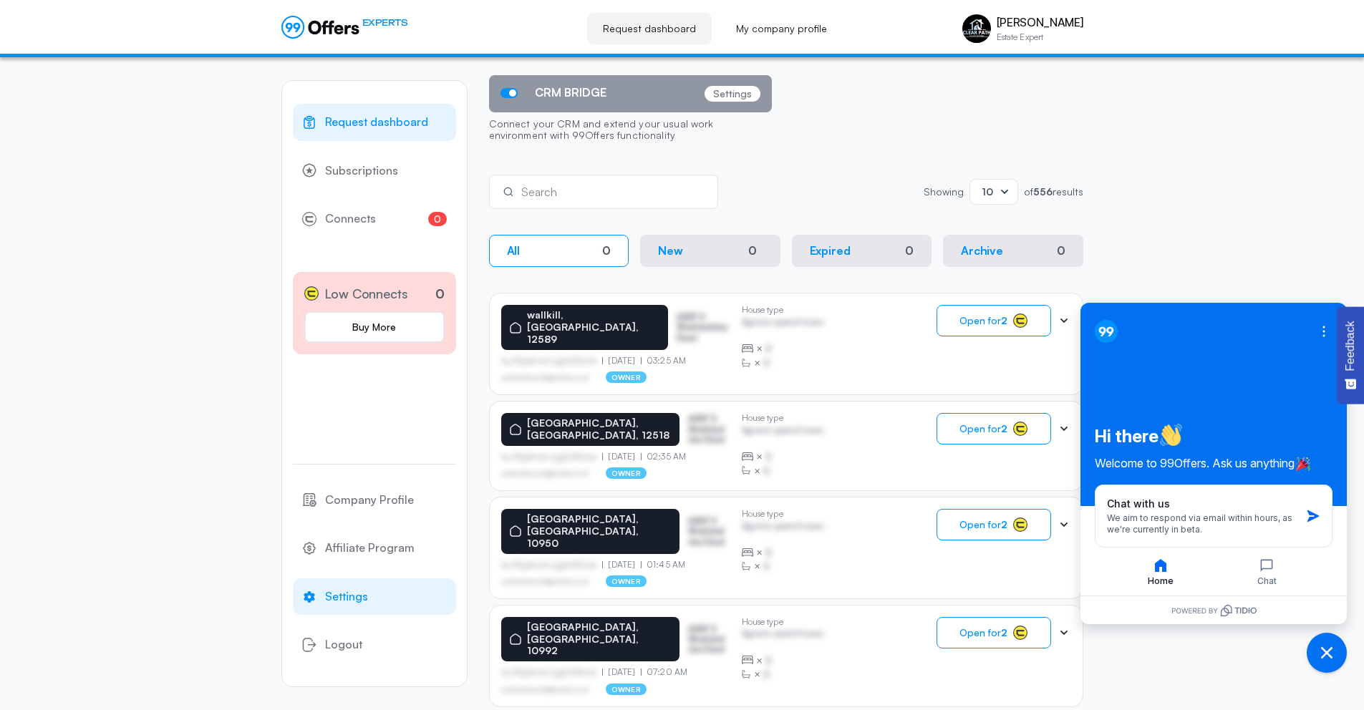
click at [366, 600] on link "Settings" at bounding box center [374, 596] width 163 height 37
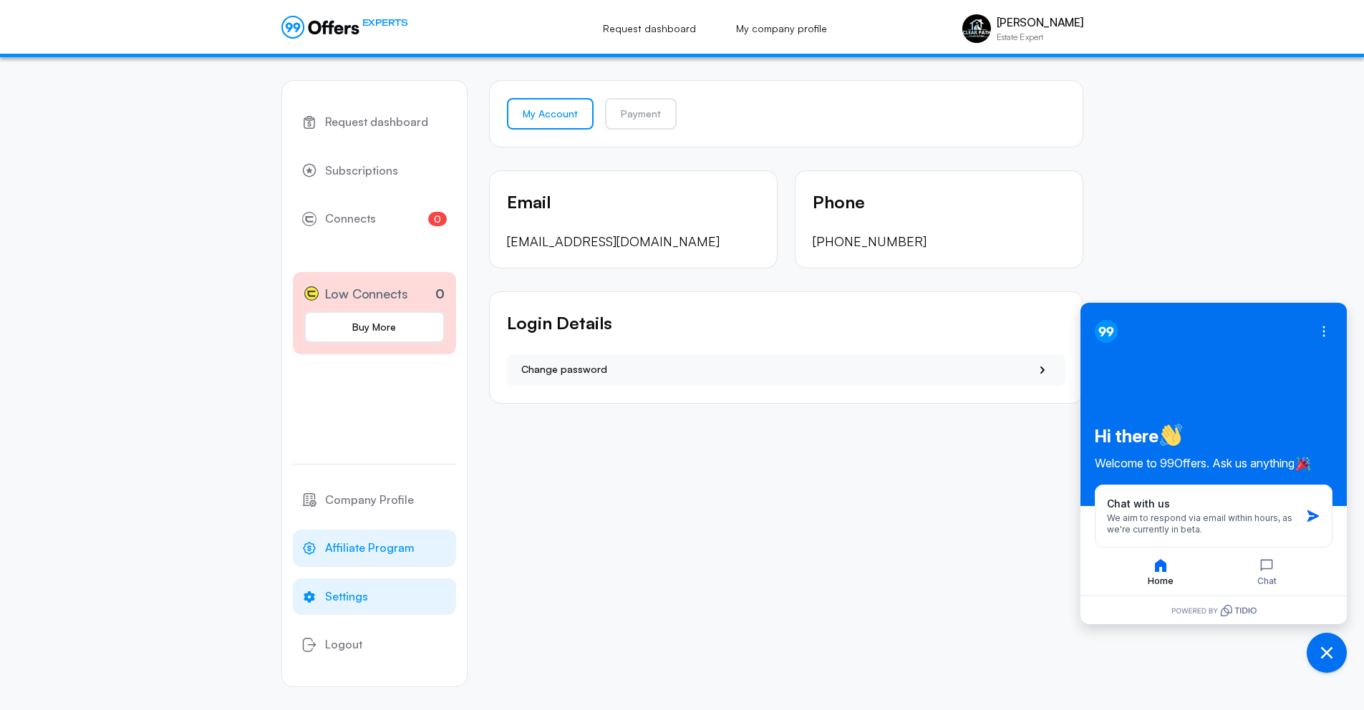
click at [400, 548] on span "Affiliate Program" at bounding box center [369, 548] width 89 height 19
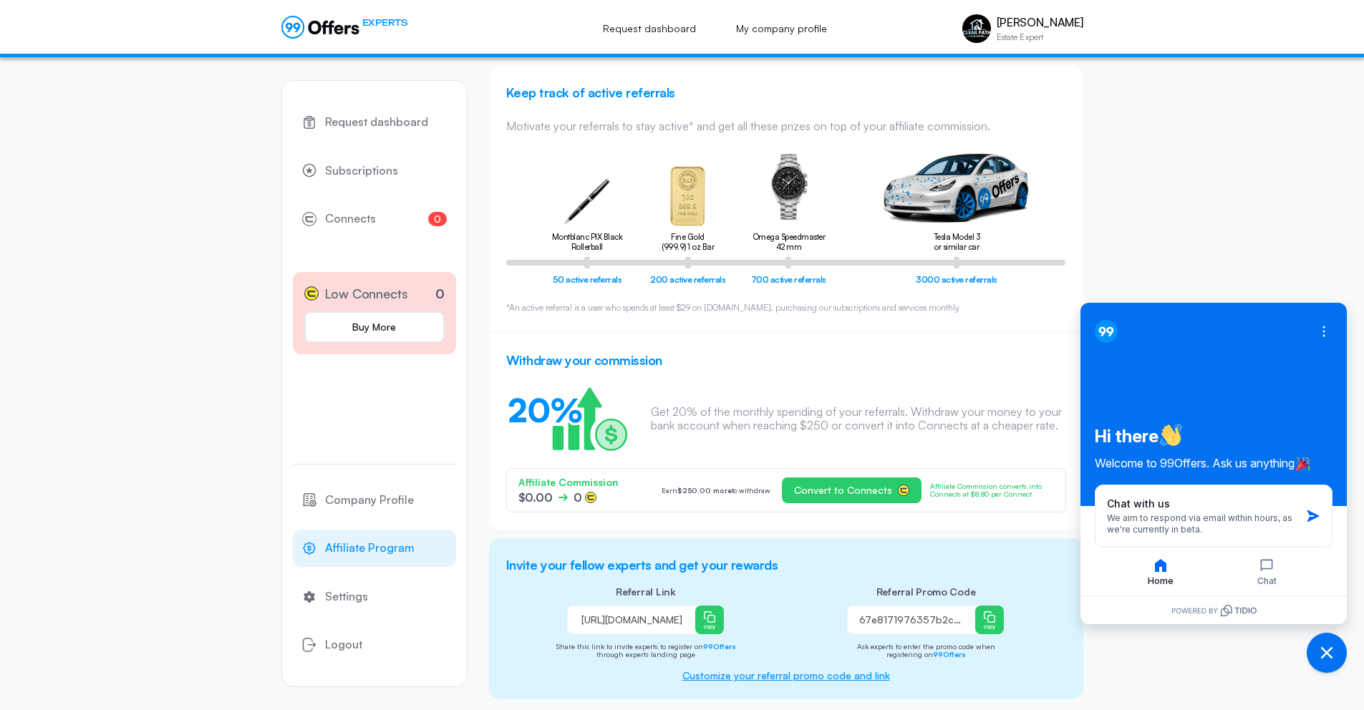
scroll to position [75, 0]
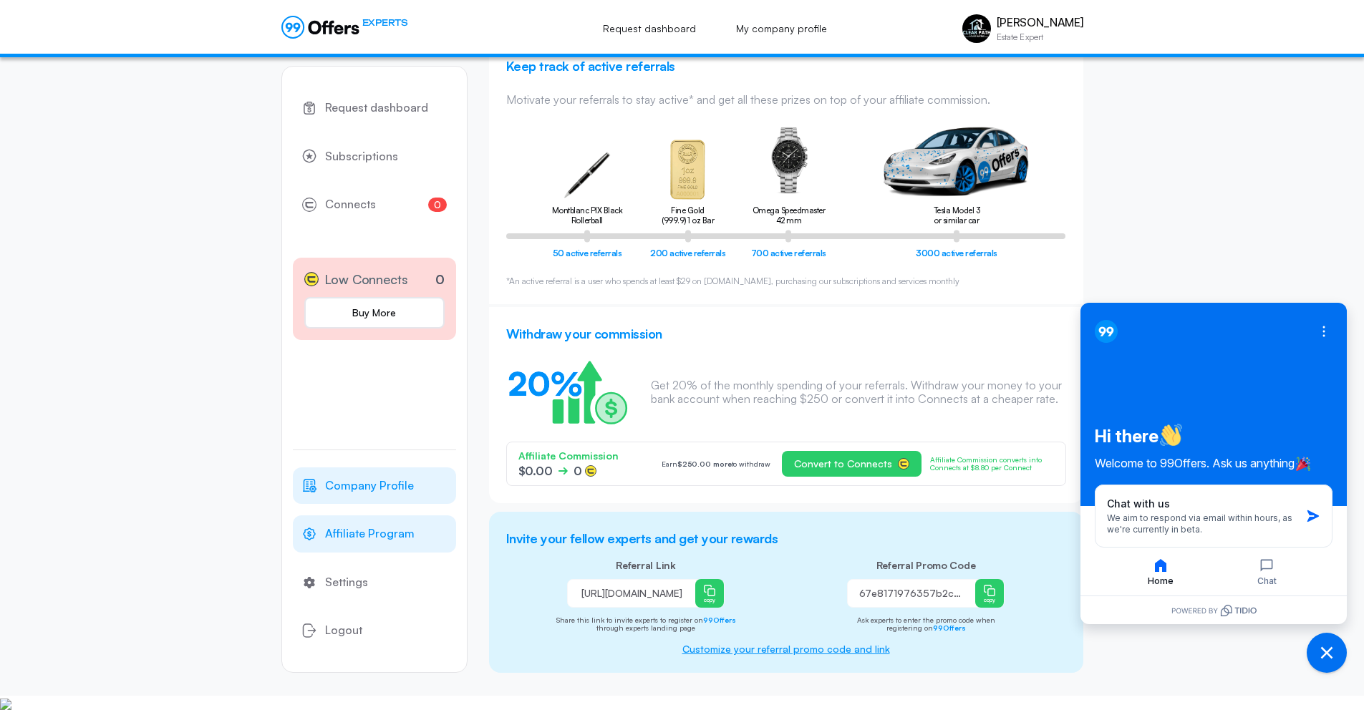
click at [364, 477] on span "Company Profile" at bounding box center [369, 486] width 89 height 19
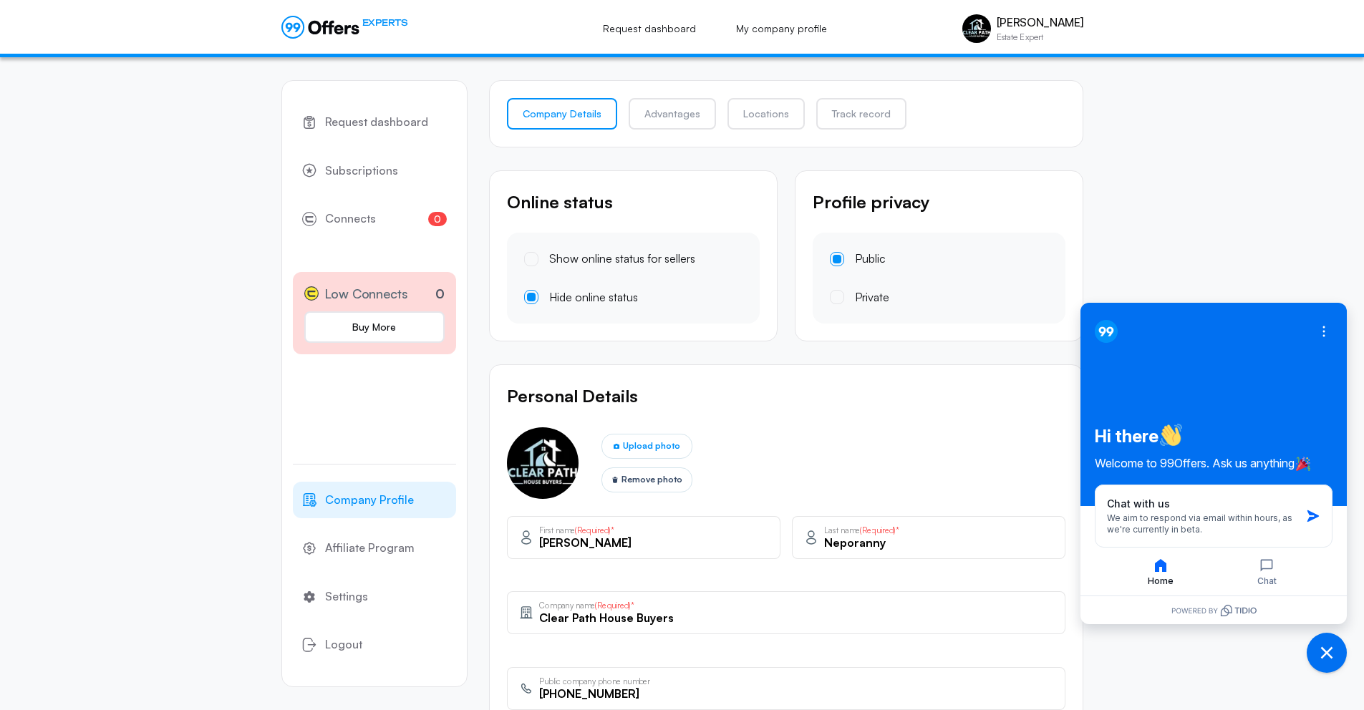
click at [347, 11] on div "EXPERTS Request dashboard My company profile Nicholas Neporanny Estate Expert N…" at bounding box center [682, 28] width 802 height 44
click at [644, 28] on link "Request dashboard" at bounding box center [649, 28] width 125 height 31
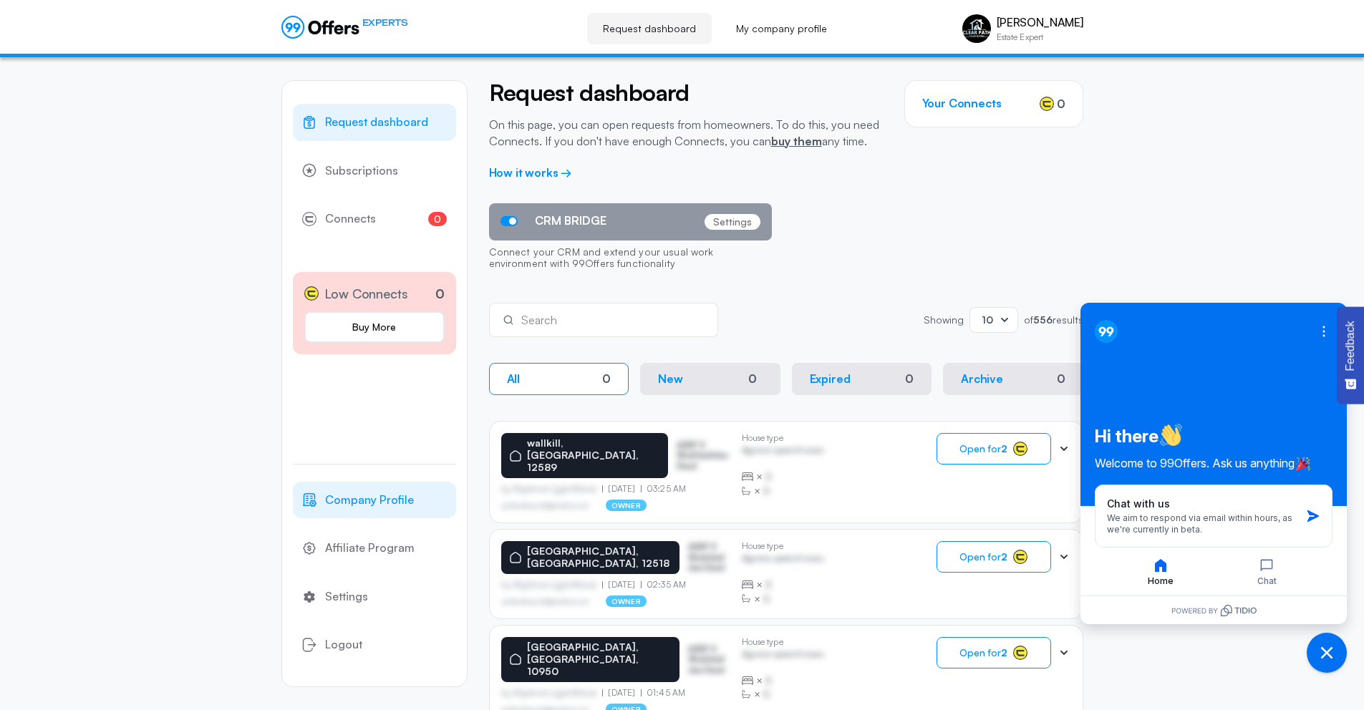
click at [372, 487] on link "Company Profile" at bounding box center [374, 500] width 163 height 37
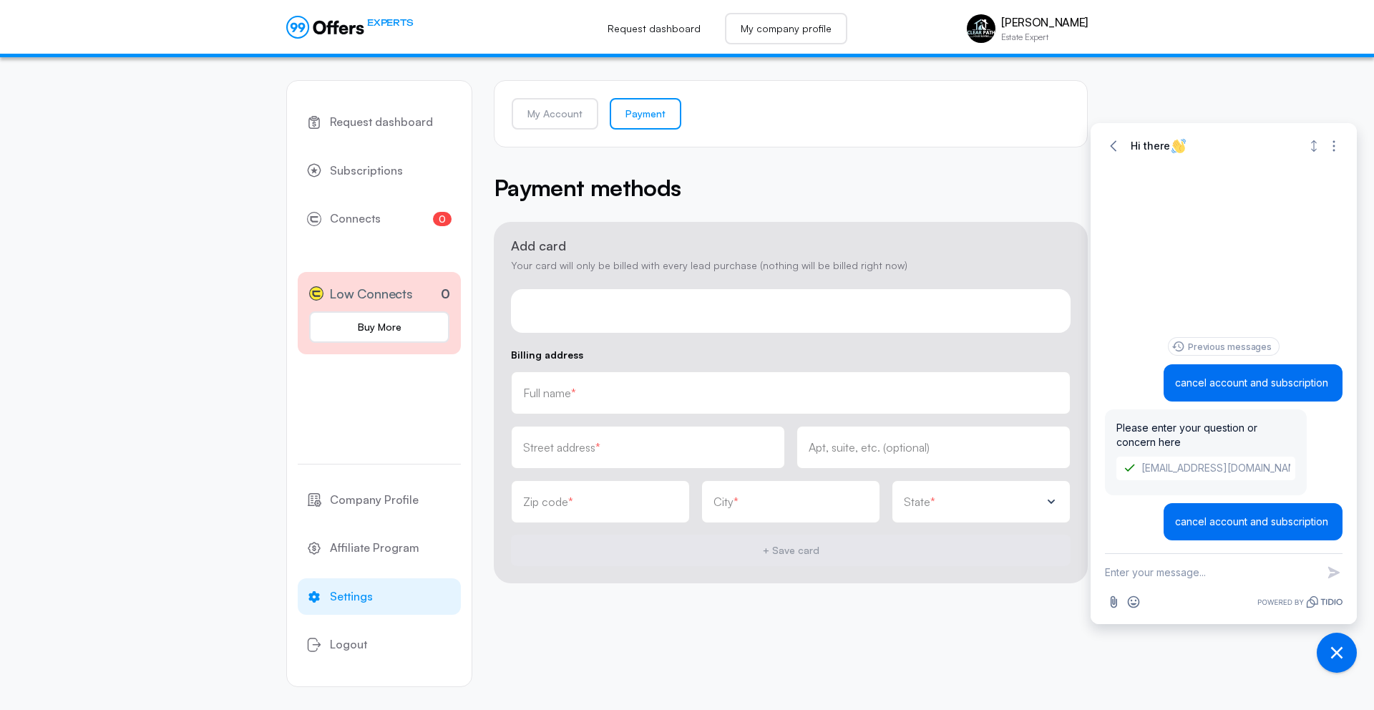
click at [765, 29] on link "My company profile" at bounding box center [786, 28] width 122 height 31
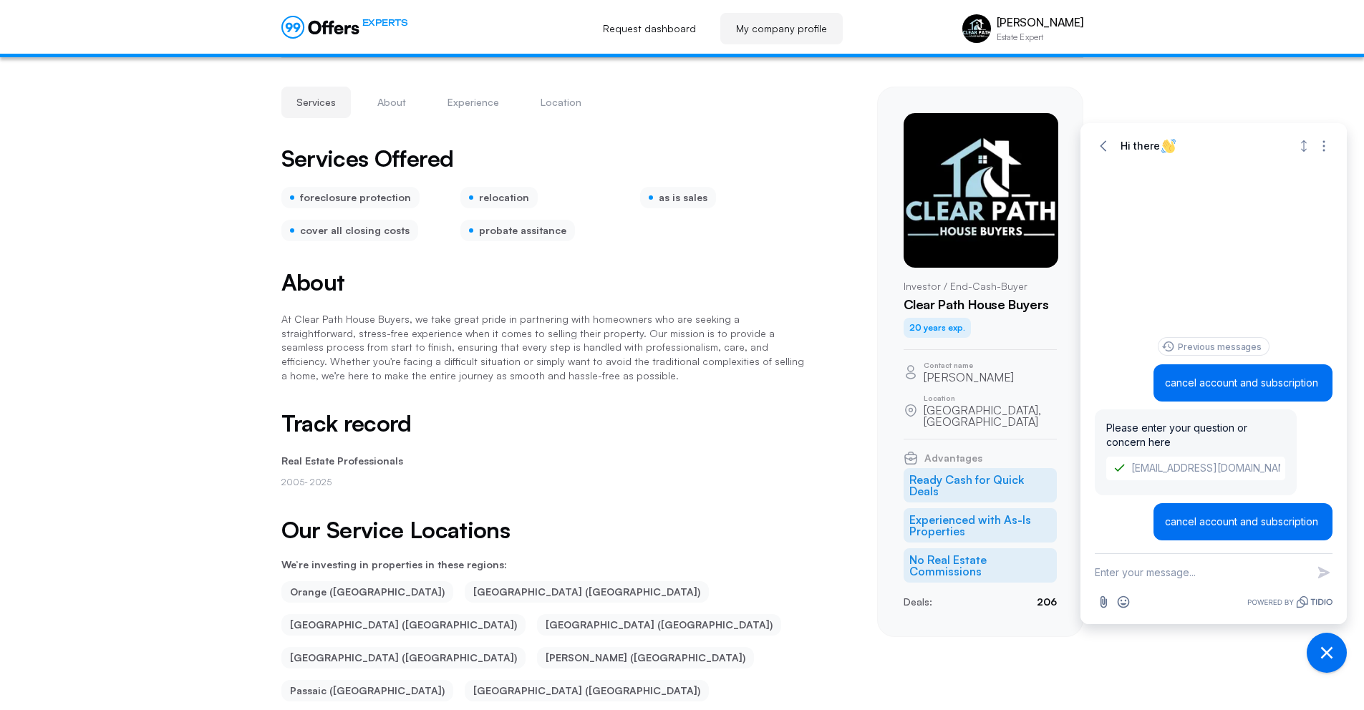
click at [360, 28] on link "EXPERTS" at bounding box center [344, 27] width 127 height 23
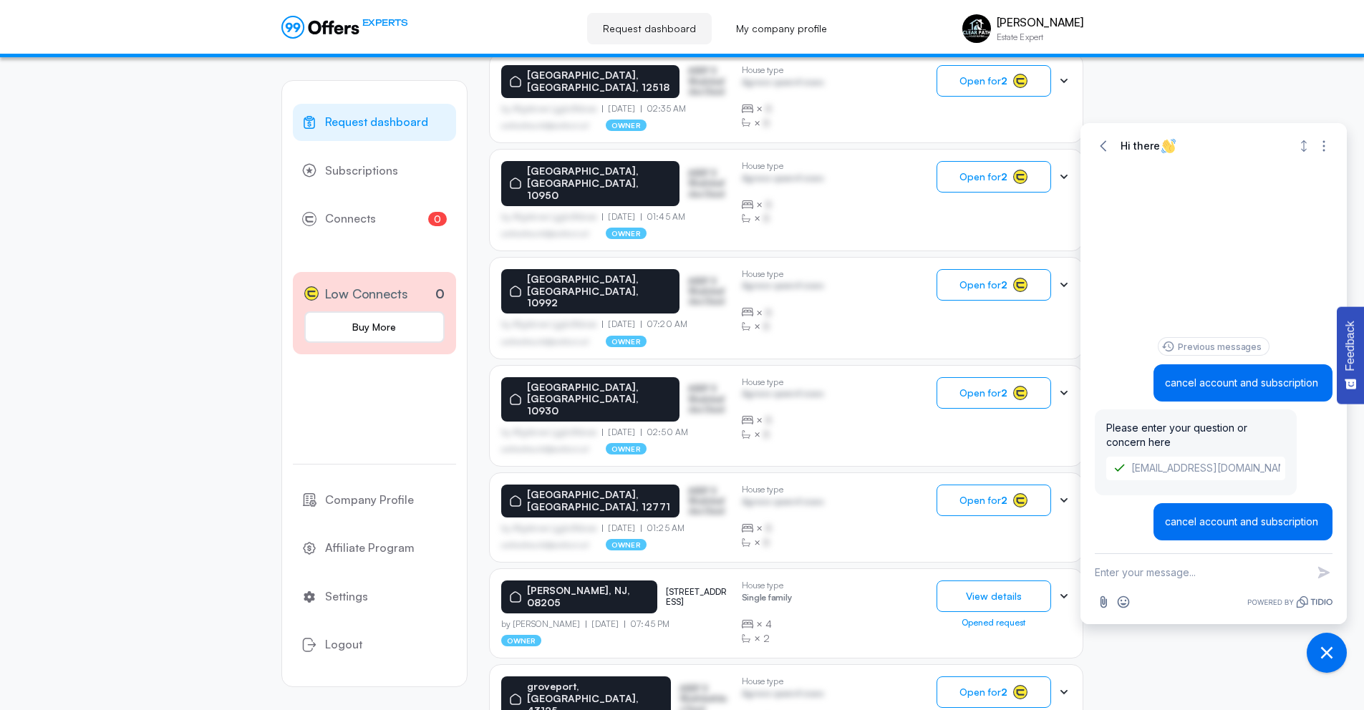
scroll to position [596, 0]
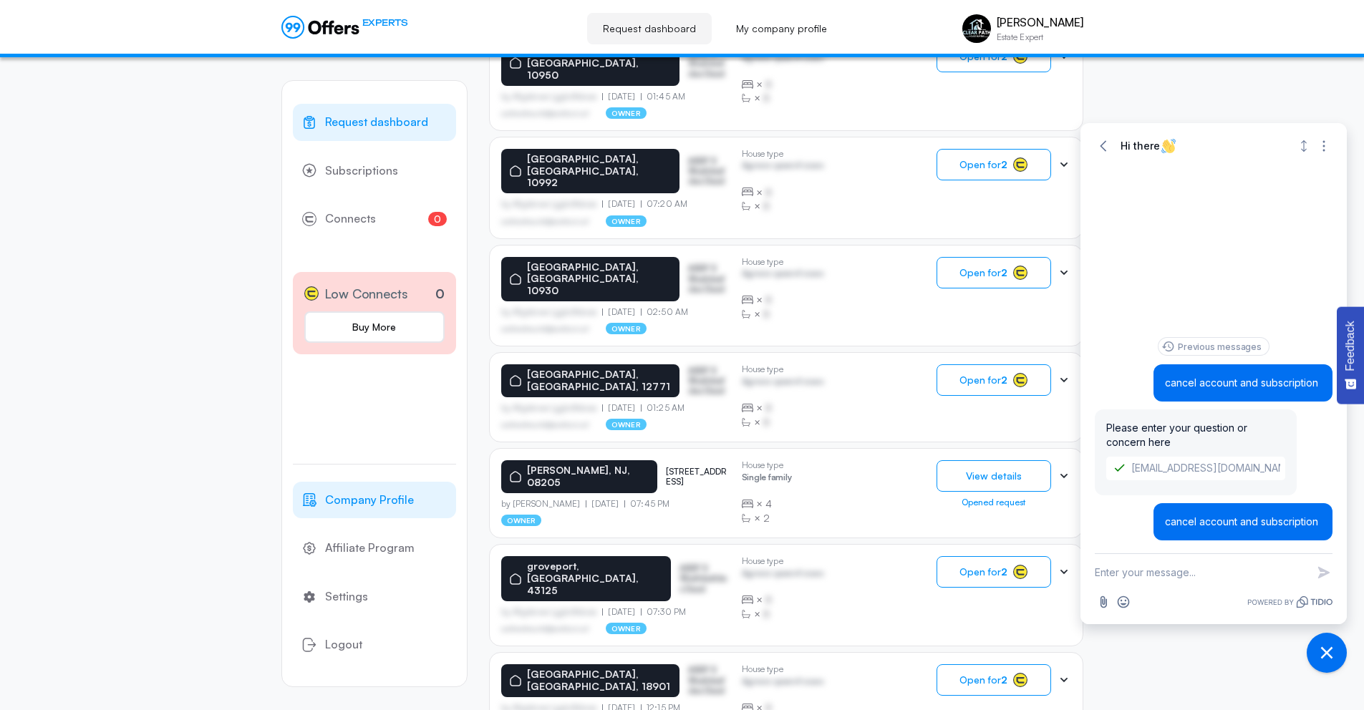
click at [388, 502] on span "Company Profile" at bounding box center [369, 500] width 89 height 19
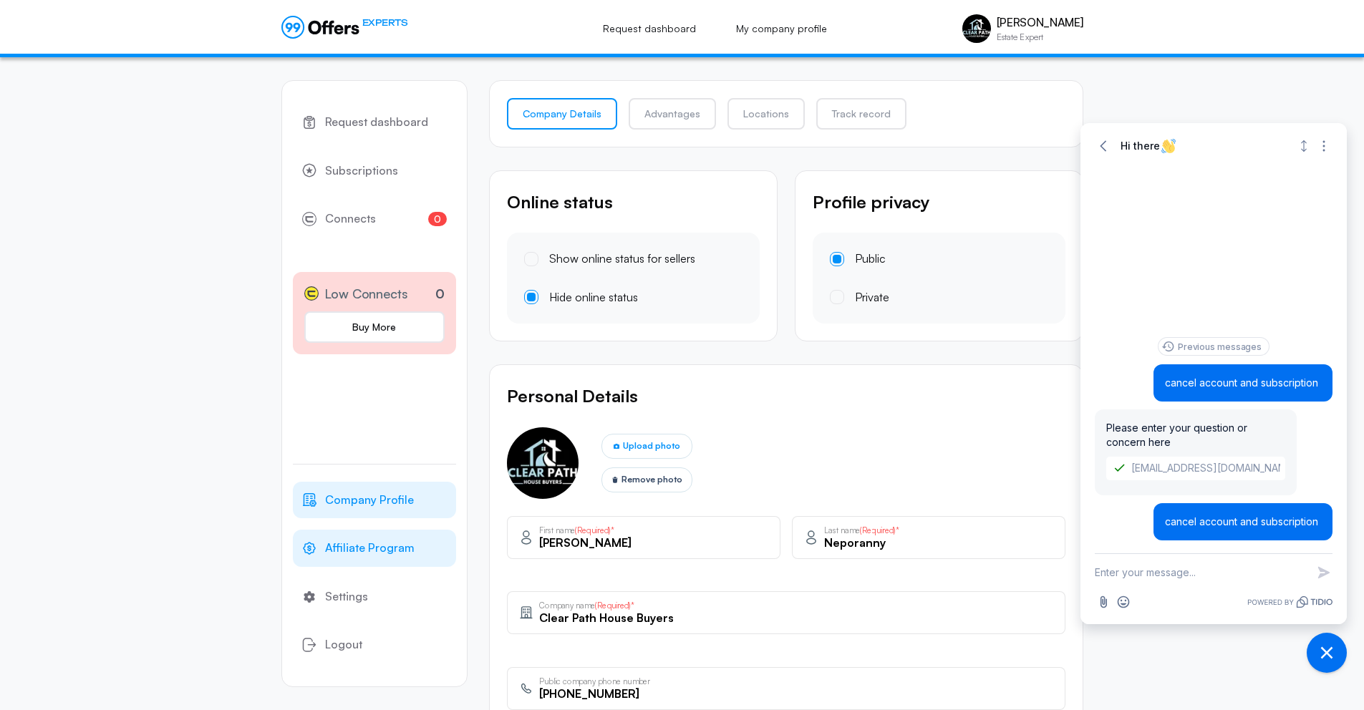
click at [379, 538] on link "Affiliate Program" at bounding box center [374, 548] width 163 height 37
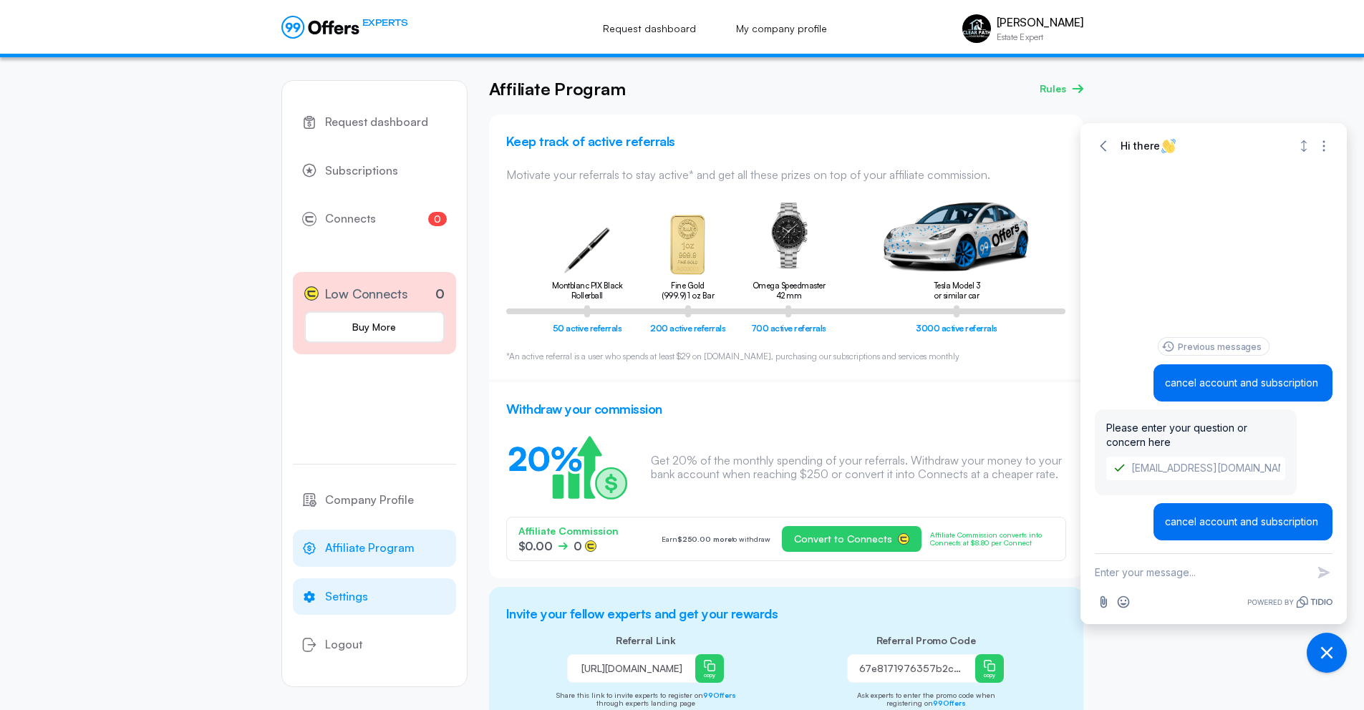
click at [365, 597] on span "Settings" at bounding box center [346, 597] width 43 height 19
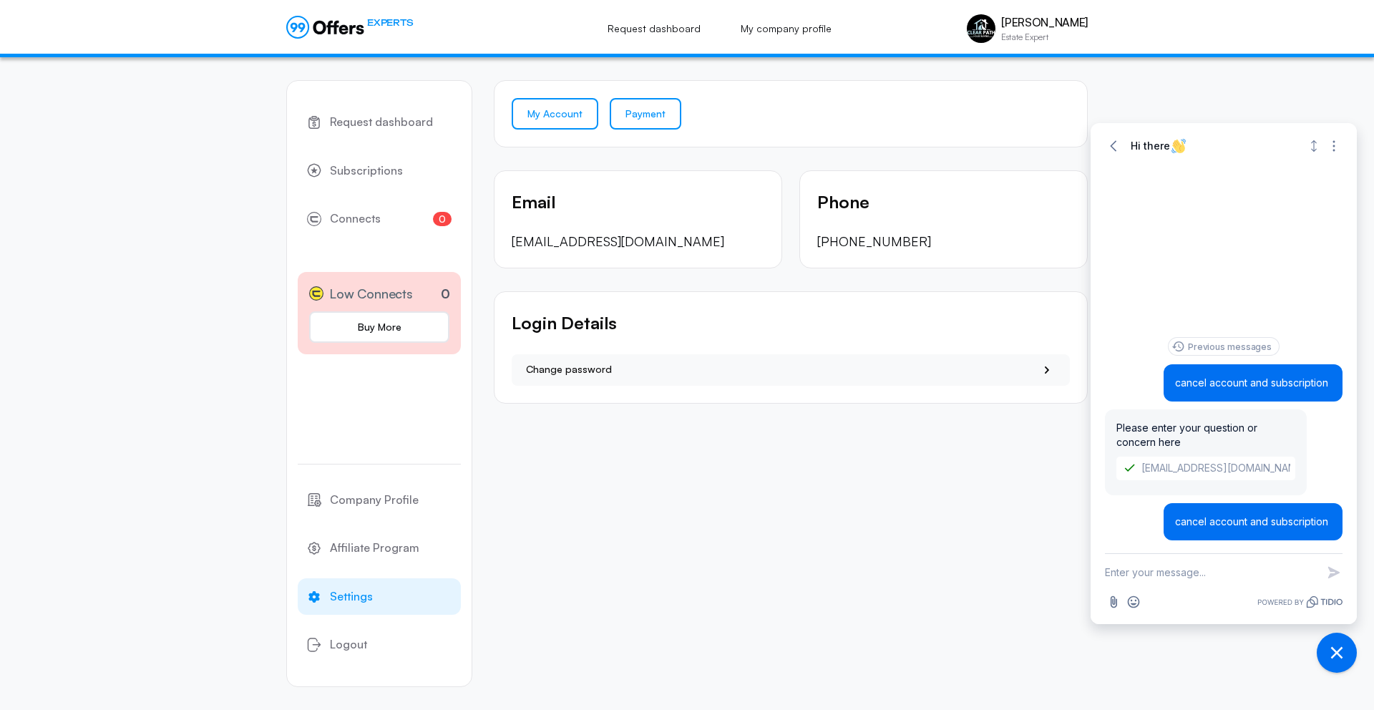
click at [665, 109] on link "Payment" at bounding box center [646, 113] width 72 height 31
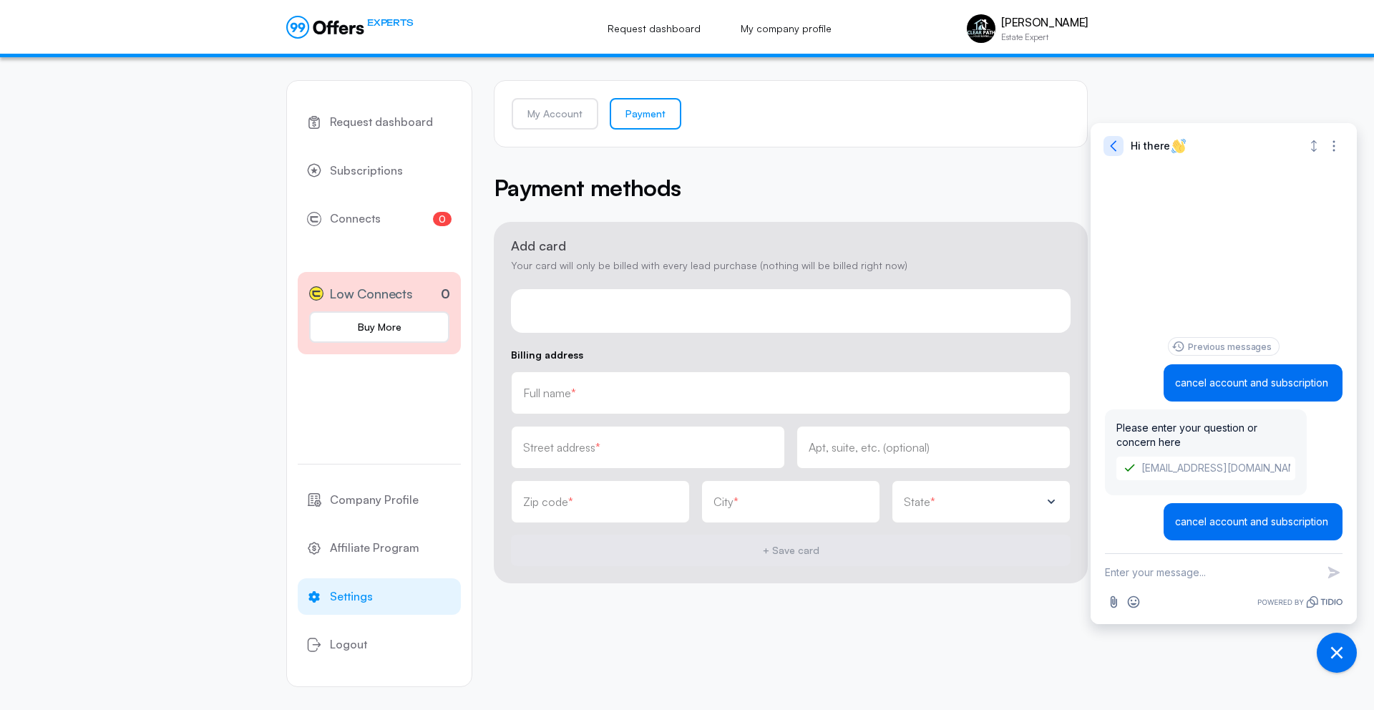
click at [1111, 145] on icon "button" at bounding box center [1113, 145] width 6 height 11
